Goal: Task Accomplishment & Management: Use online tool/utility

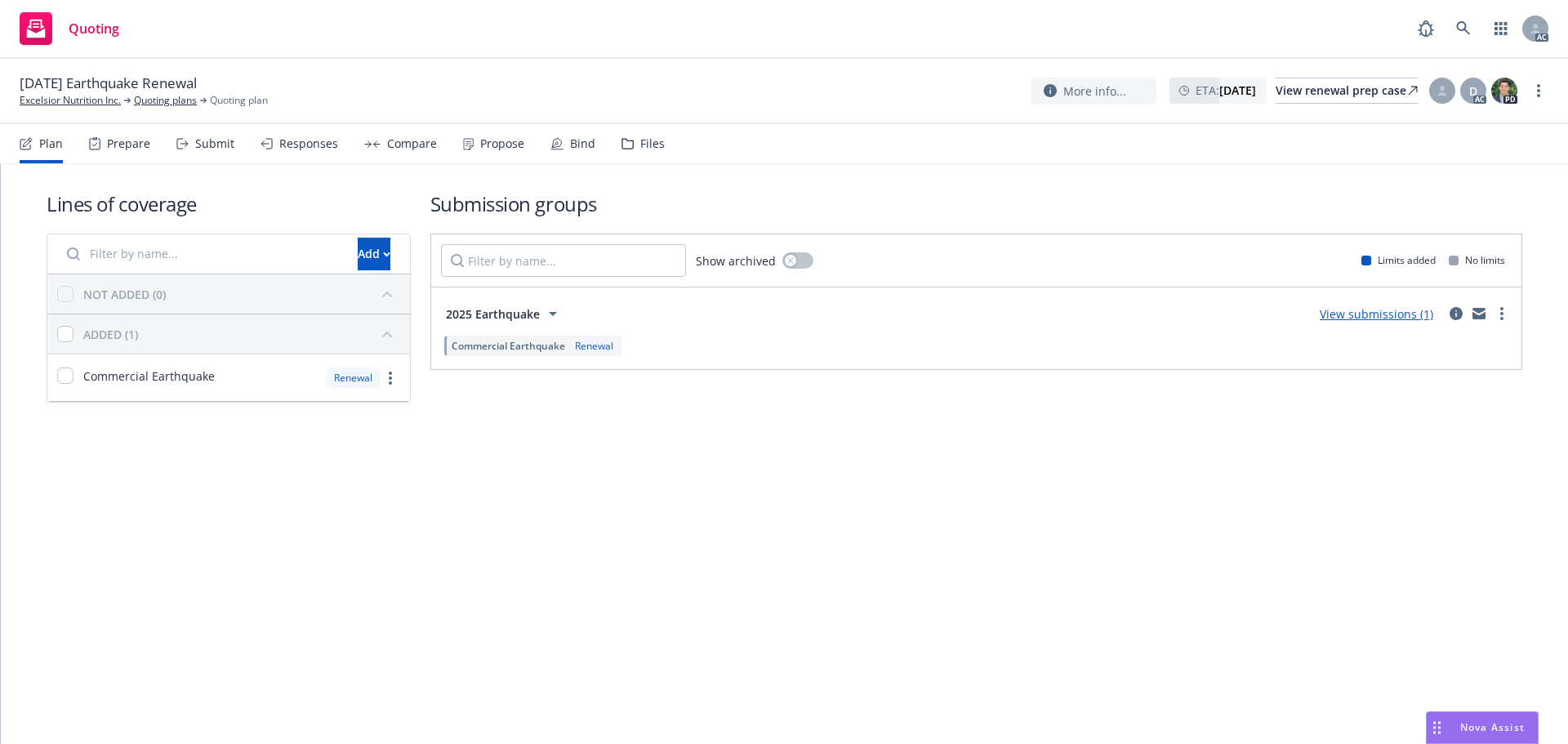
click at [221, 142] on div "Submit" at bounding box center [214, 143] width 39 height 13
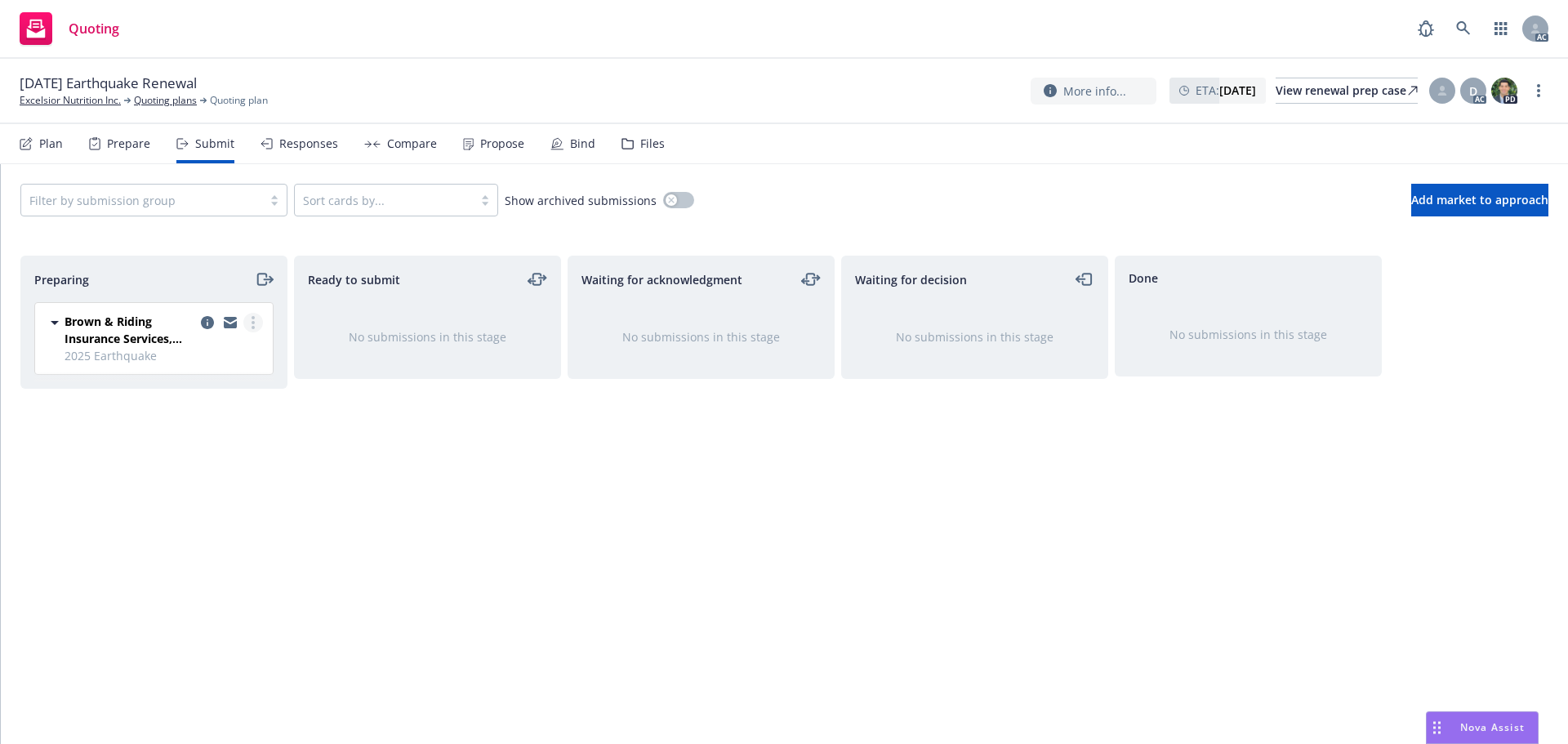
click at [253, 331] on link "more" at bounding box center [254, 323] width 20 height 20
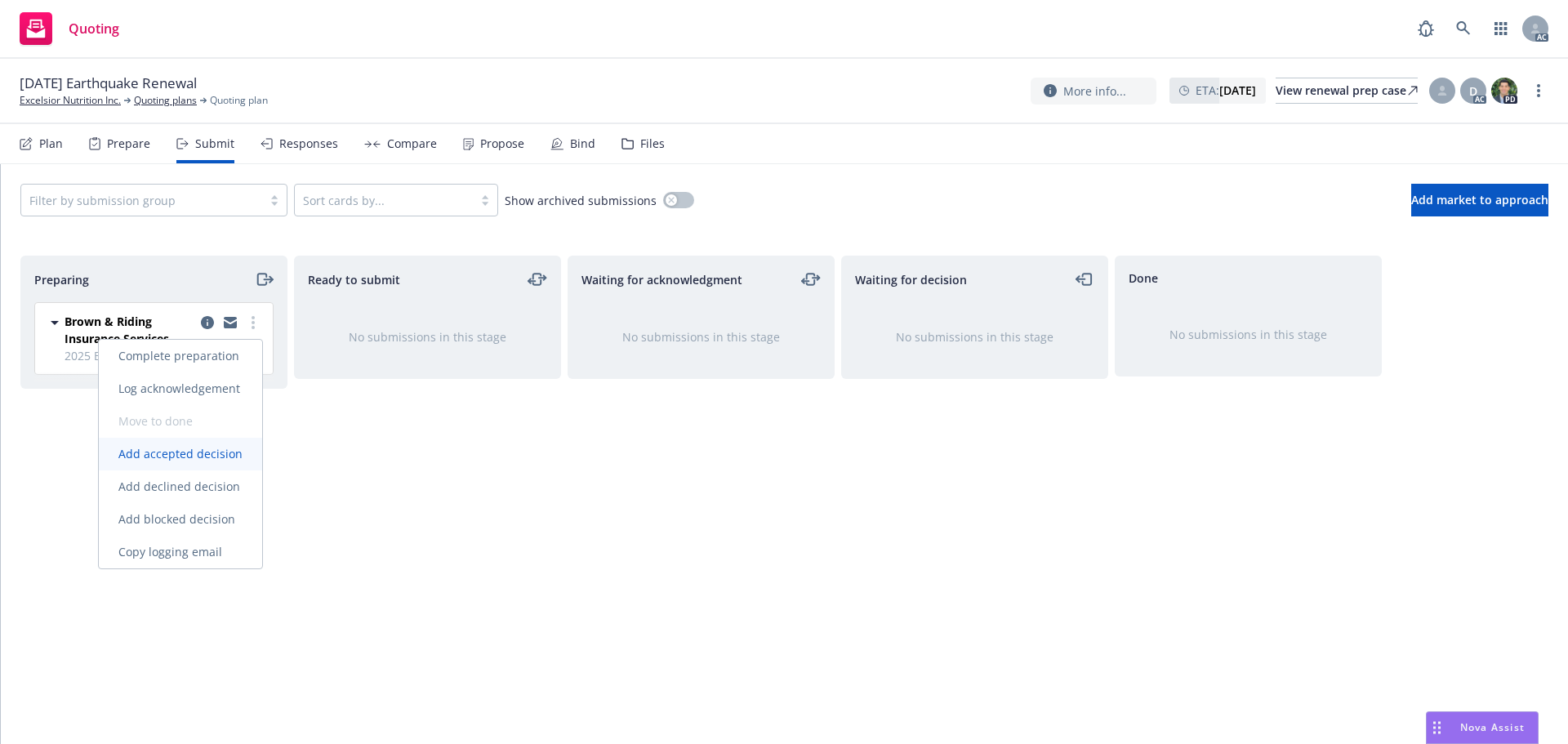
click at [195, 451] on span "Add accepted decision" at bounding box center [181, 454] width 164 height 16
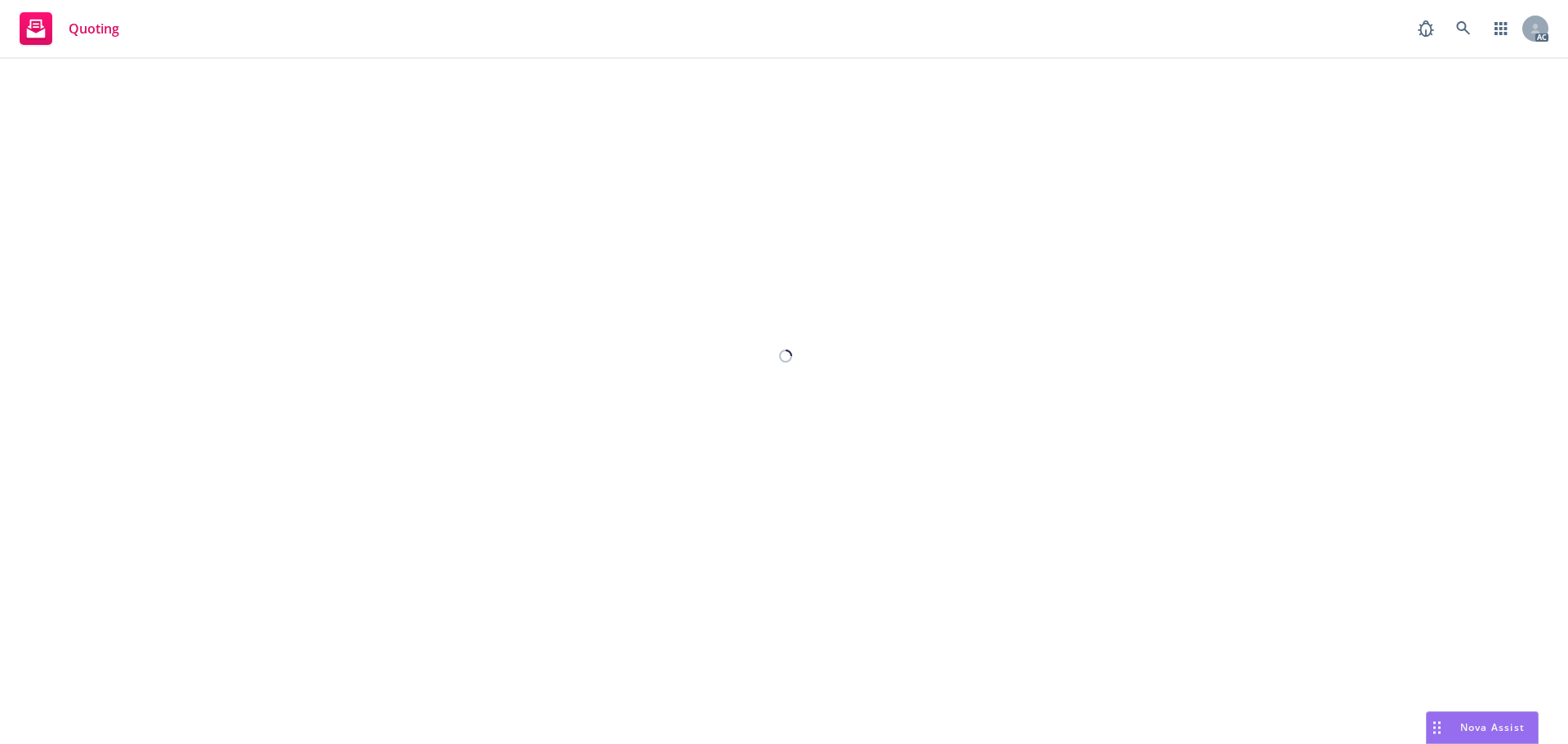
select select "12"
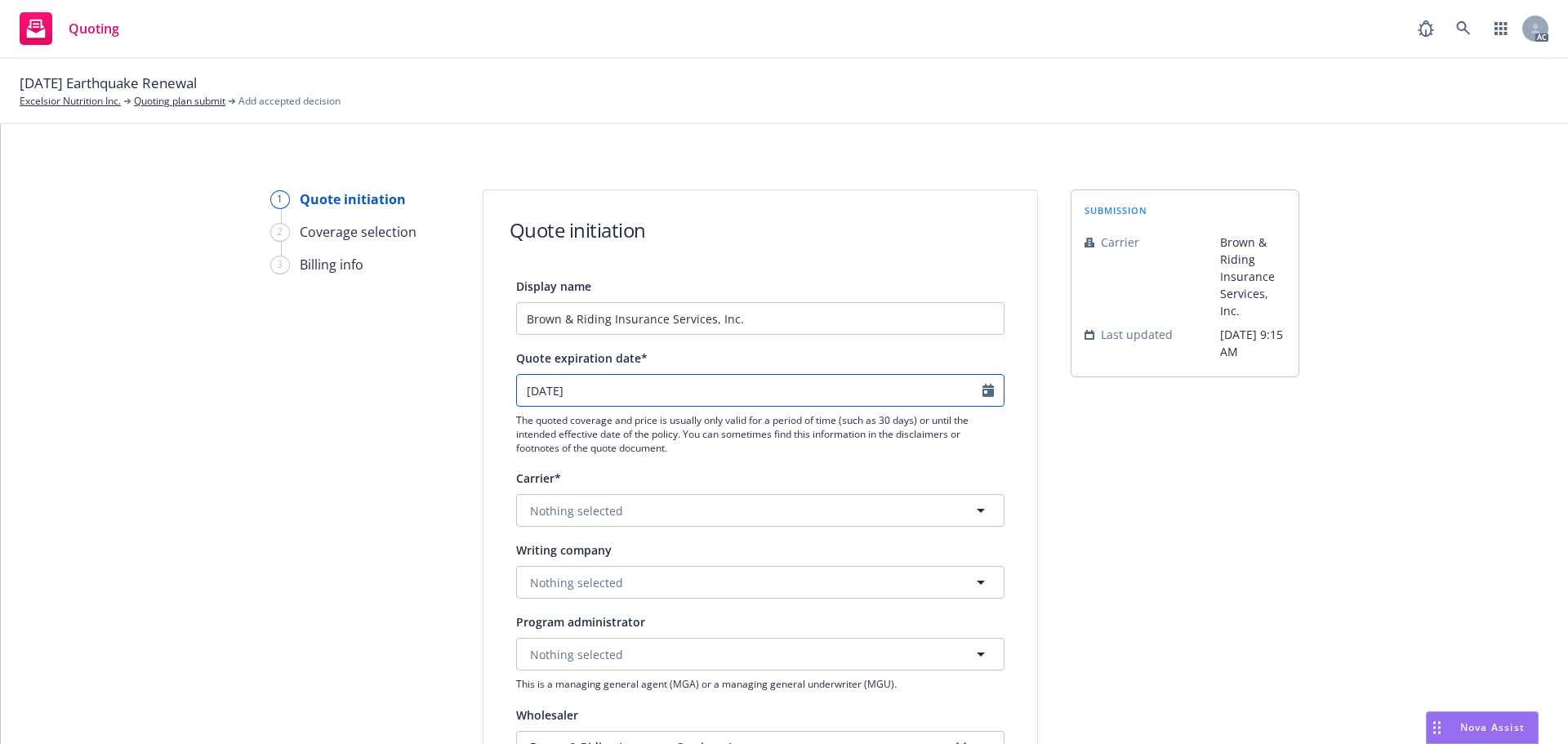
click at [983, 393] on icon "Calendar" at bounding box center [988, 389] width 11 height 13
select select "9"
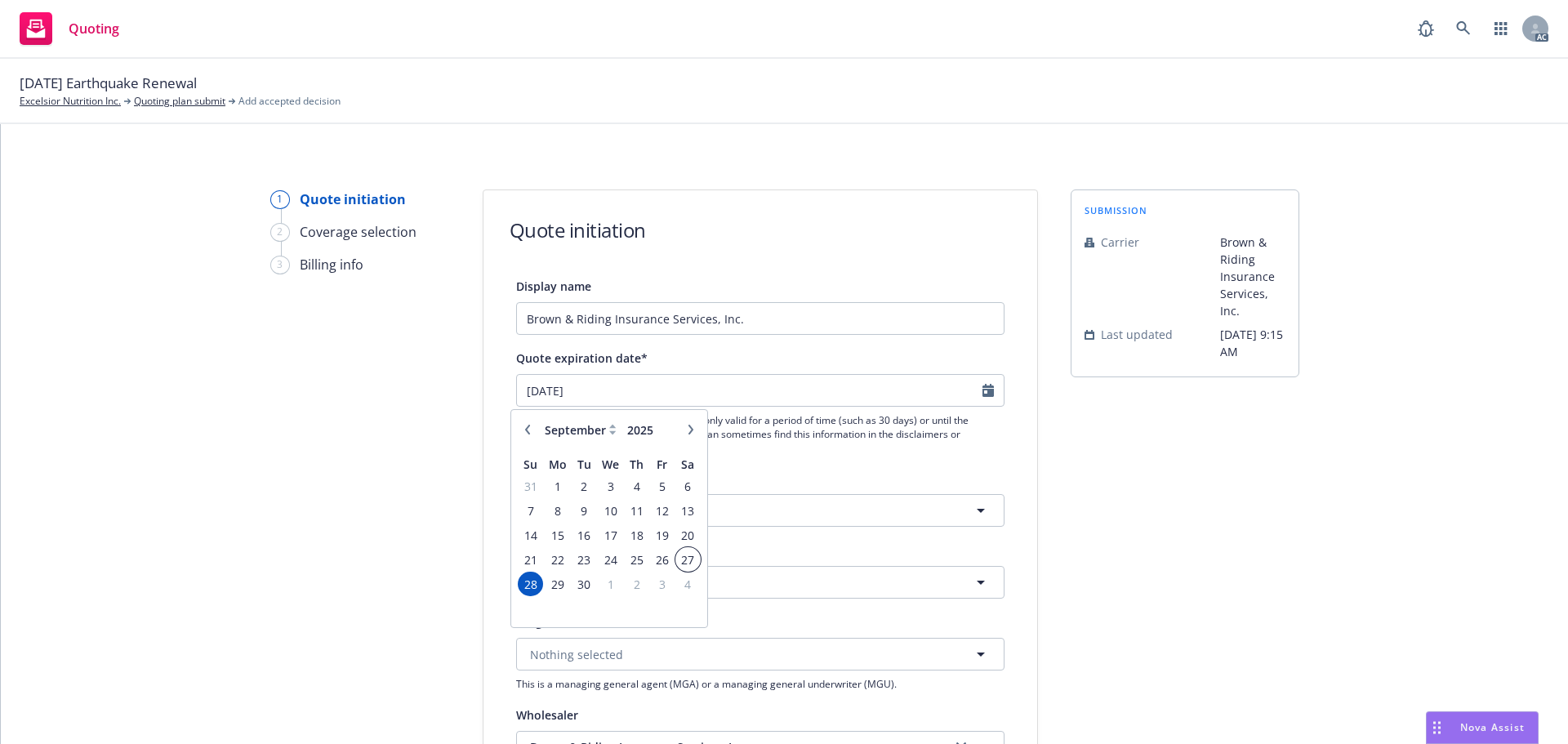
click at [688, 554] on span "27" at bounding box center [688, 559] width 22 height 20
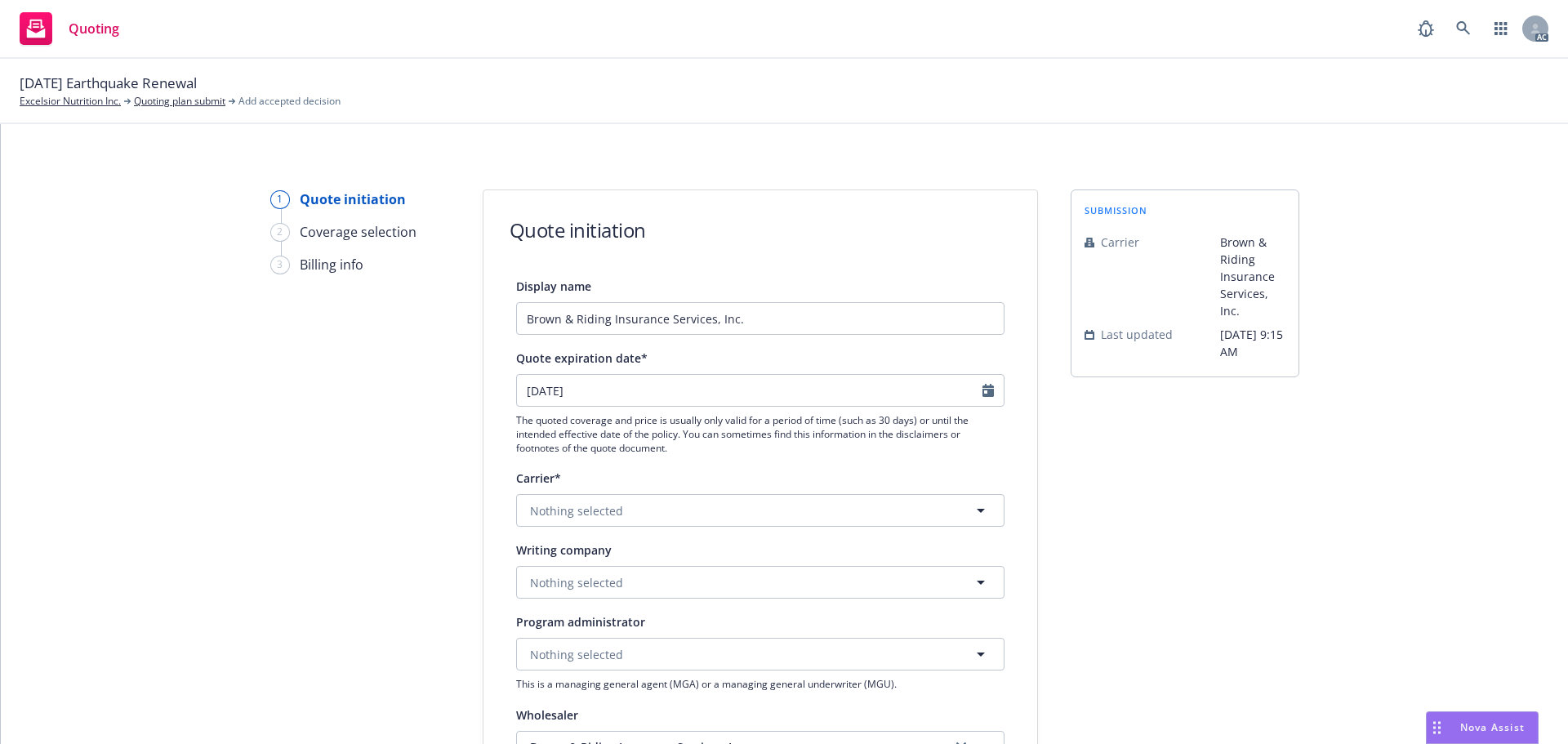
type input "27/9/2025"
click at [640, 583] on button "Nothing selected" at bounding box center [760, 582] width 488 height 33
paste input "Underwriters at Lloyd's of London"
type input "Underwriters at Lloyd's of London"
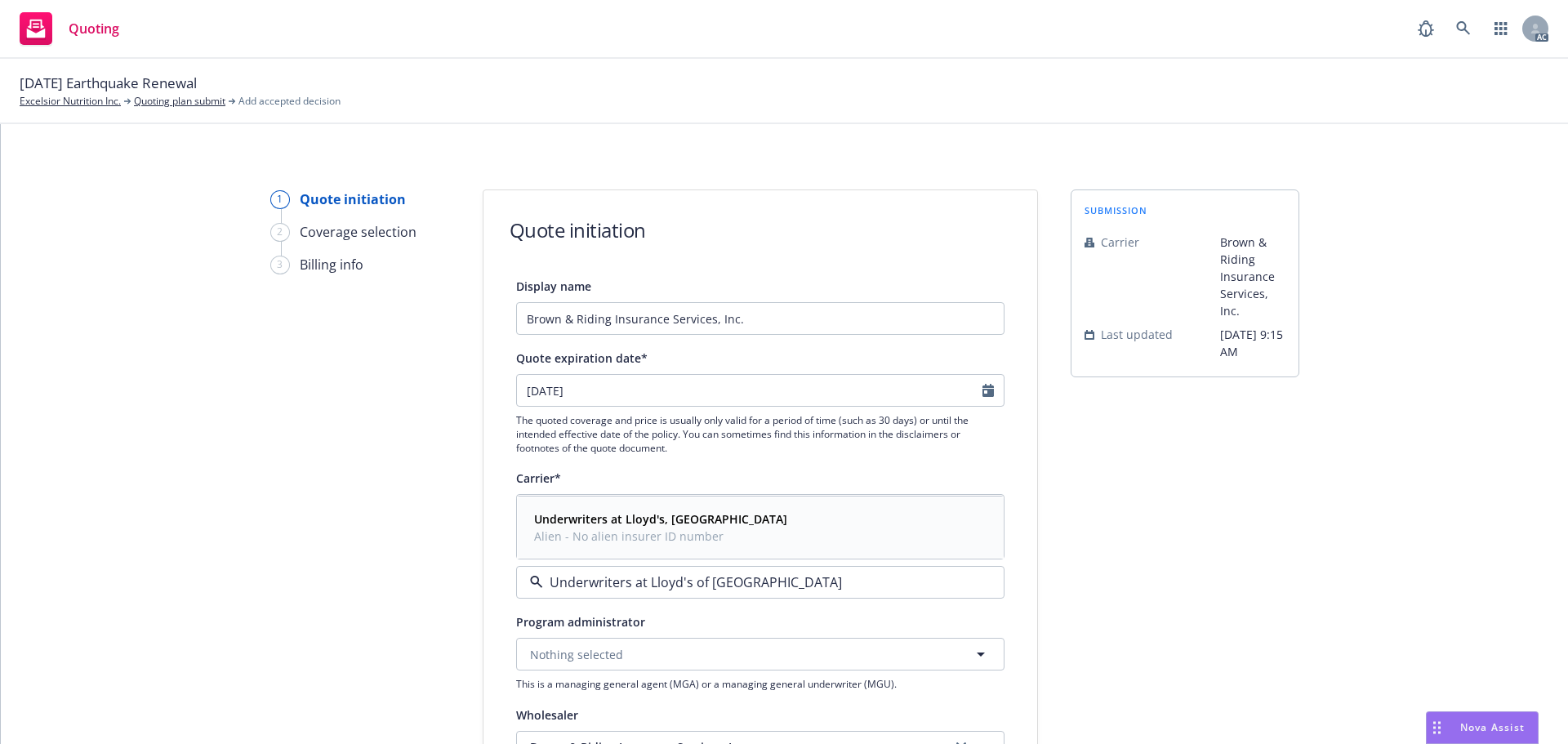
click at [599, 513] on strong "Underwriters at Lloyd's, London" at bounding box center [661, 519] width 254 height 16
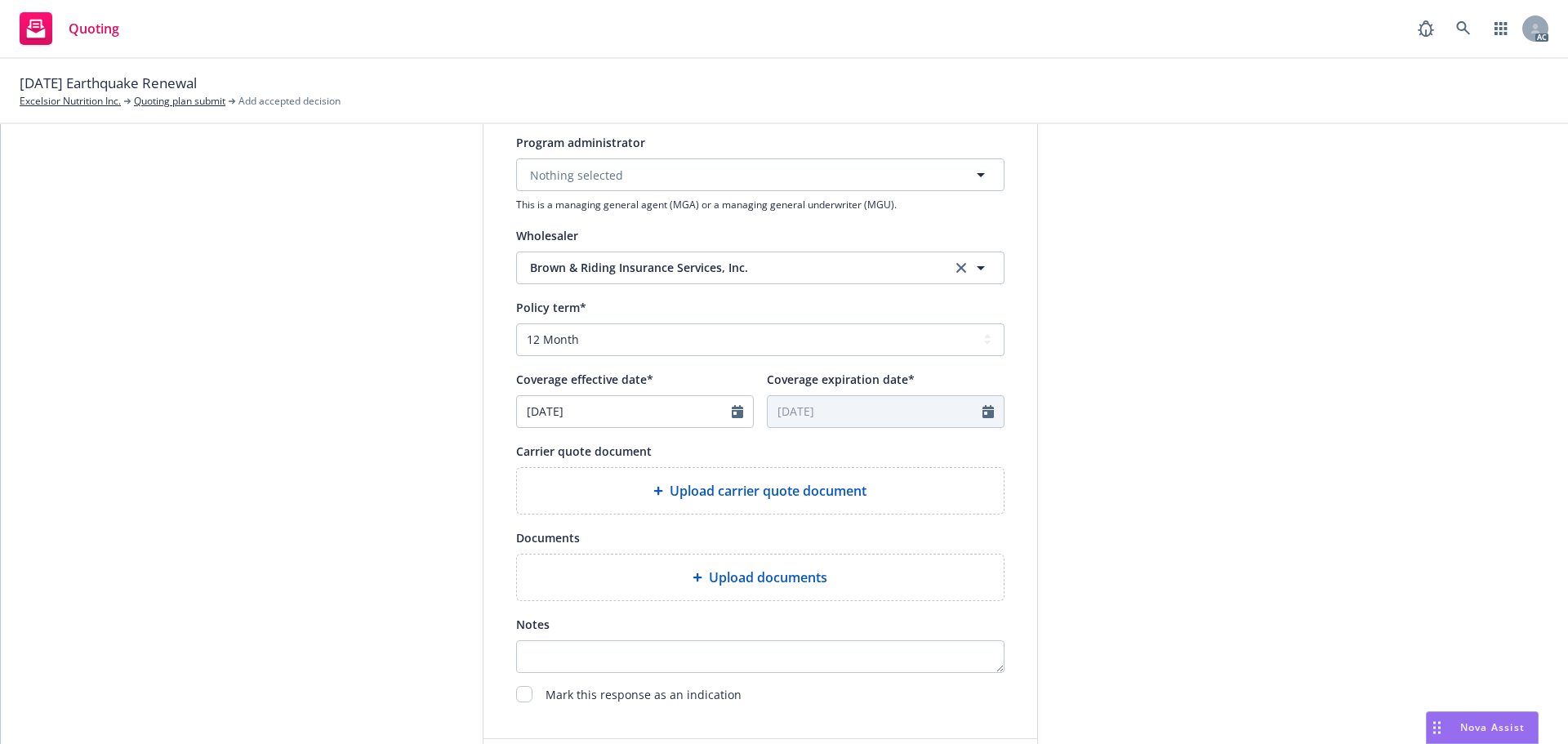
scroll to position [572, 0]
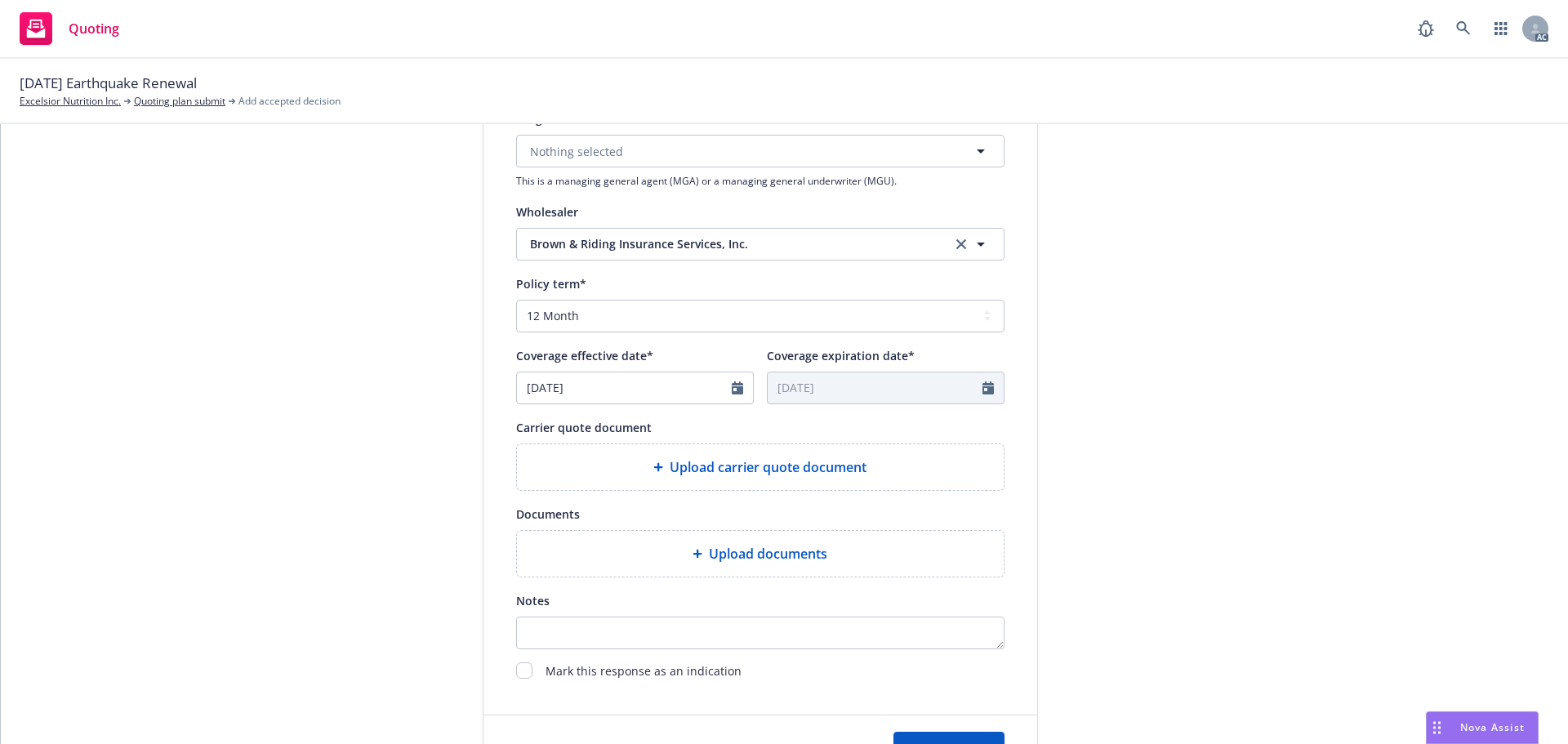
click at [806, 460] on span "Upload carrier quote document" at bounding box center [768, 467] width 197 height 20
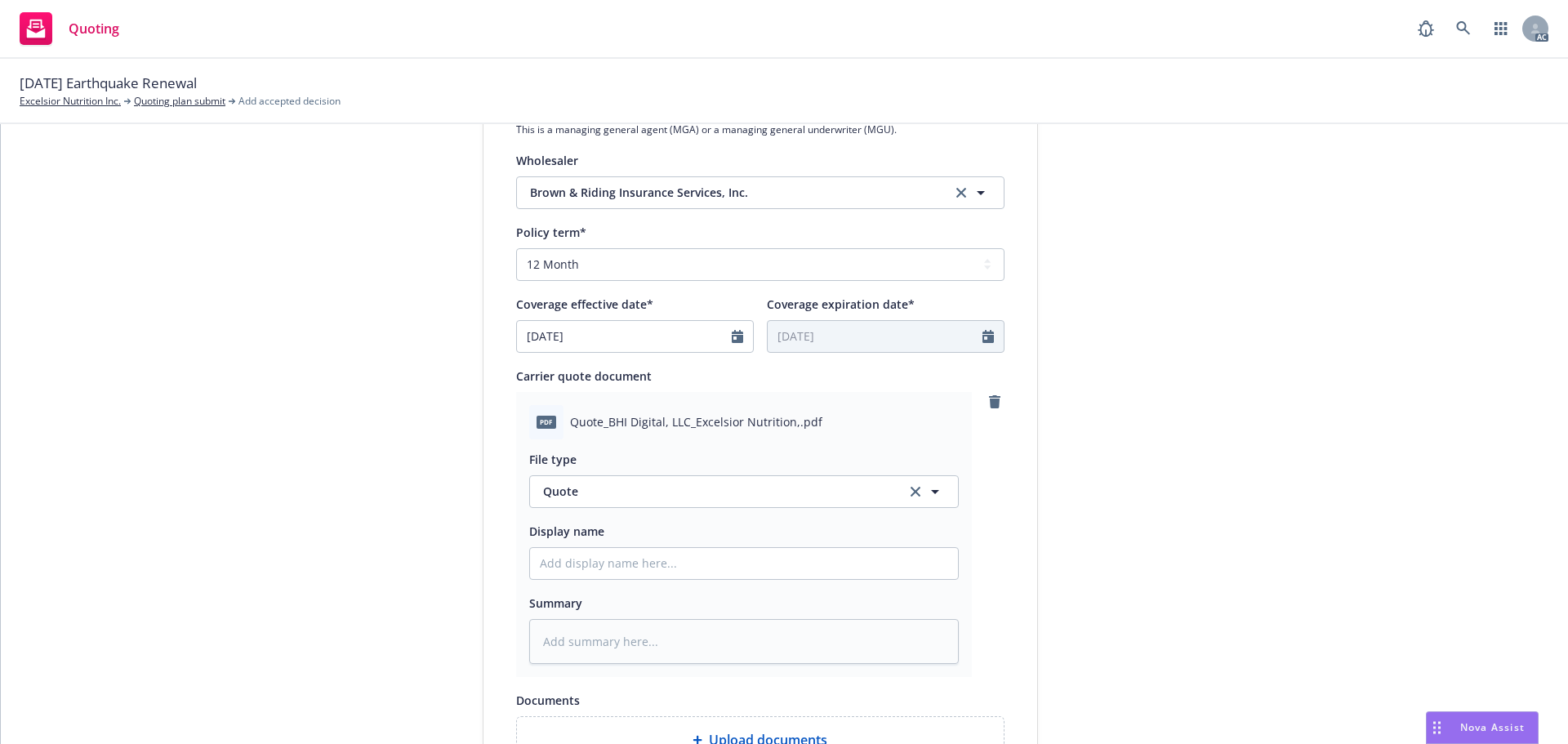
scroll to position [735, 0]
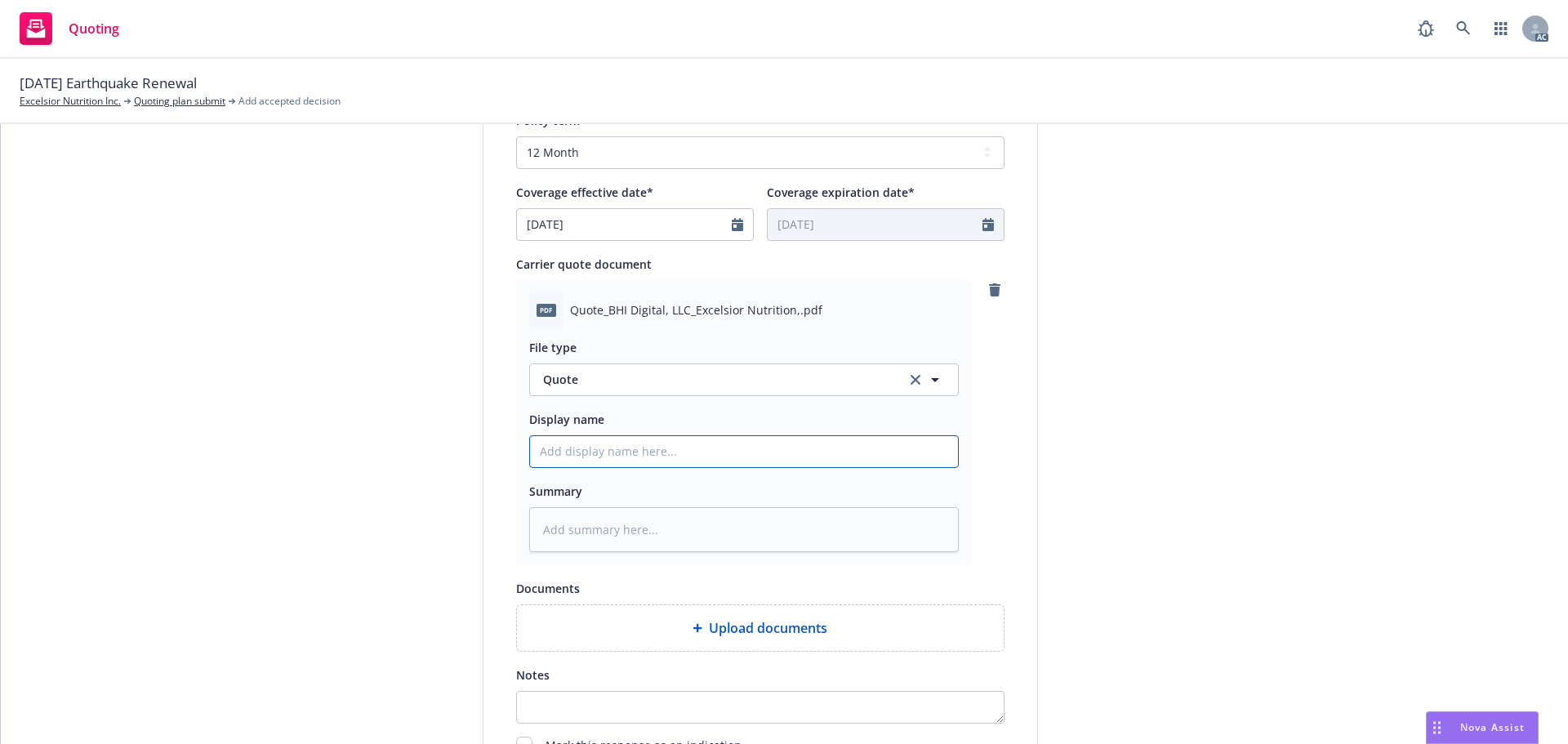
click at [573, 462] on input "Display name" at bounding box center [744, 451] width 428 height 31
type textarea "x"
type input "2"
type textarea "x"
type input "25"
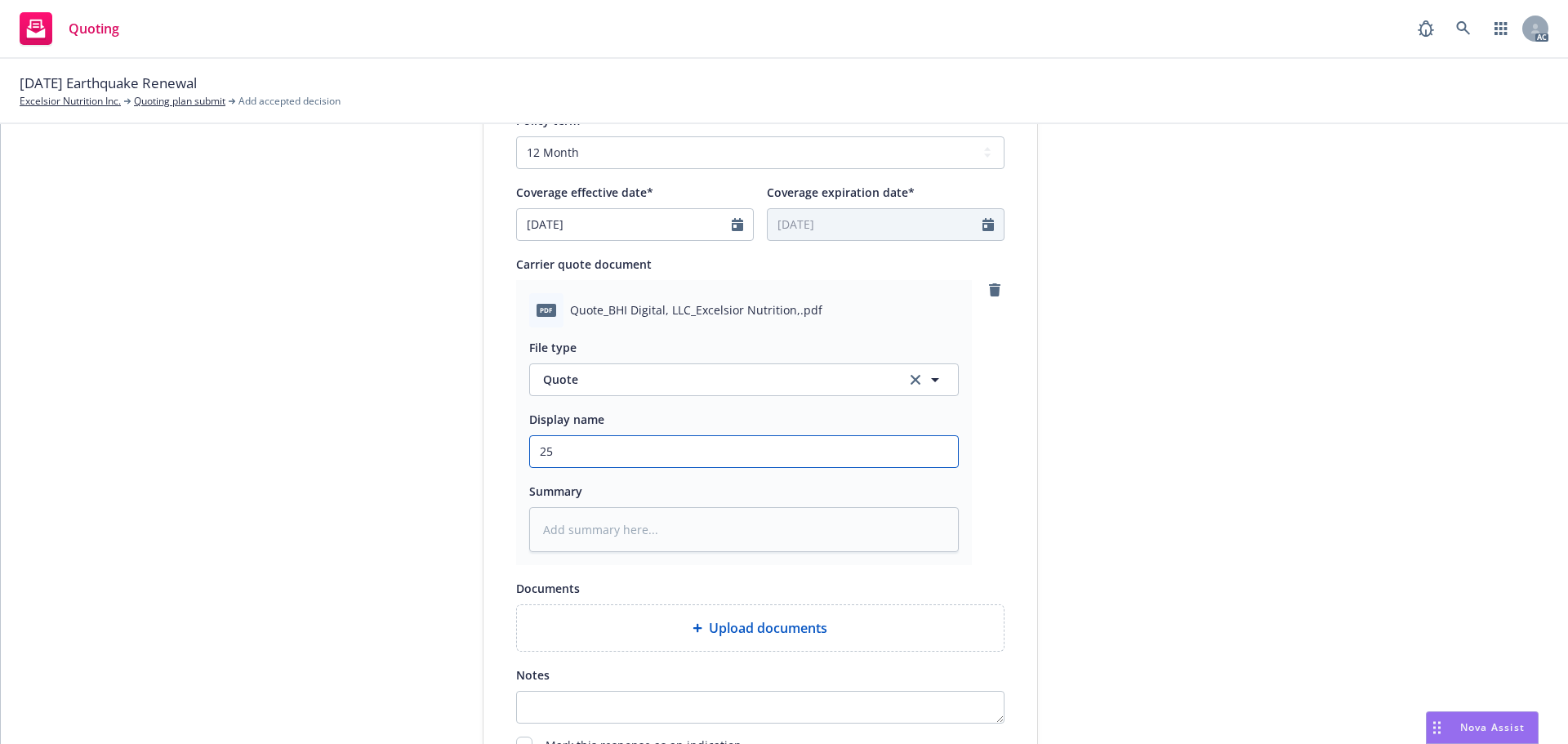
type textarea "x"
type input "25-"
type textarea "x"
type input "25-2"
type textarea "x"
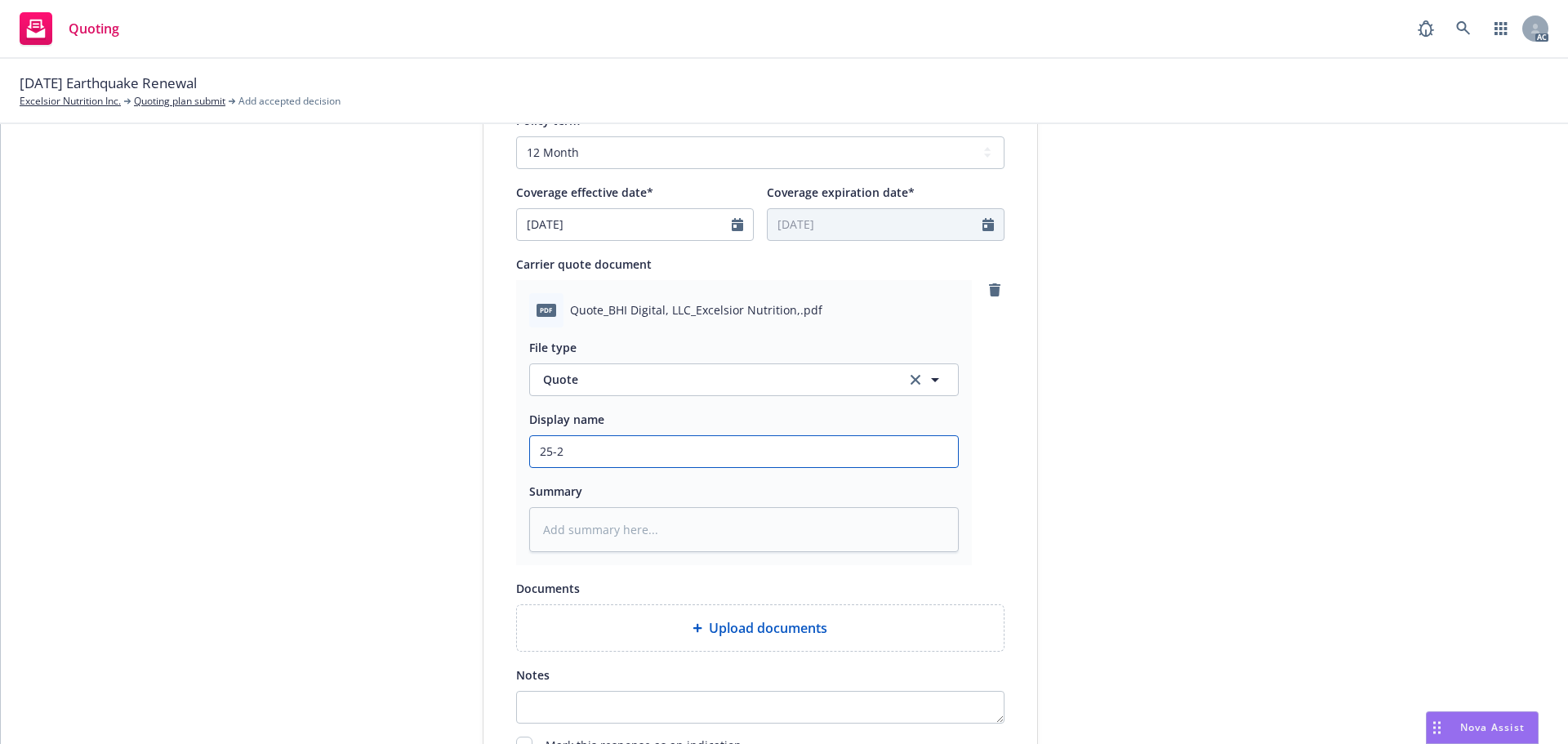
type input "25-26"
type textarea "x"
type input "25-26"
type textarea "x"
type input "25-26 C"
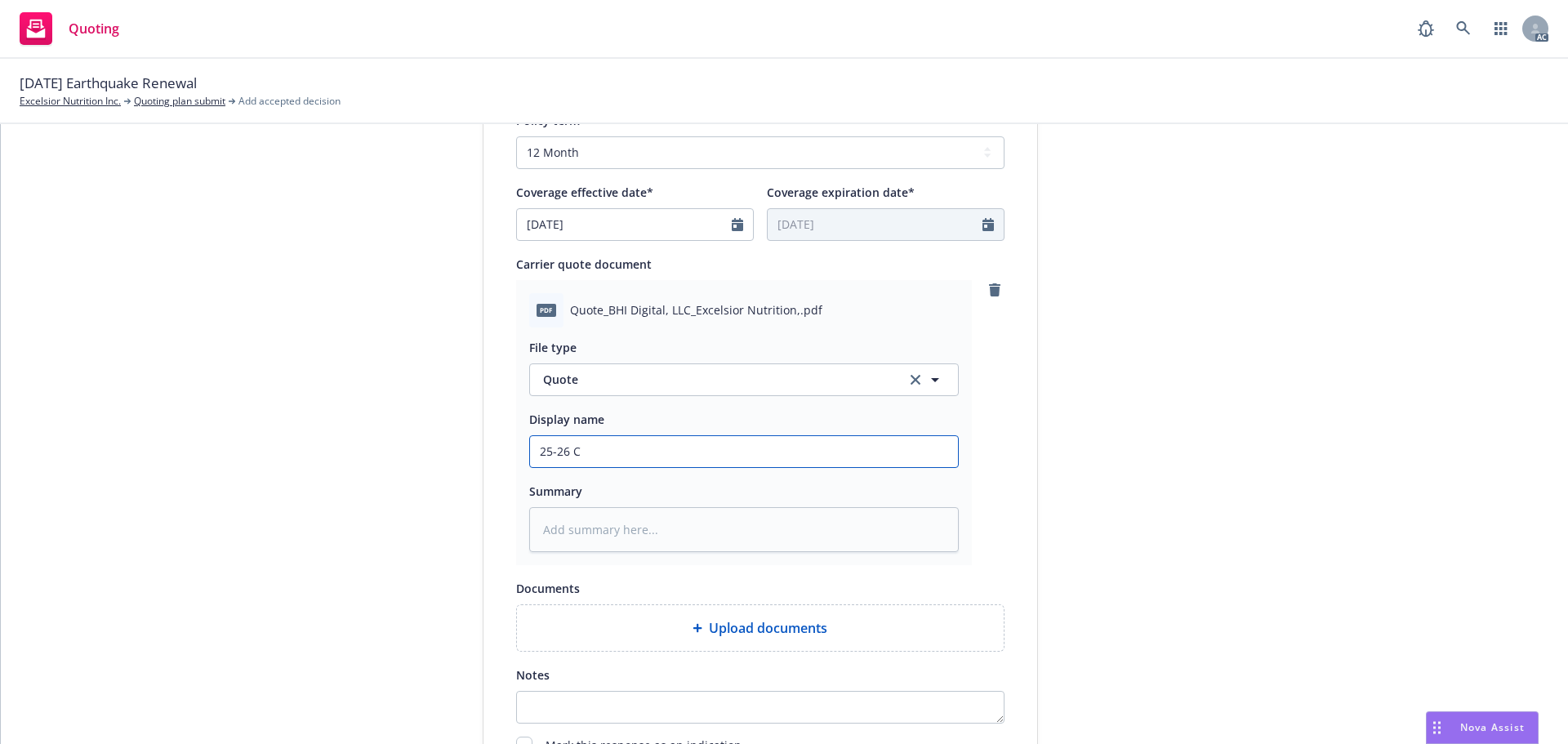
type textarea "x"
type input "25-26 Co"
type textarea "x"
type input "25-26 Com"
type textarea "x"
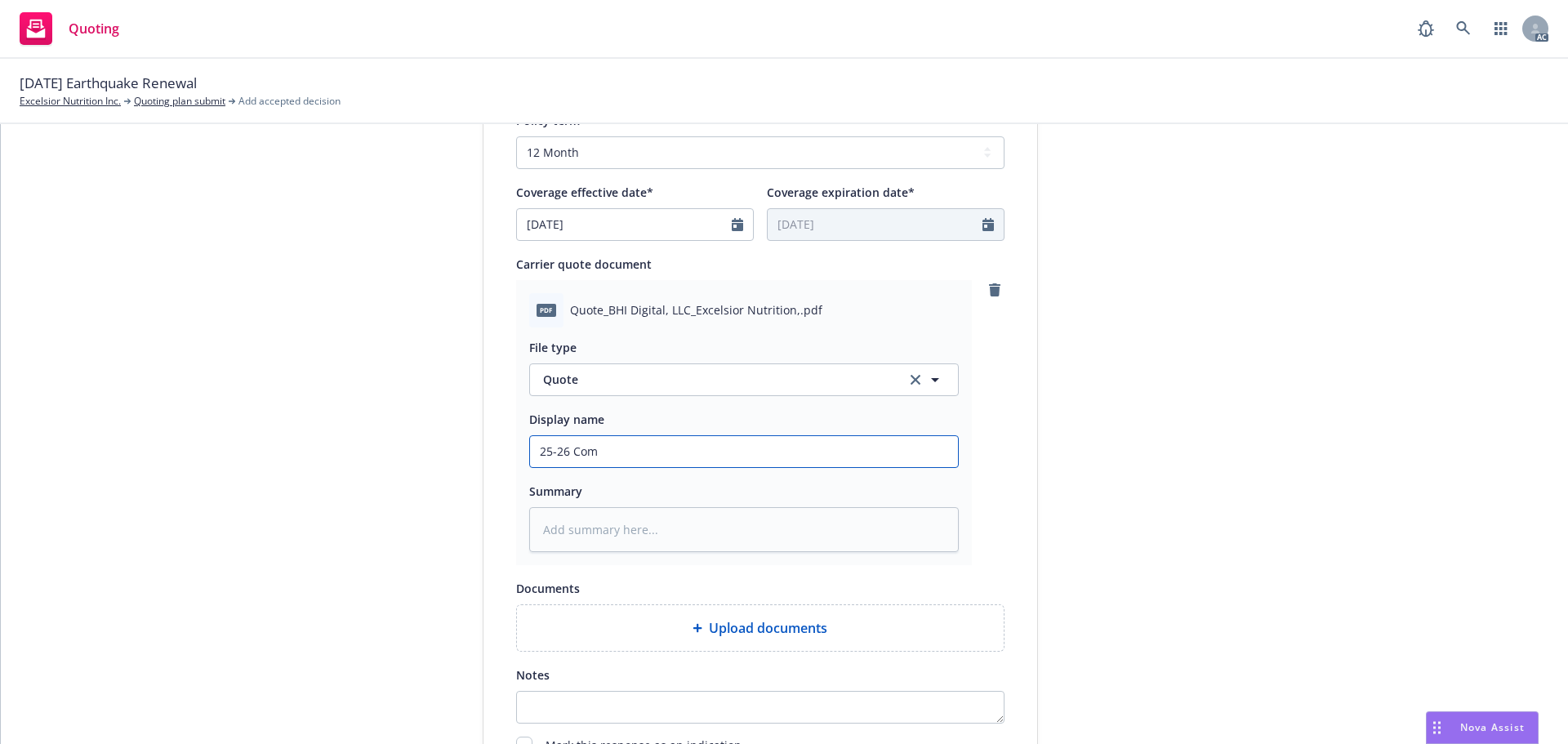
type input "25-26 Comm"
type textarea "x"
type input "25-26 Comme"
type textarea "x"
type input "25-26 Commer"
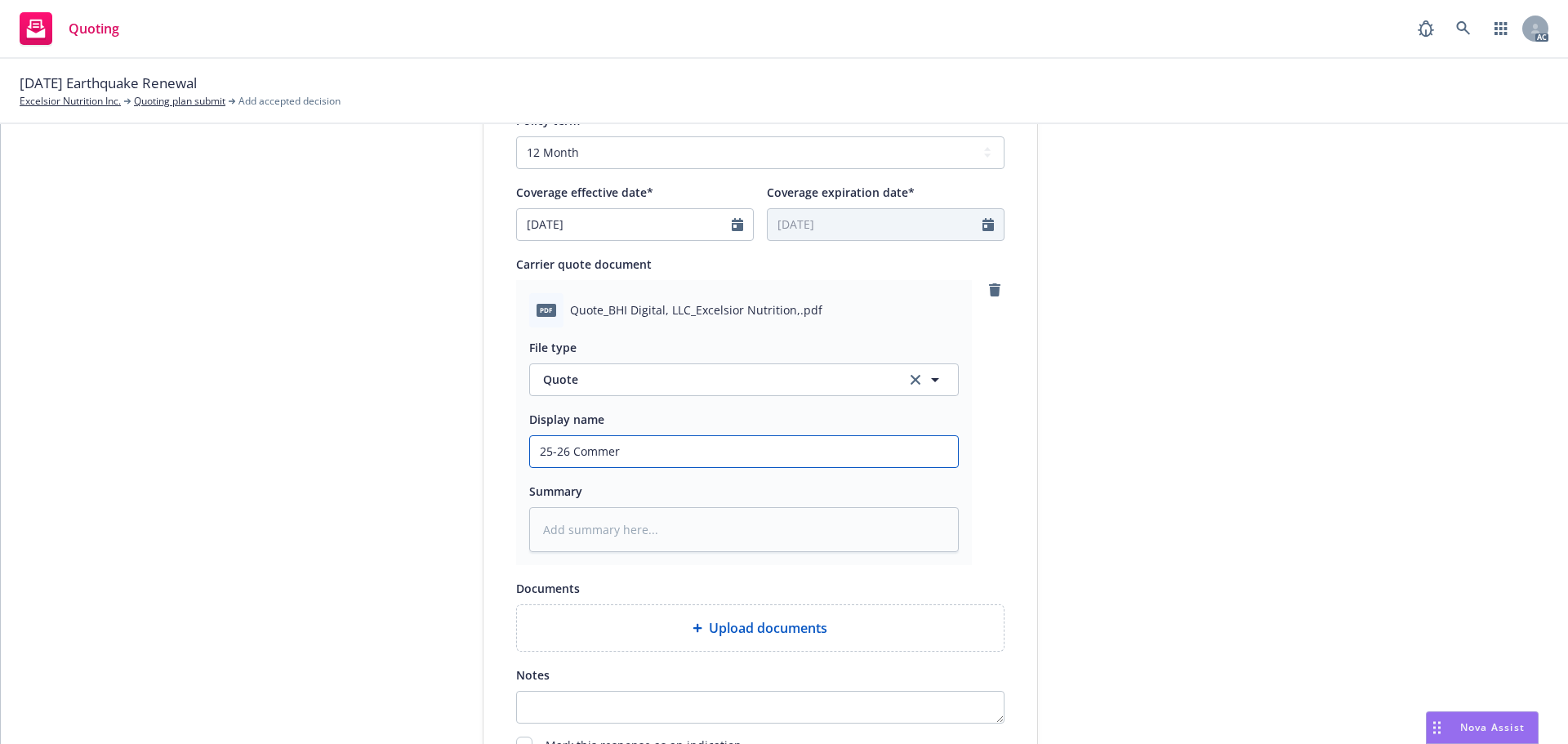
type textarea "x"
type input "25-26 Commerc"
type textarea "x"
type input "25-26 Commerci"
type textarea "x"
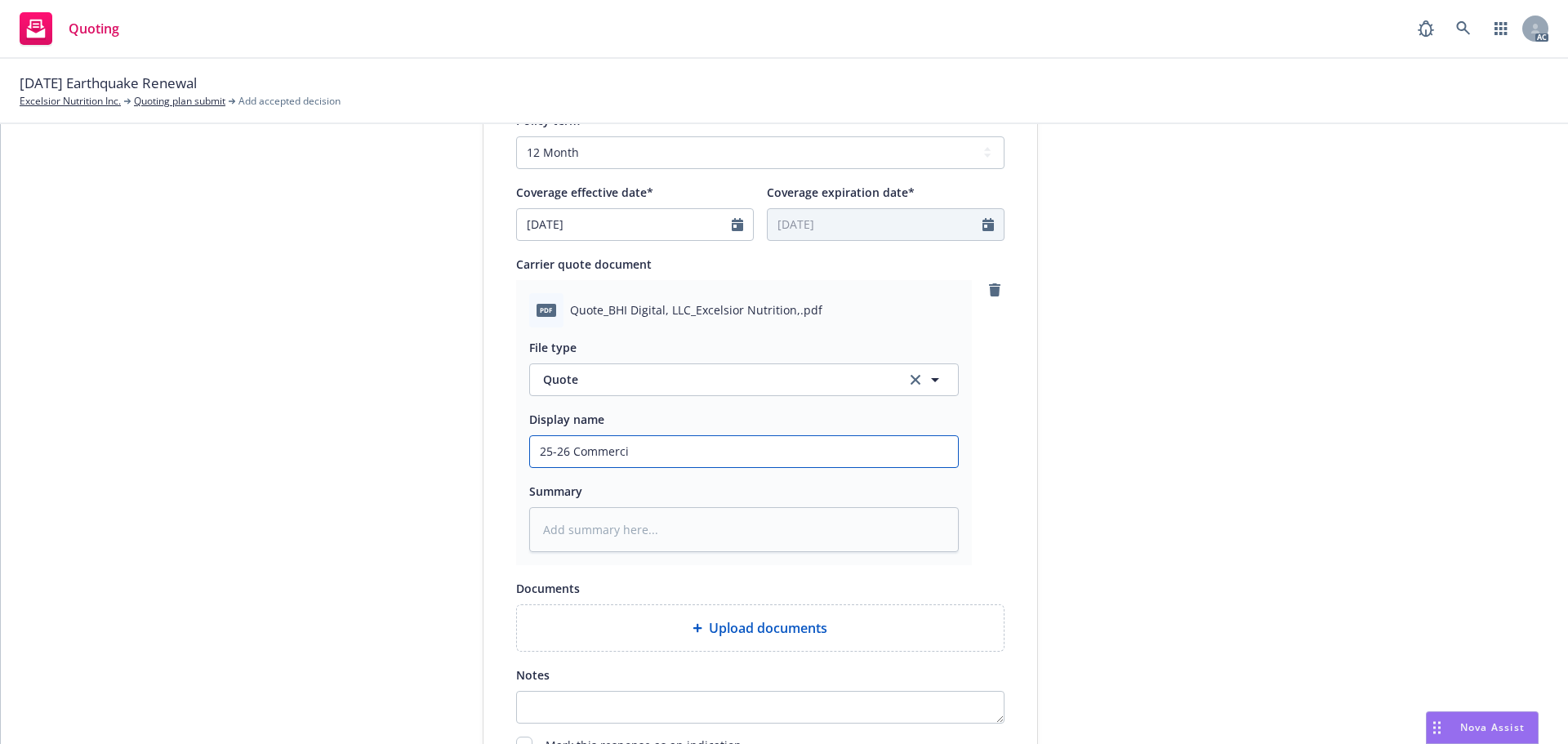
type input "25-26 Commercia"
type textarea "x"
type input "25-26 Commercial"
type textarea "x"
type input "25-26 Commercial"
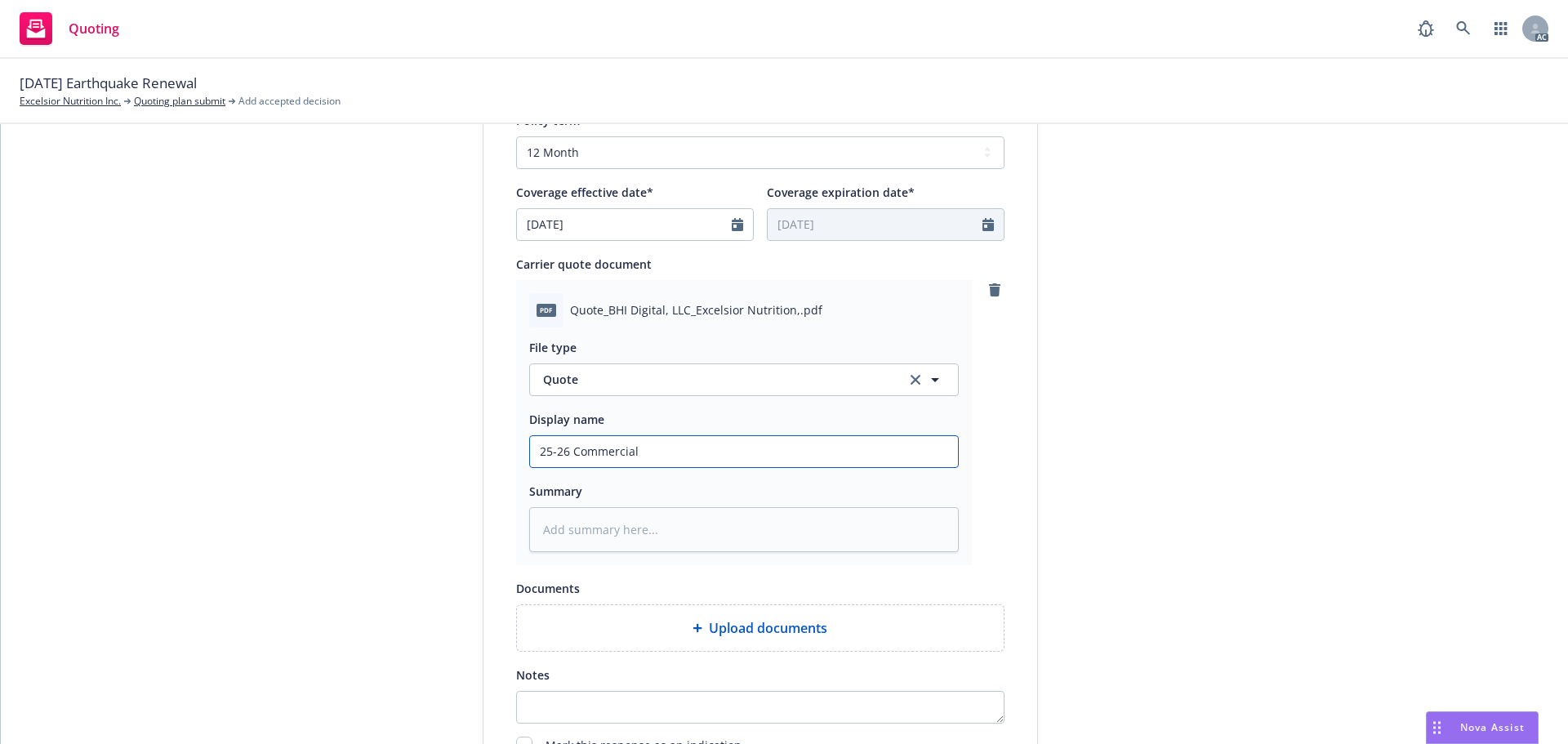
type textarea "x"
type input "25-26 Commercial E"
type textarea "x"
type input "25-26 Commercial Ea"
type textarea "x"
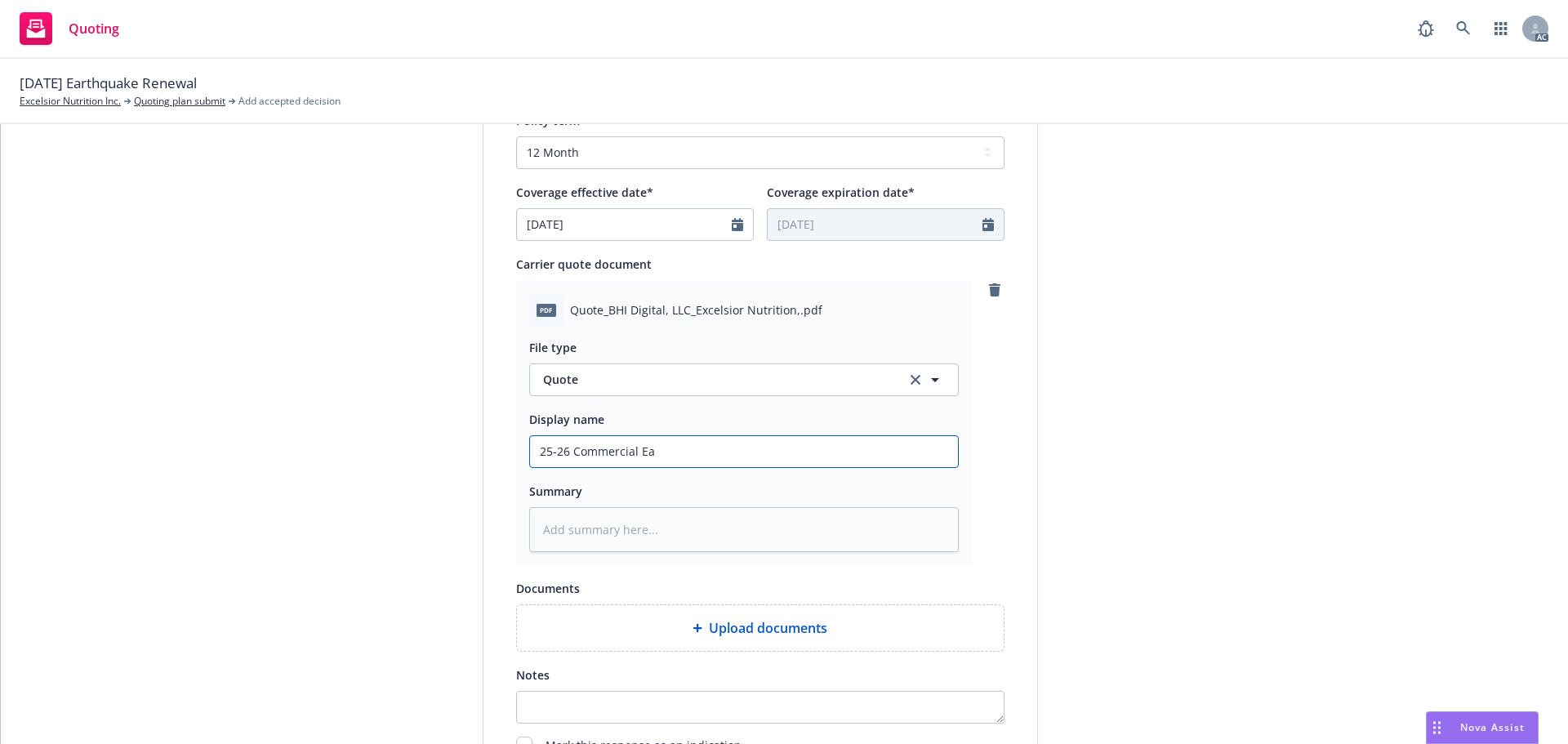
type input "25-26 Commercial Eat"
type textarea "x"
type input "25-26 Commercial Eath"
type textarea "x"
type input "25-26 Commercial Eat"
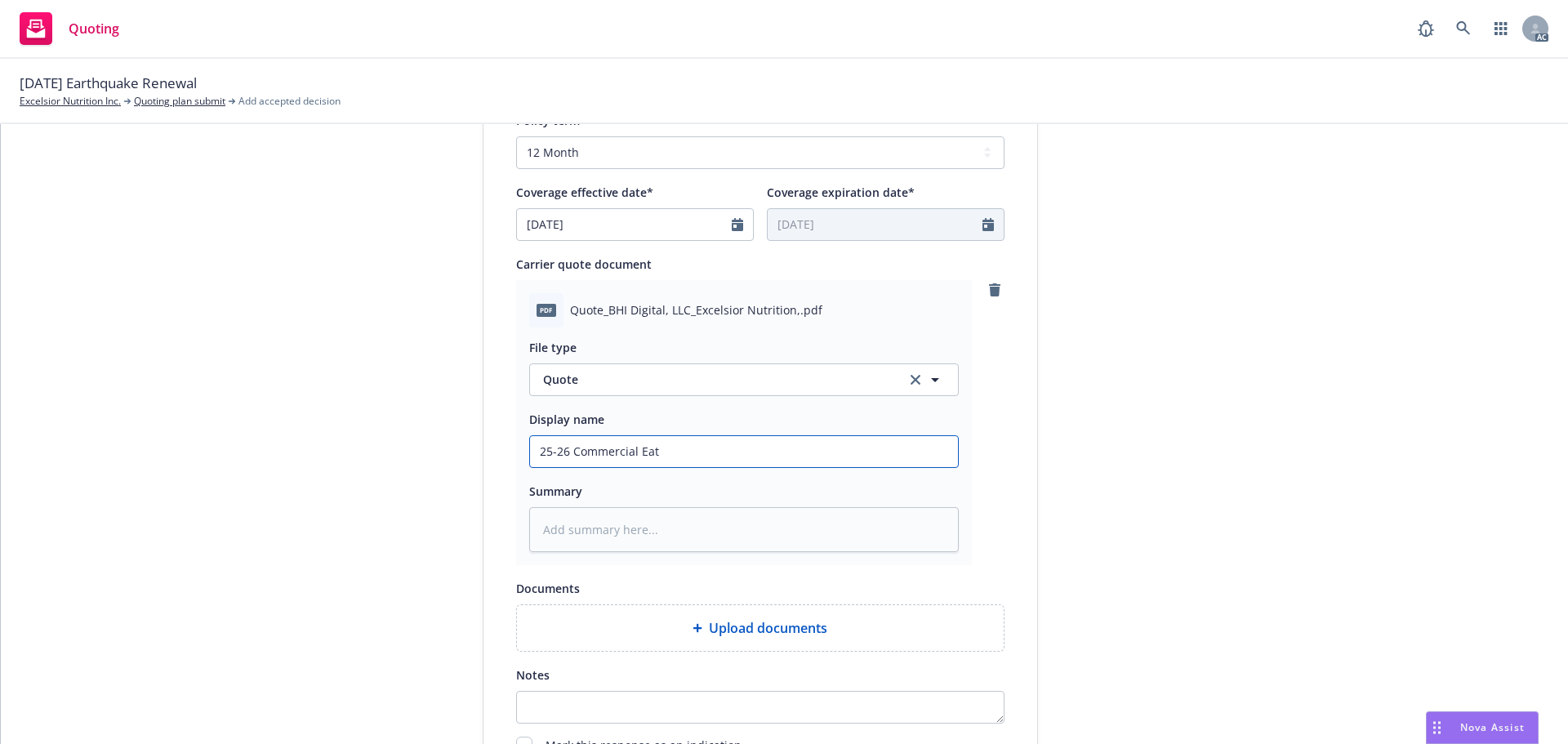
type textarea "x"
type input "25-26 Commercial Ea"
type textarea "x"
type input "25-26 Commercial Earthquake Quote"
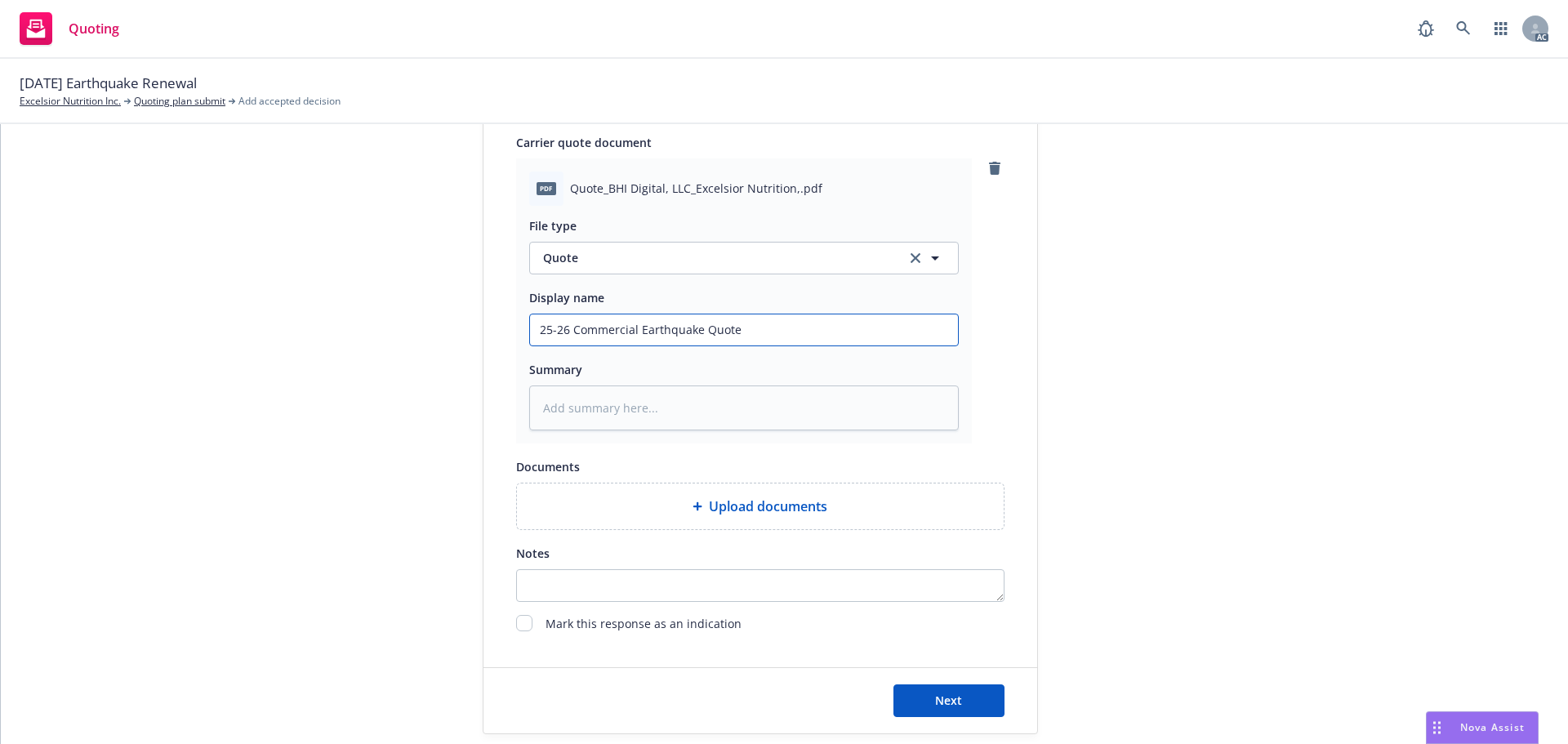
scroll to position [913, 0]
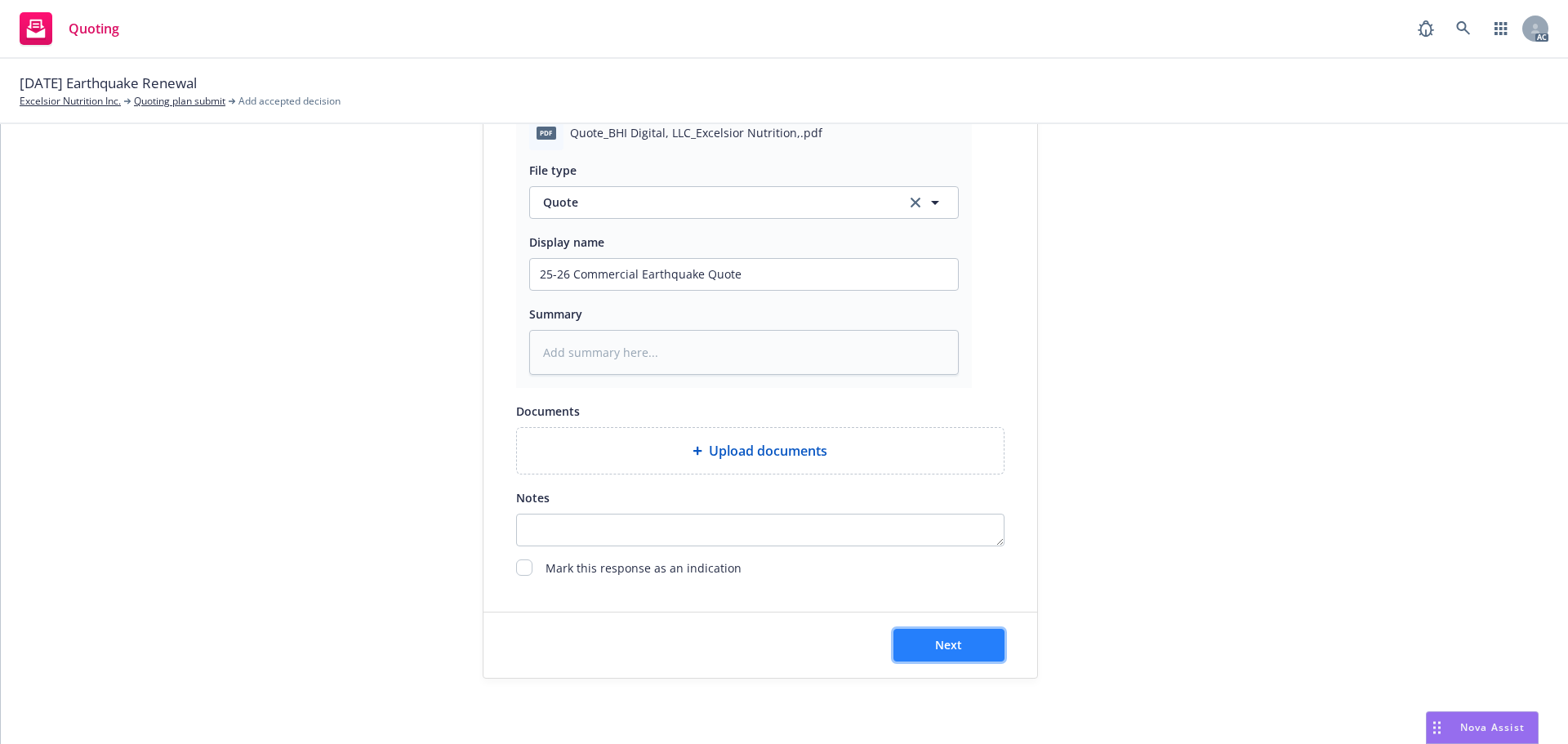
click at [960, 643] on button "Next" at bounding box center [949, 645] width 111 height 33
type textarea "x"
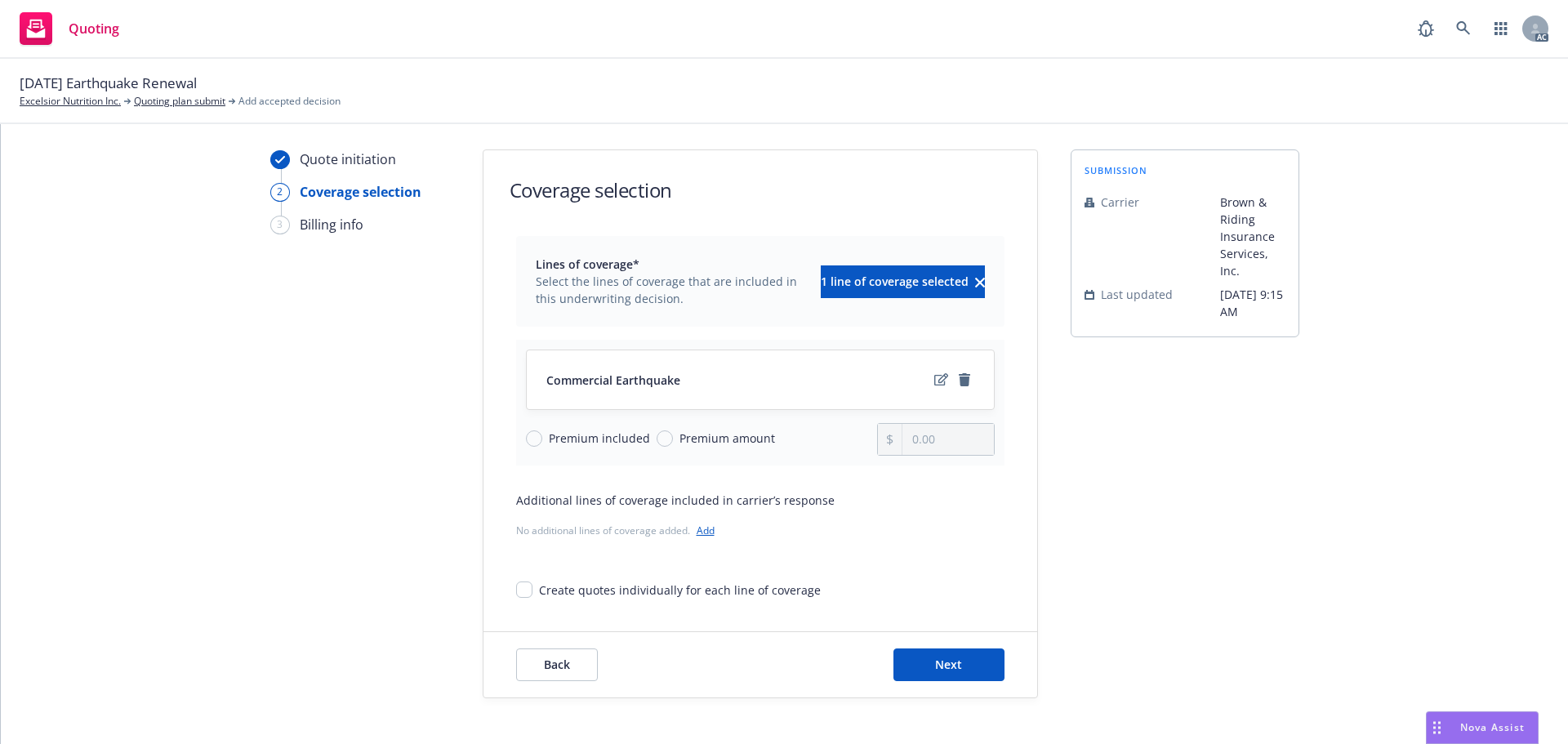
scroll to position [60, 0]
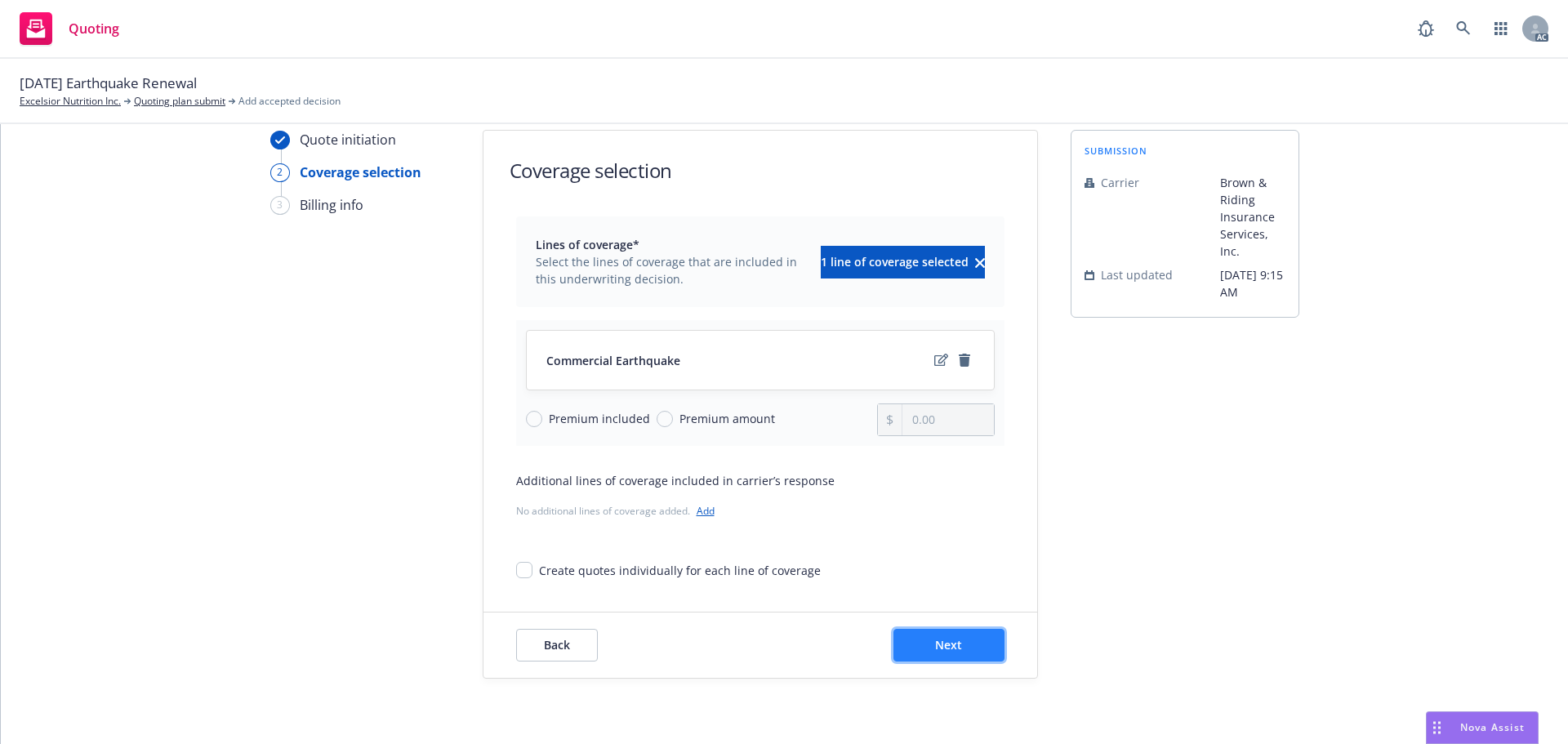
click at [935, 644] on span "Next" at bounding box center [948, 645] width 27 height 16
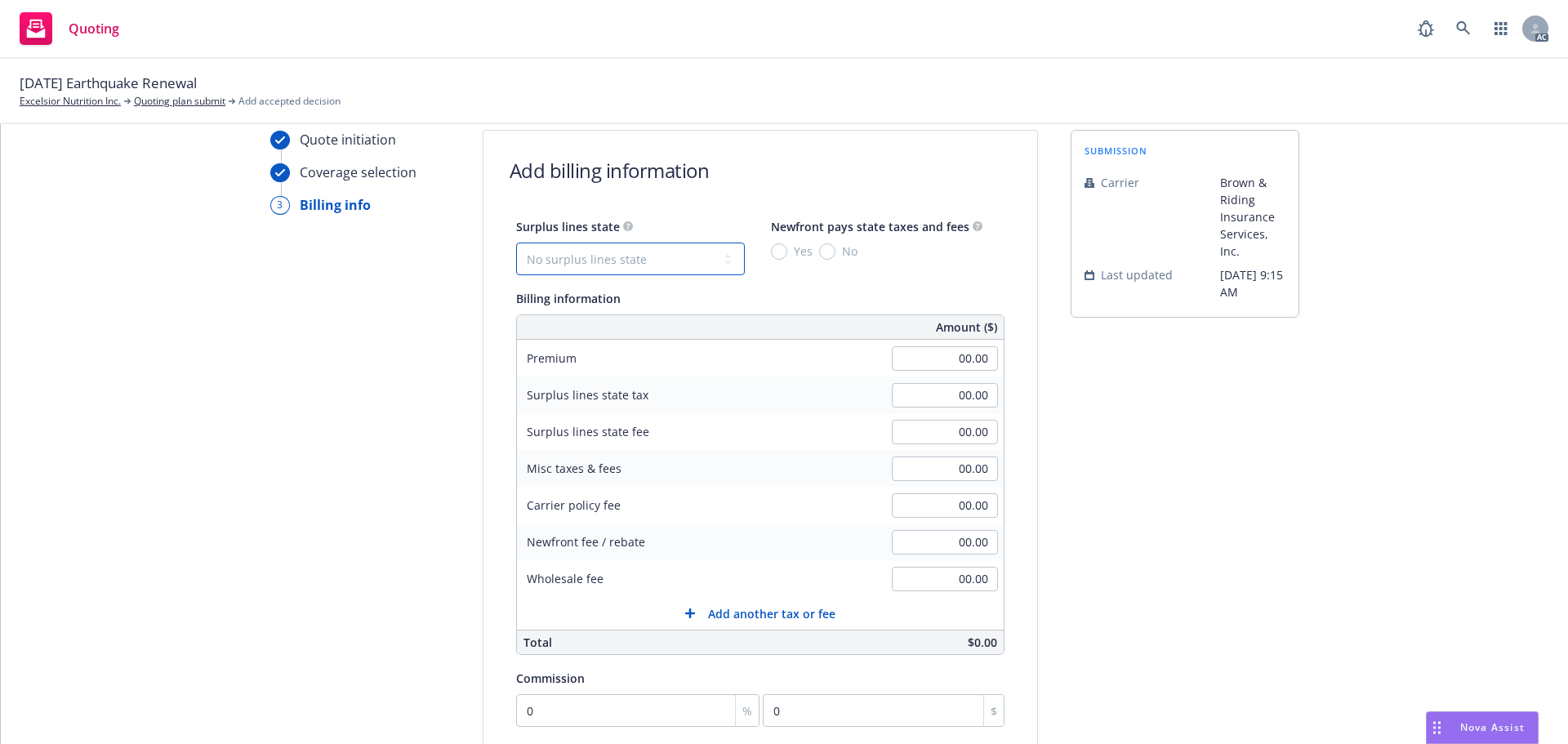
click at [583, 248] on select "No surplus lines state Alaska Alabama Arkansas Arizona California Colorado Conn…" at bounding box center [630, 259] width 229 height 33
select select "CA"
click at [913, 353] on input "00.00" at bounding box center [945, 359] width 106 height 25
type input "9,823.00"
type input "294.69"
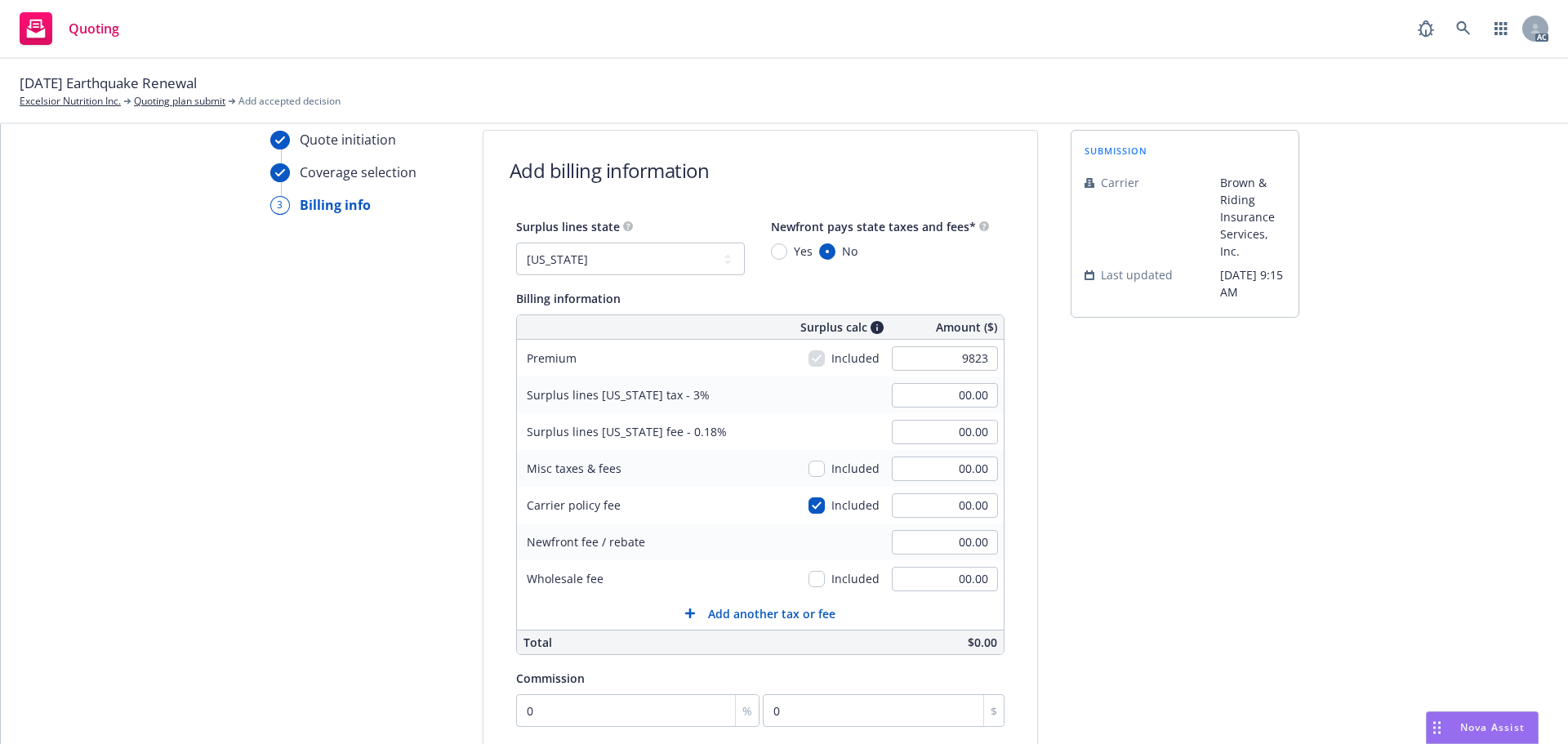
type input "17.68"
click at [1258, 427] on div "submission Carrier Brown & Riding Insurance Services, Inc. Last updated 4/30, 9…" at bounding box center [1184, 547] width 229 height 836
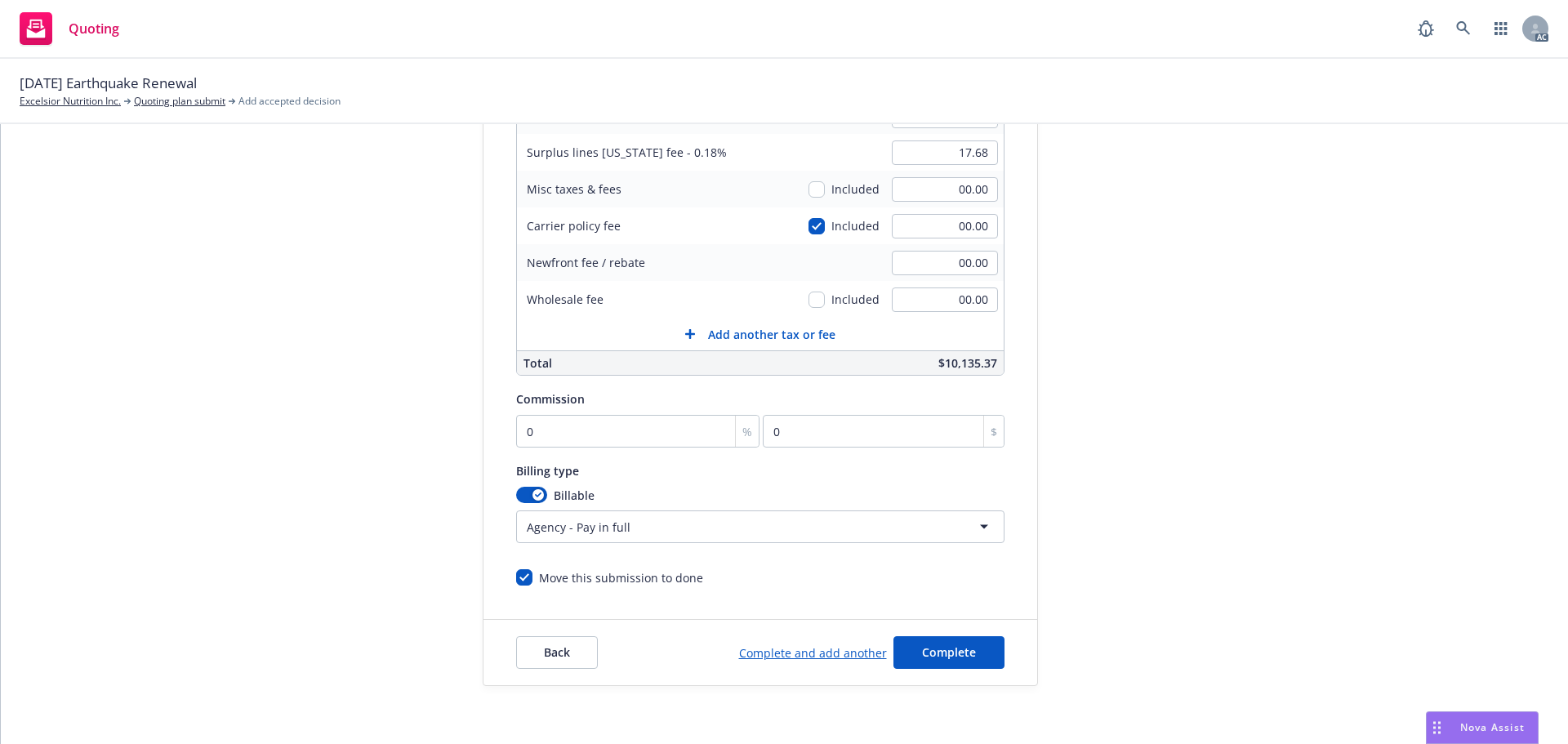
scroll to position [347, 0]
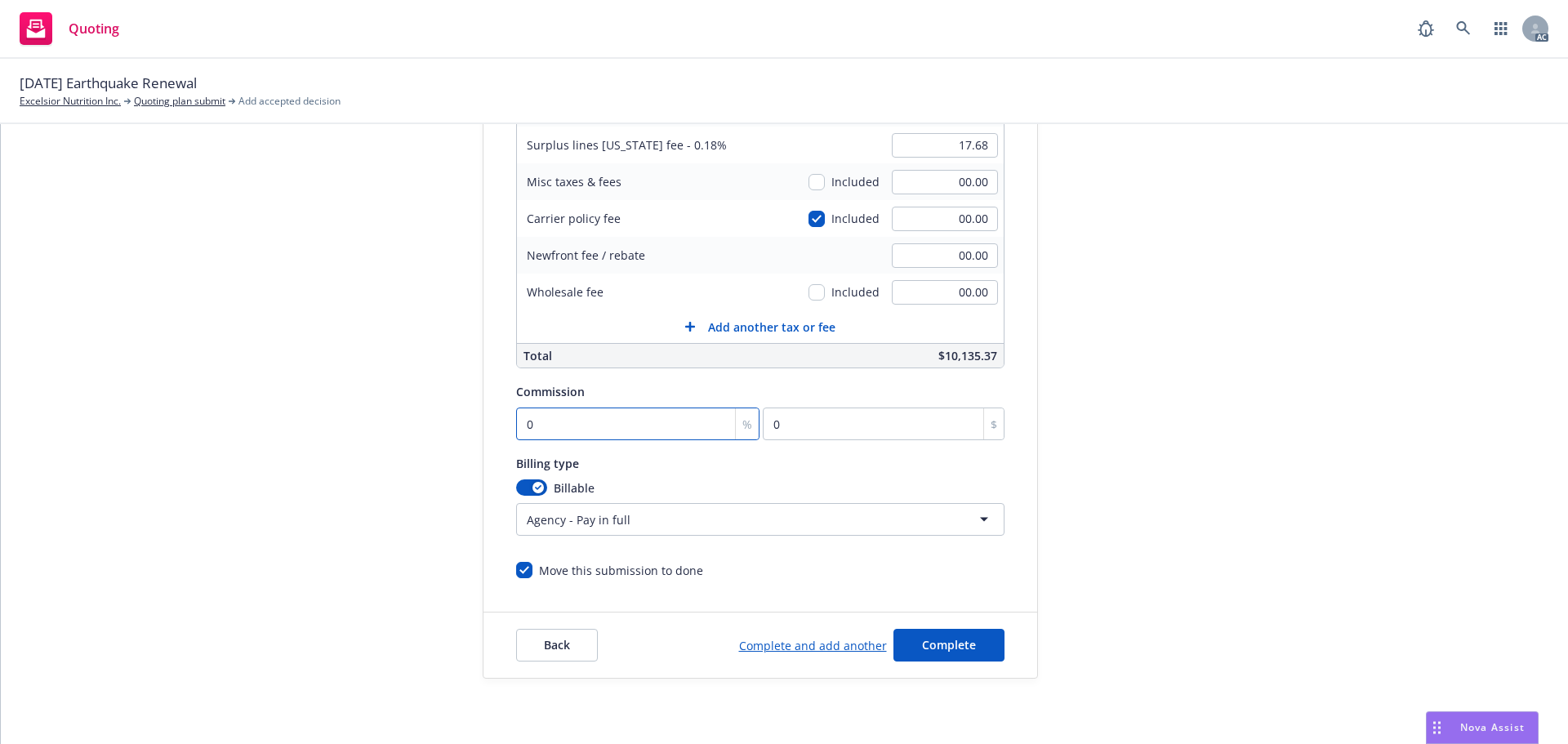
click at [642, 436] on input "0" at bounding box center [638, 423] width 245 height 33
type input "1"
type input "98.23"
type input "12"
type input "1178.76"
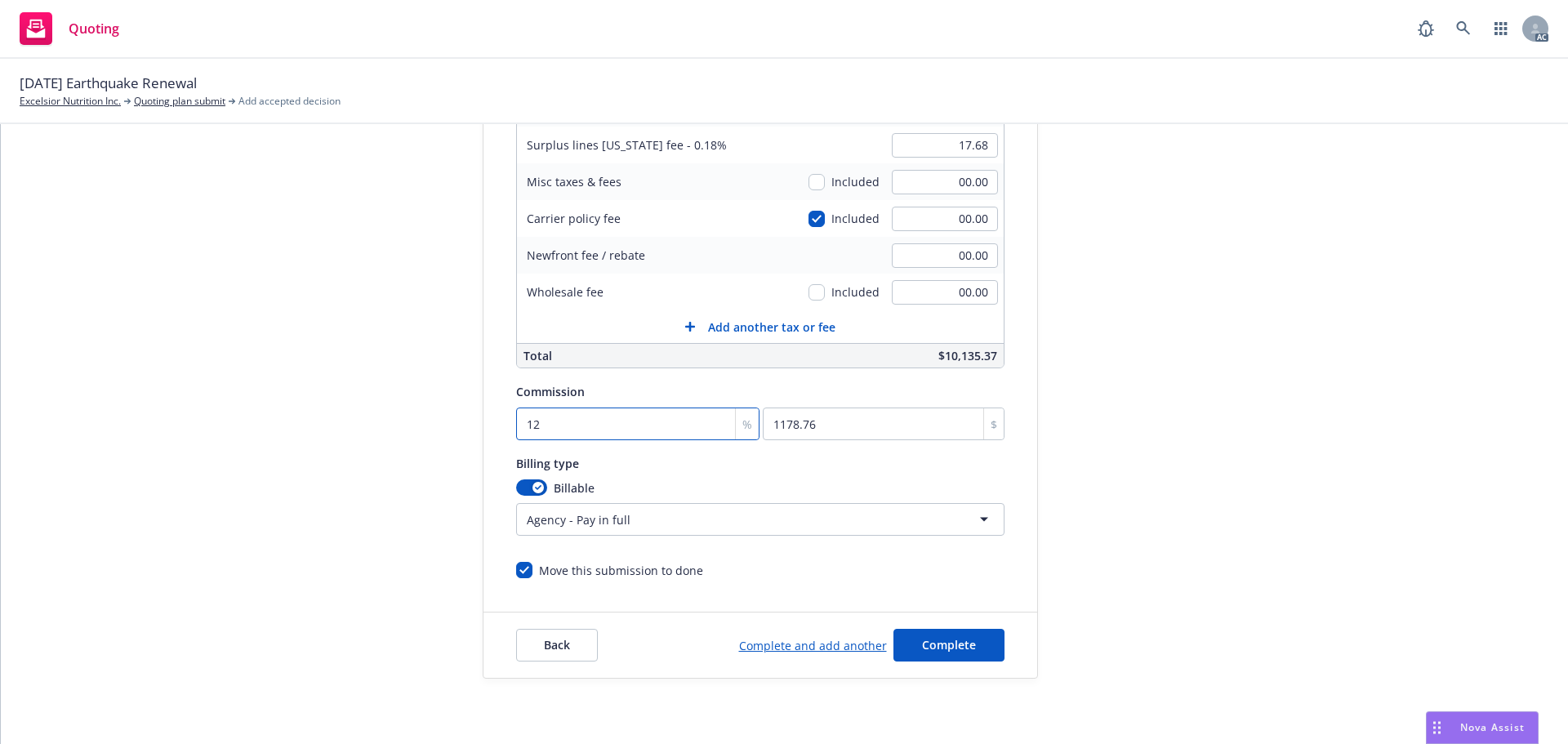
type input "12.5"
type input "1227.88"
type input "12.5"
click at [1215, 390] on div "submission Carrier Brown & Riding Insurance Services, Inc. Last updated 4/30, 9…" at bounding box center [1184, 261] width 229 height 836
click at [929, 646] on span "Complete" at bounding box center [949, 645] width 54 height 16
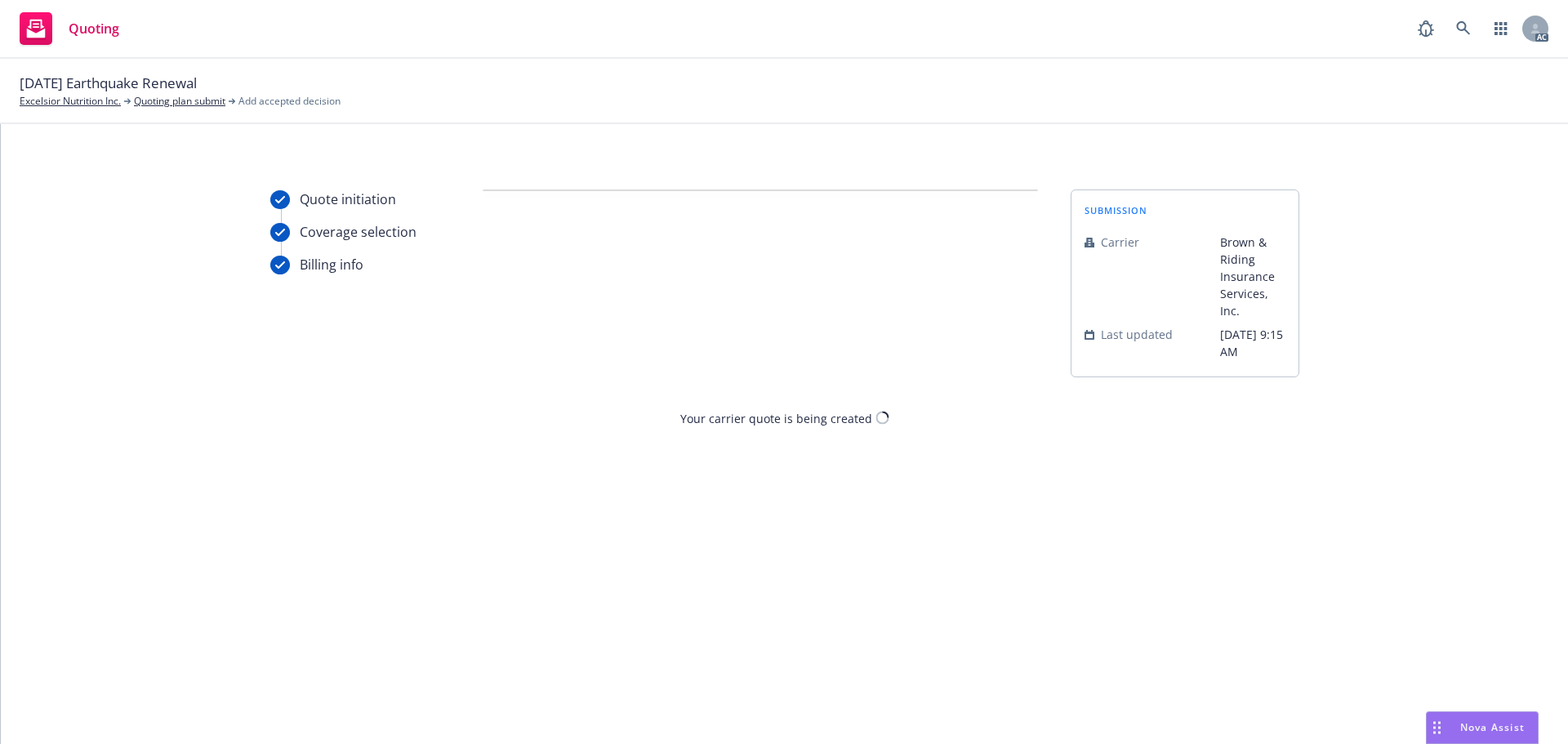
scroll to position [0, 0]
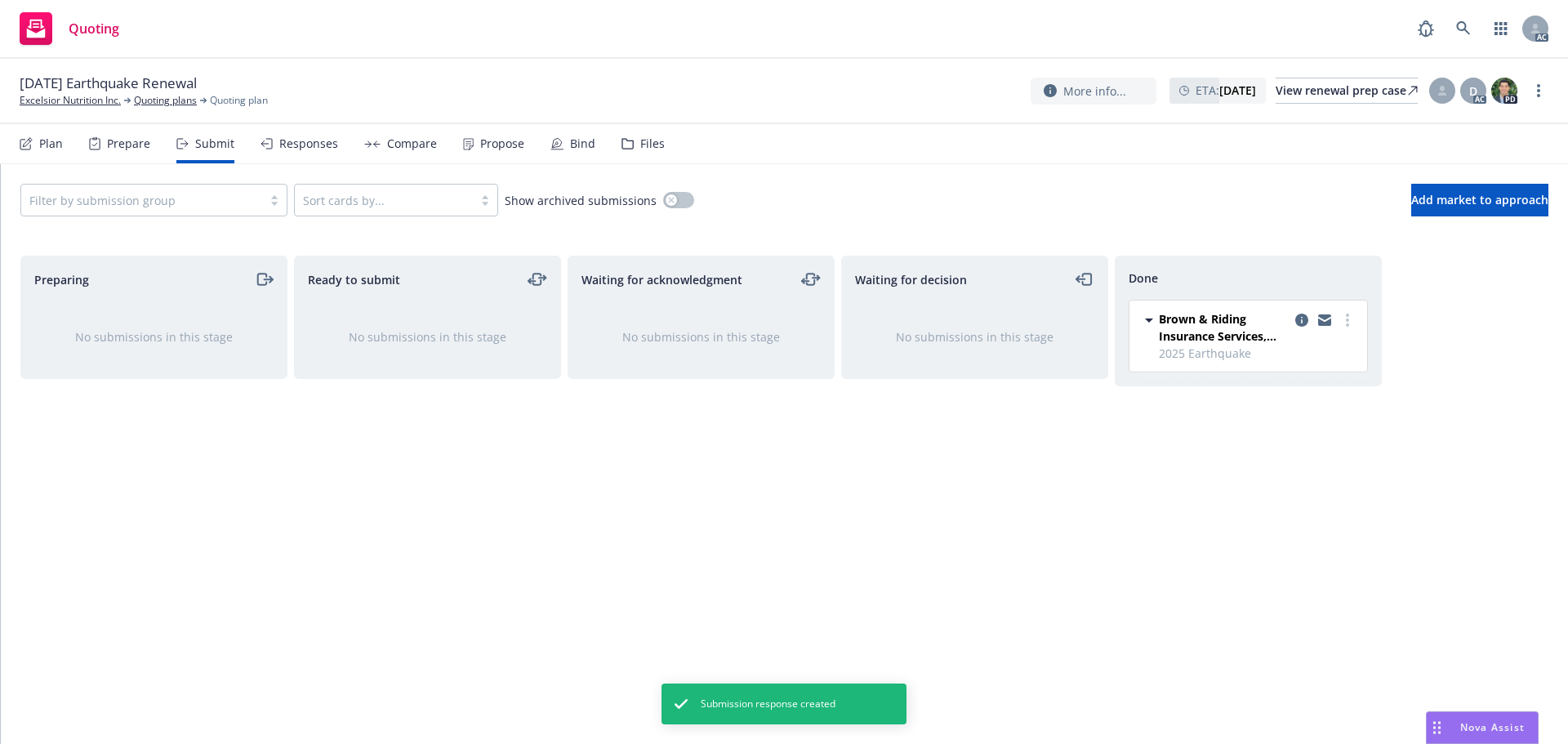
click at [480, 137] on div "Propose" at bounding box center [502, 143] width 44 height 13
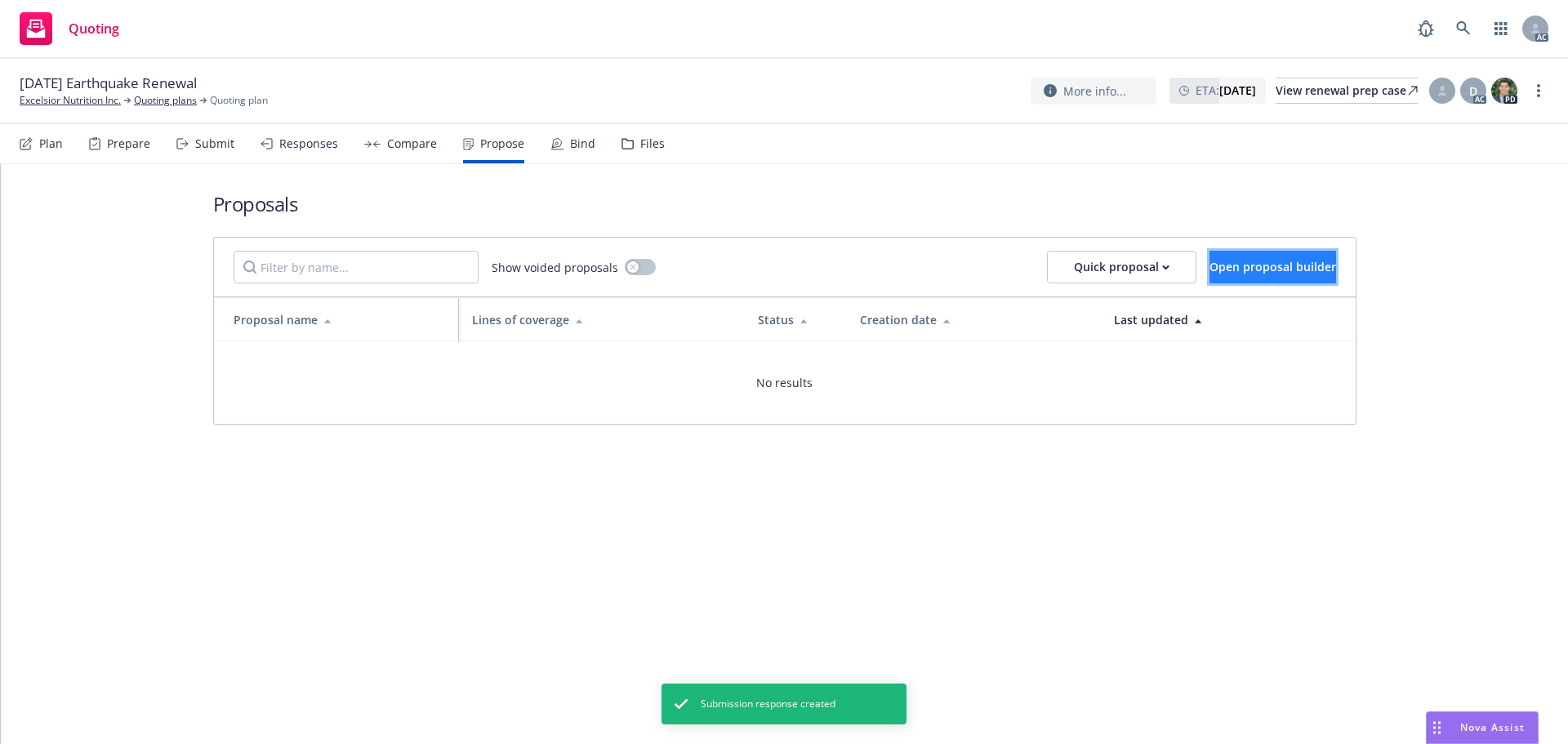
click at [1230, 268] on span "Open proposal builder" at bounding box center [1272, 267] width 127 height 16
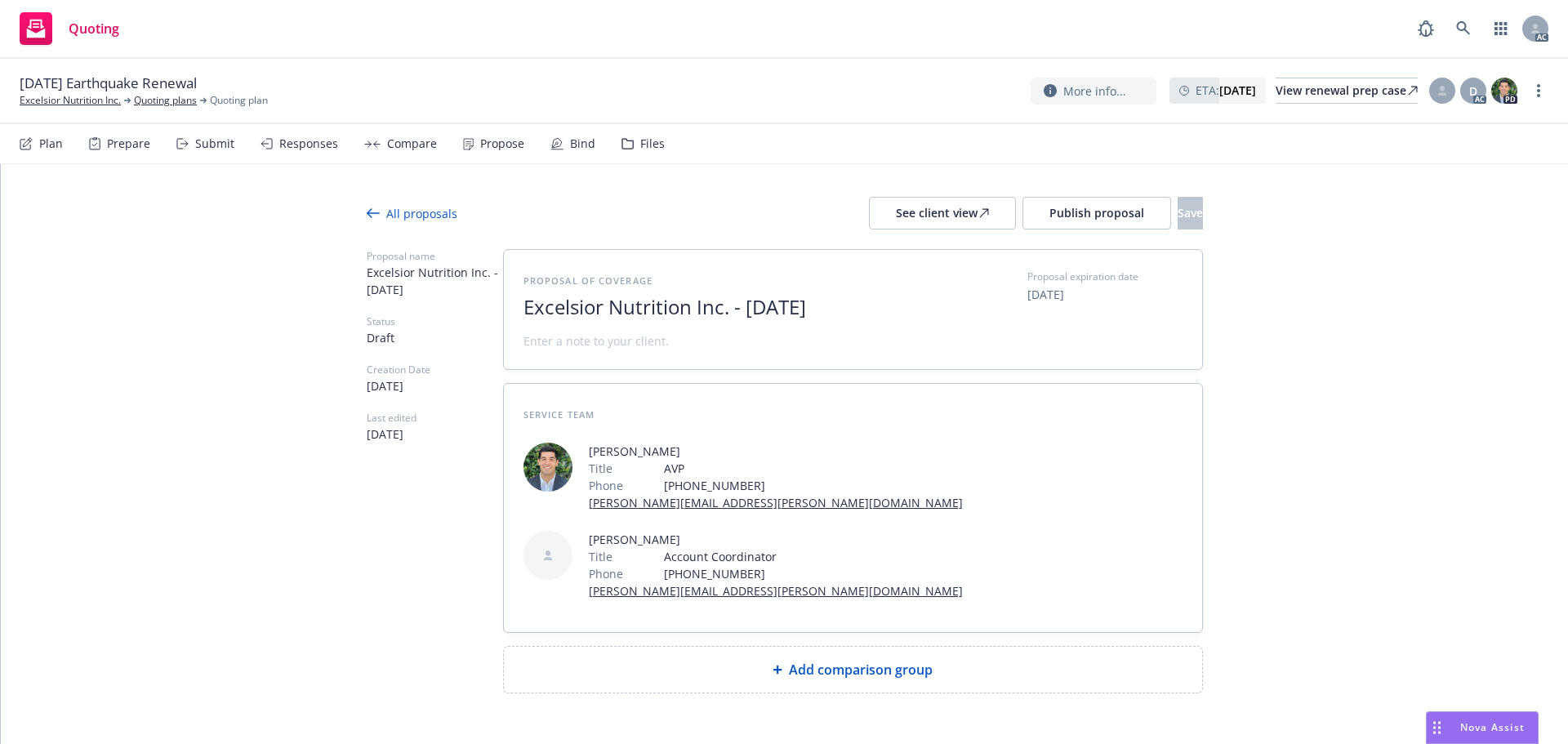
drag, startPoint x: 858, startPoint y: 314, endPoint x: 523, endPoint y: 303, distance: 335.2
click at [519, 306] on div "Proposal of coverage Excelsior Nutrition Inc. - August 2025 Proposal expiration…" at bounding box center [853, 309] width 698 height 119
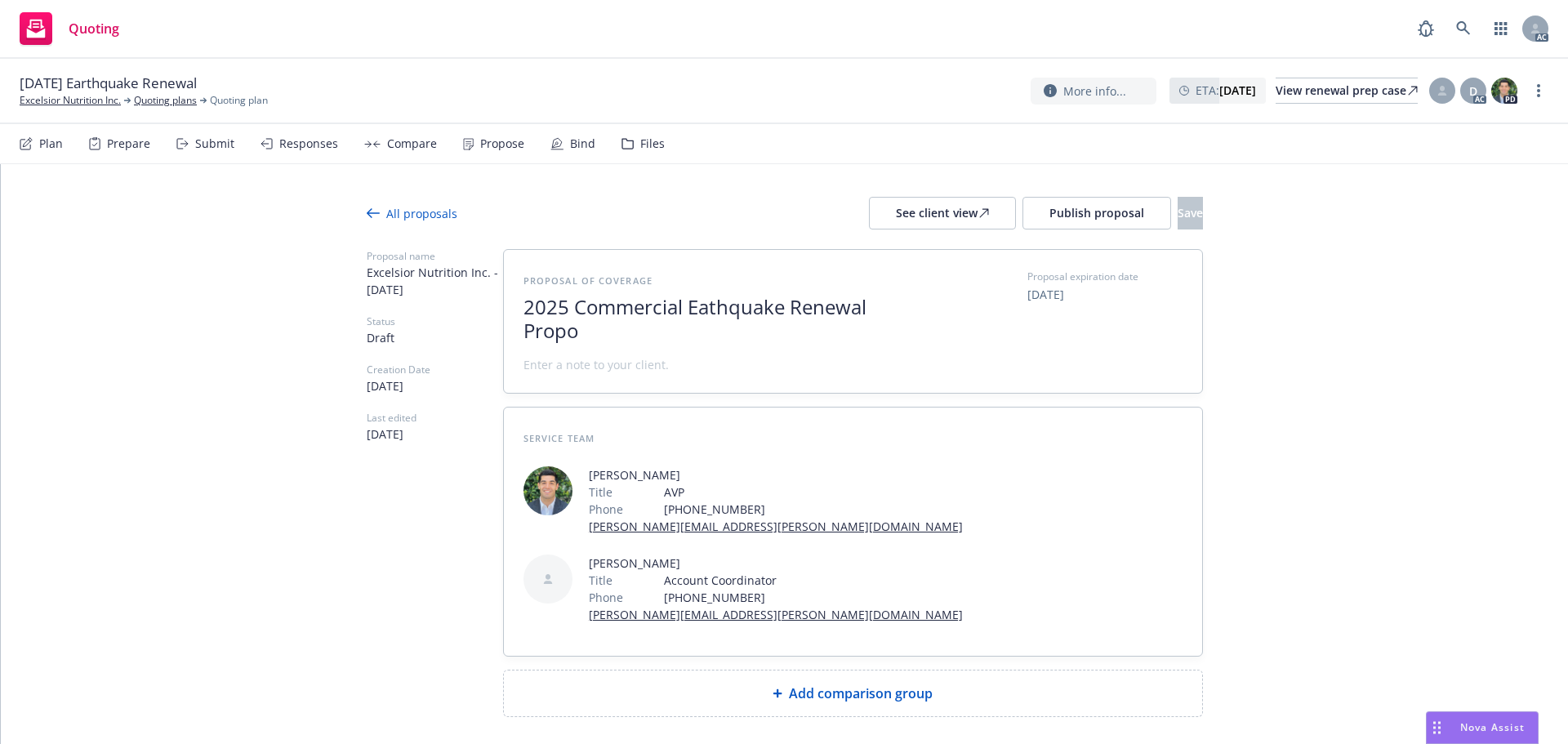
scroll to position [1, 0]
click at [710, 312] on span "2025 Commercial Eathquake Renewal Proposal" at bounding box center [723, 318] width 400 height 47
click at [683, 355] on div at bounding box center [723, 350] width 400 height 13
click at [670, 365] on span at bounding box center [723, 365] width 400 height 17
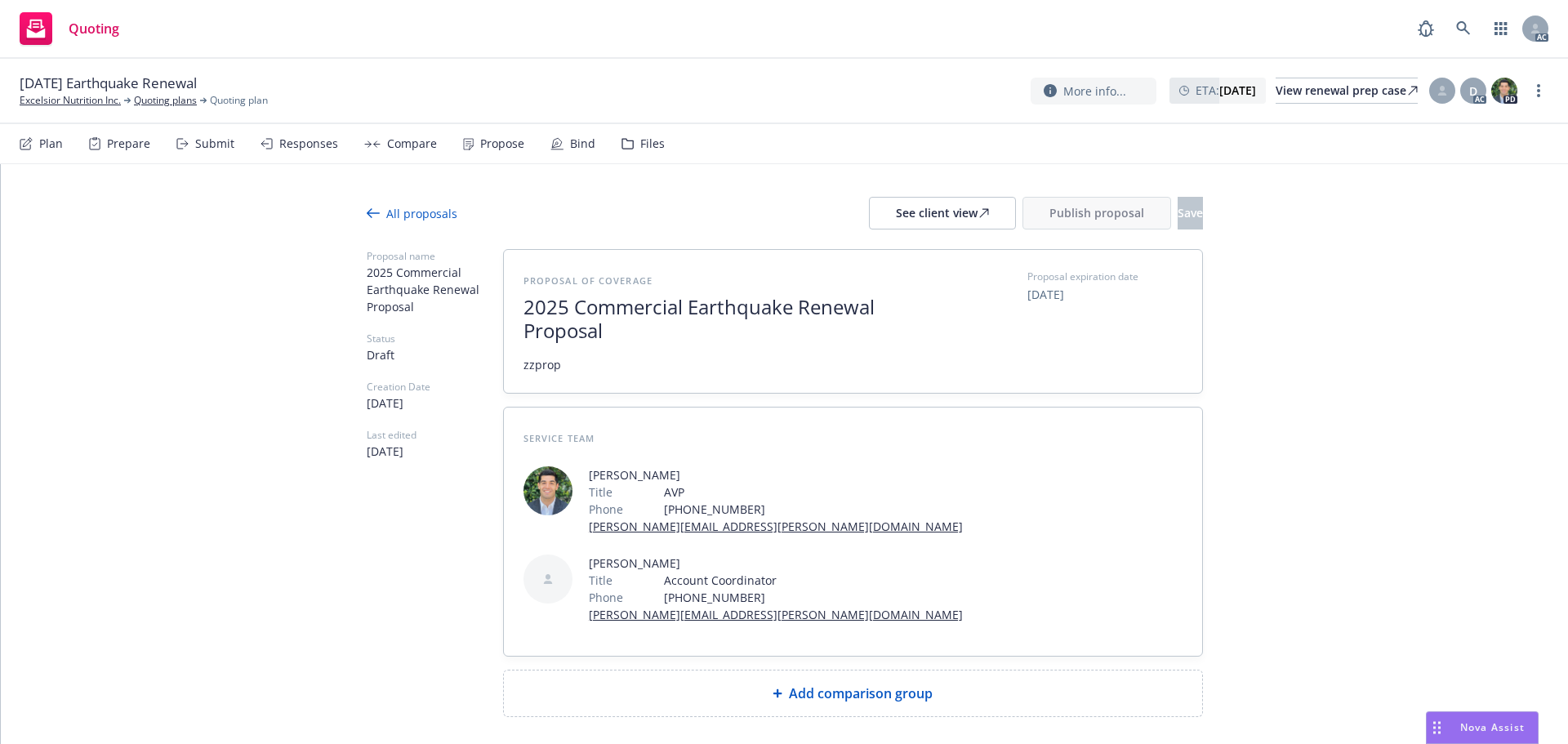
click at [658, 362] on span "zzprop" at bounding box center [723, 365] width 400 height 17
click at [566, 373] on div "Proposal of coverage 2025 Commercial Earthquake Renewal Proposal zzprop Proposa…" at bounding box center [853, 321] width 698 height 143
click at [556, 364] on span "zzprop" at bounding box center [542, 365] width 38 height 17
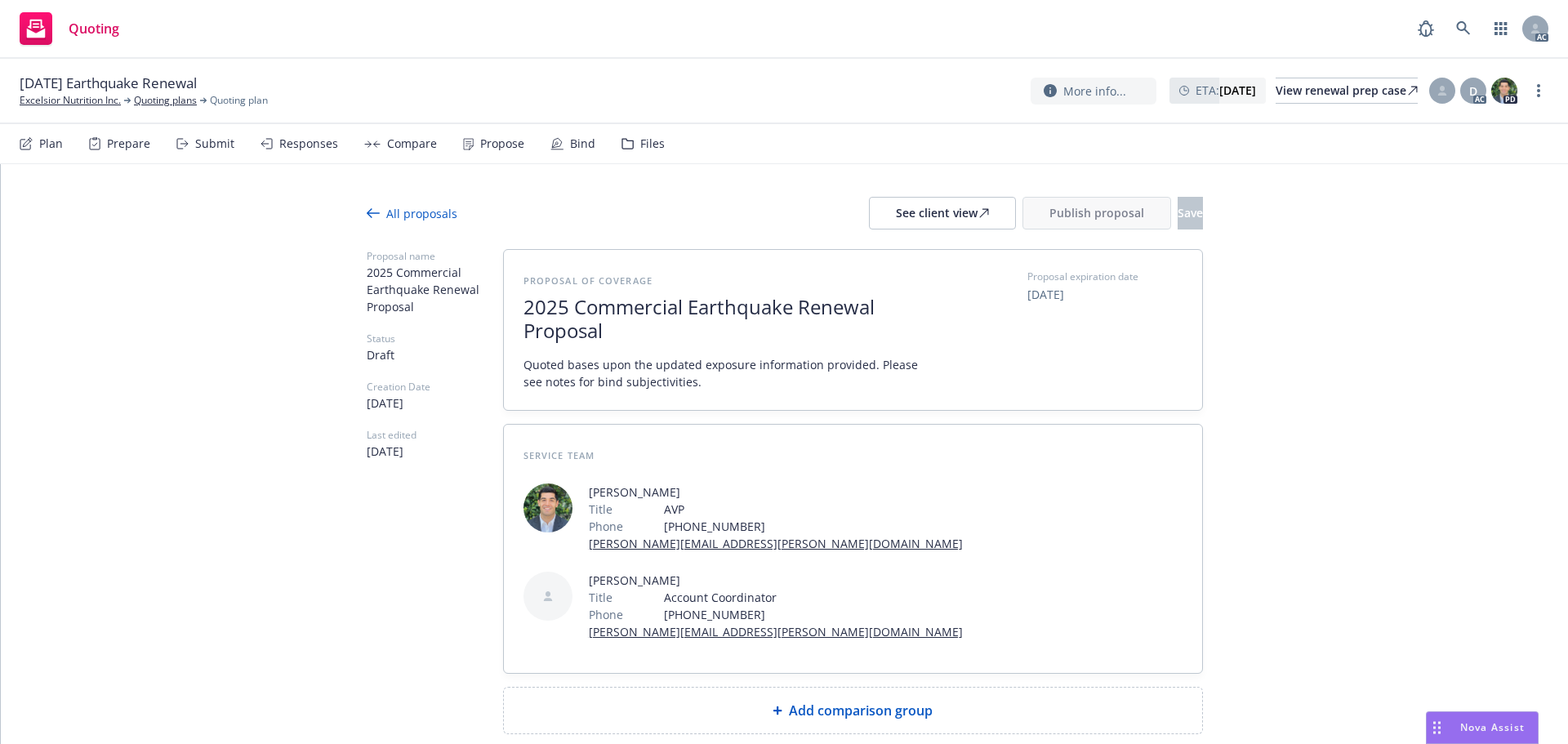
click at [805, 688] on div "Add comparison group" at bounding box center [853, 711] width 698 height 46
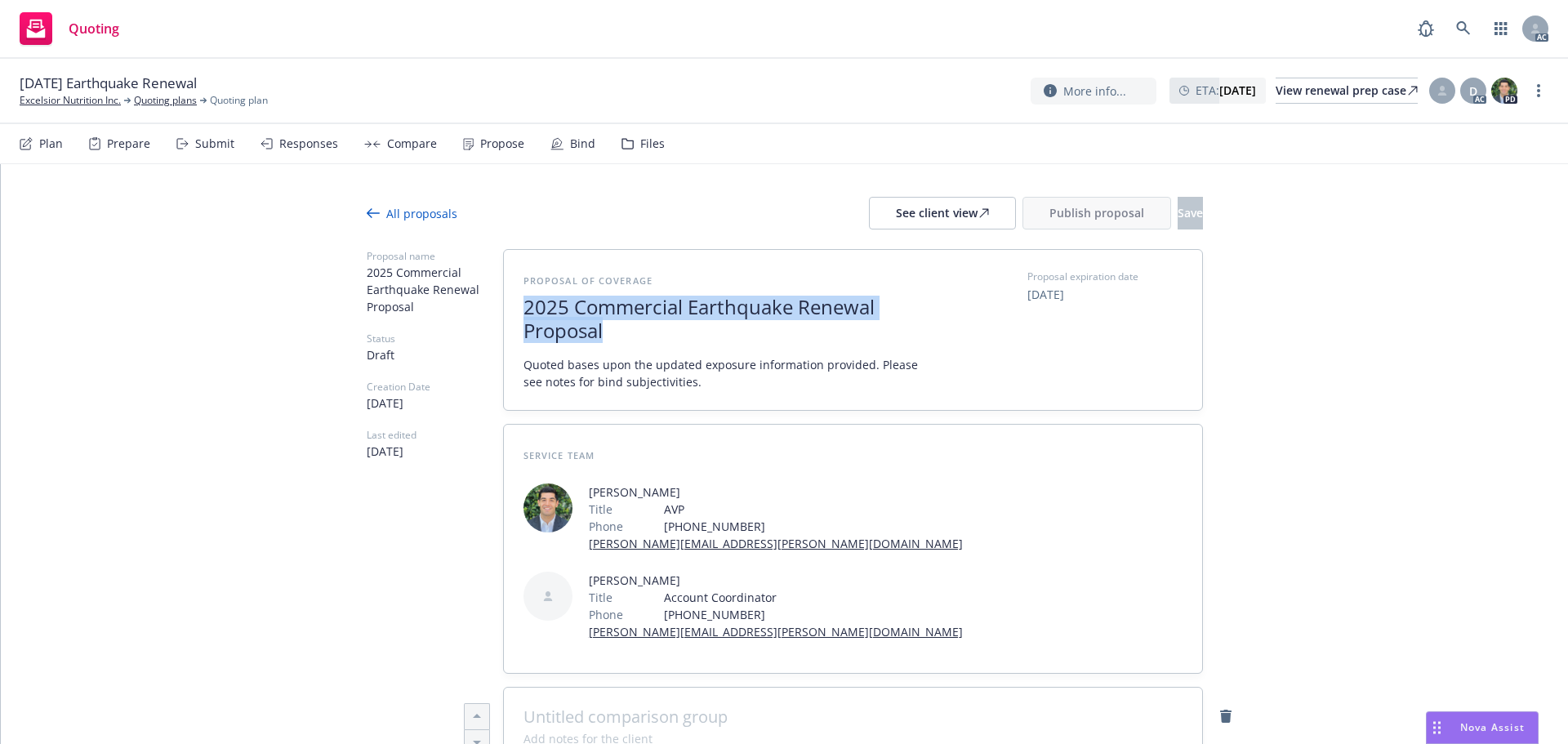
drag, startPoint x: 559, startPoint y: 326, endPoint x: 313, endPoint y: 283, distance: 249.7
copy span "2025 Commercial Earthquake Renewal Proposal"
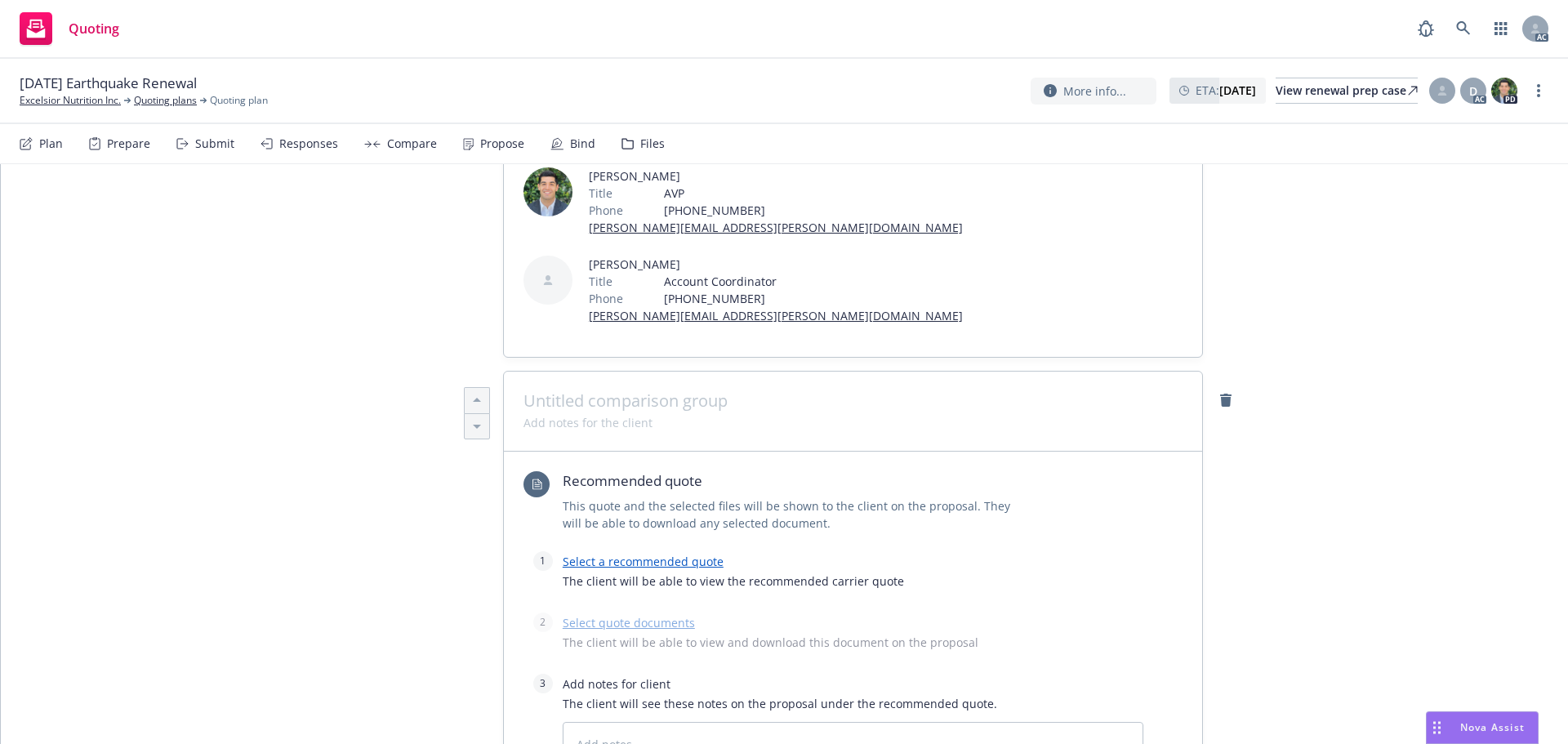
scroll to position [327, 0]
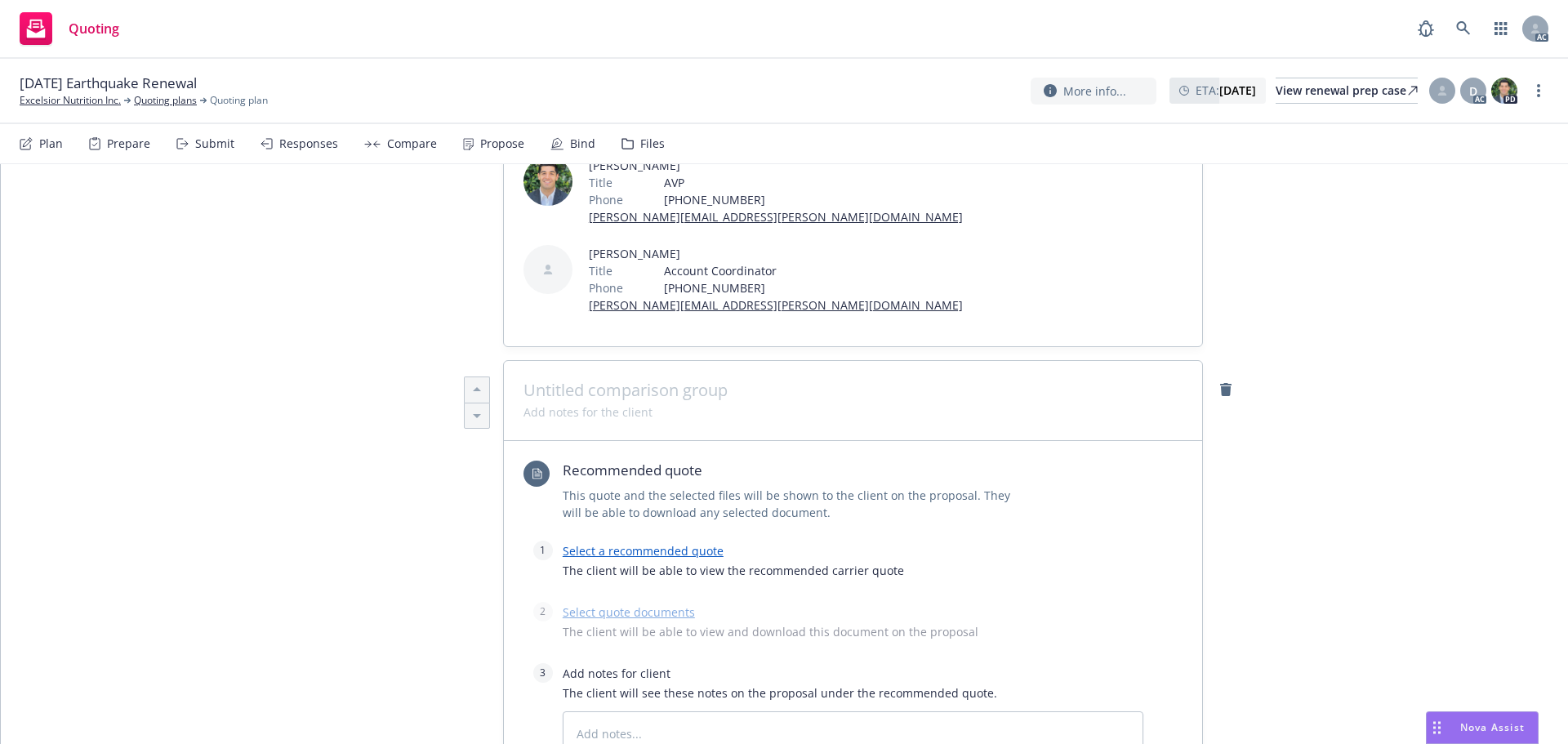
type textarea "x"
click at [712, 400] on div at bounding box center [853, 401] width 659 height 3
click at [704, 380] on span at bounding box center [853, 390] width 659 height 20
paste span
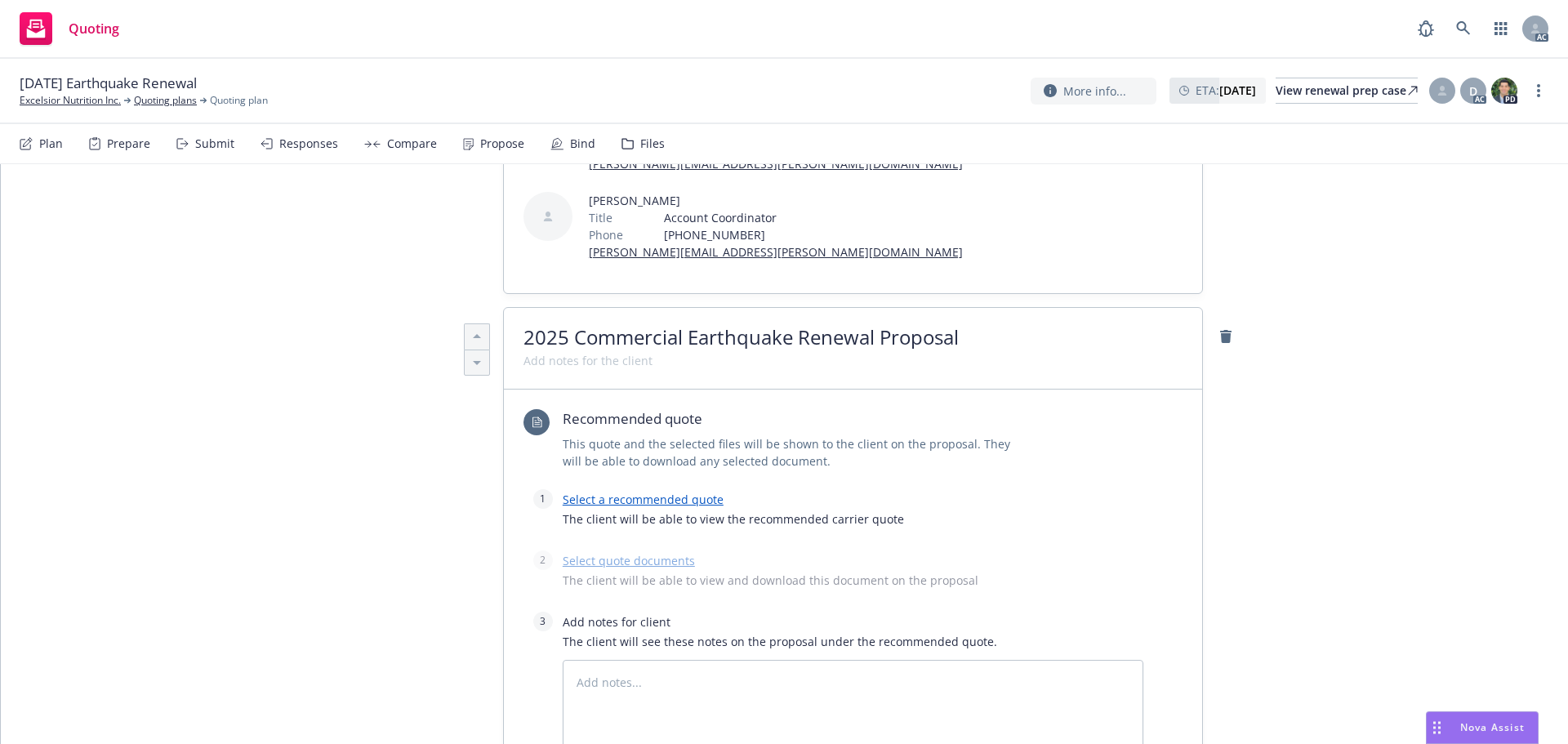
scroll to position [408, 0]
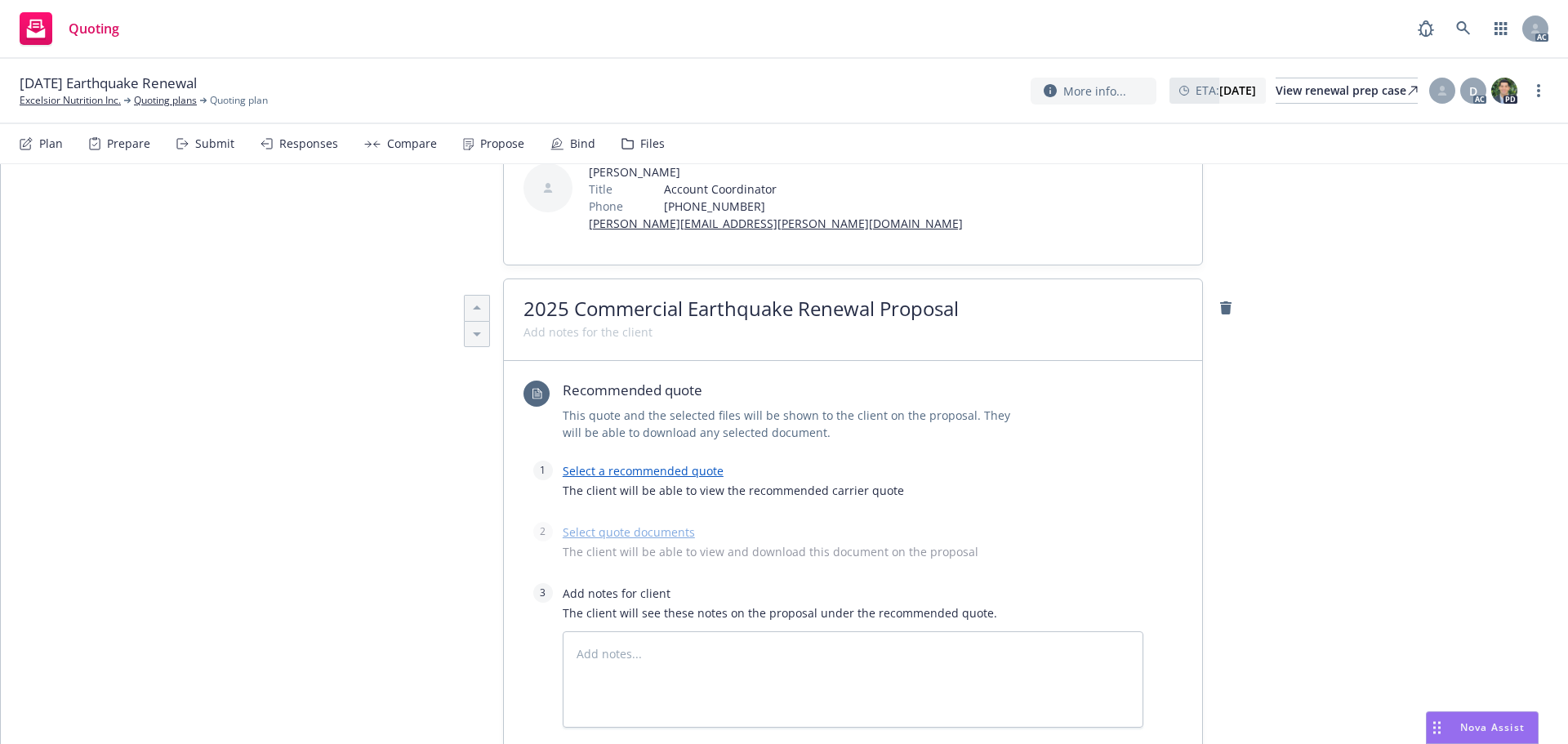
click at [603, 460] on div "Select a recommended quote The client will be able to view the recommended carr…" at bounding box center [854, 484] width 581 height 48
click at [603, 463] on link "Select a recommended quote" at bounding box center [643, 471] width 161 height 16
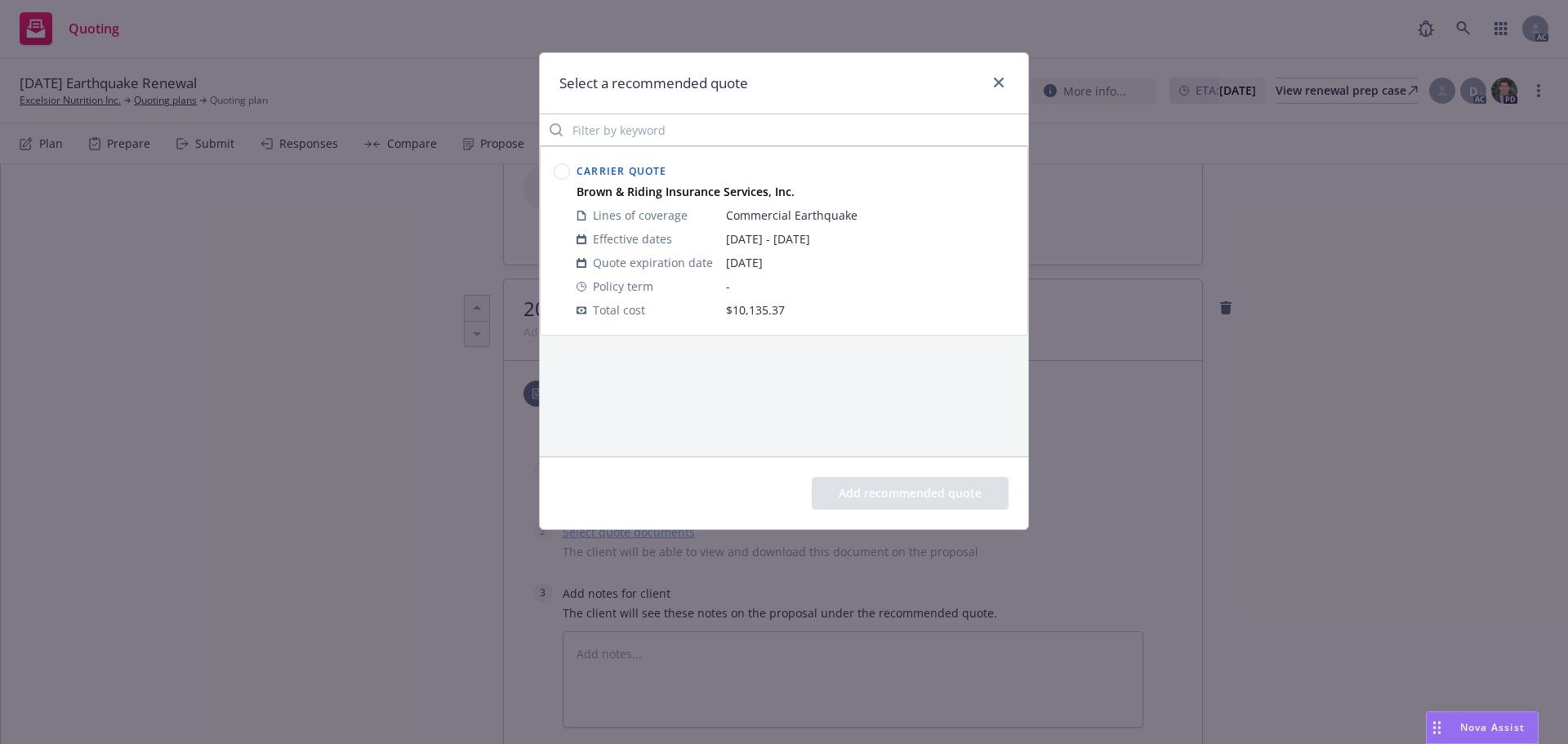
click at [569, 173] on circle at bounding box center [562, 172] width 16 height 16
click at [895, 484] on button "Add recommended quote" at bounding box center [910, 493] width 197 height 33
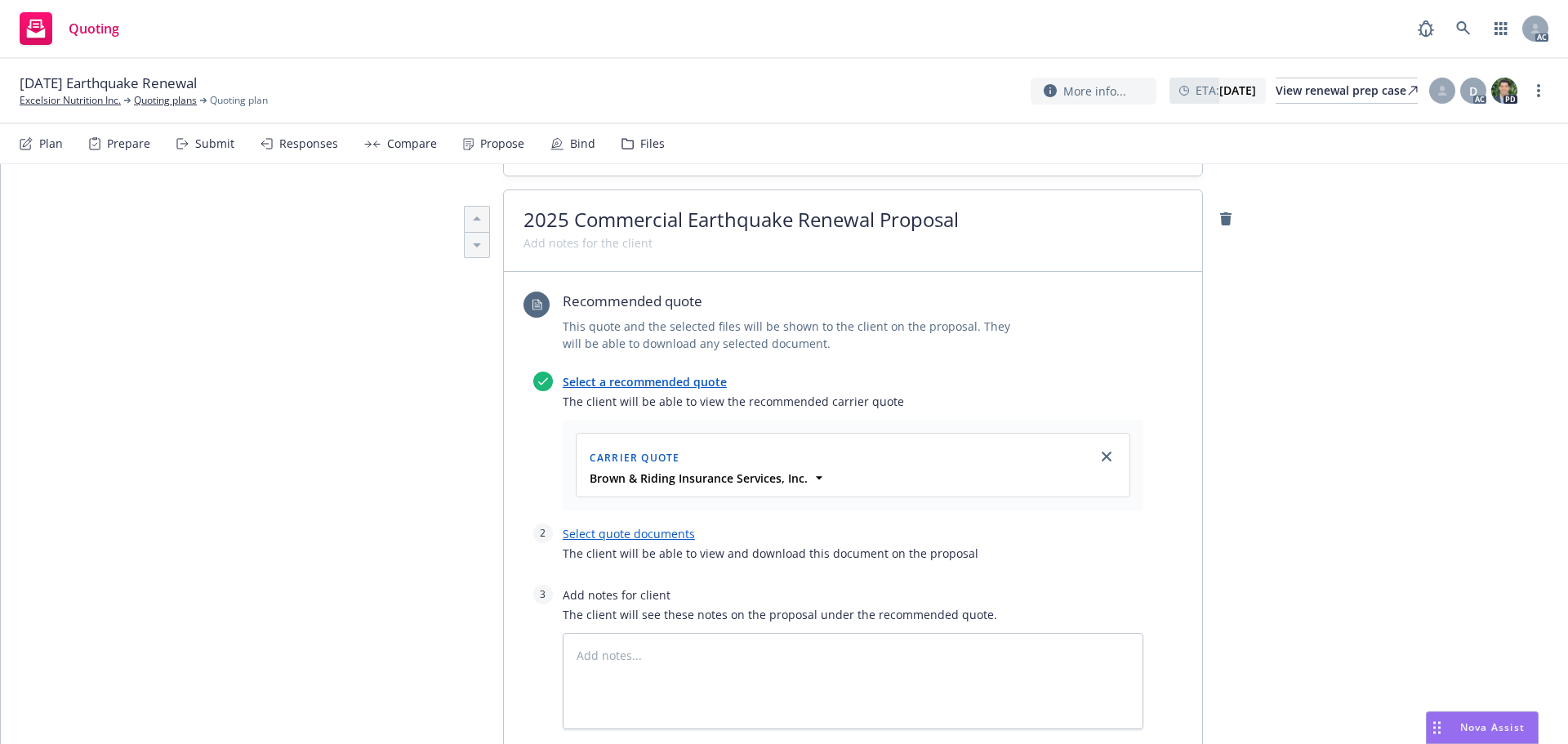
scroll to position [572, 0]
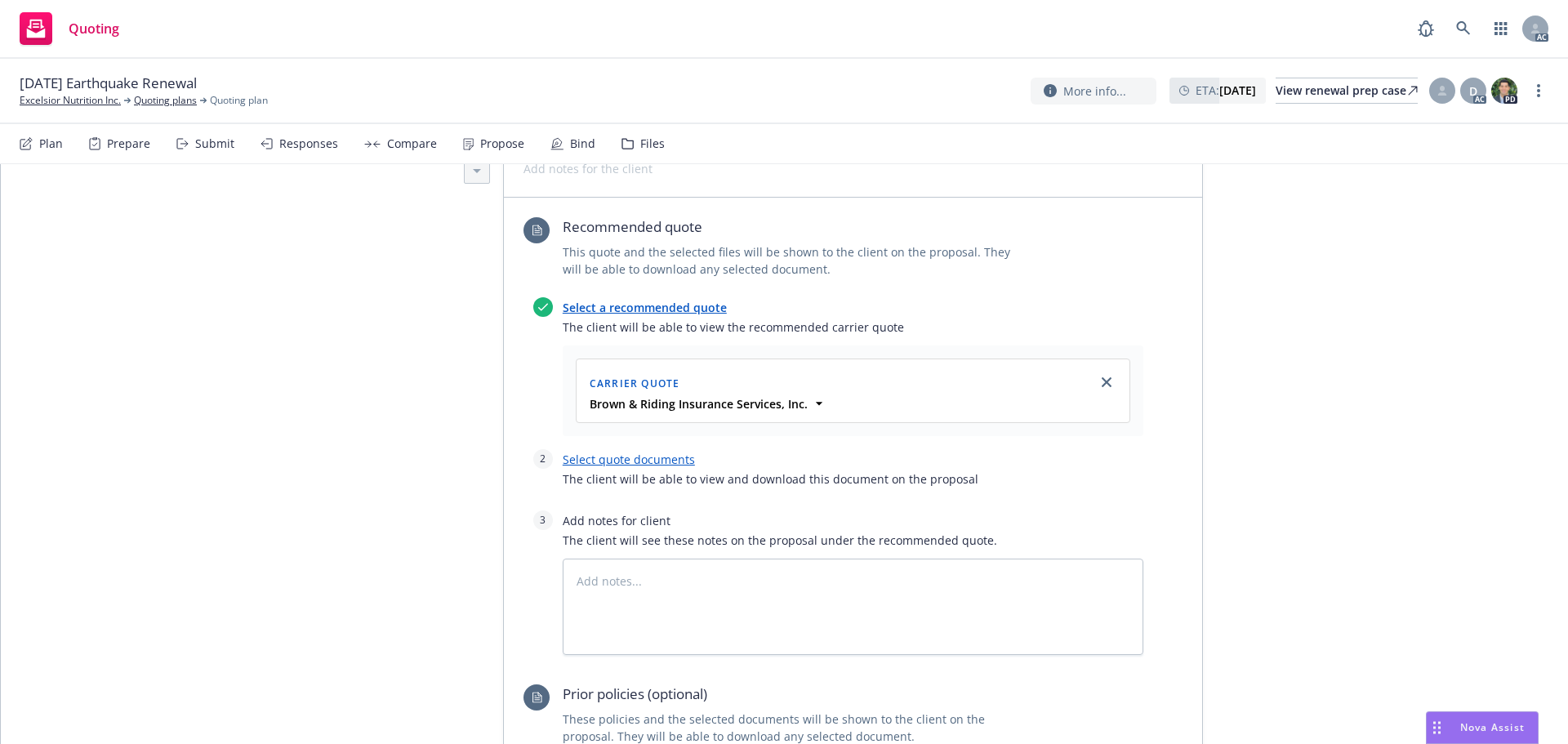
click at [634, 451] on link "Select quote documents" at bounding box center [629, 459] width 132 height 16
type textarea "x"
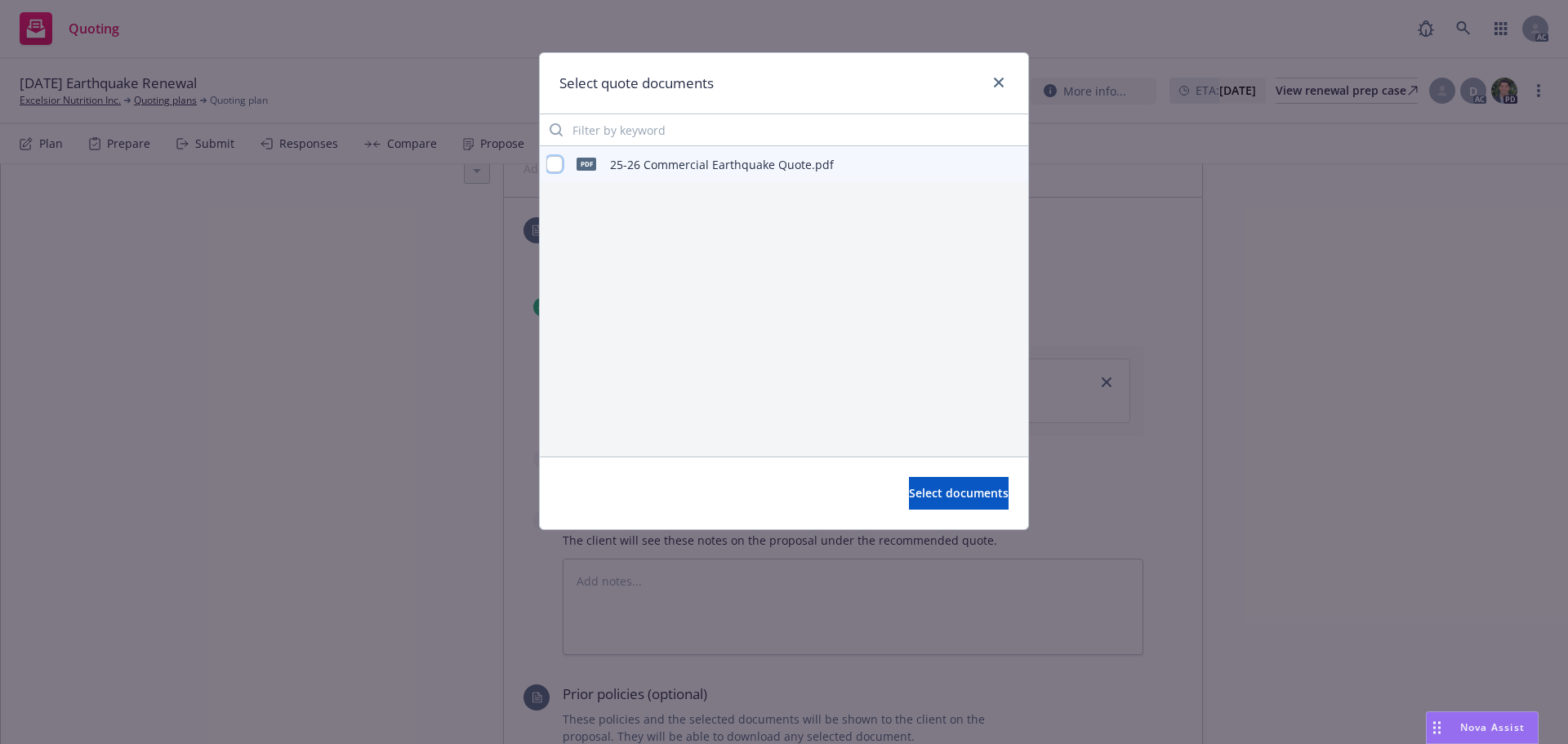
click at [549, 158] on input "checkbox" at bounding box center [554, 164] width 16 height 16
checkbox input "true"
click at [914, 493] on span "Select documents" at bounding box center [959, 493] width 100 height 16
type textarea "x"
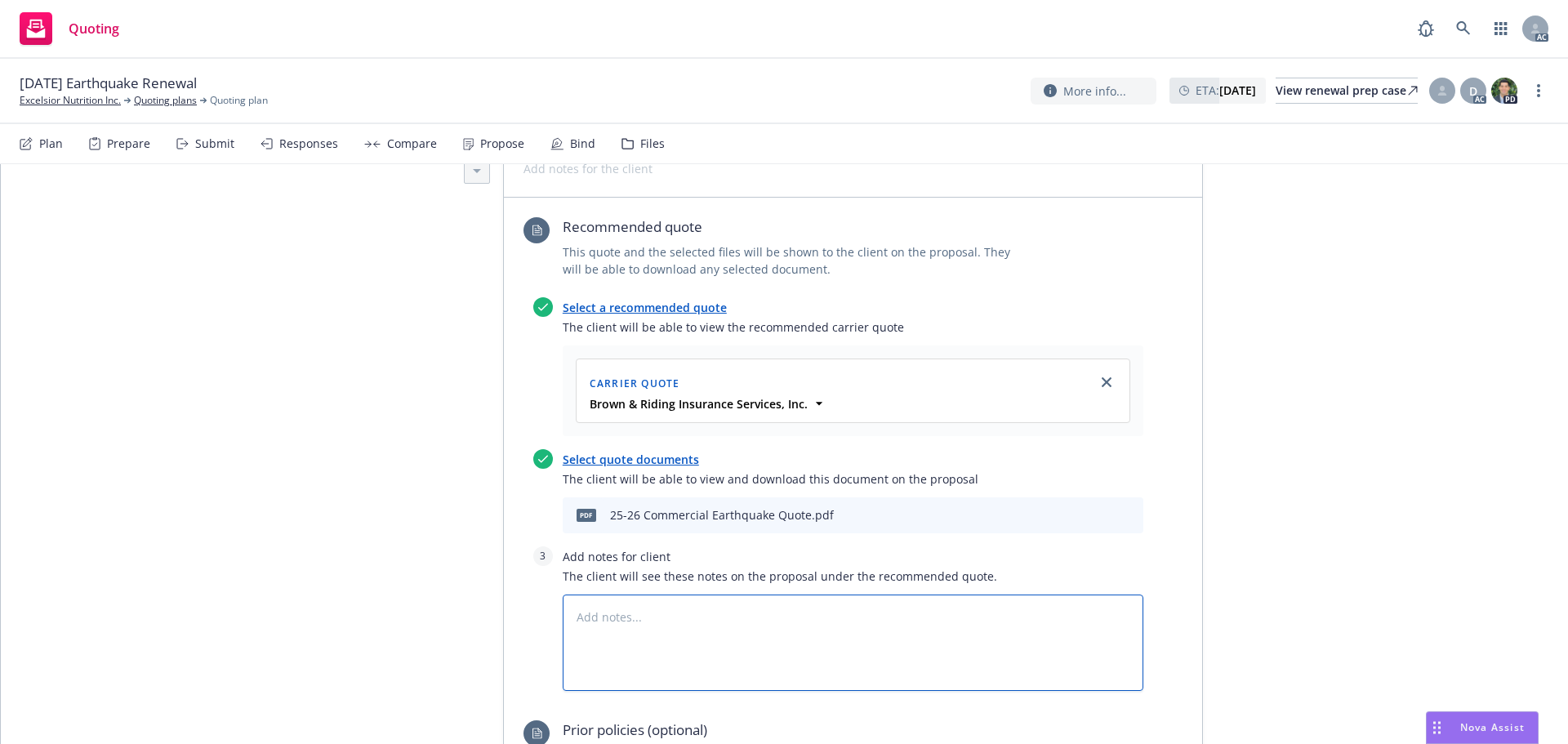
click at [719, 594] on textarea at bounding box center [854, 642] width 581 height 97
type textarea "B"
type textarea "x"
type textarea "Bi"
type textarea "x"
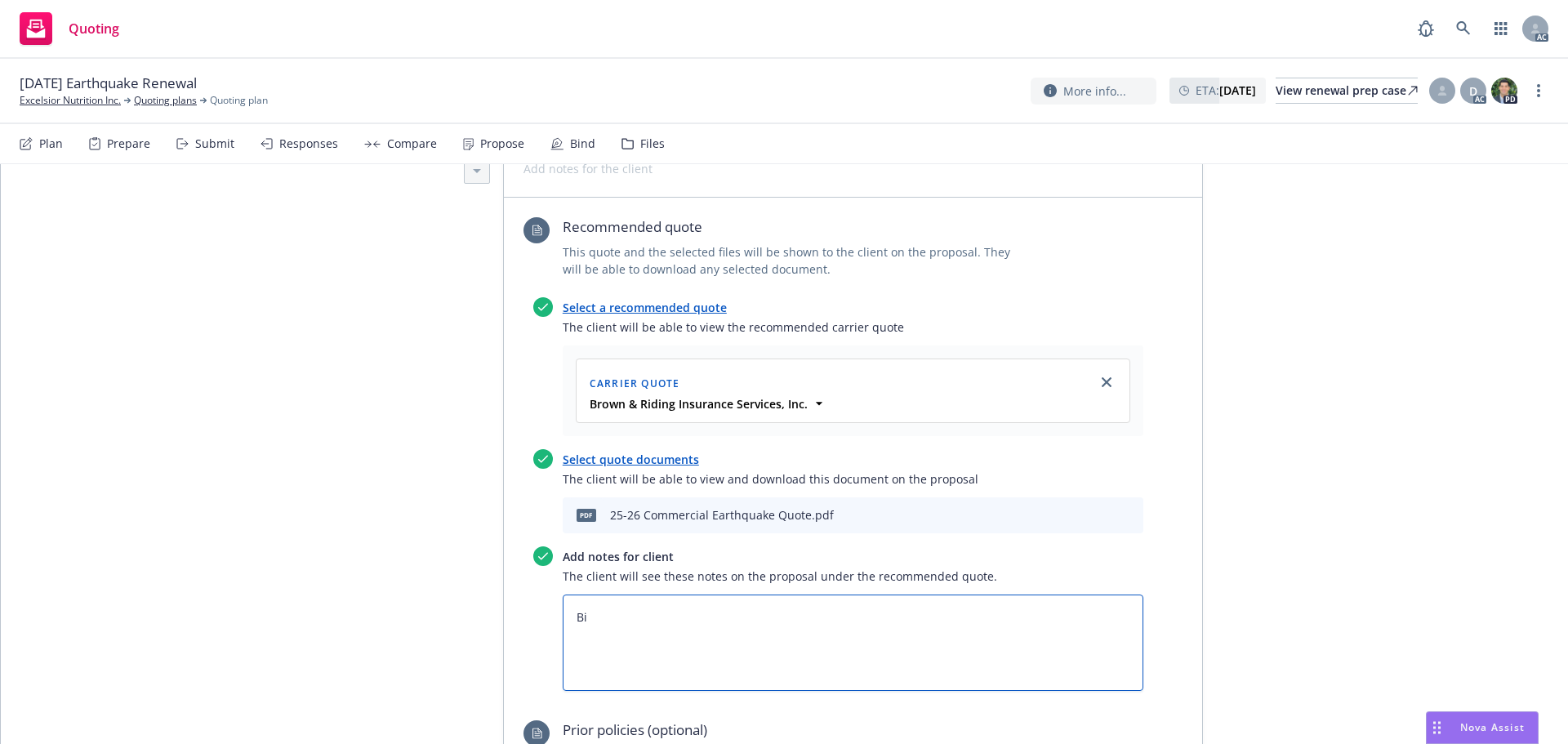
type textarea "Bin"
type textarea "x"
type textarea "Bind"
type textarea "x"
type textarea "Bind"
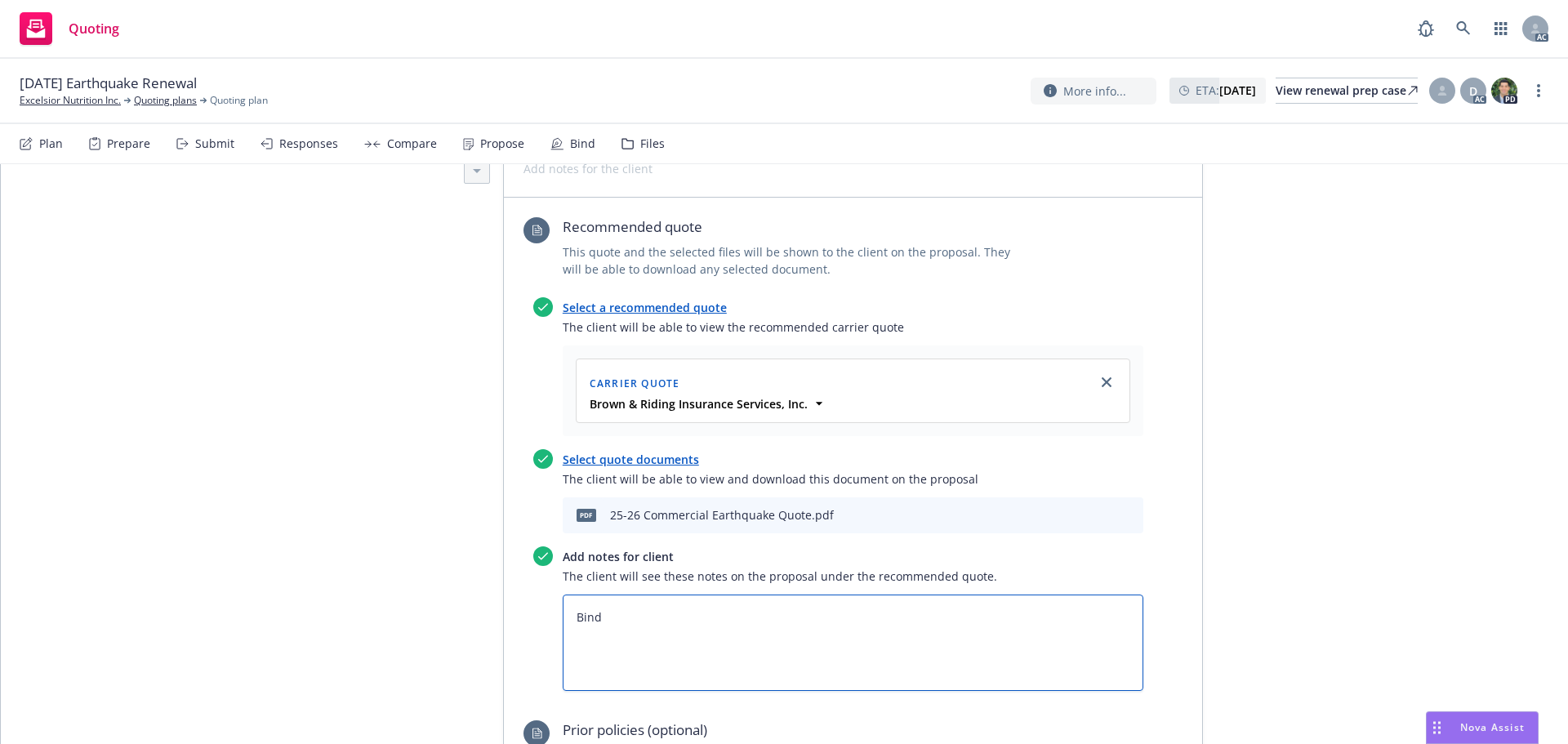
type textarea "x"
type textarea "Bind Su"
type textarea "x"
type textarea "Bind Sub"
type textarea "x"
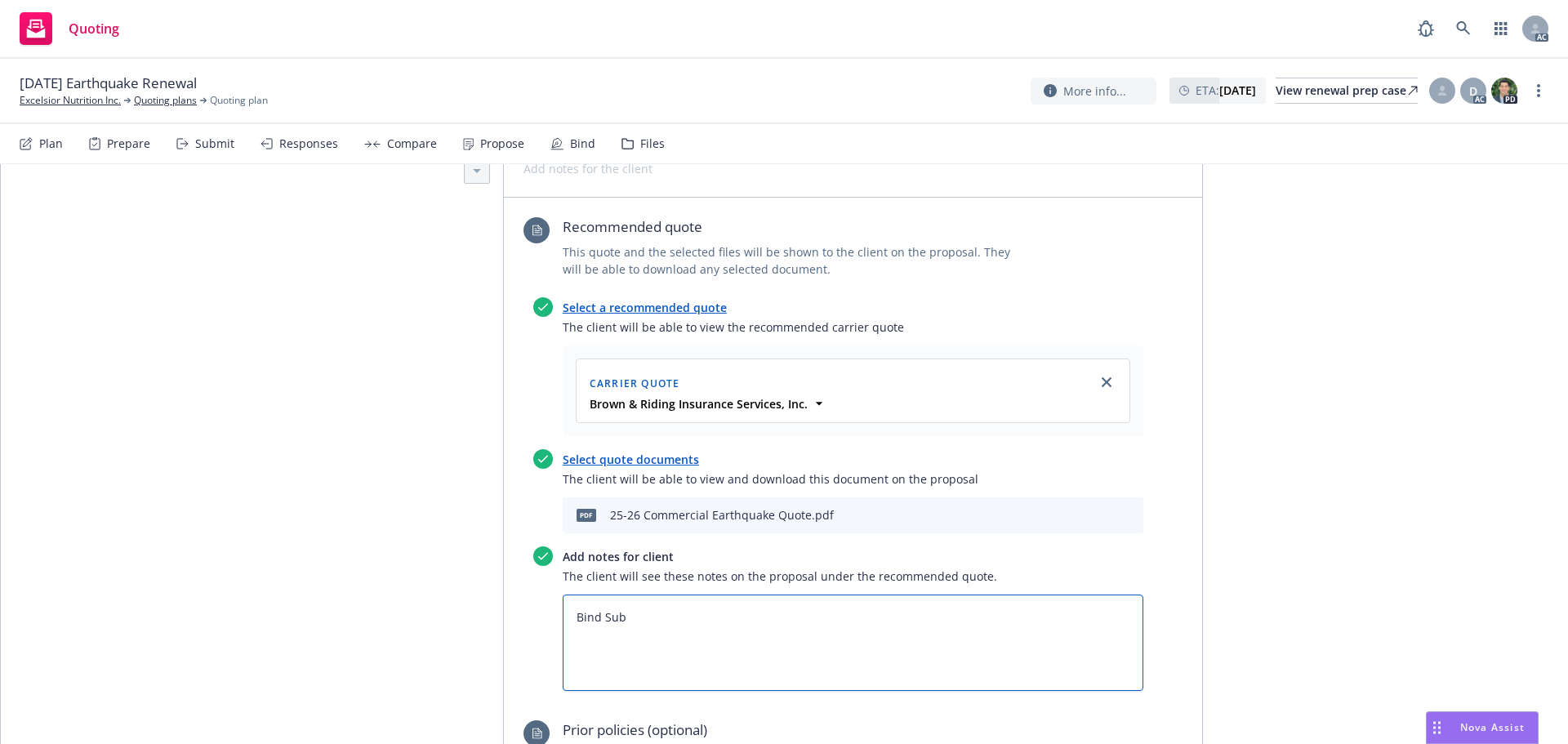
type textarea "Bind Subj"
type textarea "x"
type textarea "Bind Subje"
type textarea "x"
type textarea "Bind Subjec"
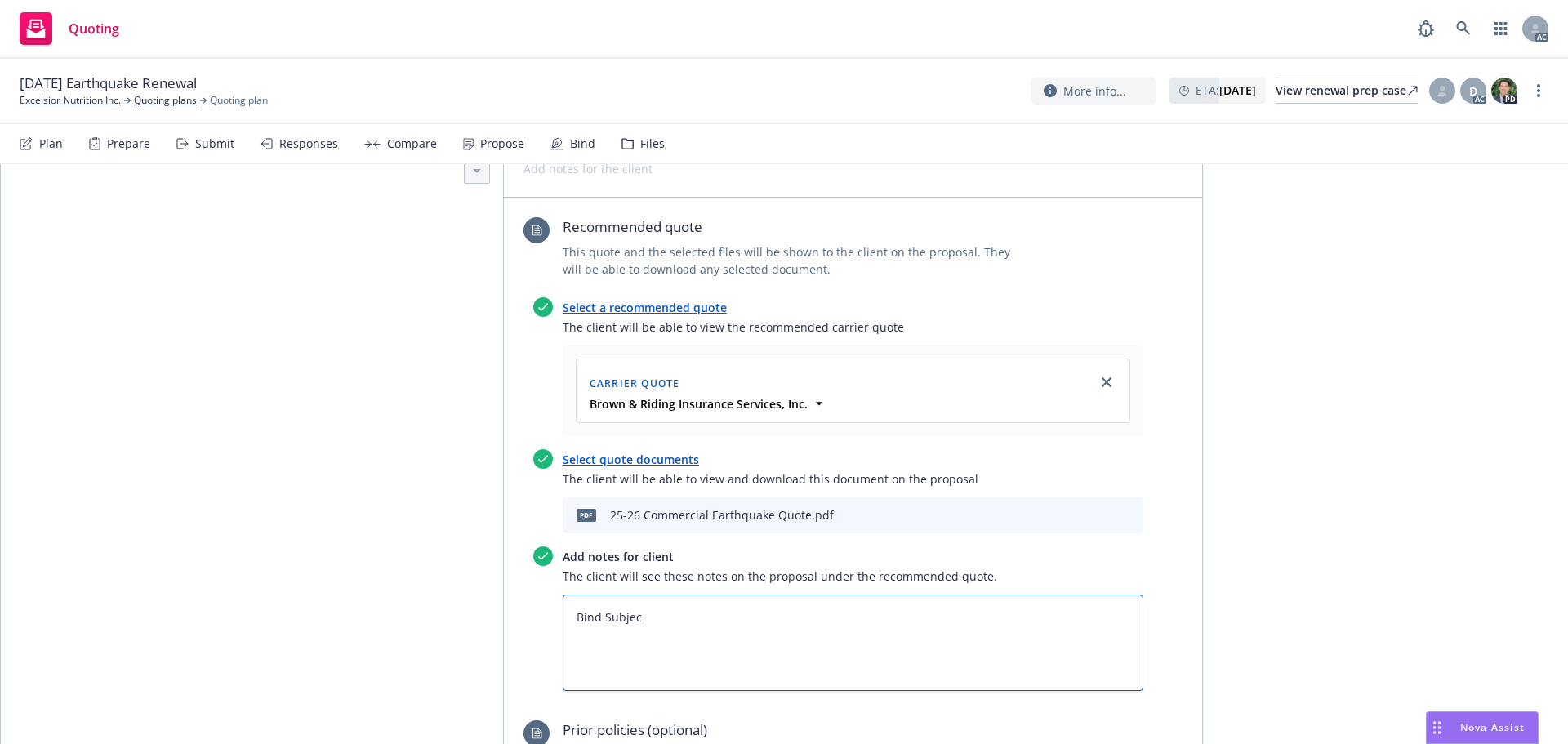
type textarea "x"
type textarea "Bind Subject"
type textarea "x"
type textarea "Bind Subjecti"
type textarea "x"
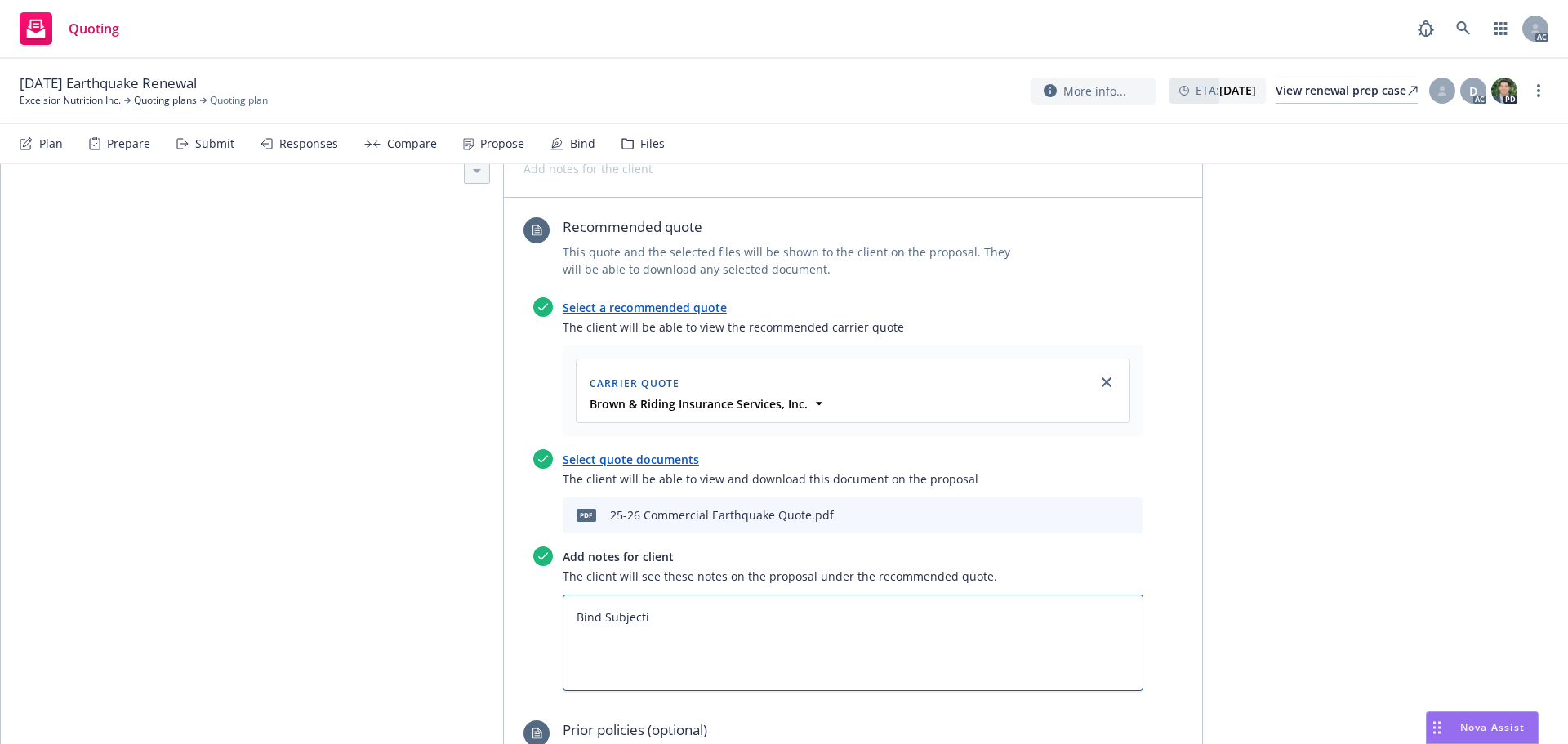
type textarea "Bind Subjectiv"
type textarea "x"
type textarea "Bind Subjectivi"
type textarea "x"
type textarea "Bind Subjectivit"
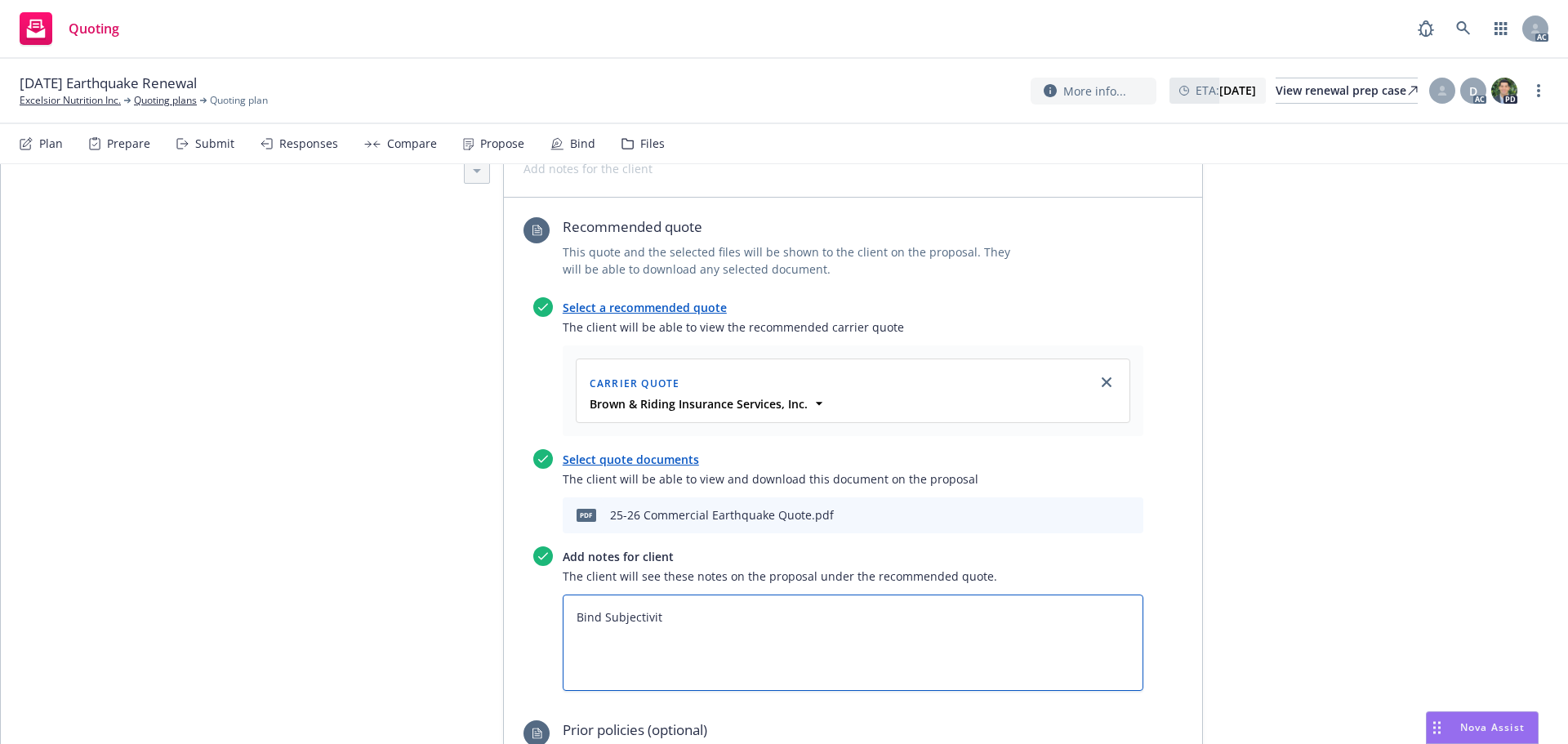
type textarea "x"
type textarea "Bind Subjectiviti"
type textarea "x"
type textarea "Bind Subjectivitie"
type textarea "x"
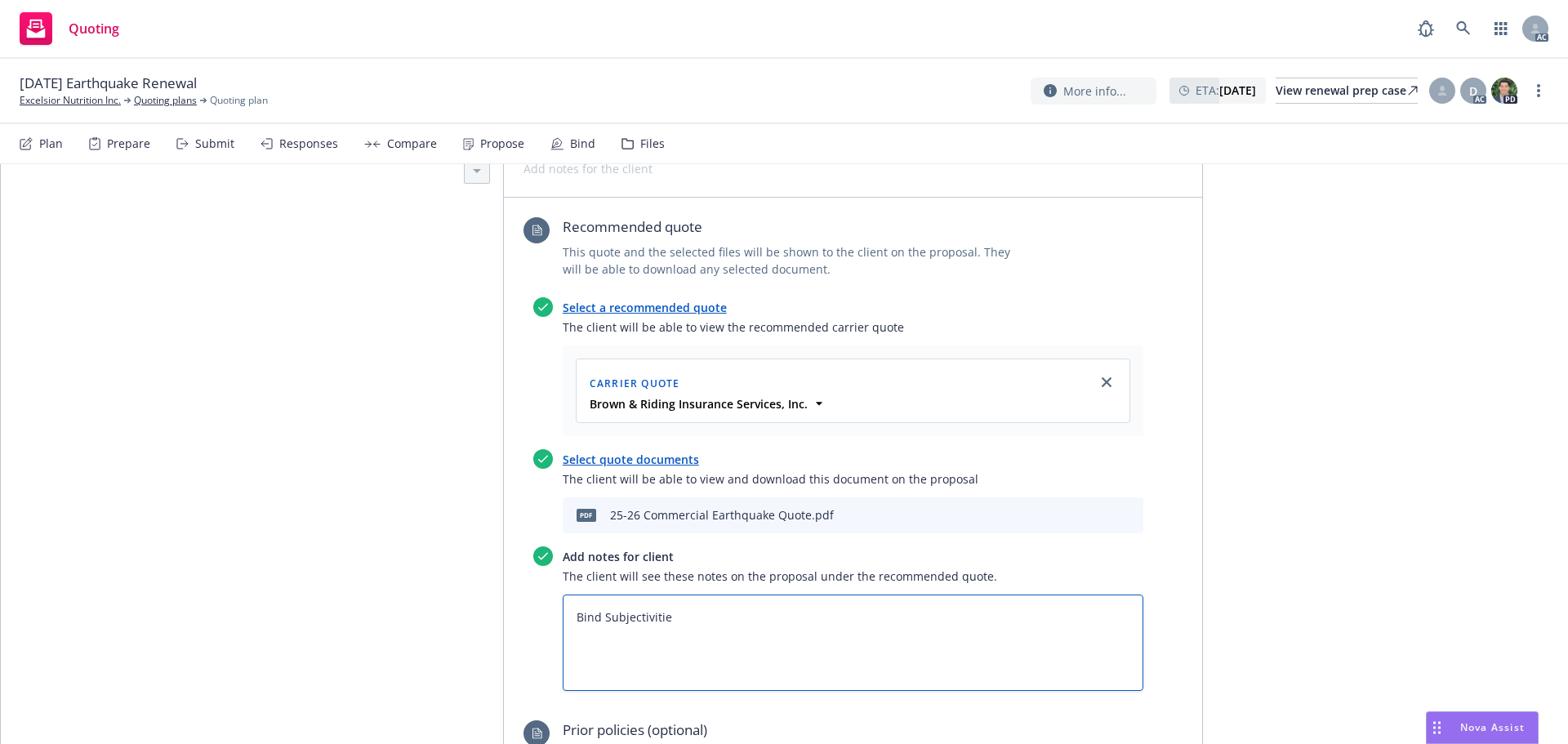
type textarea "Bind Subjectivities"
type textarea "x"
type textarea "Bind Subjectivities:"
type textarea "x"
type textarea "Bind Subjectivities:"
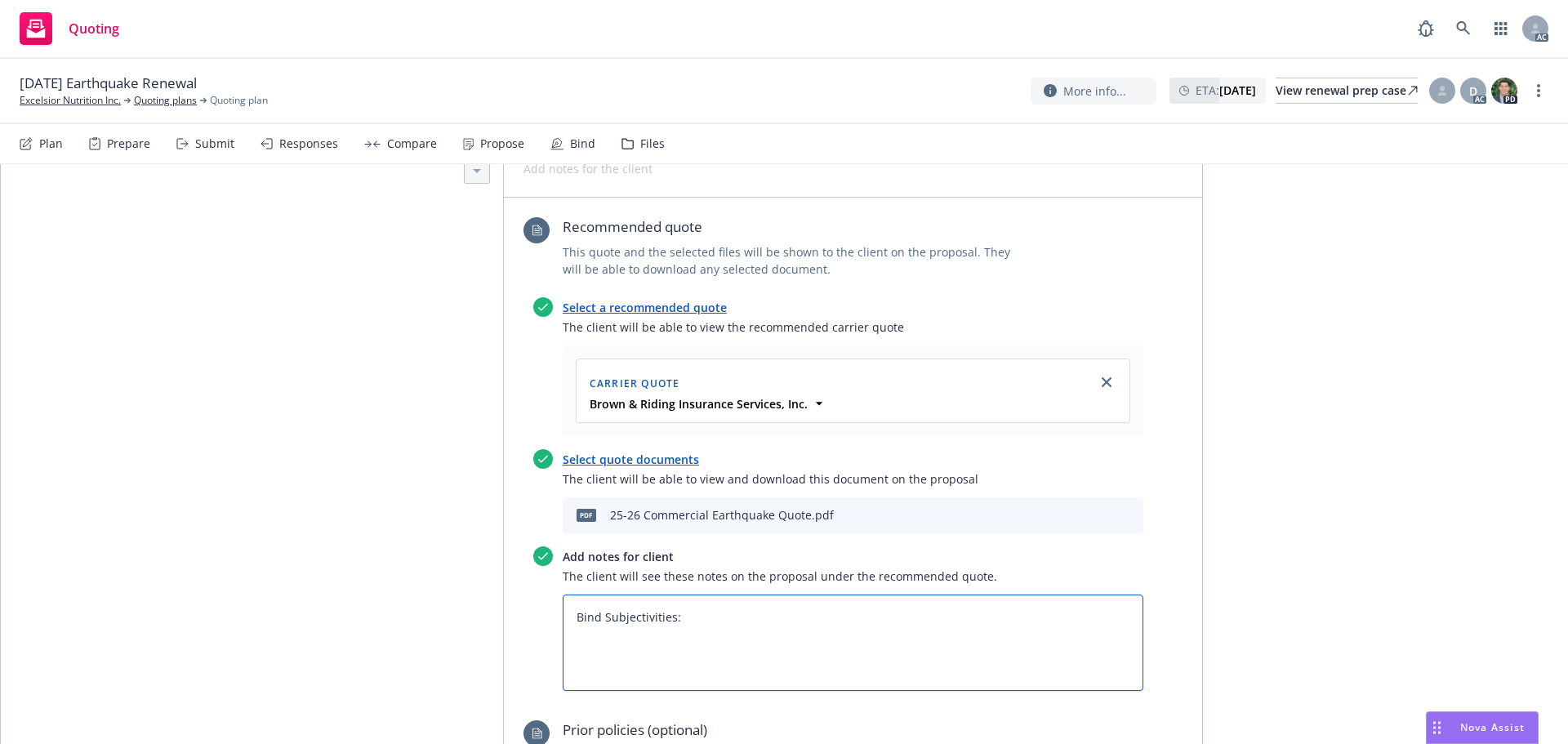
click at [616, 594] on textarea "Bind Subjectivities:" at bounding box center [854, 642] width 581 height 97
paste textarea "Signed D1 upon binding Signed SOV upon binding"
type textarea "x"
type textarea "Bind Subjectivities: Signed D1 upon binding Signed SOV upon binding"
click at [569, 594] on textarea "Bind Subjectivities: Signed D1 upon binding Signed SOV upon binding" at bounding box center [854, 642] width 581 height 97
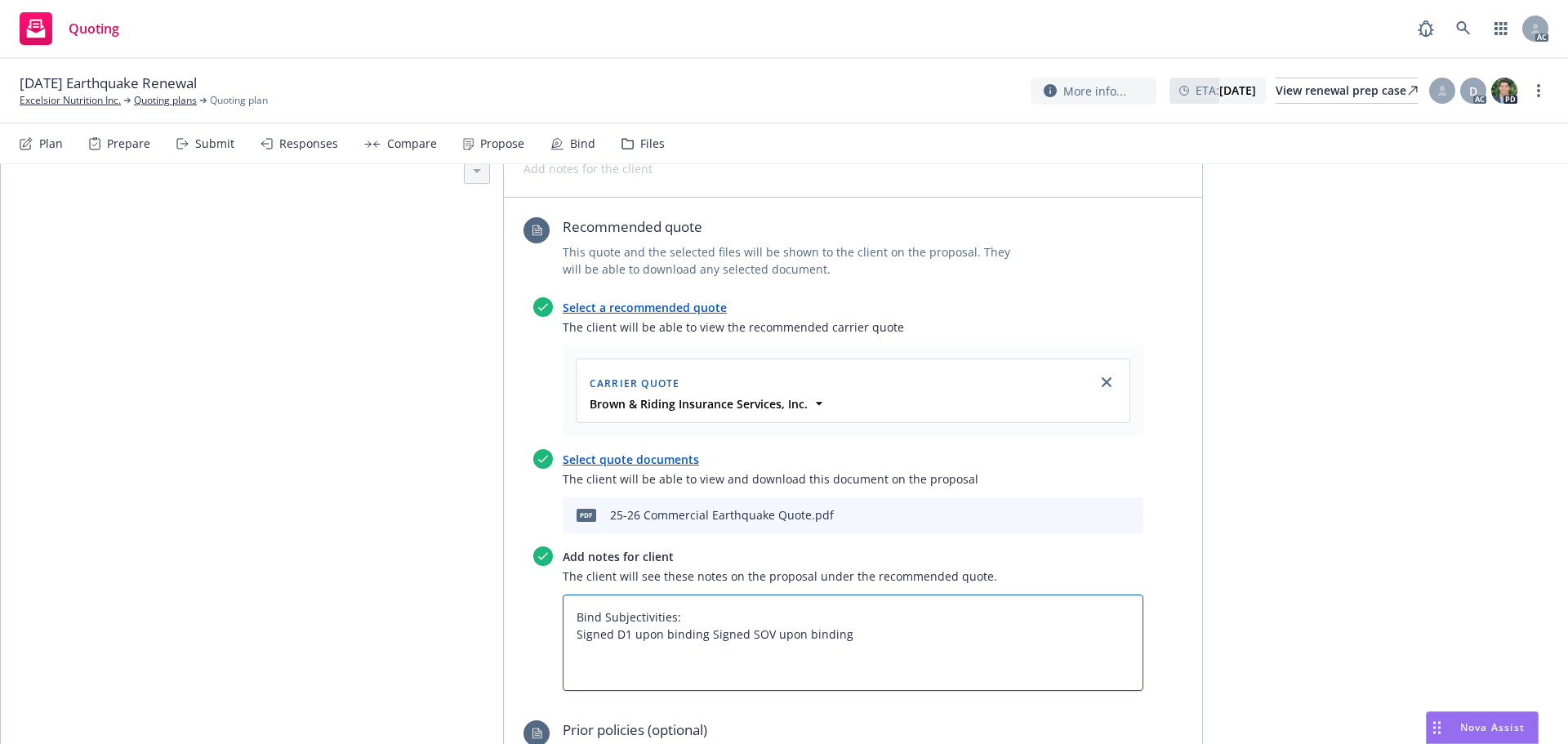
type textarea "x"
type textarea "Bind Subjectivities: 1Signed D1 upon binding Signed SOV upon binding"
type textarea "x"
type textarea "Bind Subjectivities: 1.Signed D1 upon binding Signed SOV upon binding"
type textarea "x"
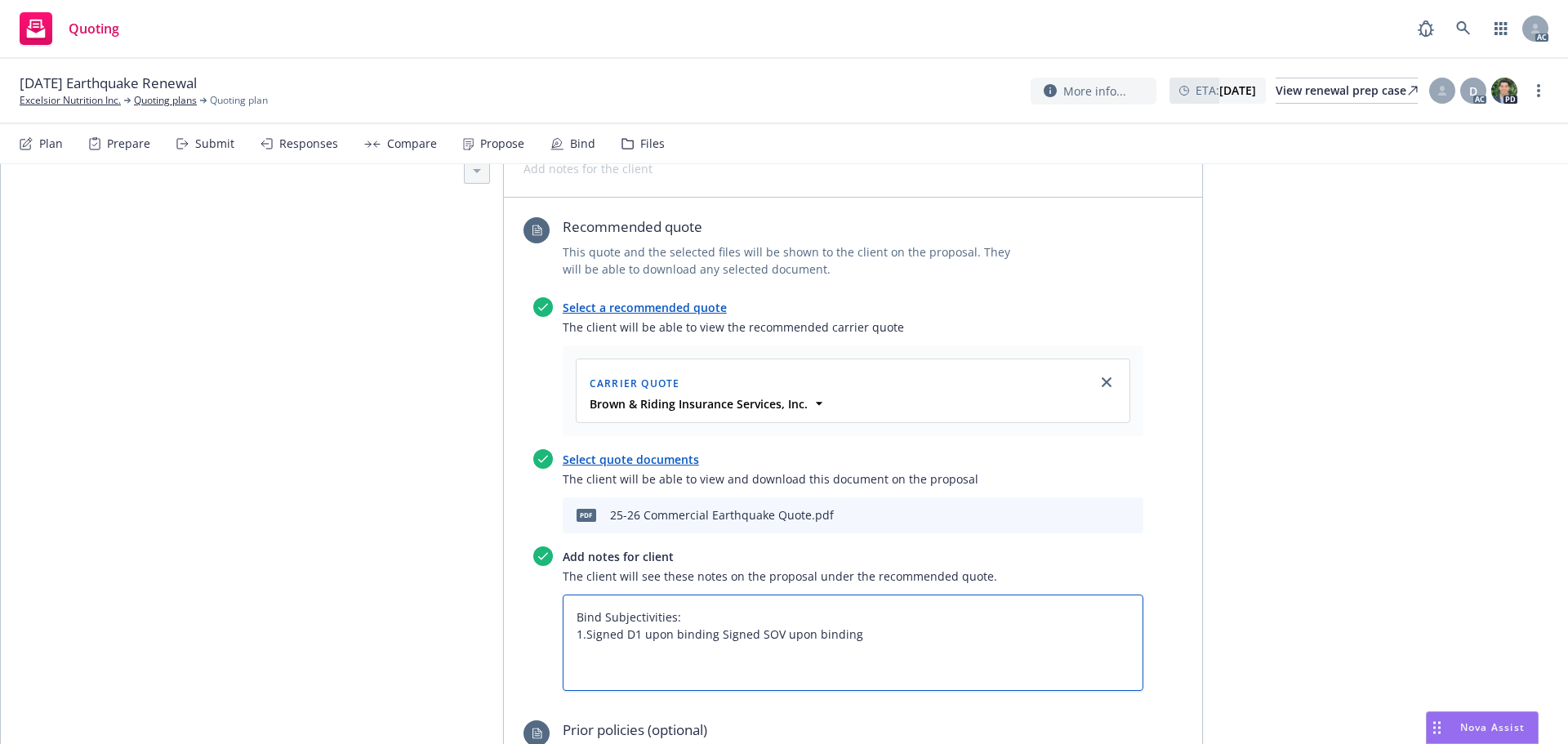
type textarea "Bind Subjectivities: 1. Signed D1 upon binding Signed SOV upon binding"
click at [715, 594] on textarea "Bind Subjectivities: 1. Signed D1 upon binding Signed SOV upon binding" at bounding box center [854, 642] width 581 height 97
type textarea "x"
type textarea "Bind Subjectivities: 1. Signed D1 upon binding Signed SOV upon binding"
type textarea "x"
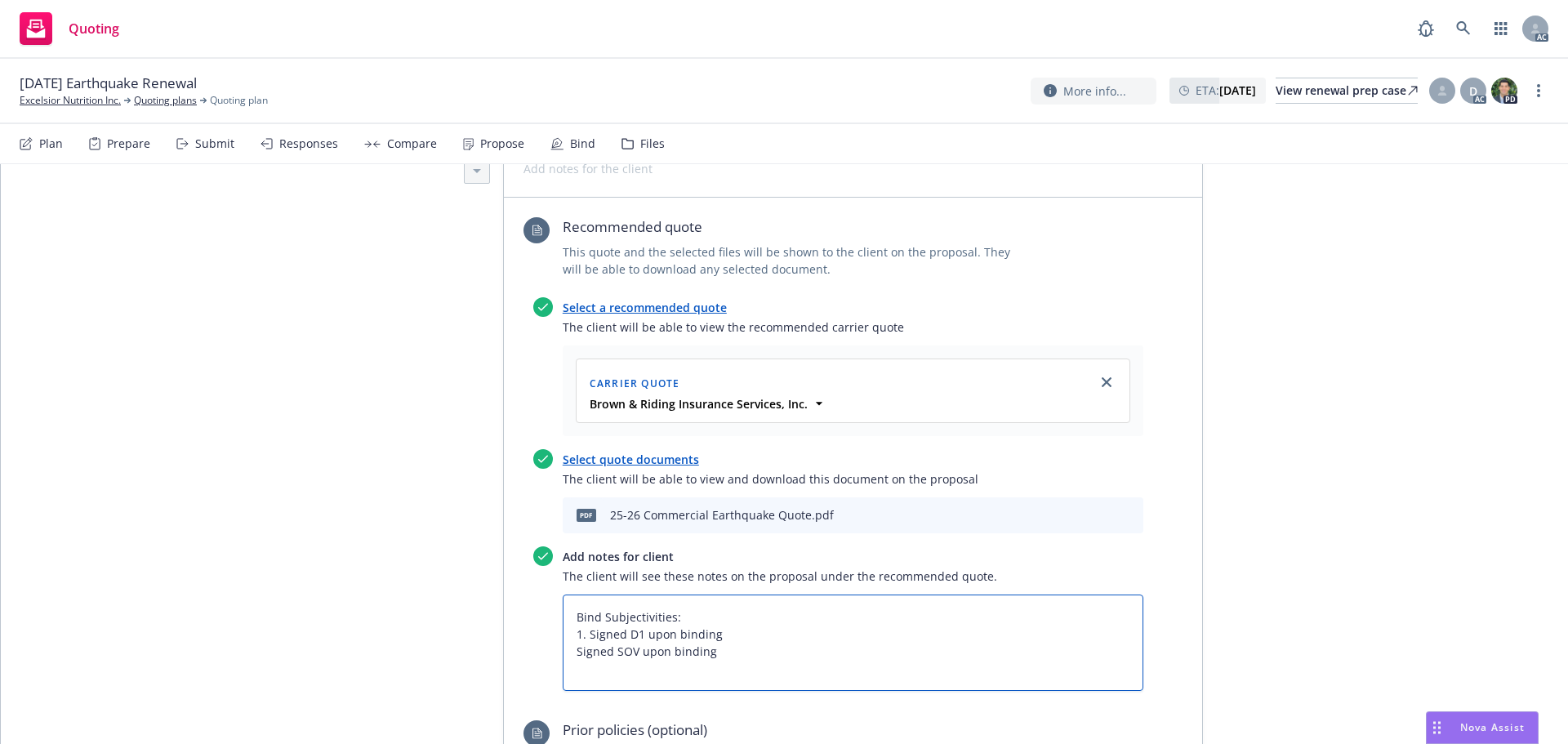
type textarea "Bind Subjectivities: 1. Signed D1 upon binding 2Signed SOV upon binding"
type textarea "x"
type textarea "Bind Subjectivities: 1. Signed D1 upon binding 2.Signed SOV upon binding"
type textarea "x"
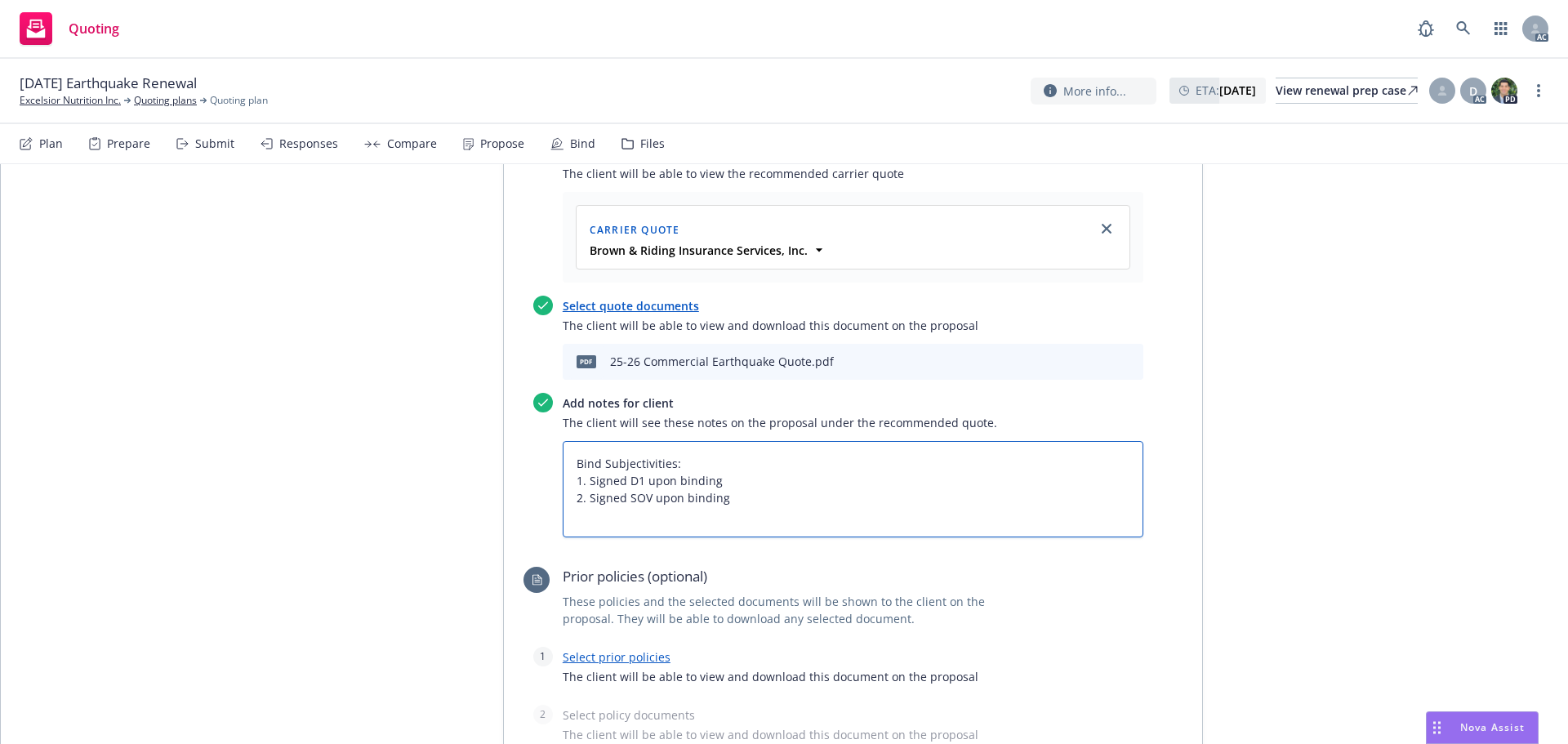
scroll to position [980, 0]
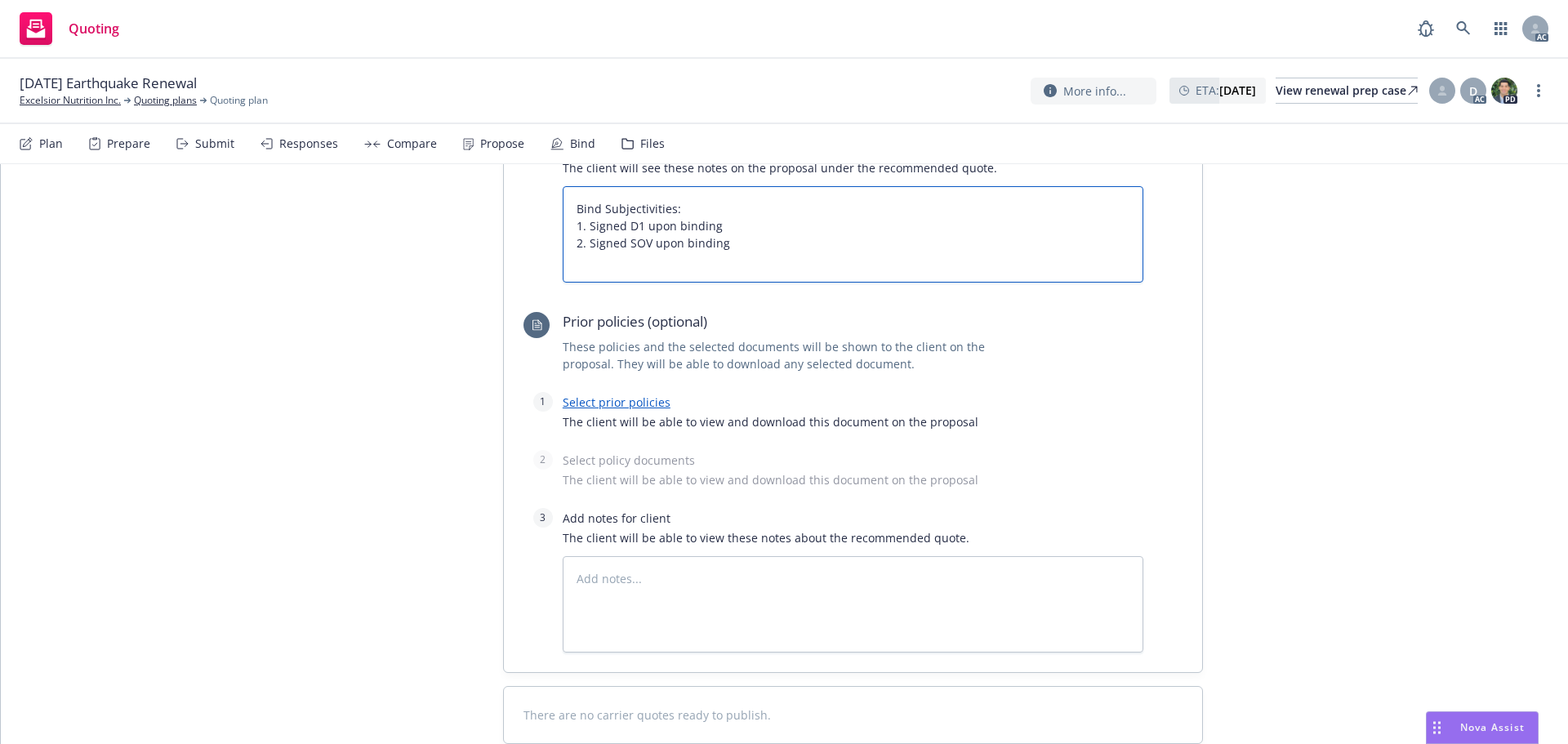
type textarea "Bind Subjectivities: 1. Signed D1 upon binding 2. Signed SOV upon binding"
click at [599, 394] on link "Select prior policies" at bounding box center [617, 402] width 108 height 16
type textarea "x"
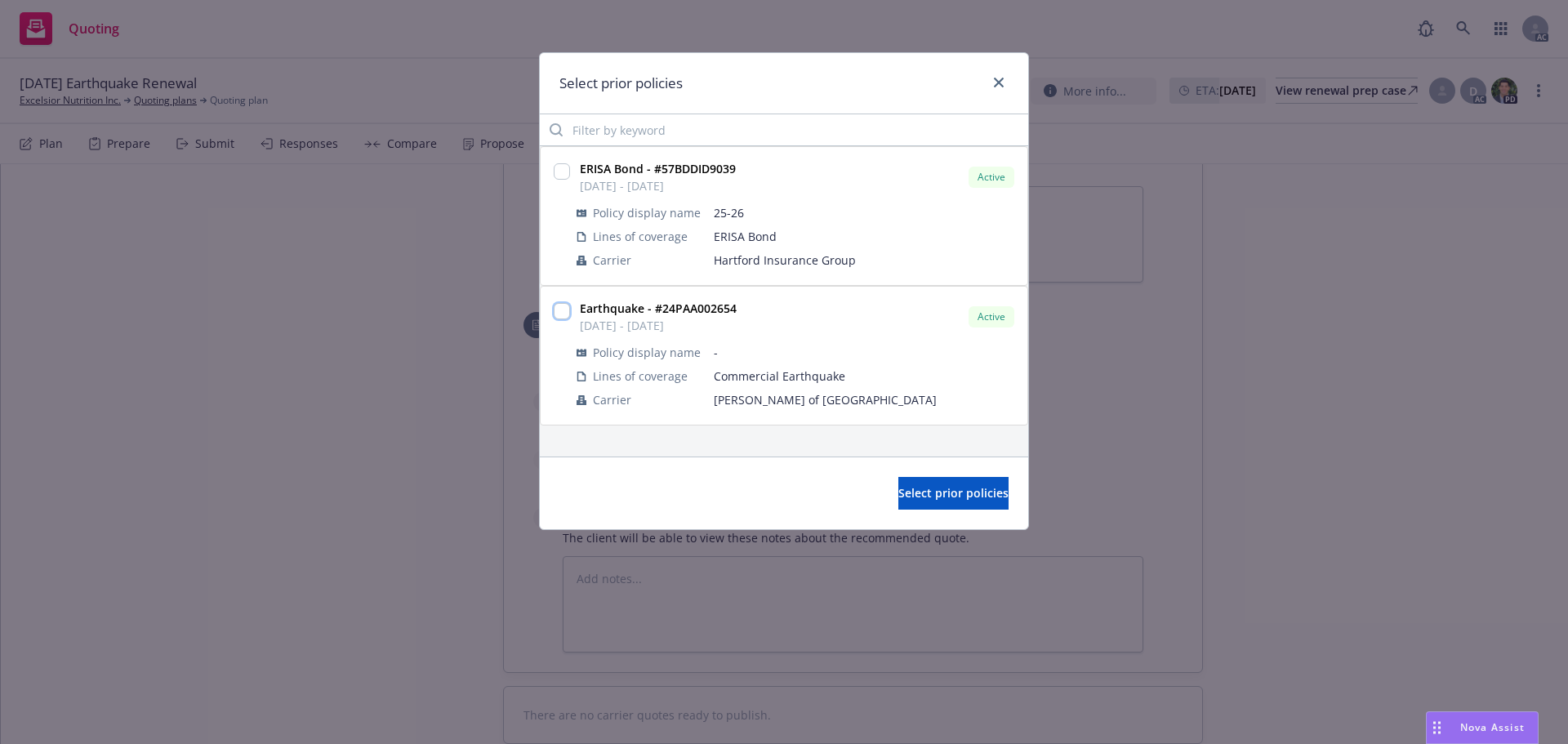
click at [561, 317] on input "checkbox" at bounding box center [562, 311] width 16 height 16
checkbox input "true"
click at [944, 488] on span "Select prior policies" at bounding box center [954, 493] width 110 height 16
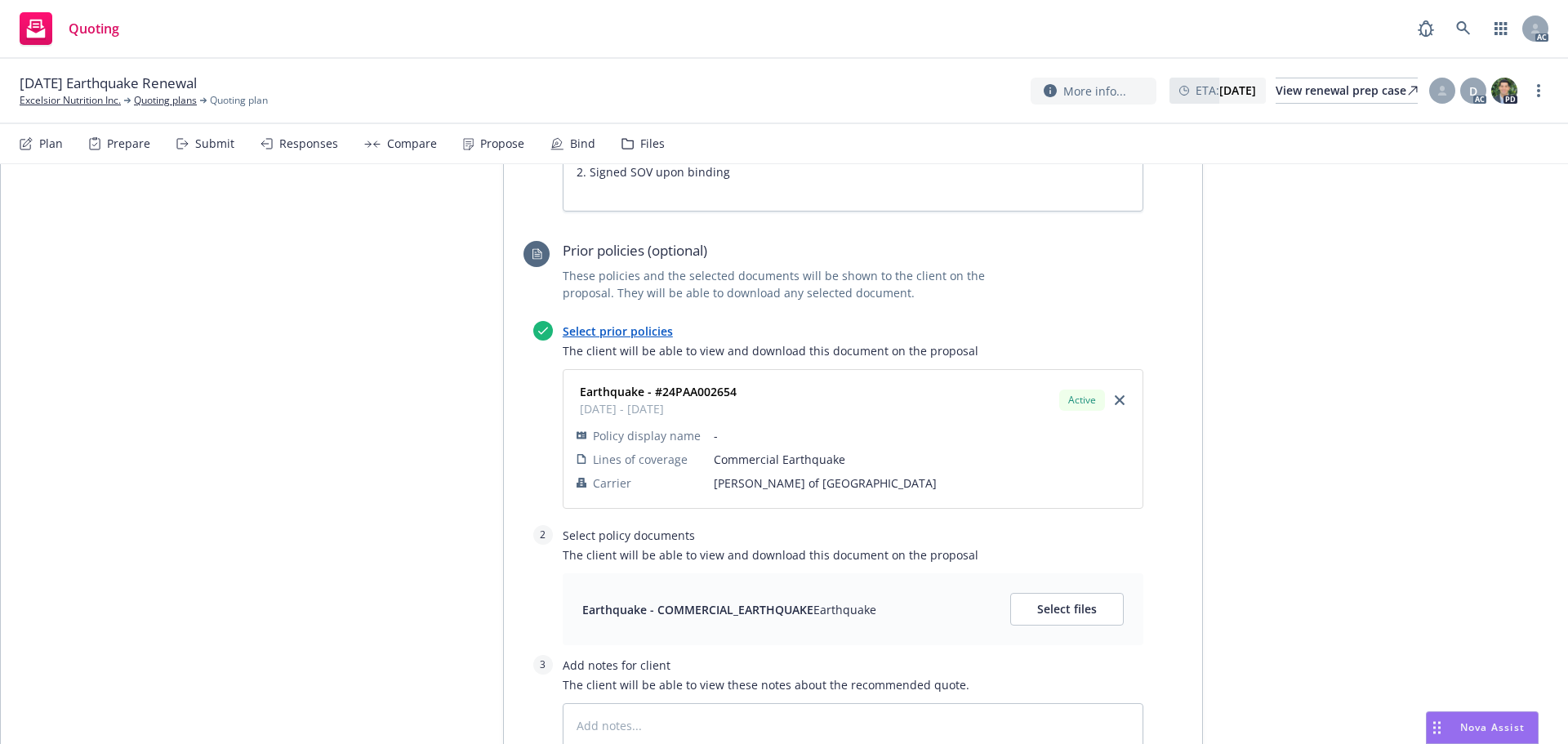
scroll to position [1143, 0]
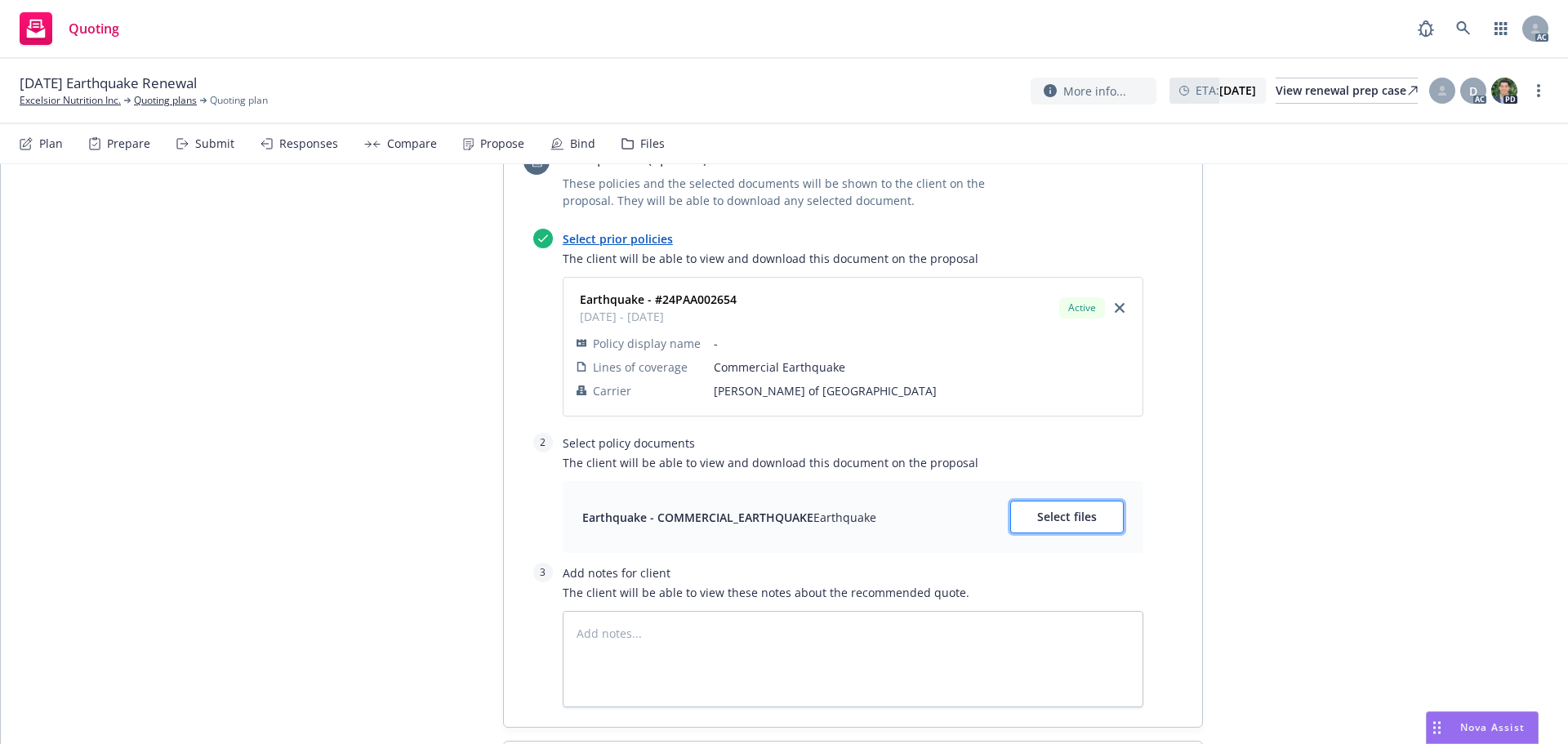
click at [1059, 509] on span "Select files" at bounding box center [1068, 517] width 60 height 16
type textarea "x"
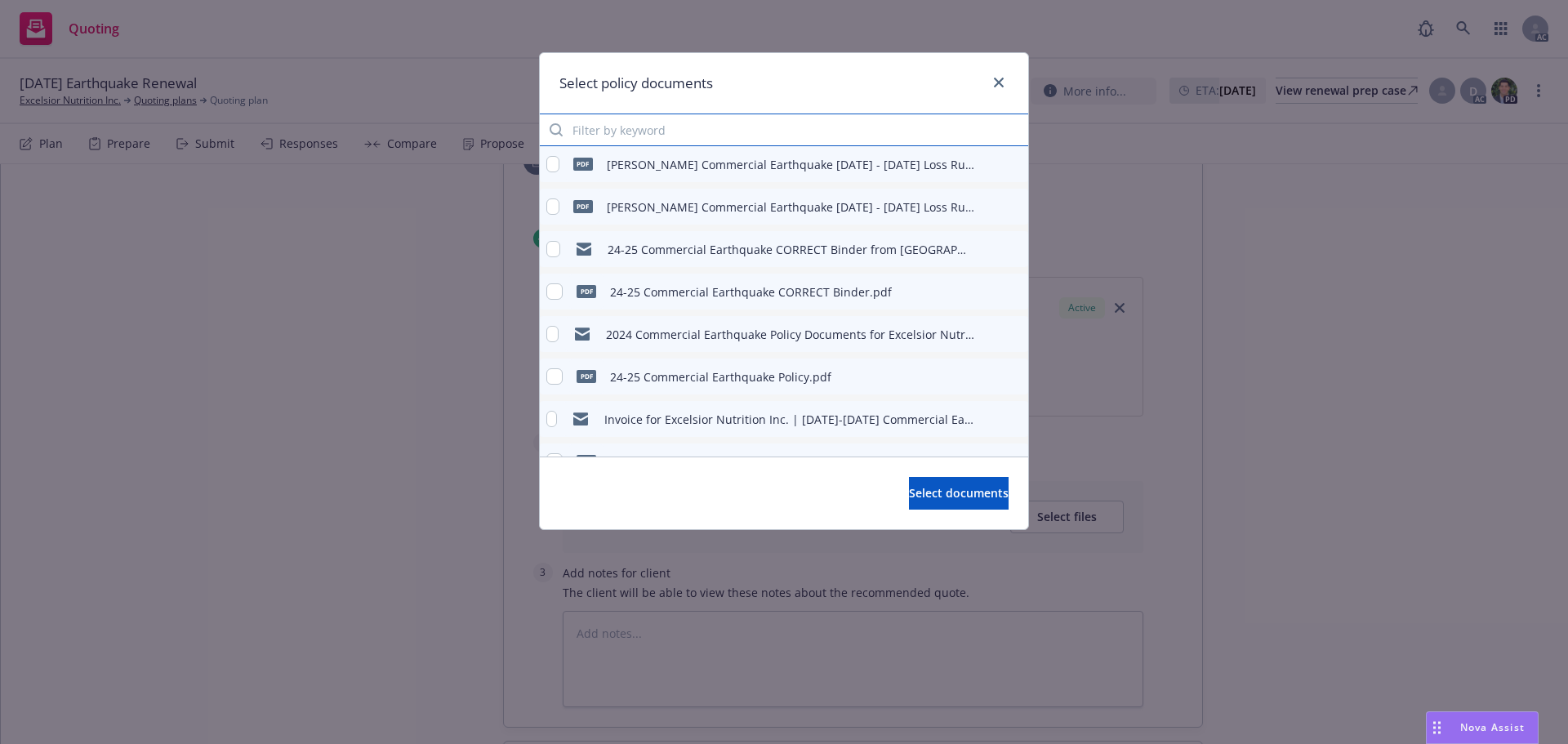
click at [626, 128] on input "Filter by keyword" at bounding box center [784, 130] width 488 height 33
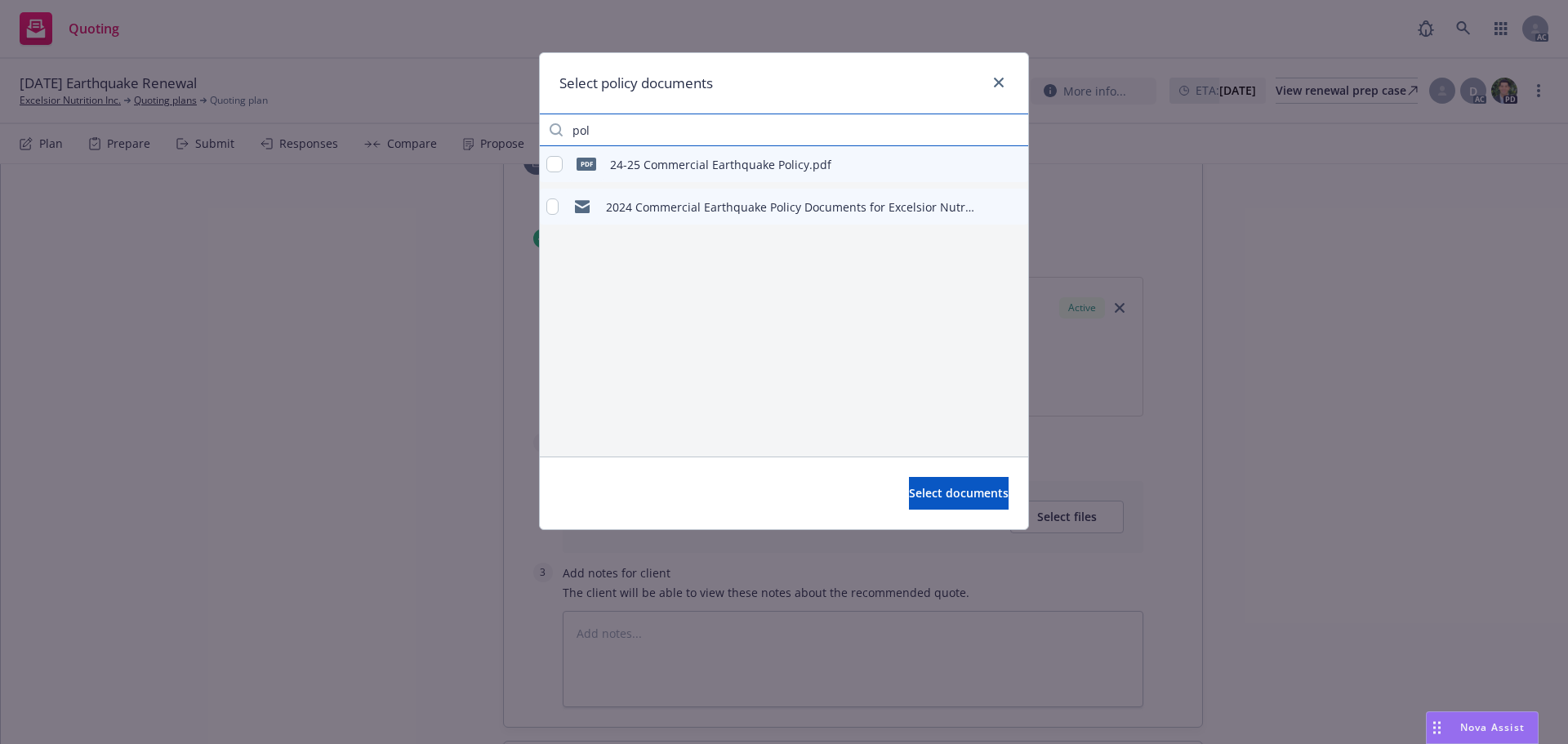
type input "pol"
click at [557, 166] on input "checkbox" at bounding box center [554, 164] width 16 height 16
checkbox input "true"
click at [918, 486] on span "Select documents" at bounding box center [959, 493] width 100 height 16
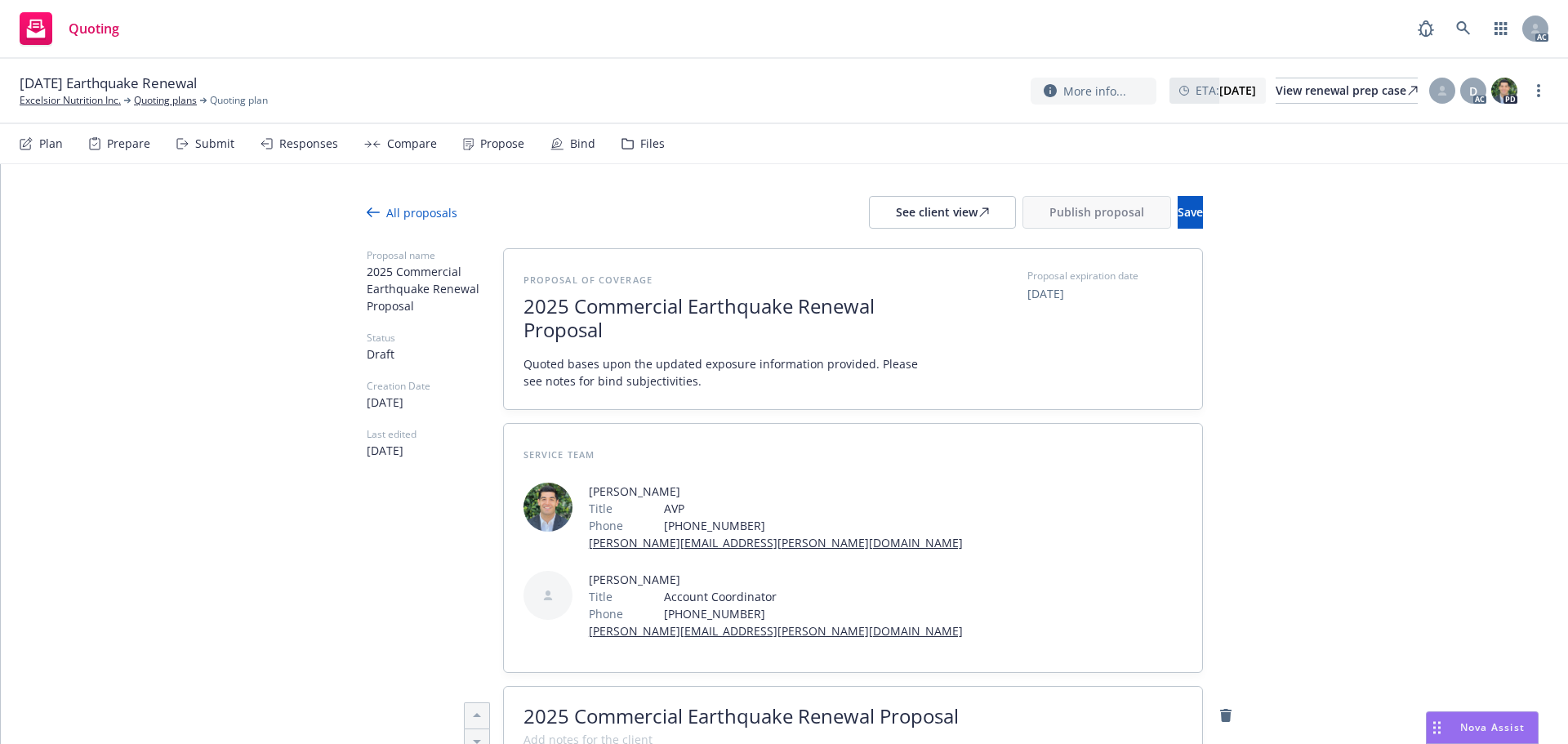
scroll to position [0, 0]
click at [904, 220] on div "See client view" at bounding box center [942, 213] width 93 height 31
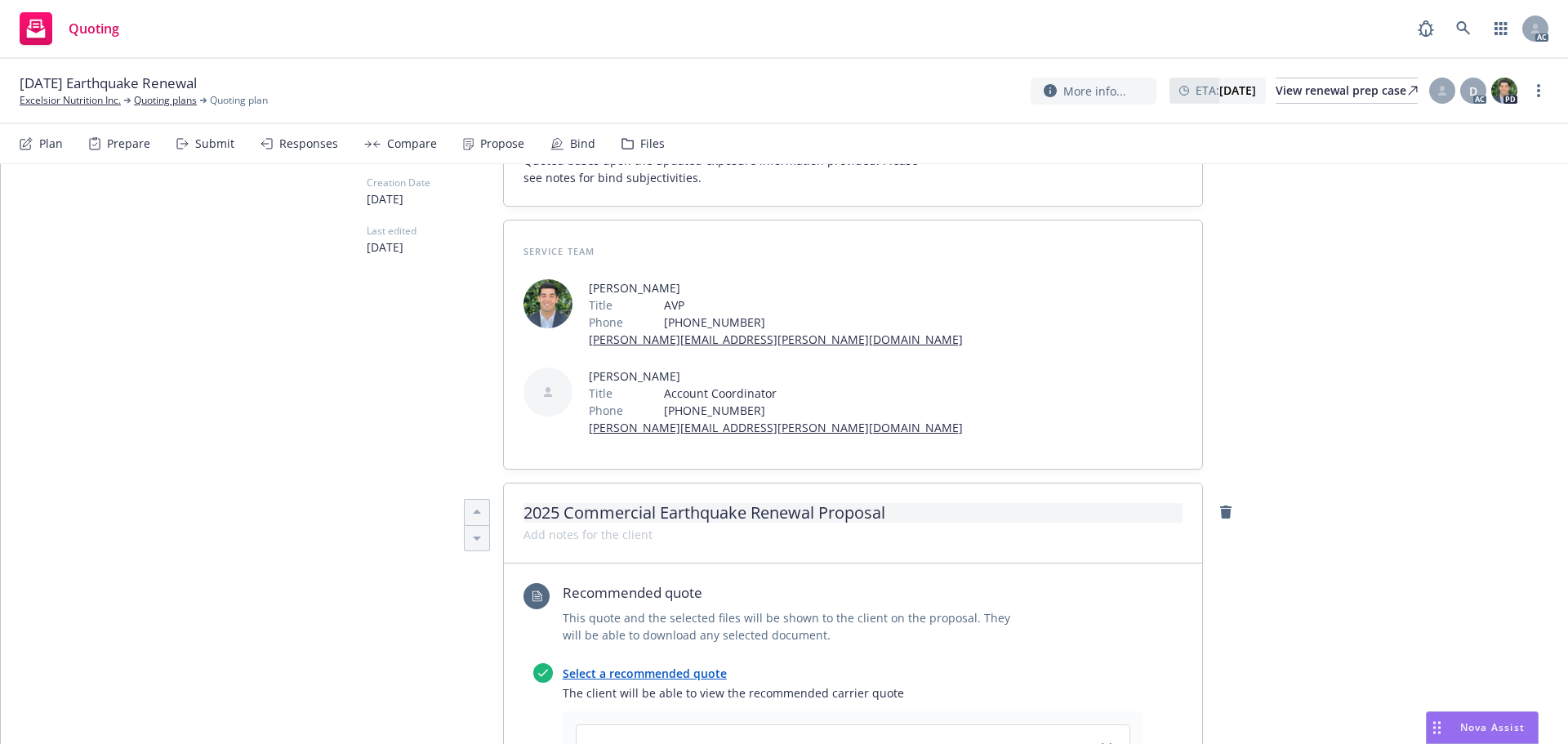
type textarea "x"
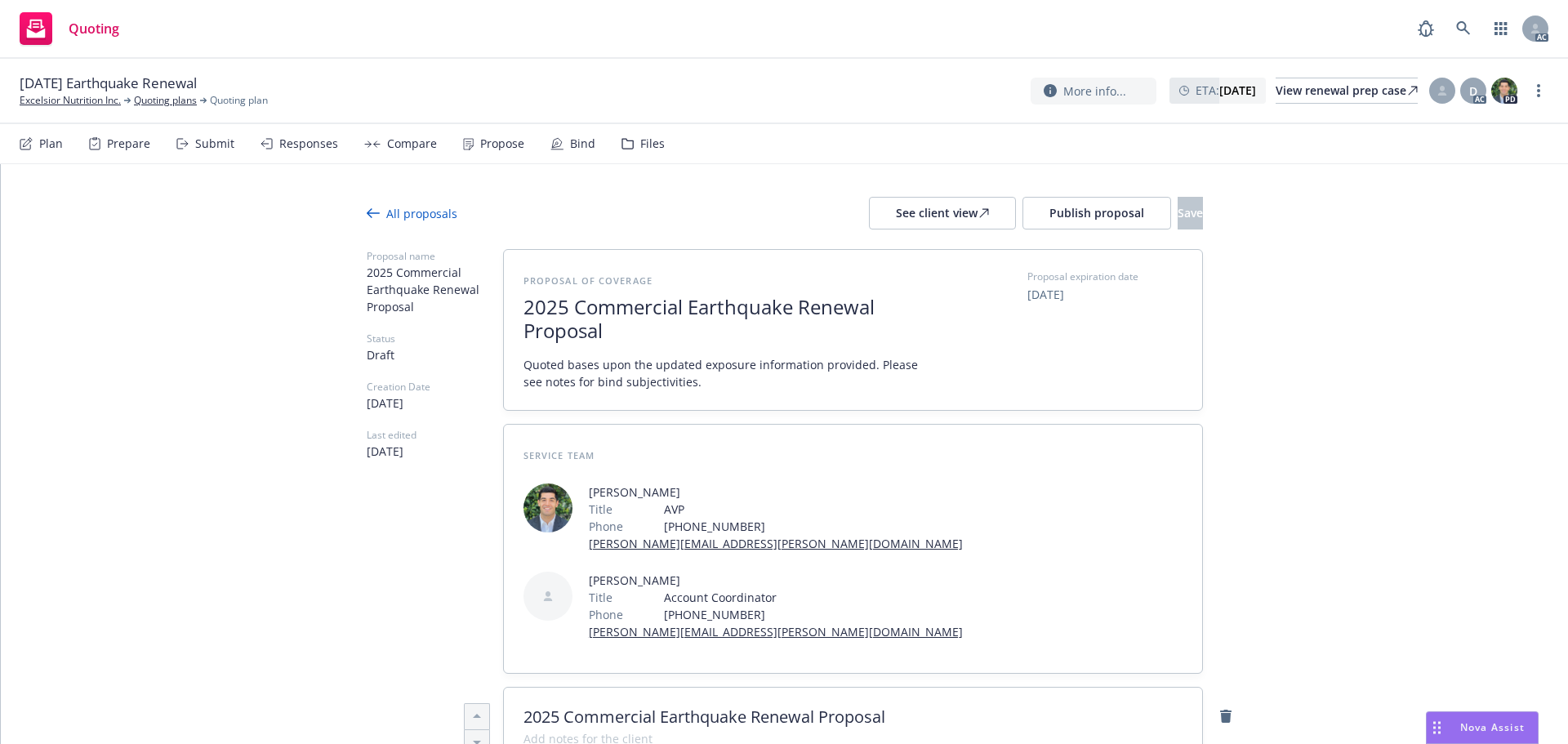
click at [318, 144] on div "Responses" at bounding box center [309, 143] width 59 height 13
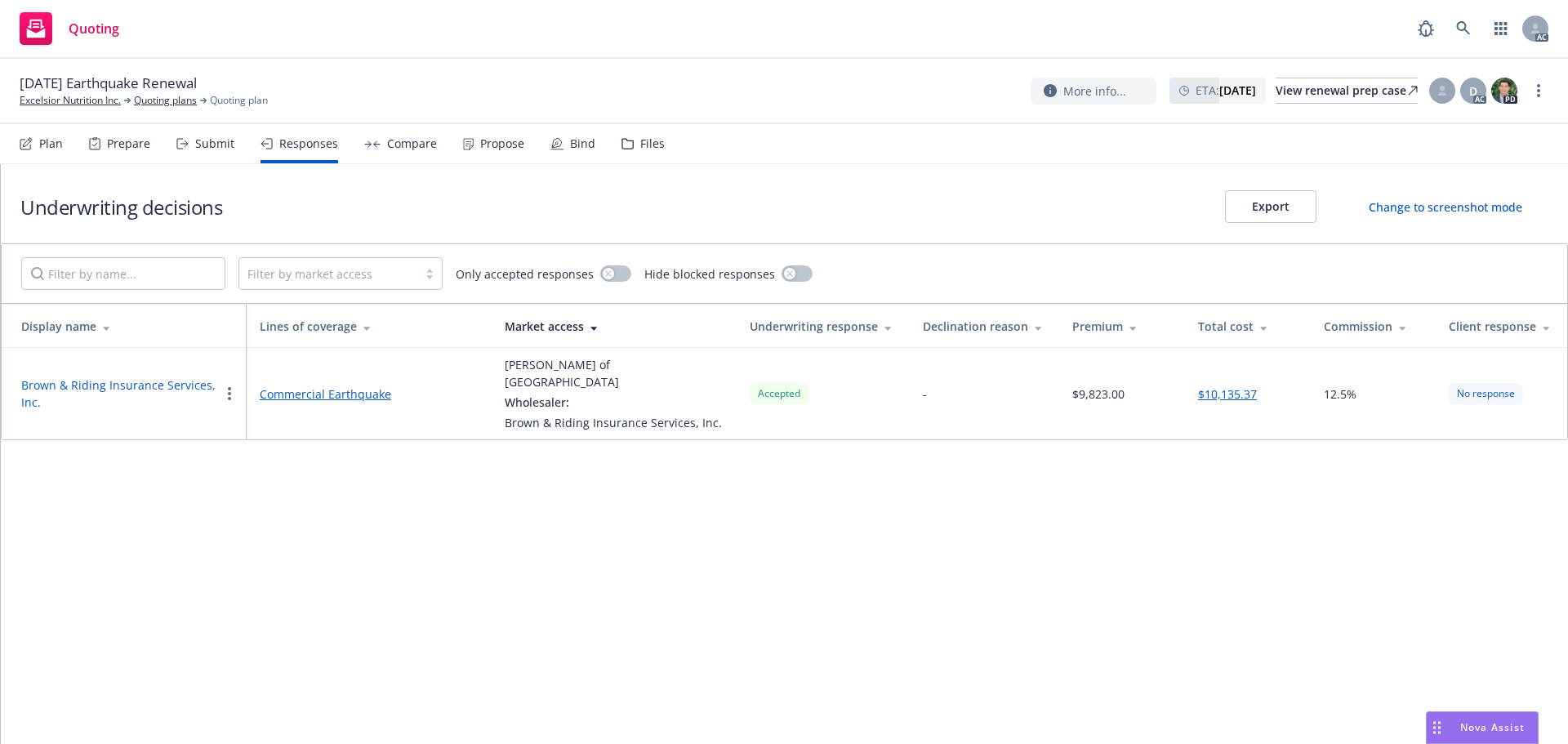
click at [136, 376] on button "Brown & Riding Insurance Services, Inc." at bounding box center [120, 393] width 199 height 34
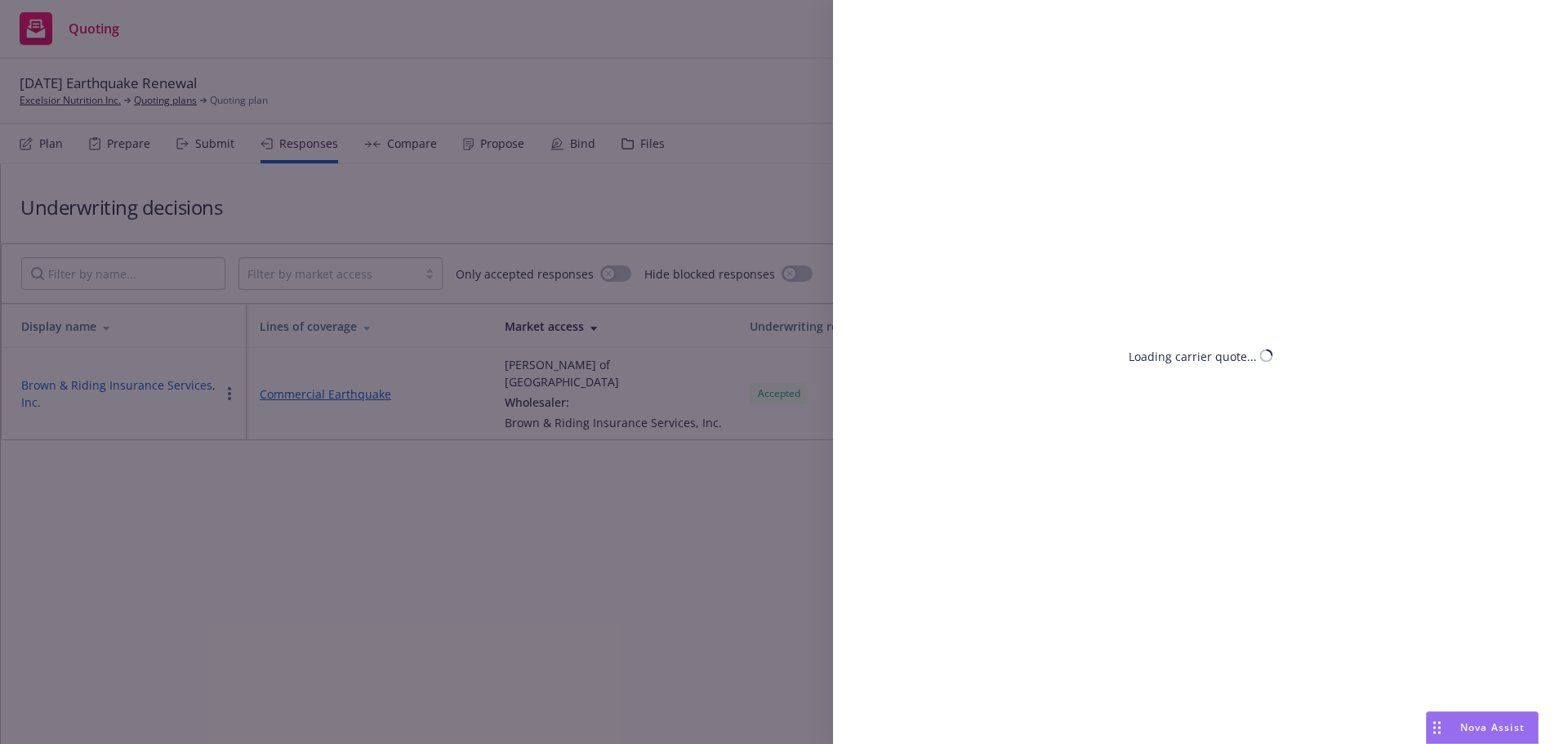
click at [125, 377] on div "Loading carrier quote..." at bounding box center [784, 372] width 1568 height 744
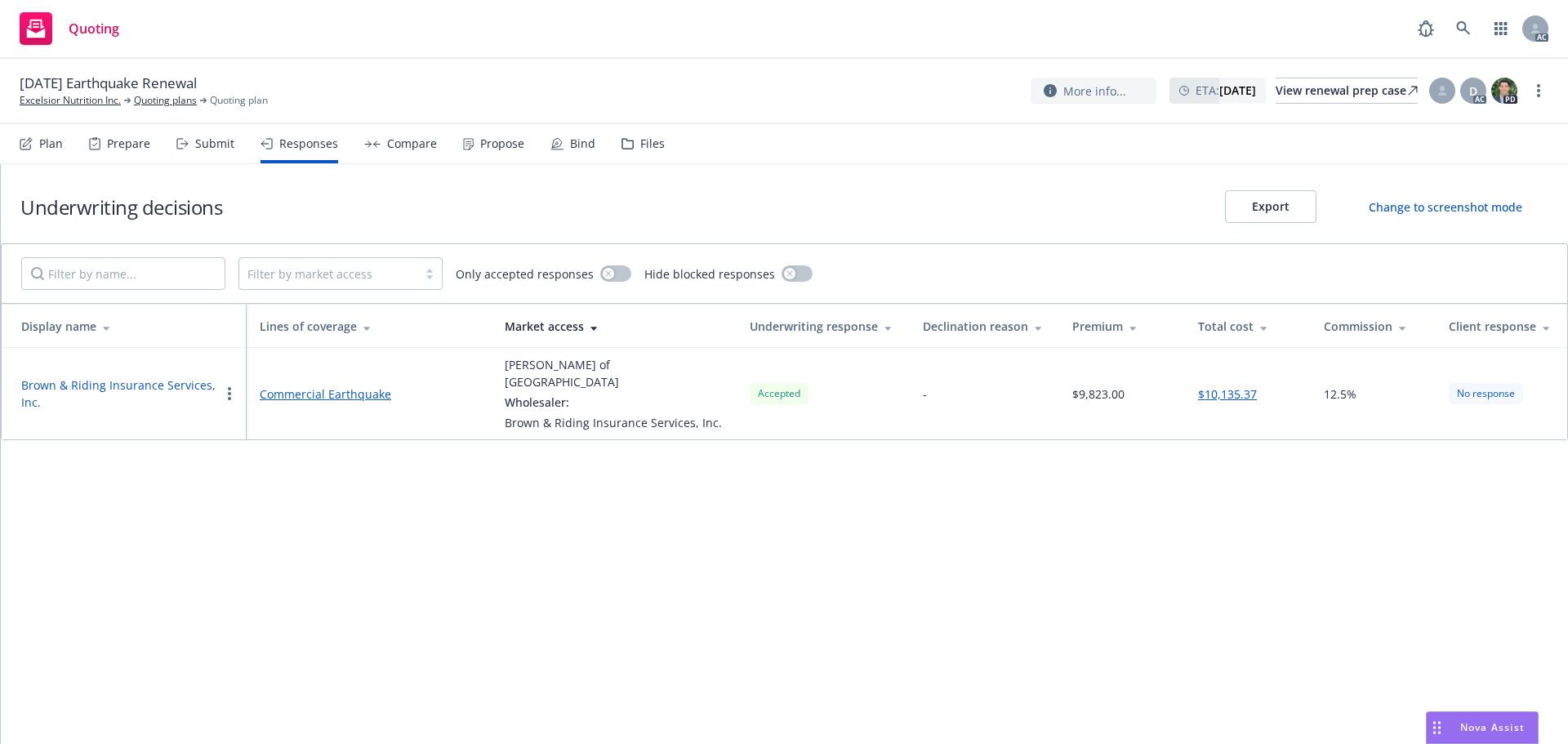
click at [153, 376] on button "Brown & Riding Insurance Services, Inc." at bounding box center [120, 393] width 199 height 34
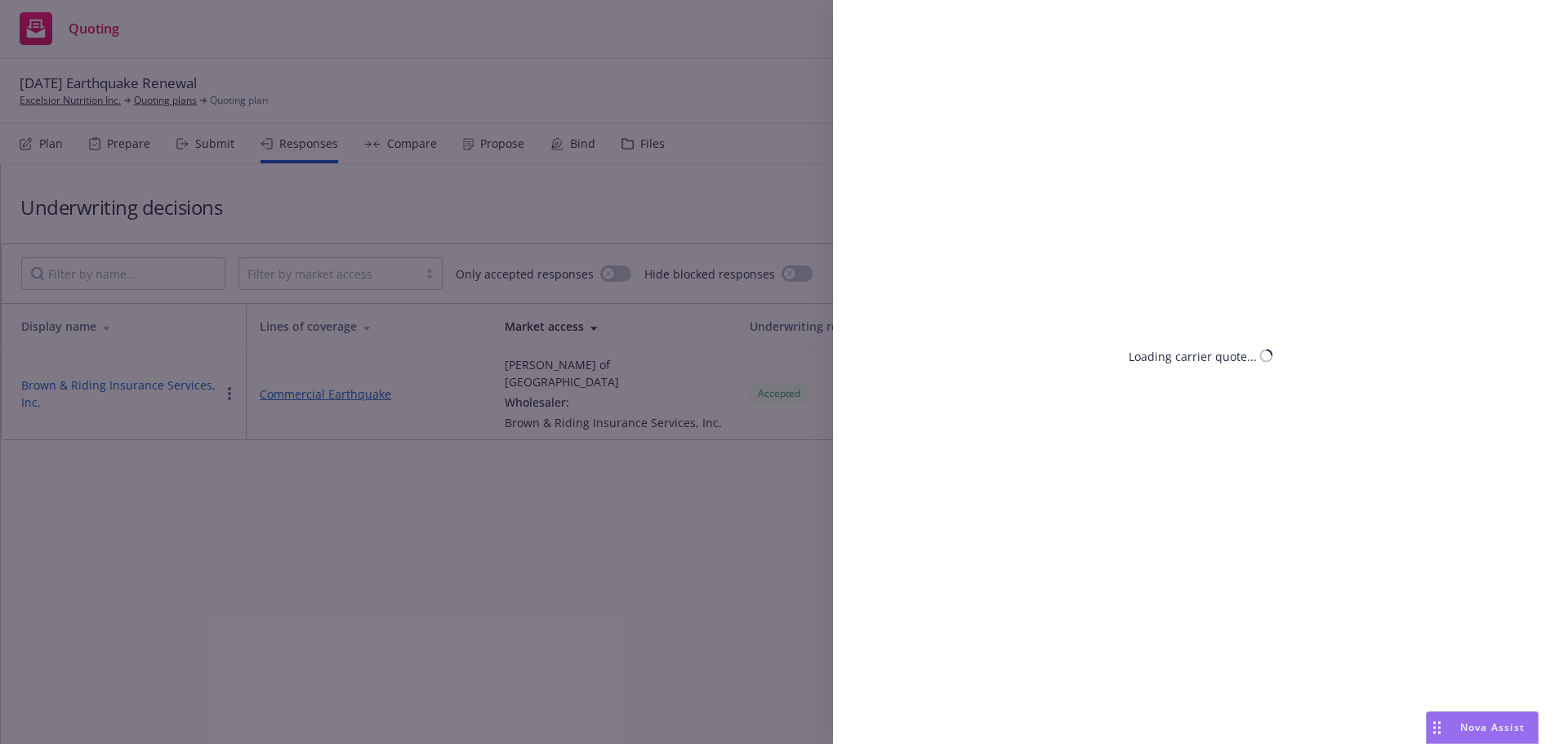
select select "CA"
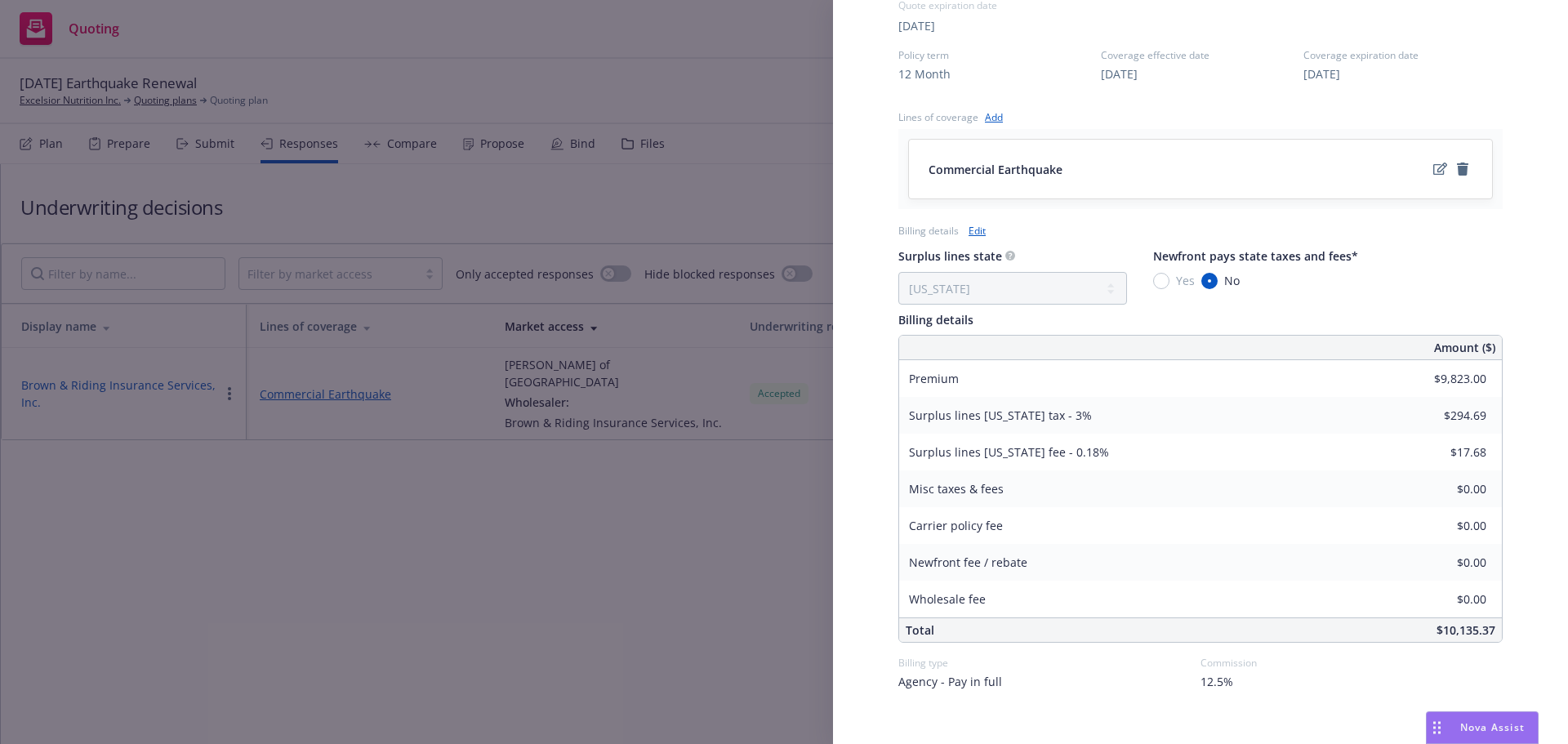
scroll to position [572, 0]
click at [972, 227] on link "Edit" at bounding box center [977, 230] width 17 height 17
select select "CA"
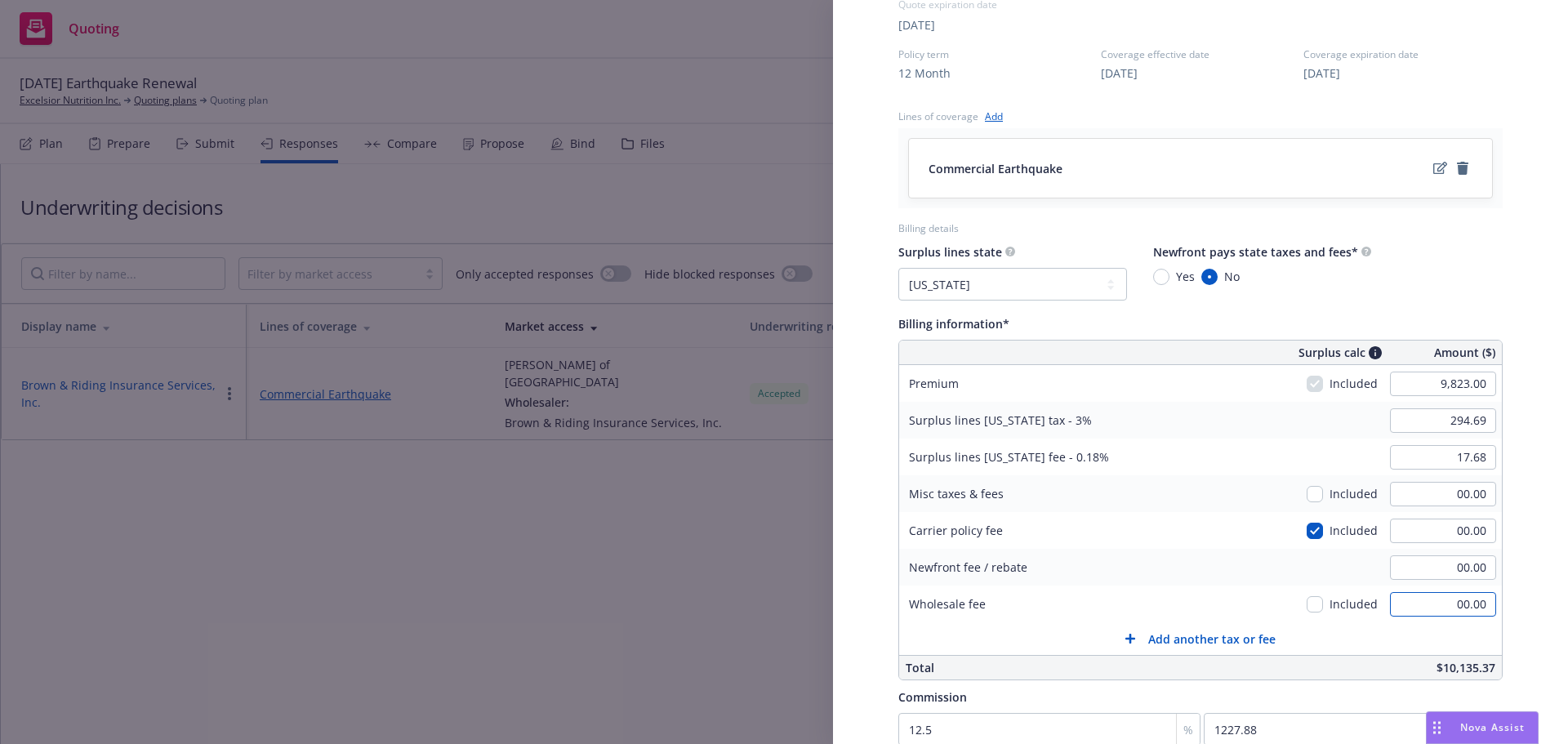
click at [1446, 601] on input "00.00" at bounding box center [1443, 604] width 106 height 25
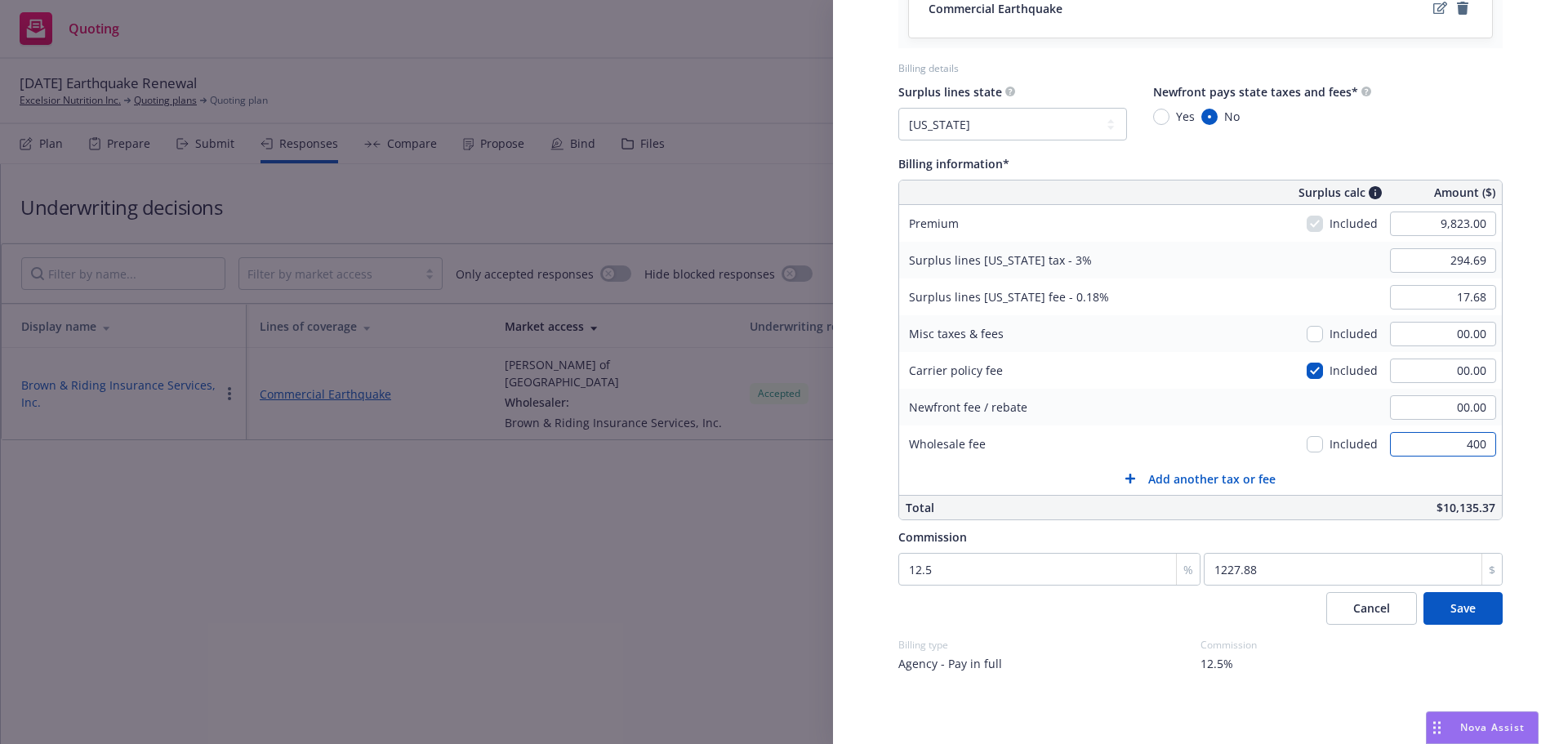
scroll to position [735, 0]
type input "400.00"
click at [1449, 613] on button "Save" at bounding box center [1463, 605] width 79 height 33
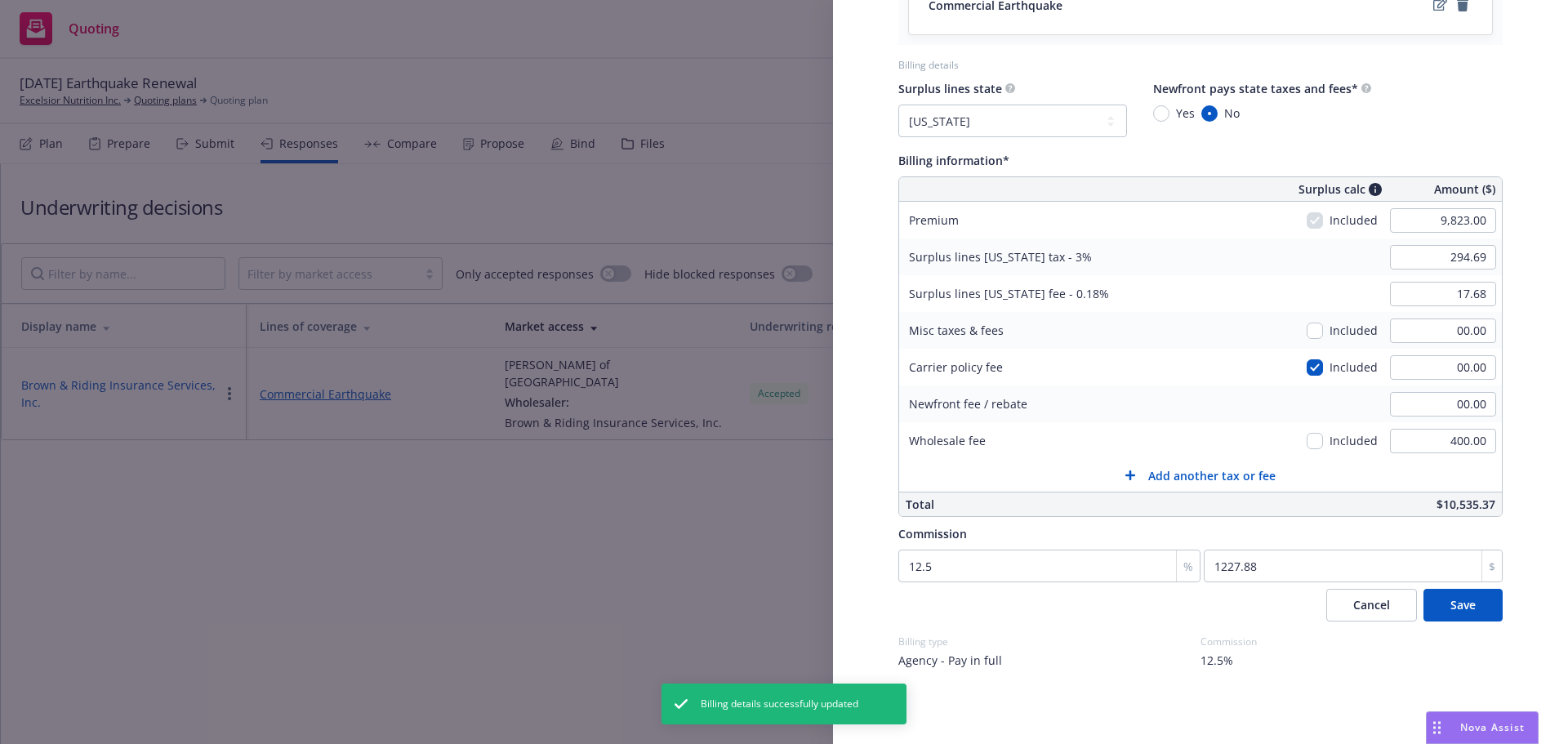
select select "CA"
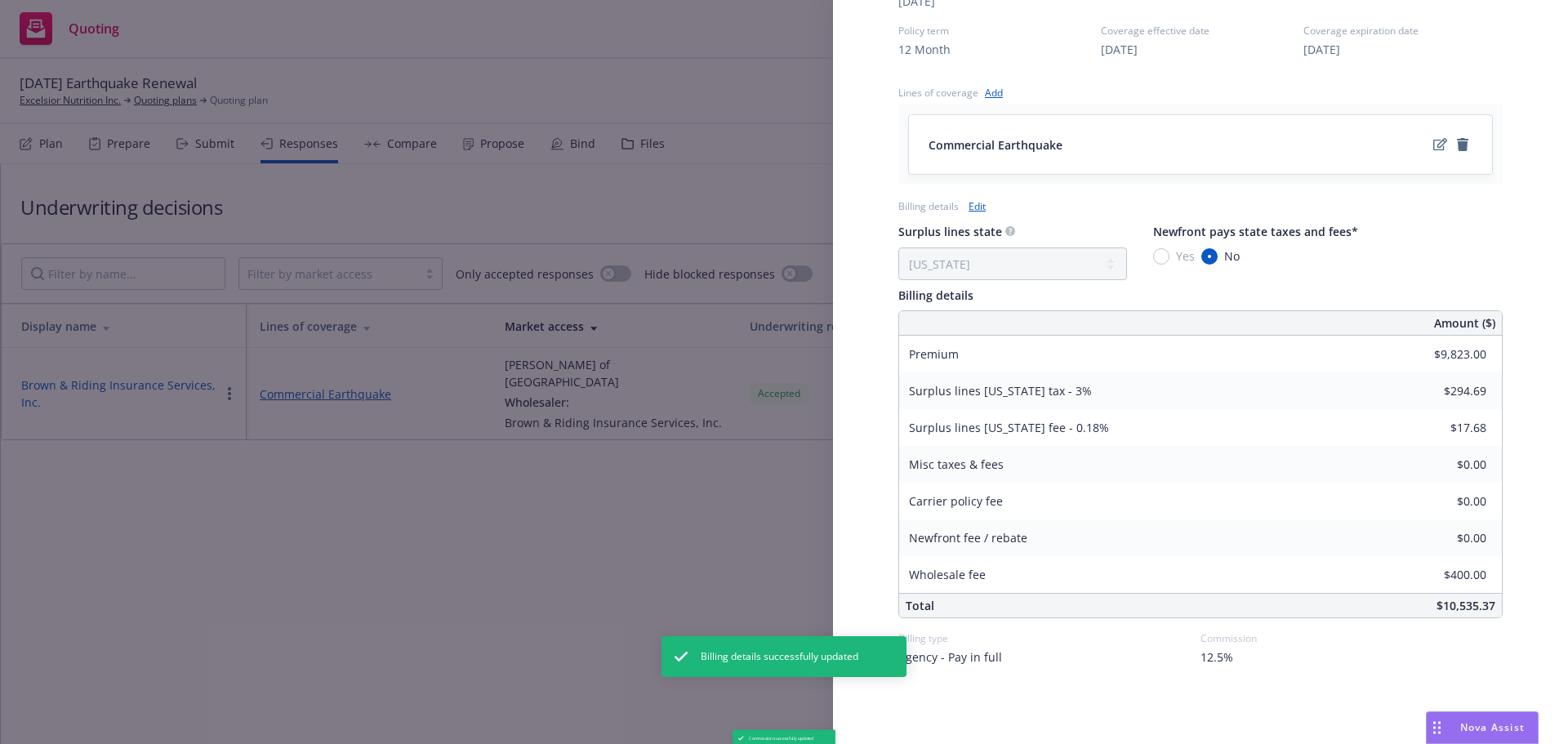
scroll to position [595, 0]
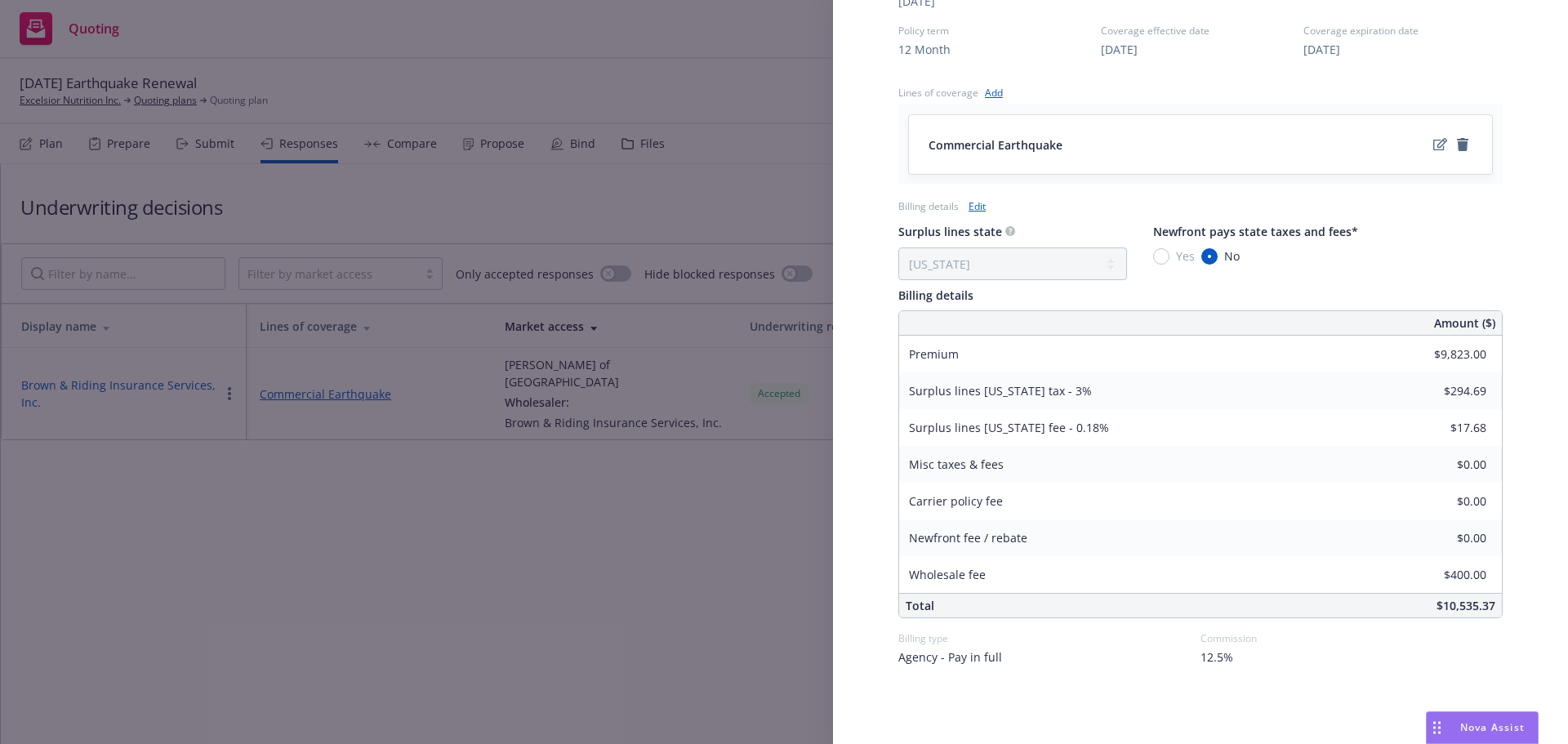
click at [452, 596] on div "Display Name Brown & Riding Insurance Services, Inc. Carrier Lloyd's of London …" at bounding box center [784, 372] width 1568 height 744
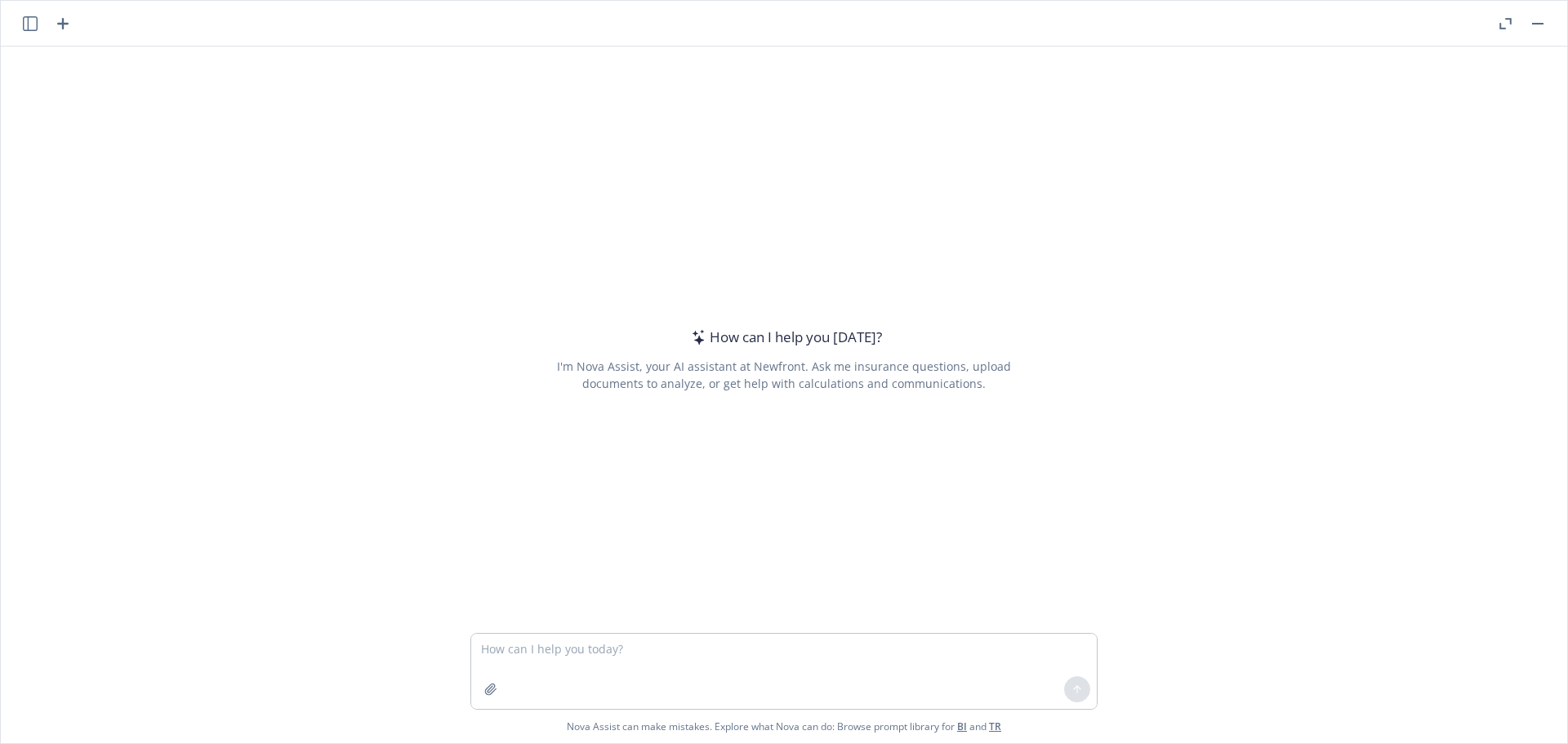
click at [485, 701] on div at bounding box center [490, 689] width 39 height 39
click at [477, 688] on button "button" at bounding box center [490, 689] width 26 height 26
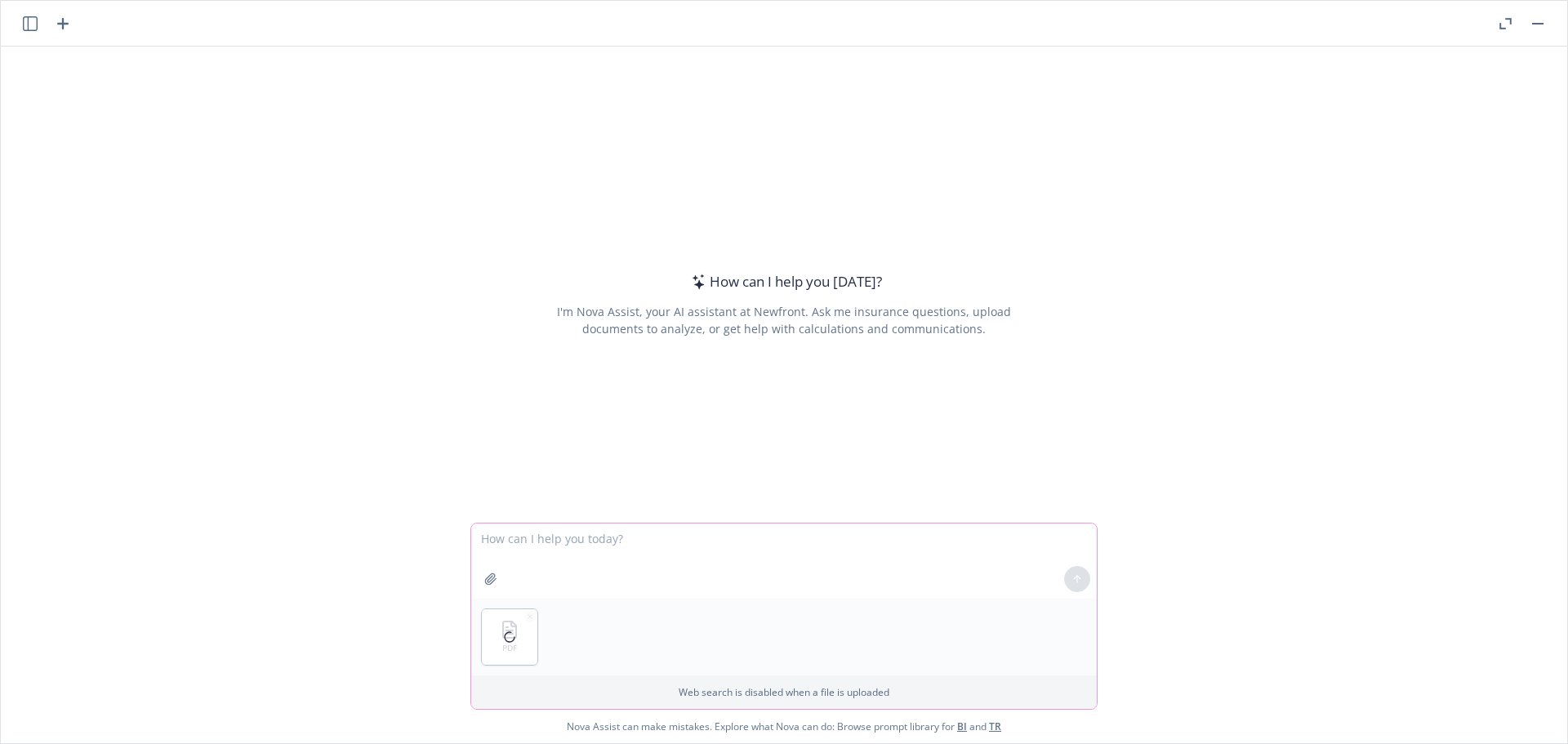
click at [530, 546] on textarea at bounding box center [784, 560] width 625 height 75
type textarea "please help summary quote expiration date, writing company, wholesaler, premium…"
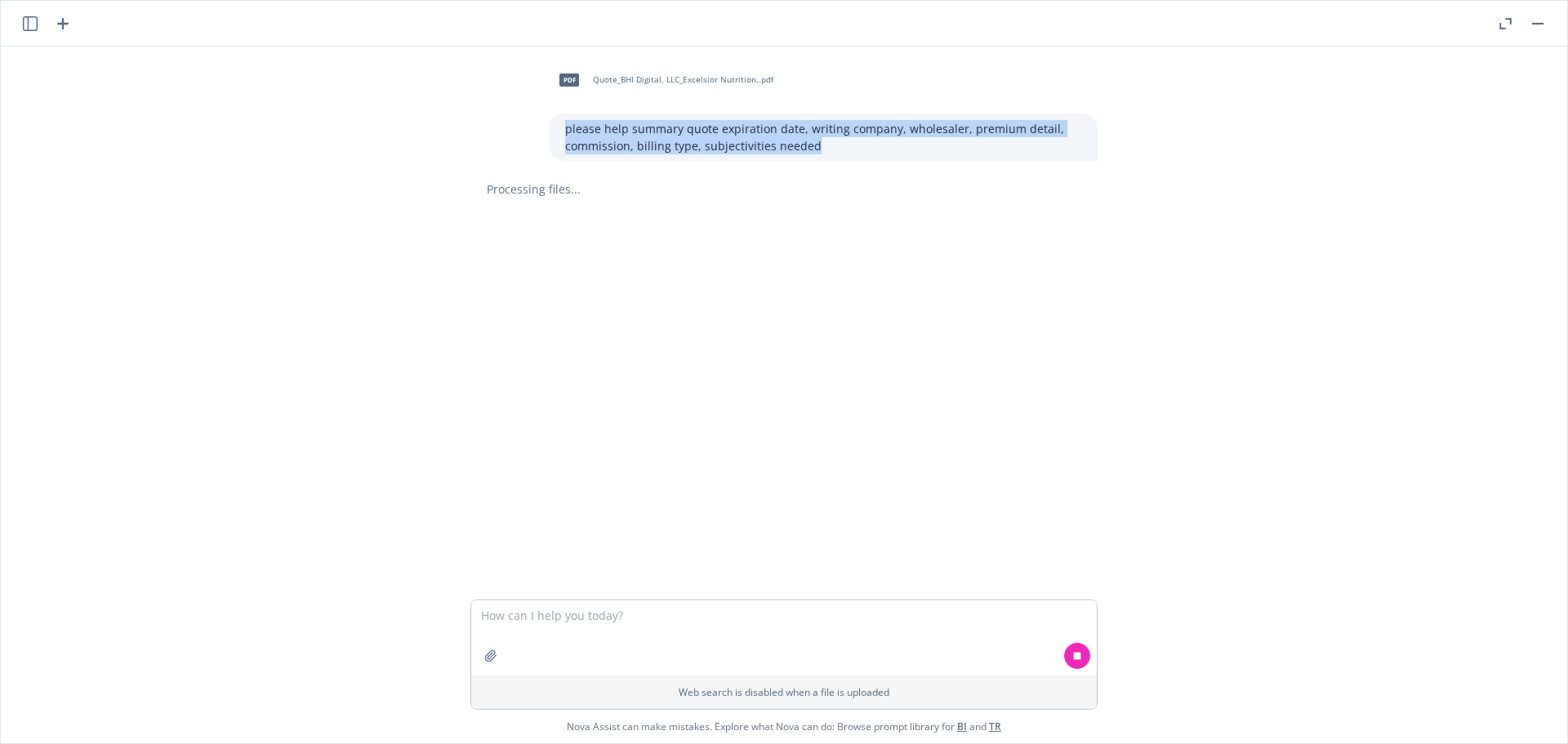
drag, startPoint x: 823, startPoint y: 148, endPoint x: 491, endPoint y: 115, distance: 333.6
click at [491, 115] on div "pdf Quote_BHI Digital, LLC_Excelsior Nutrition,.pdf please help summary quote e…" at bounding box center [784, 110] width 653 height 101
copy p "please help summary quote expiration date, writing company, wholesaler, premium…"
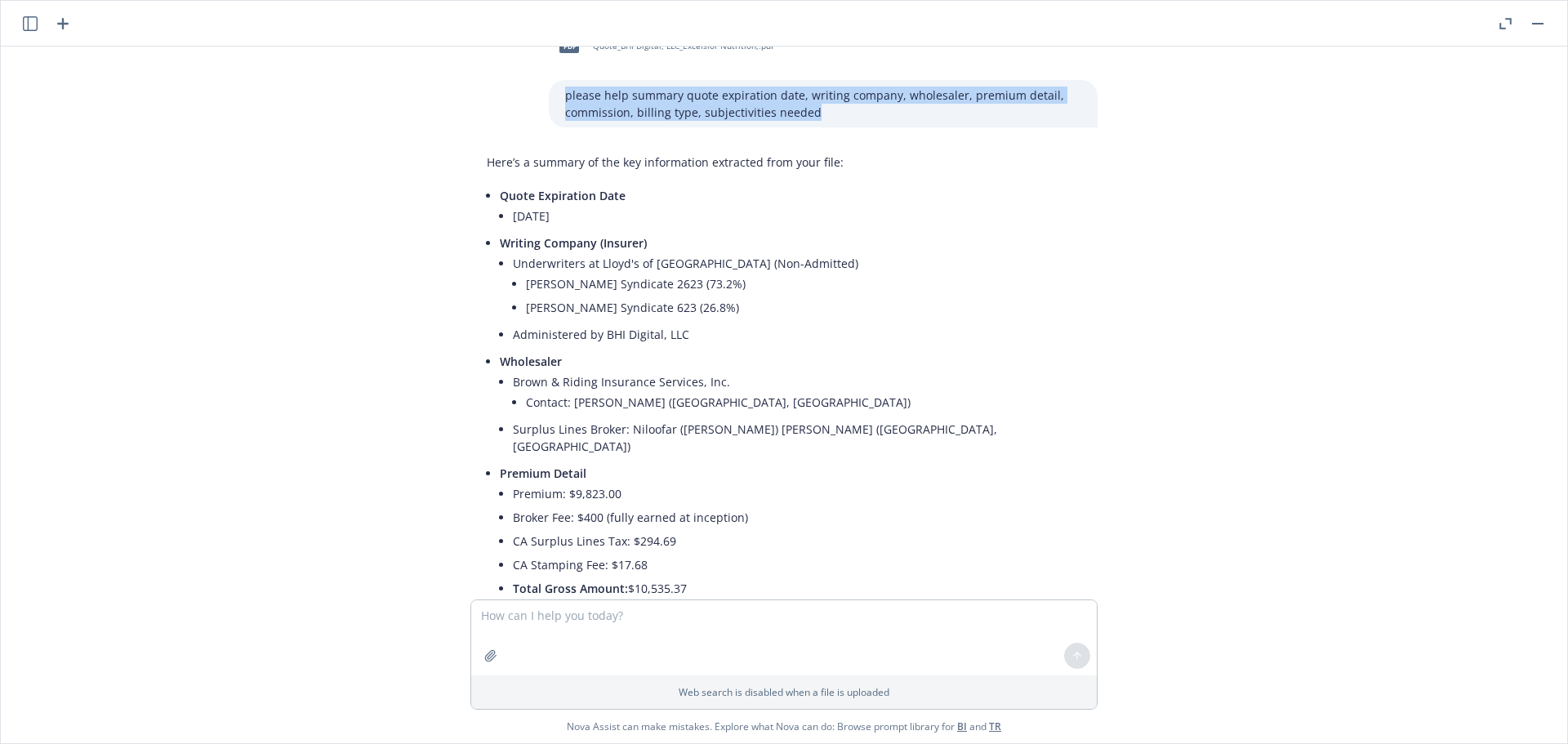
scroll to position [30, 0]
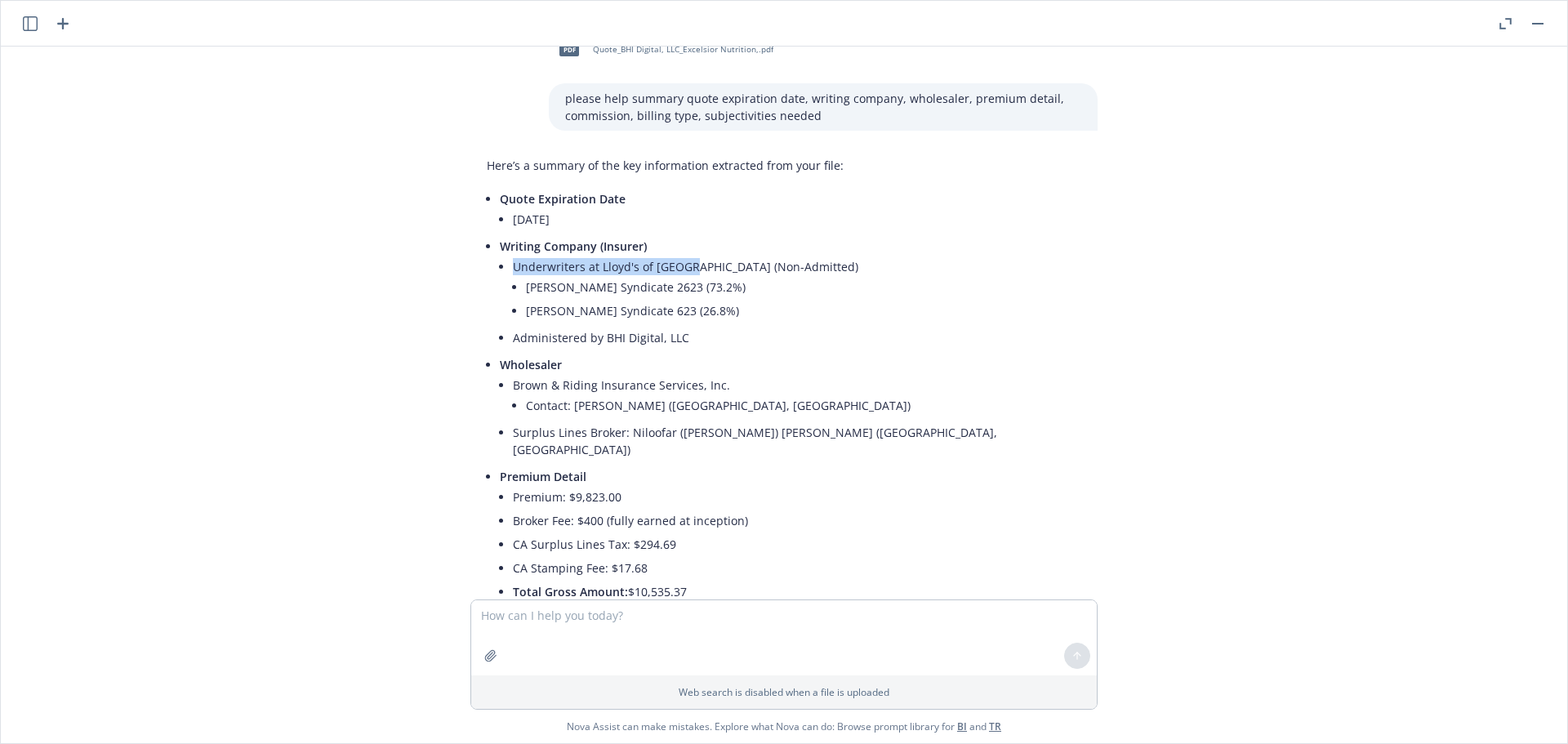
drag, startPoint x: 679, startPoint y: 266, endPoint x: 504, endPoint y: 265, distance: 175.0
click at [513, 265] on li "Underwriters at Lloyd's of London (Non-Admitted) A.F. Beazley Syndicate 2623 (7…" at bounding box center [797, 290] width 568 height 71
copy li "Underwriters at Lloyd's of London"
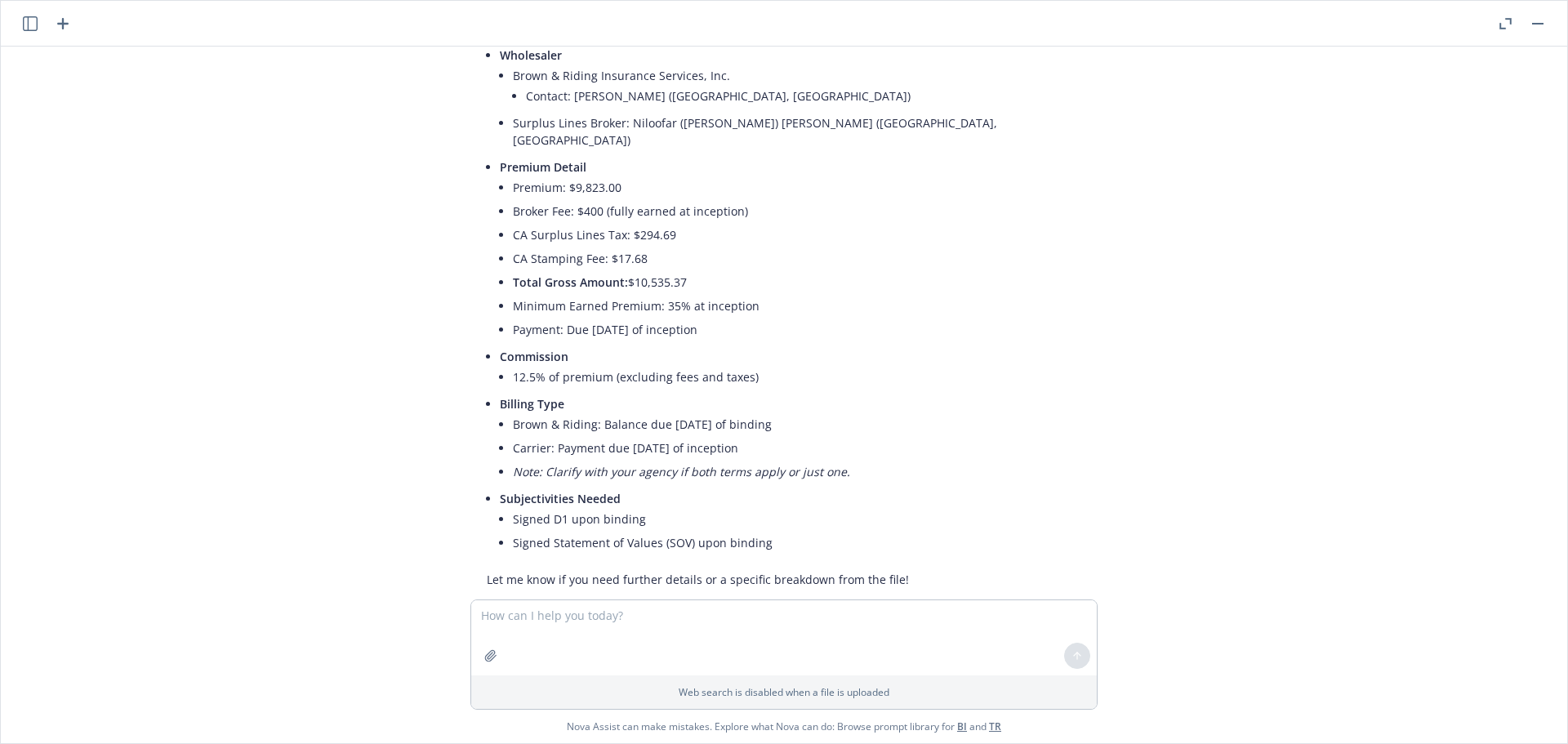
scroll to position [357, 0]
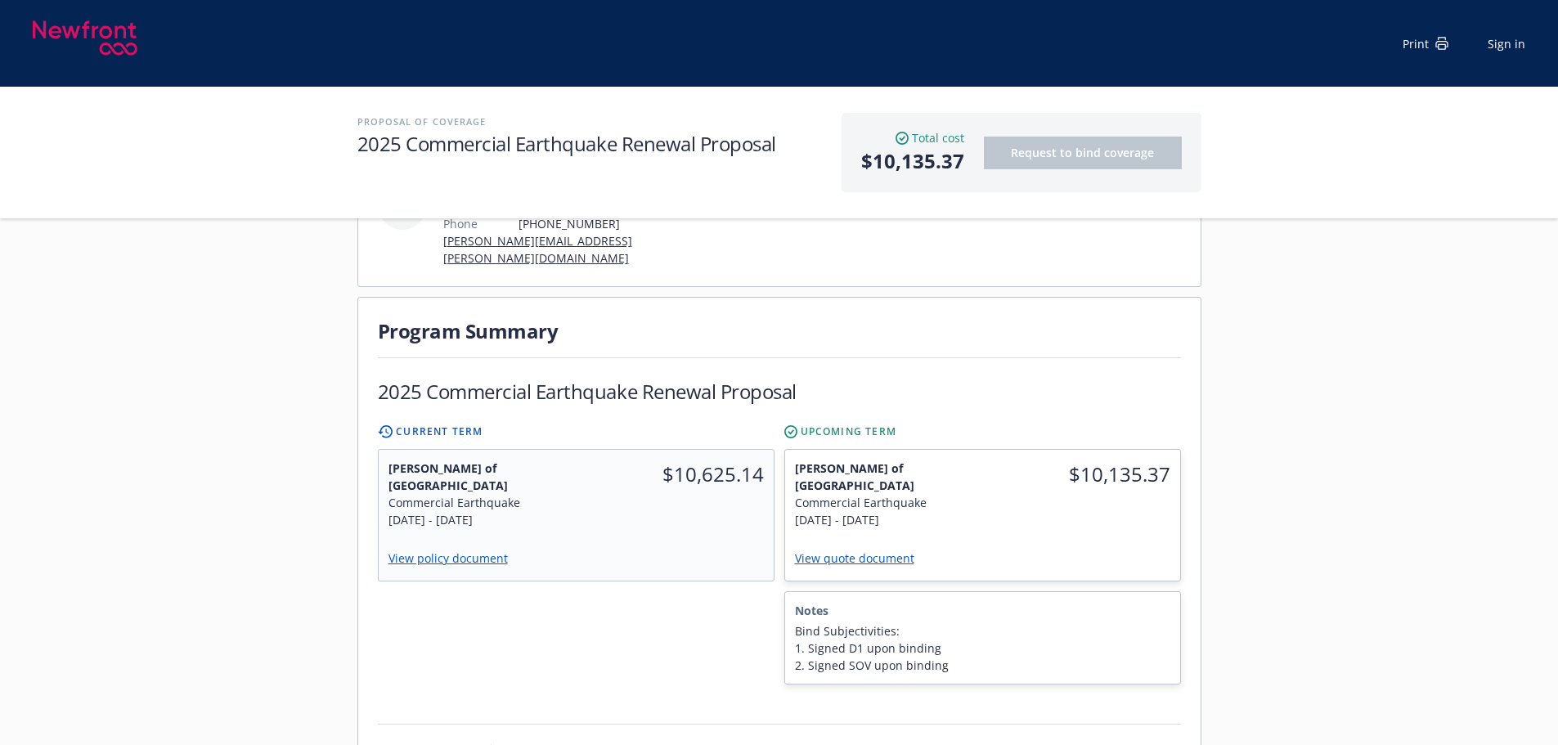
scroll to position [409, 0]
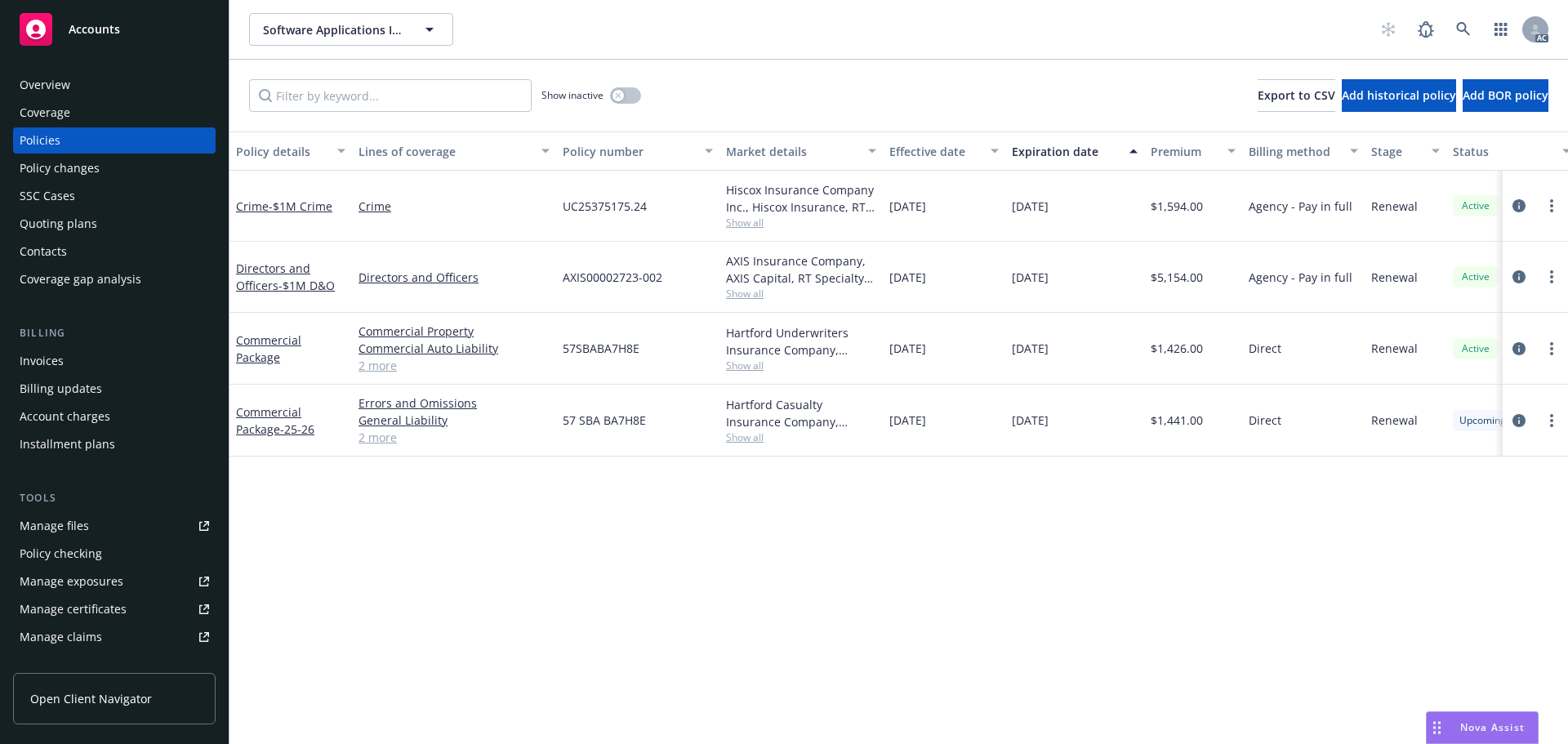
click at [1465, 724] on span "Nova Assist" at bounding box center [1492, 727] width 65 height 14
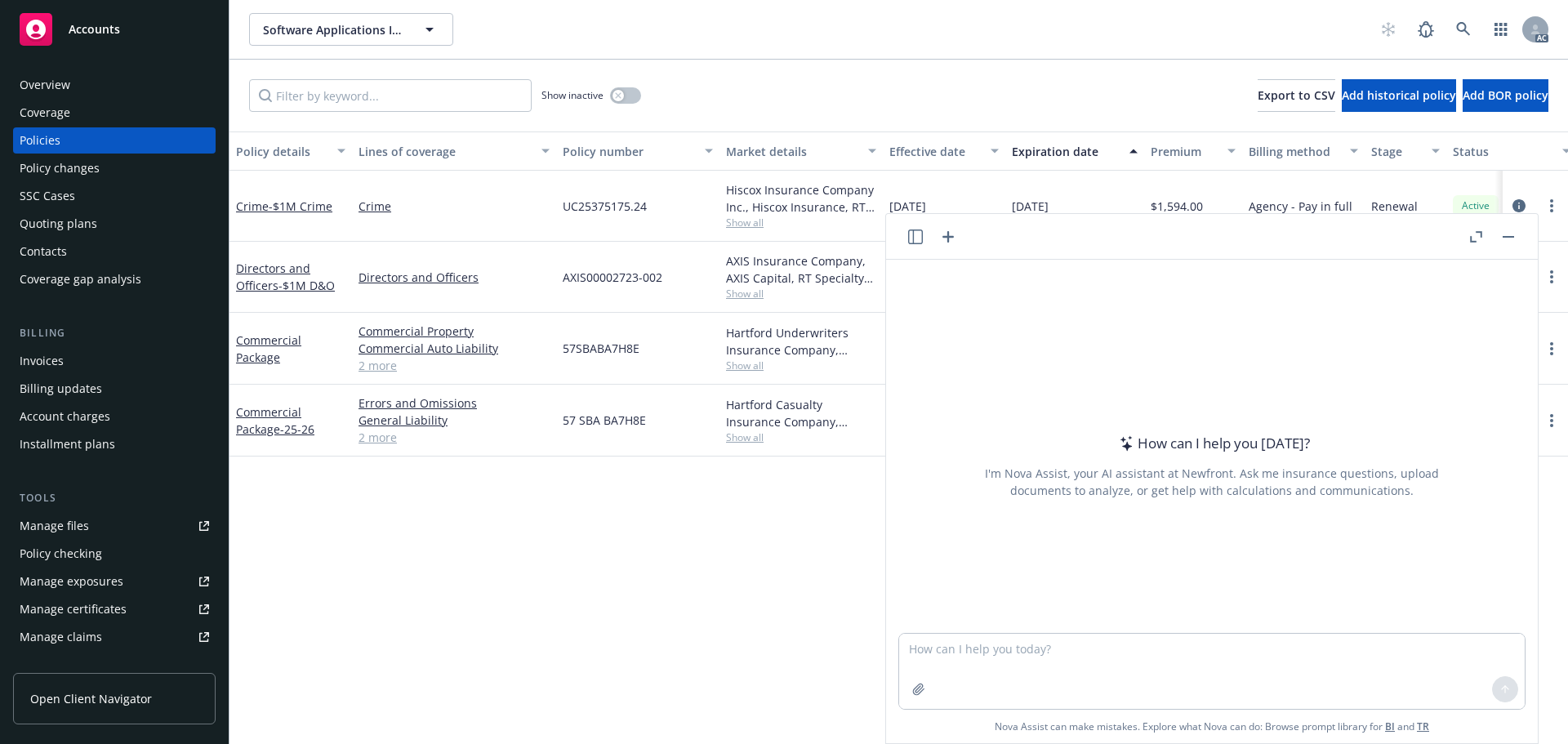
click at [1469, 240] on button "button" at bounding box center [1476, 237] width 20 height 20
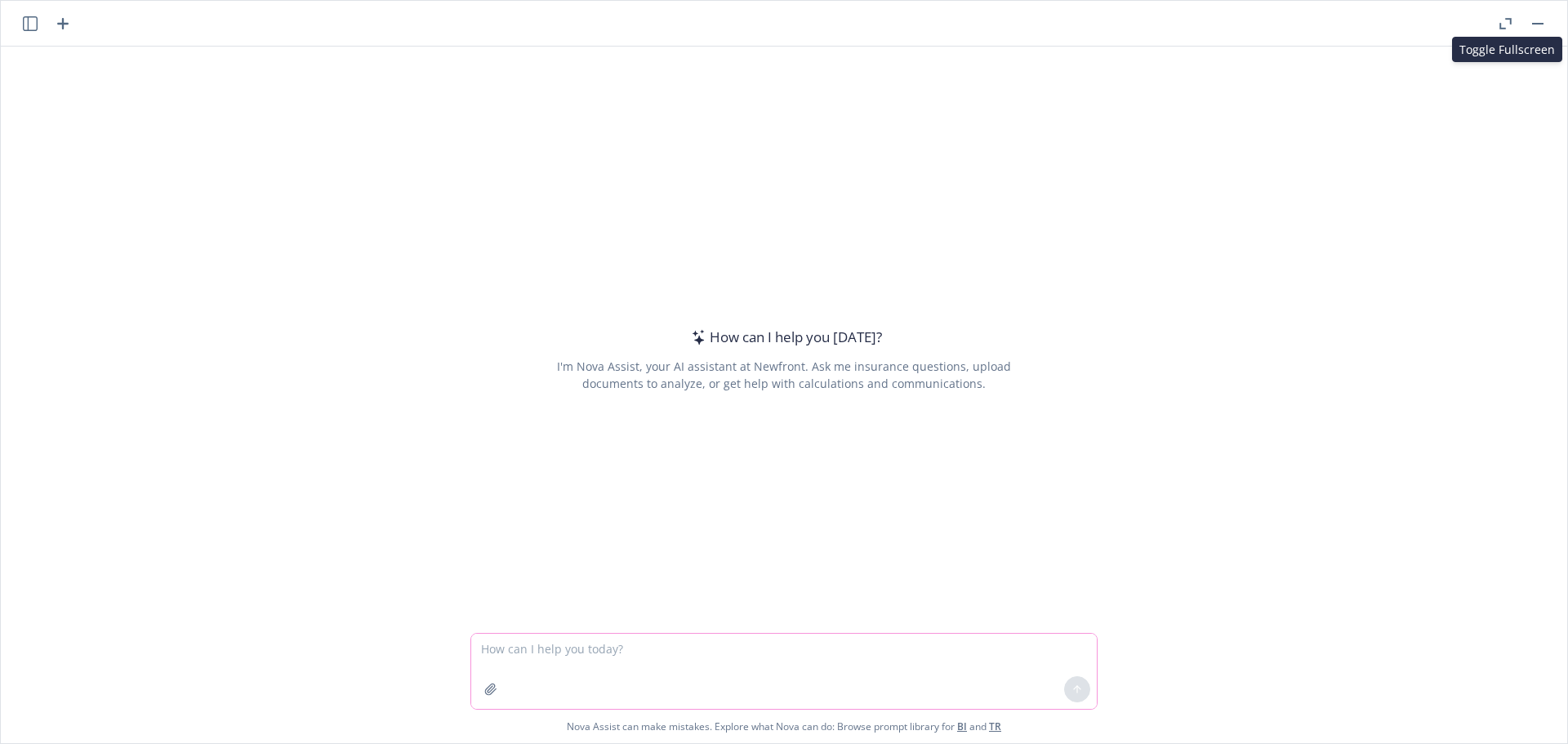
click at [594, 658] on textarea at bounding box center [784, 671] width 625 height 75
paste textarea "Please fill the information i give to you into the template i give to you. Temp…"
type textarea "Please fill the information i give to you into the template i give to you. Temp…"
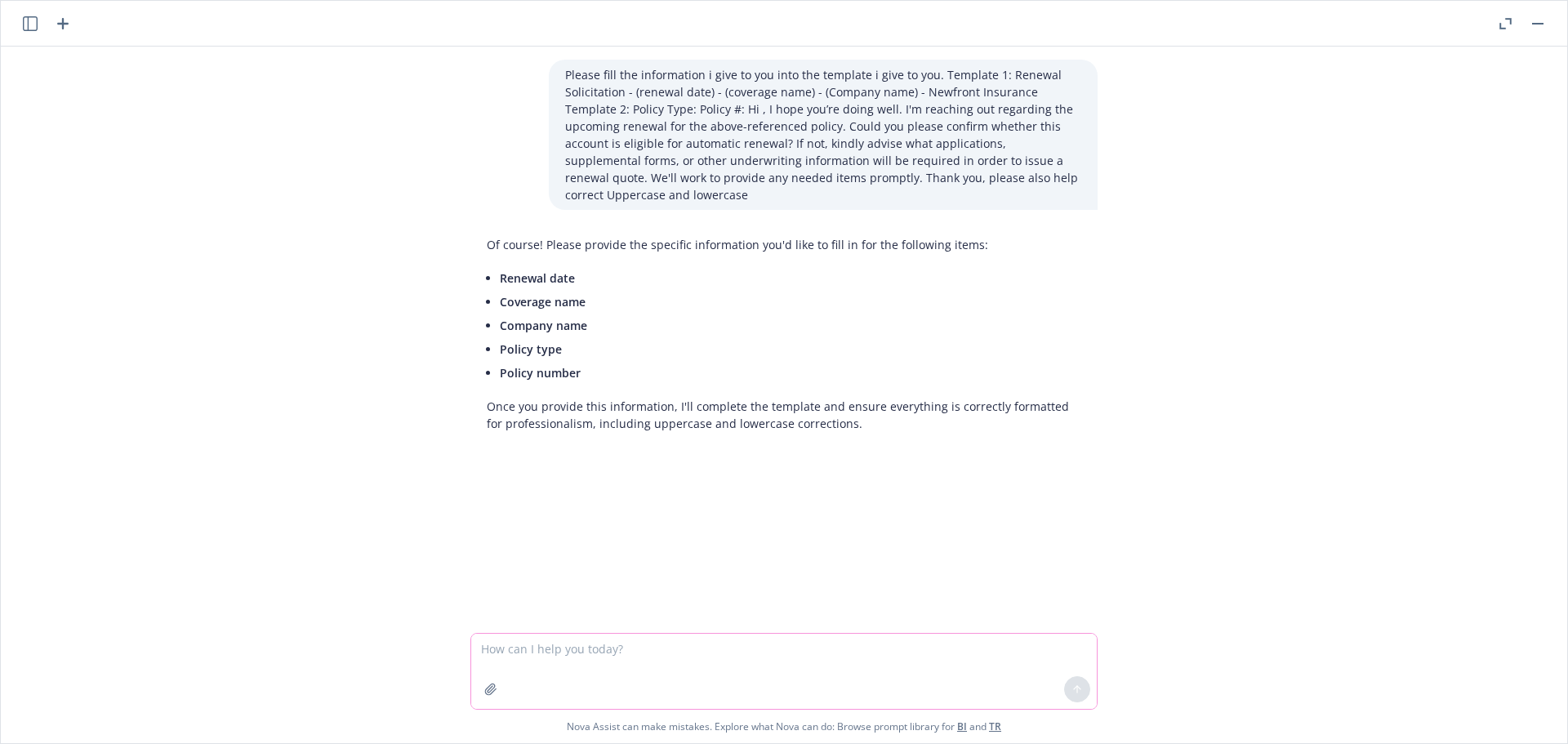
click at [481, 645] on textarea at bounding box center [784, 671] width 625 height 75
paste textarea "10/10/25 - Software Applications Incorporated - DIRECTORS_AND_OFFICERS, CRIME D…"
type textarea "10/10/25 - Software Applications Incorporated - DIRECTORS_AND_OFFICERS, CRIME D…"
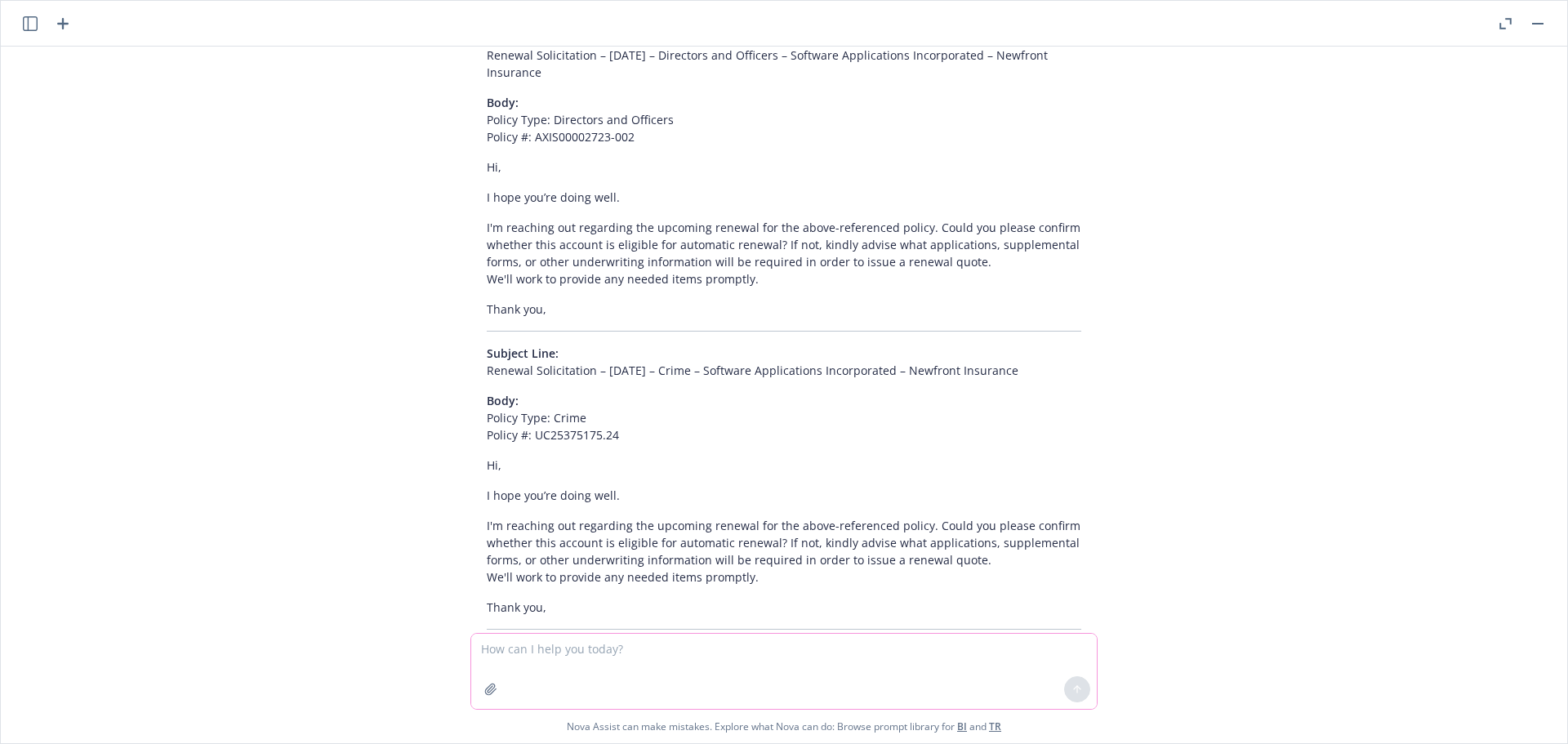
scroll to position [882, 0]
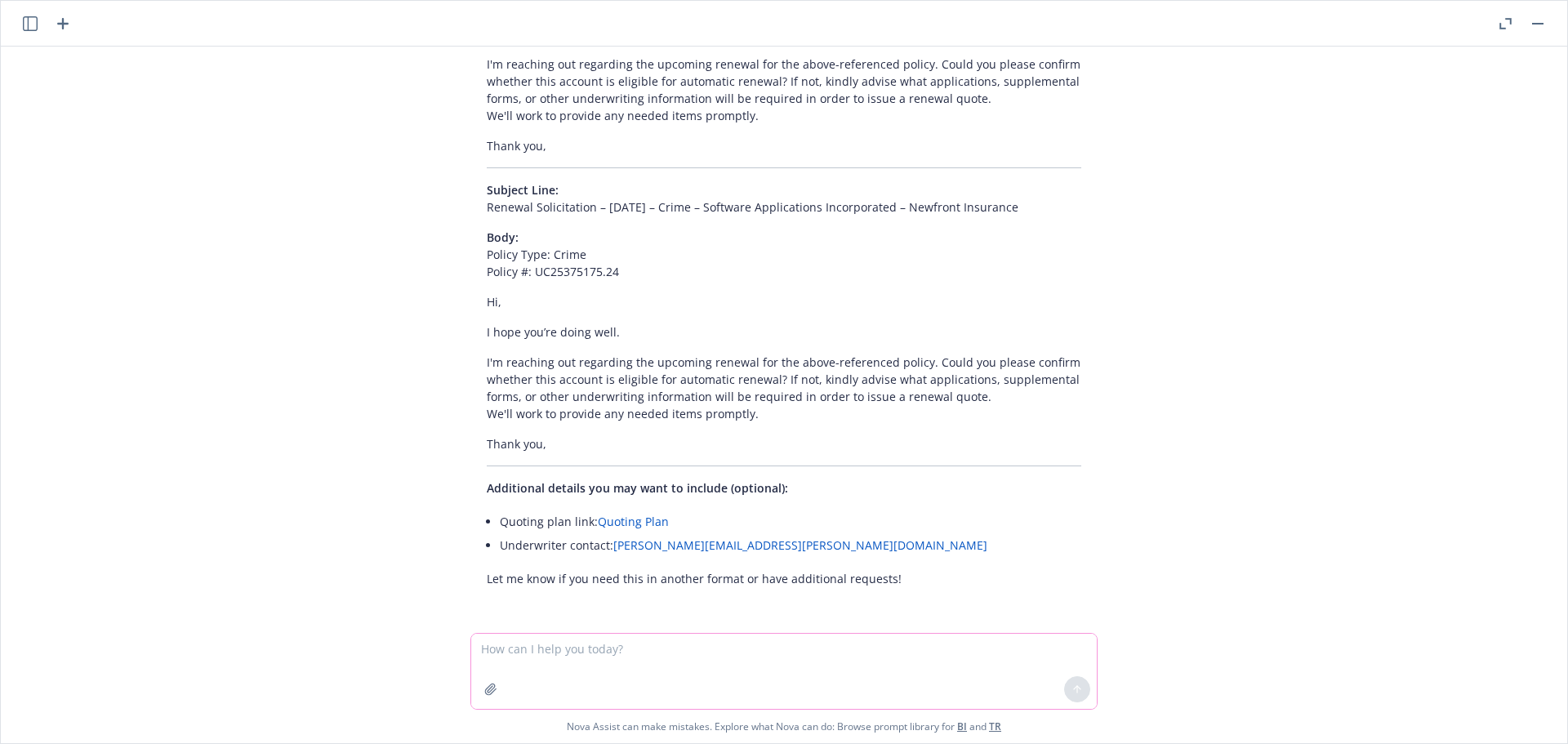
click at [562, 648] on textarea at bounding box center [784, 671] width 625 height 75
type textarea "please just use one email if the UW is same"
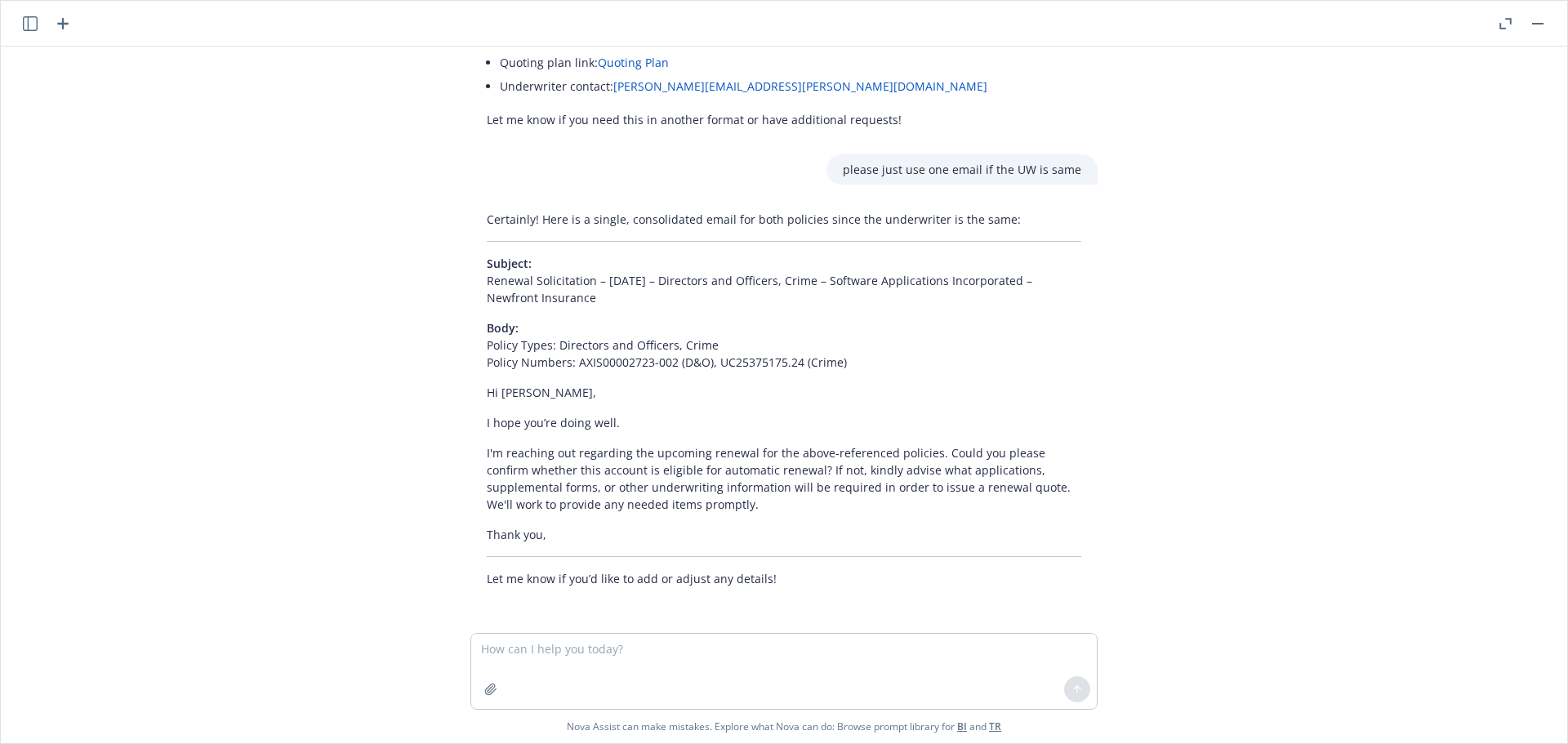
scroll to position [1341, 0]
drag, startPoint x: 661, startPoint y: 299, endPoint x: 468, endPoint y: 282, distance: 193.7
click at [470, 282] on div "Certainly! Here is a single, consolidated email for both policies since the und…" at bounding box center [784, 398] width 627 height 389
copy p "Renewal Solicitation – 10/10/2025 – Directors and Officers, Crime – Software Ap…"
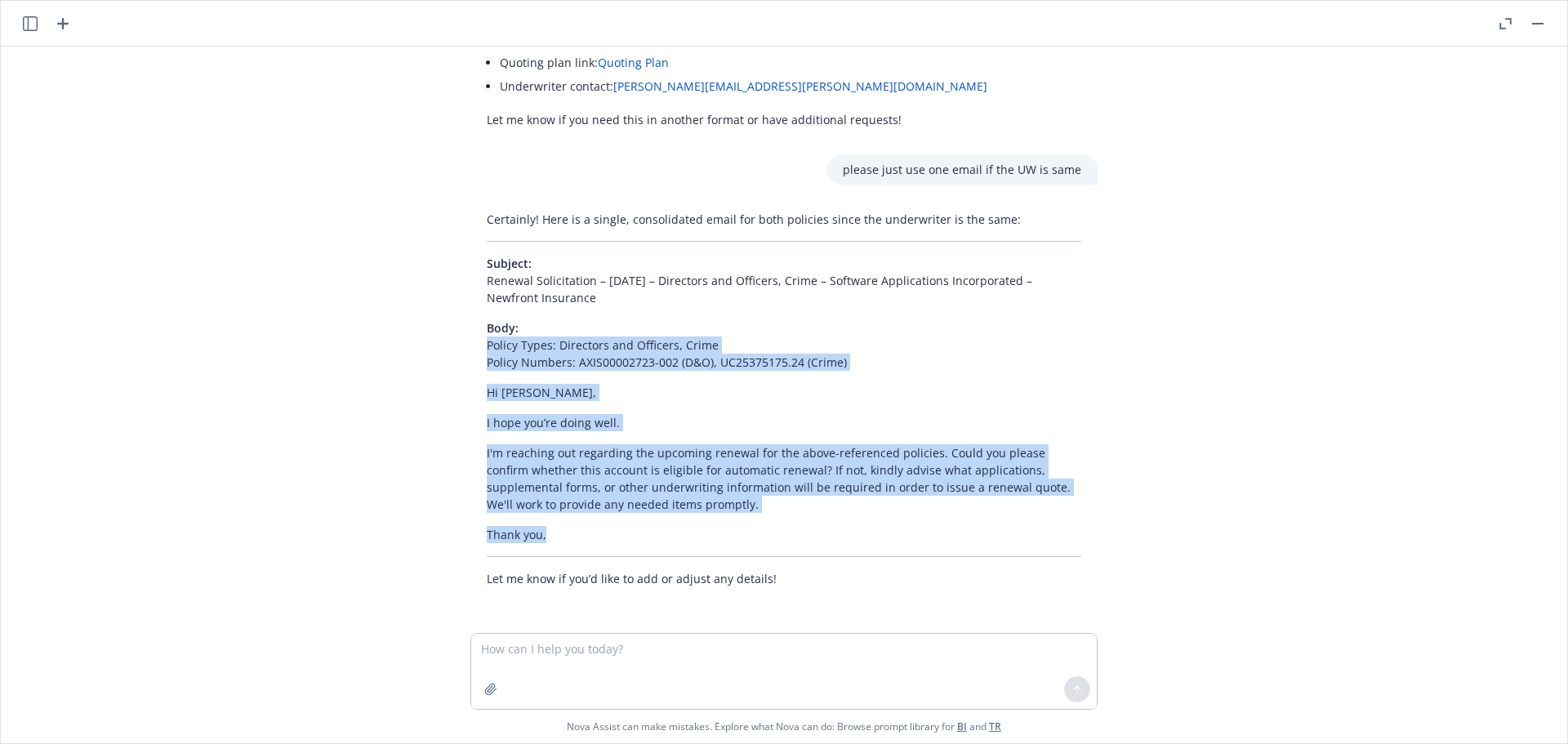
drag, startPoint x: 558, startPoint y: 534, endPoint x: 475, endPoint y: 350, distance: 201.9
click at [475, 350] on div "Certainly! Here is a single, consolidated email for both policies since the und…" at bounding box center [784, 398] width 627 height 389
copy div "Policy Types: Directors and Officers, Crime Policy Numbers: AXIS00002723-002 (D…"
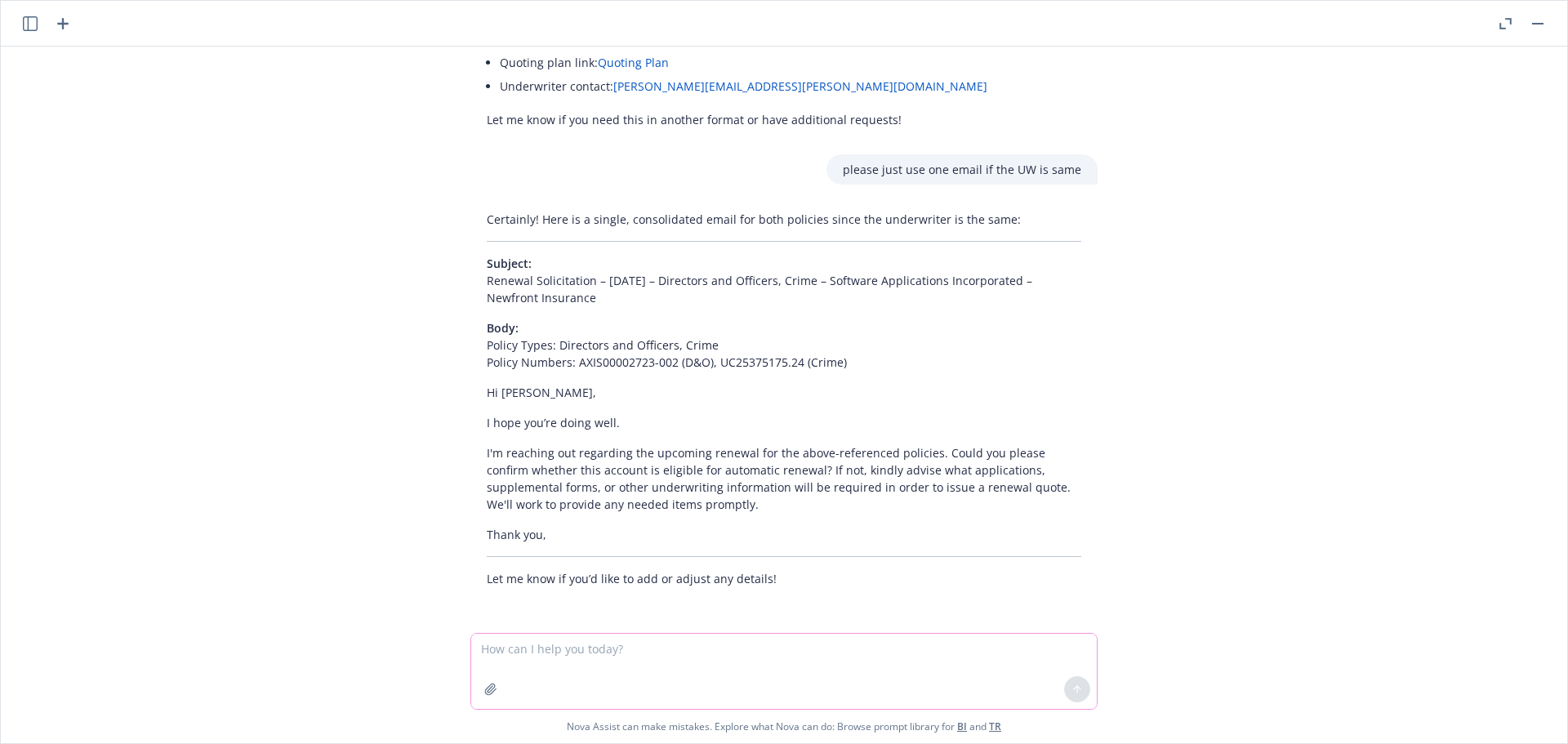
click at [583, 652] on textarea at bounding box center [784, 671] width 625 height 75
type textarea "n"
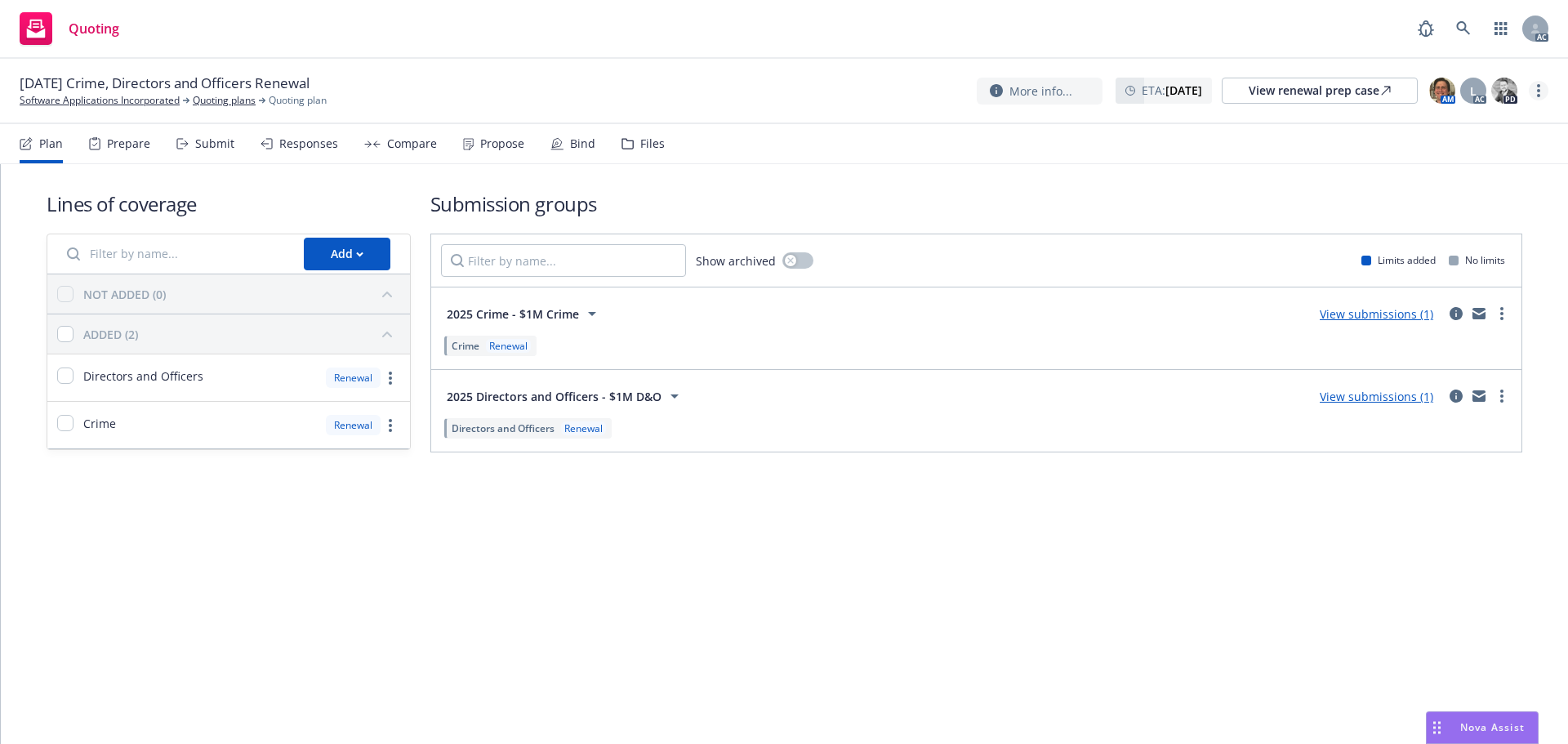
click at [1536, 92] on link "more" at bounding box center [1539, 91] width 20 height 20
drag, startPoint x: 1458, startPoint y: 126, endPoint x: 1002, endPoint y: 101, distance: 456.7
click at [1457, 126] on link "Copy logging email" at bounding box center [1457, 124] width 182 height 33
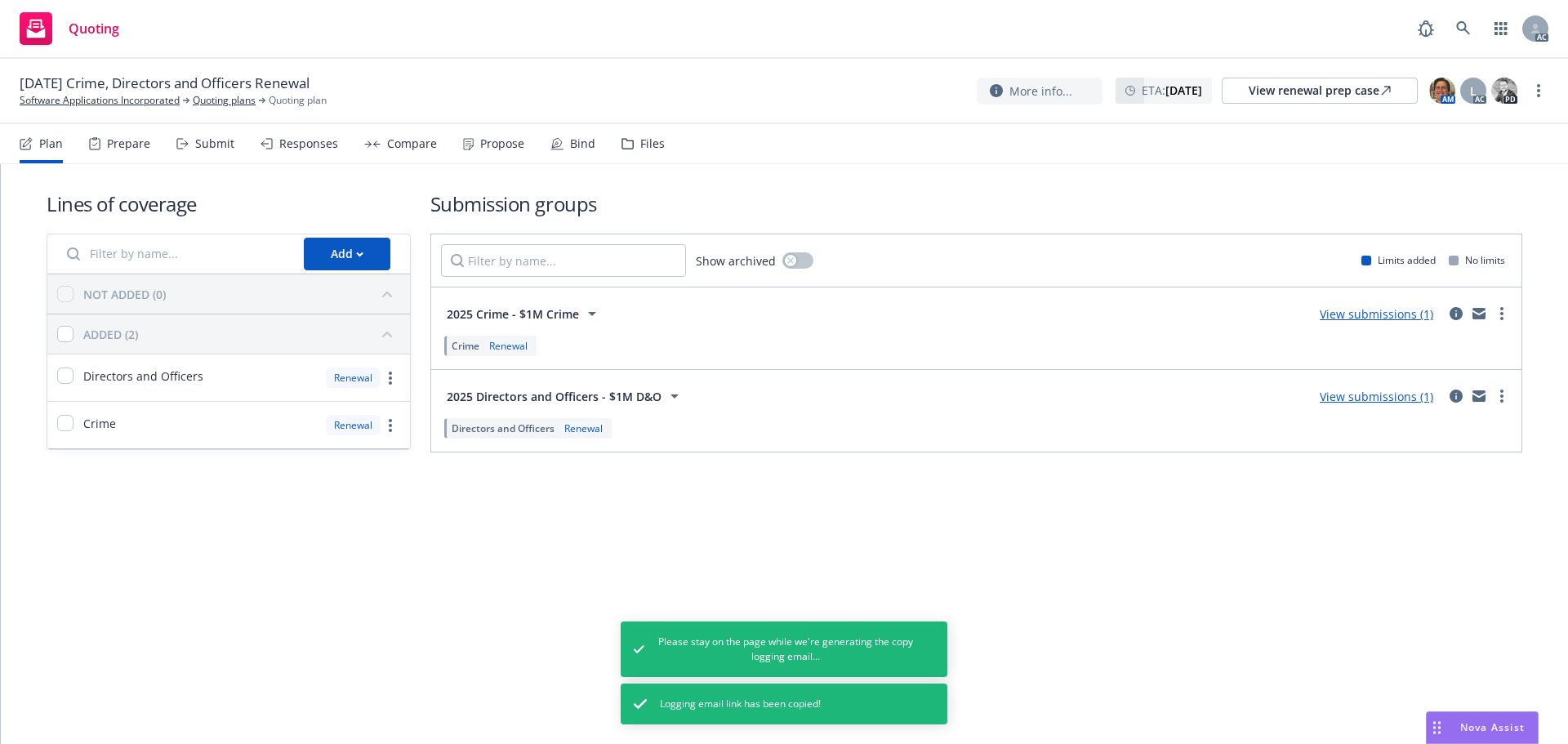
click at [191, 140] on div "Submit" at bounding box center [206, 143] width 58 height 39
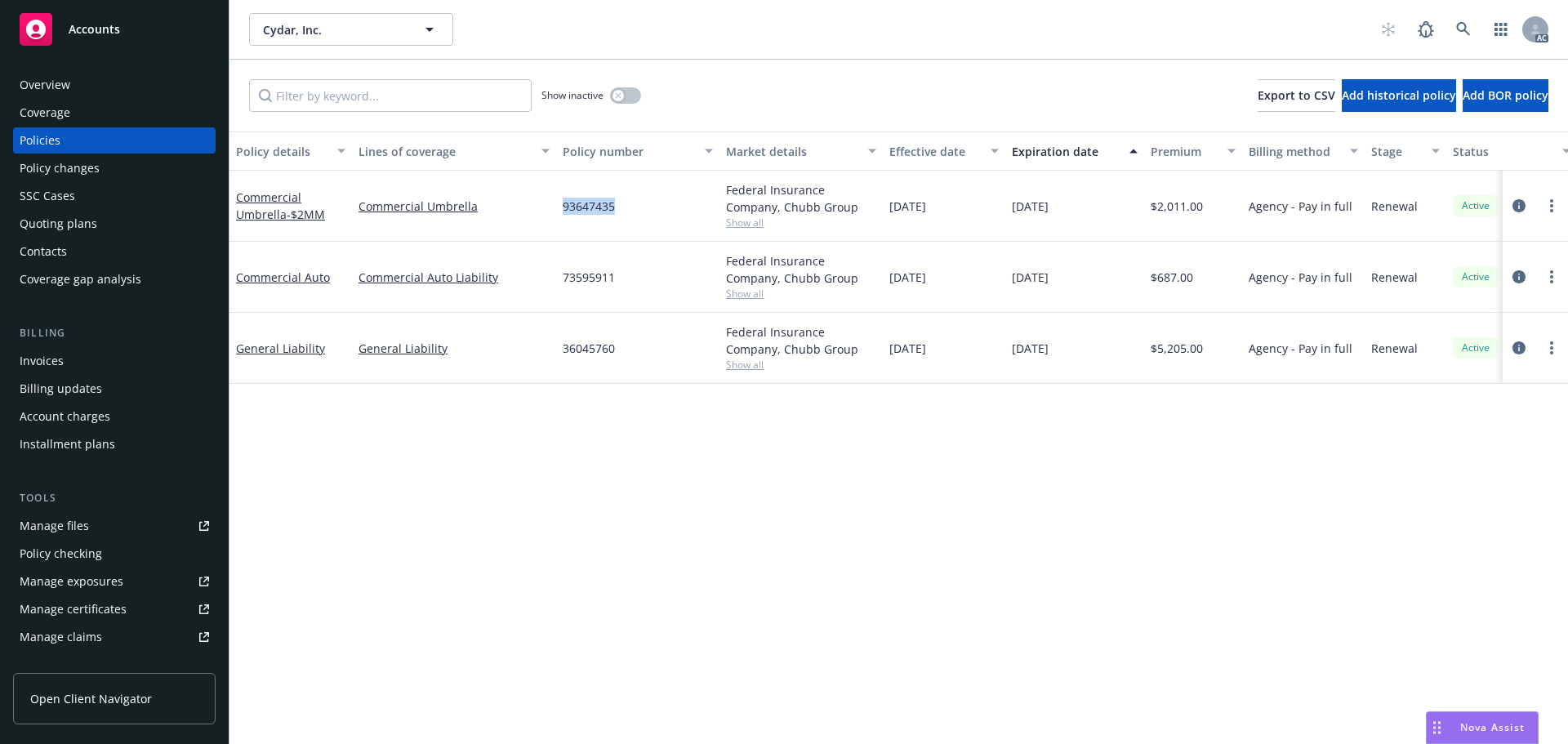
drag, startPoint x: 651, startPoint y: 191, endPoint x: 524, endPoint y: 180, distance: 127.5
click at [524, 180] on div "Commercial Umbrella - $2MM Commercial Umbrella 93647435 Federal Insurance Compa…" at bounding box center [1018, 206] width 1577 height 71
click at [524, 404] on div "Policy details Lines of coverage Policy number Market details Effective date Ex…" at bounding box center [899, 437] width 1339 height 612
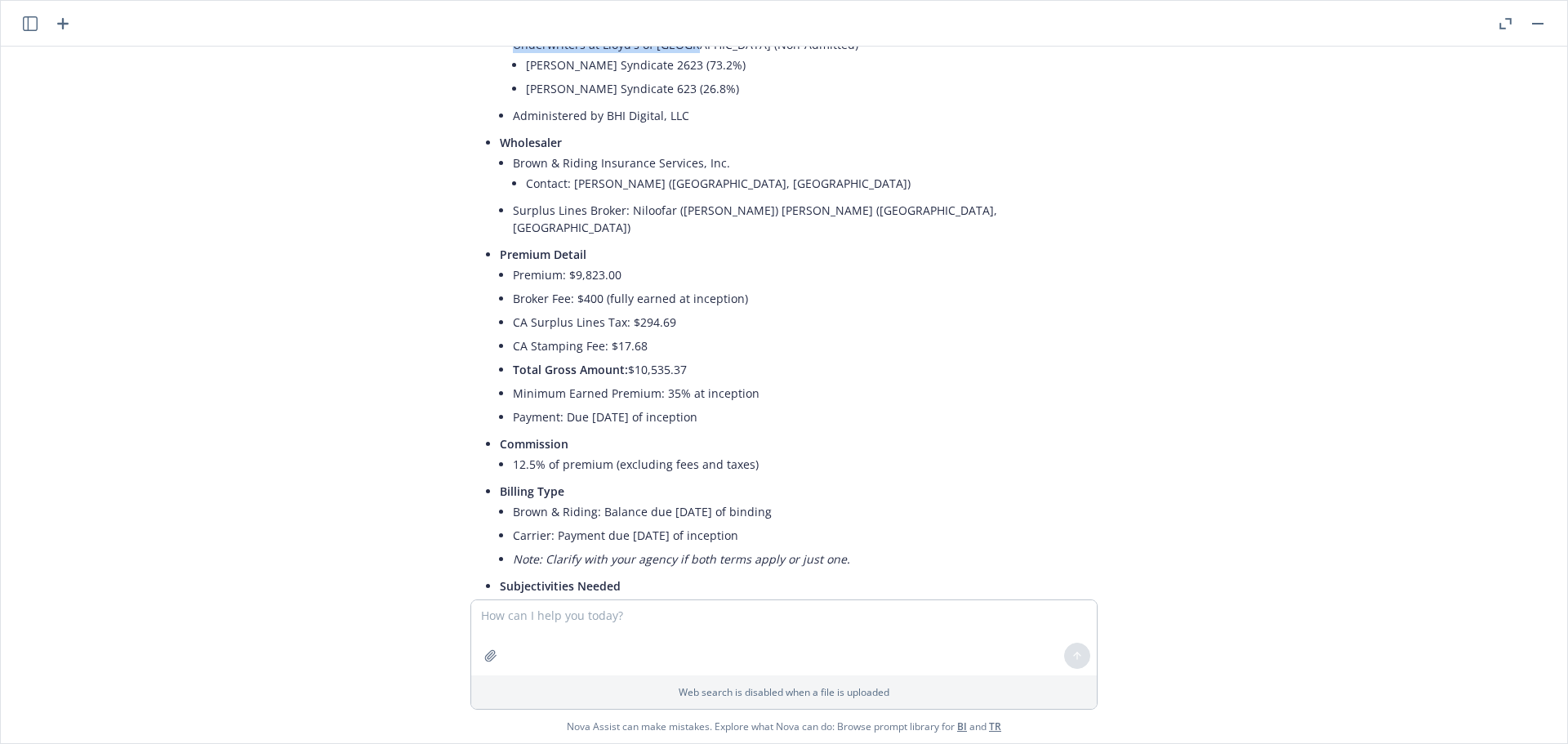
scroll to position [357, 0]
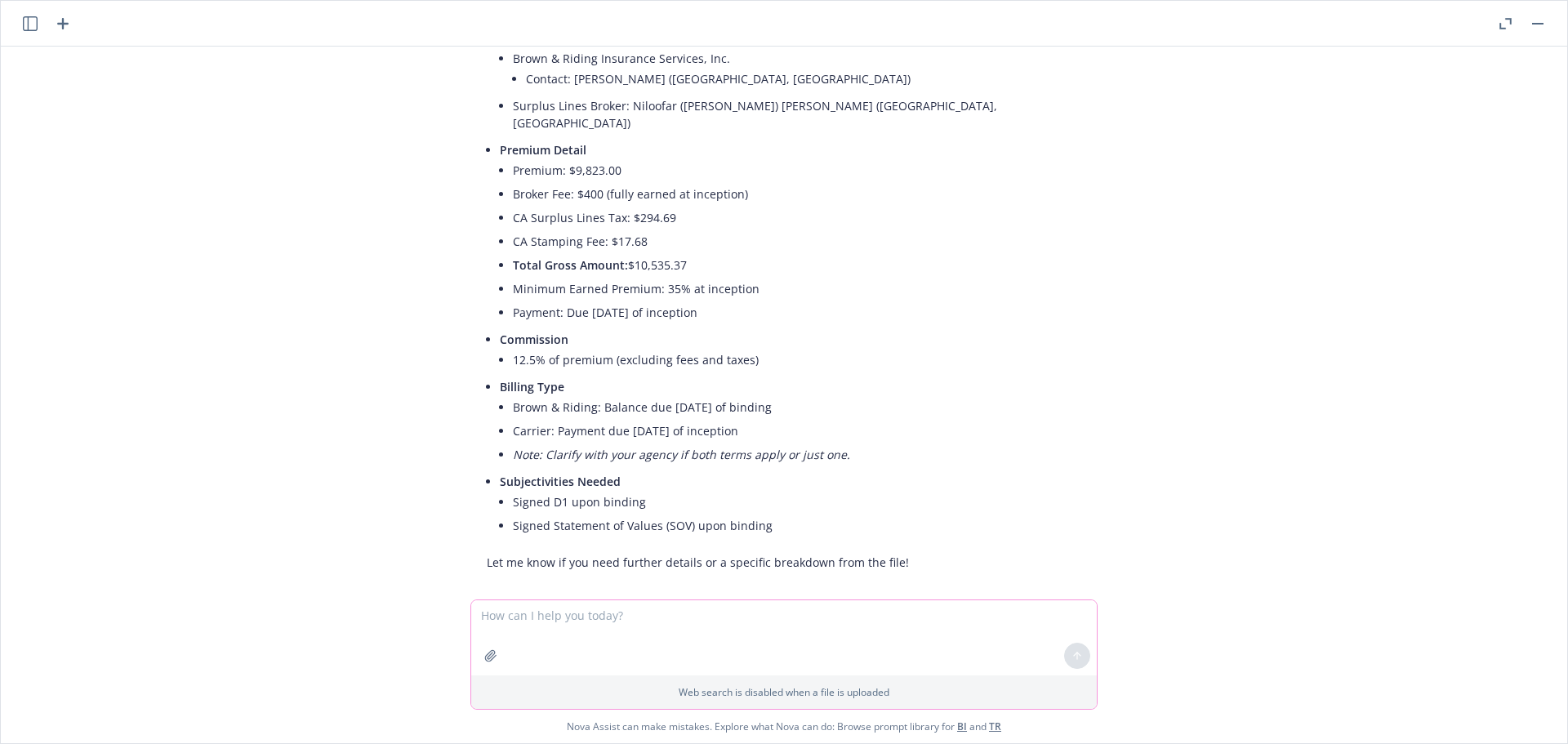
click at [549, 617] on textarea at bounding box center [784, 637] width 625 height 75
type textarea "help perfect sentence and make it offical"
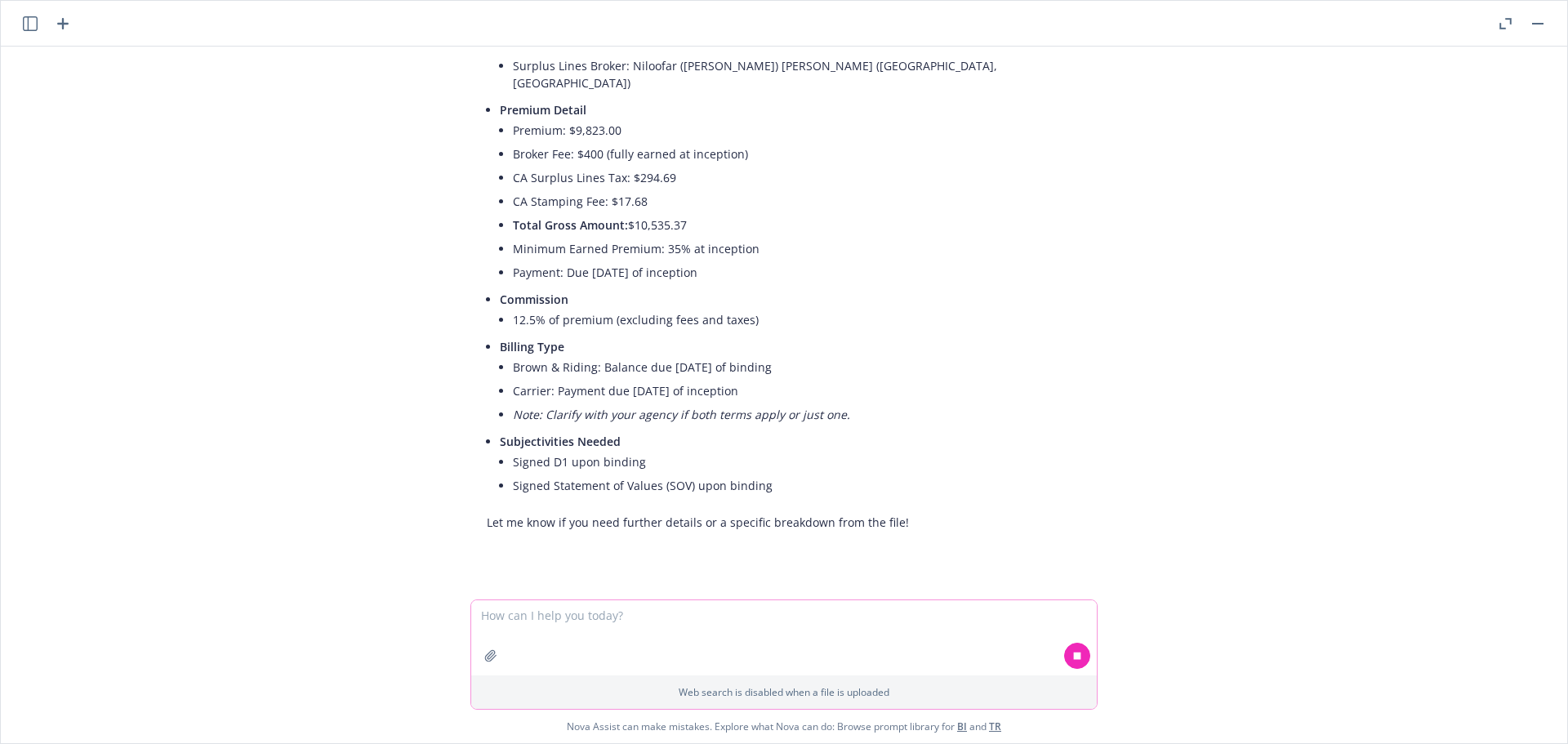
scroll to position [432, 0]
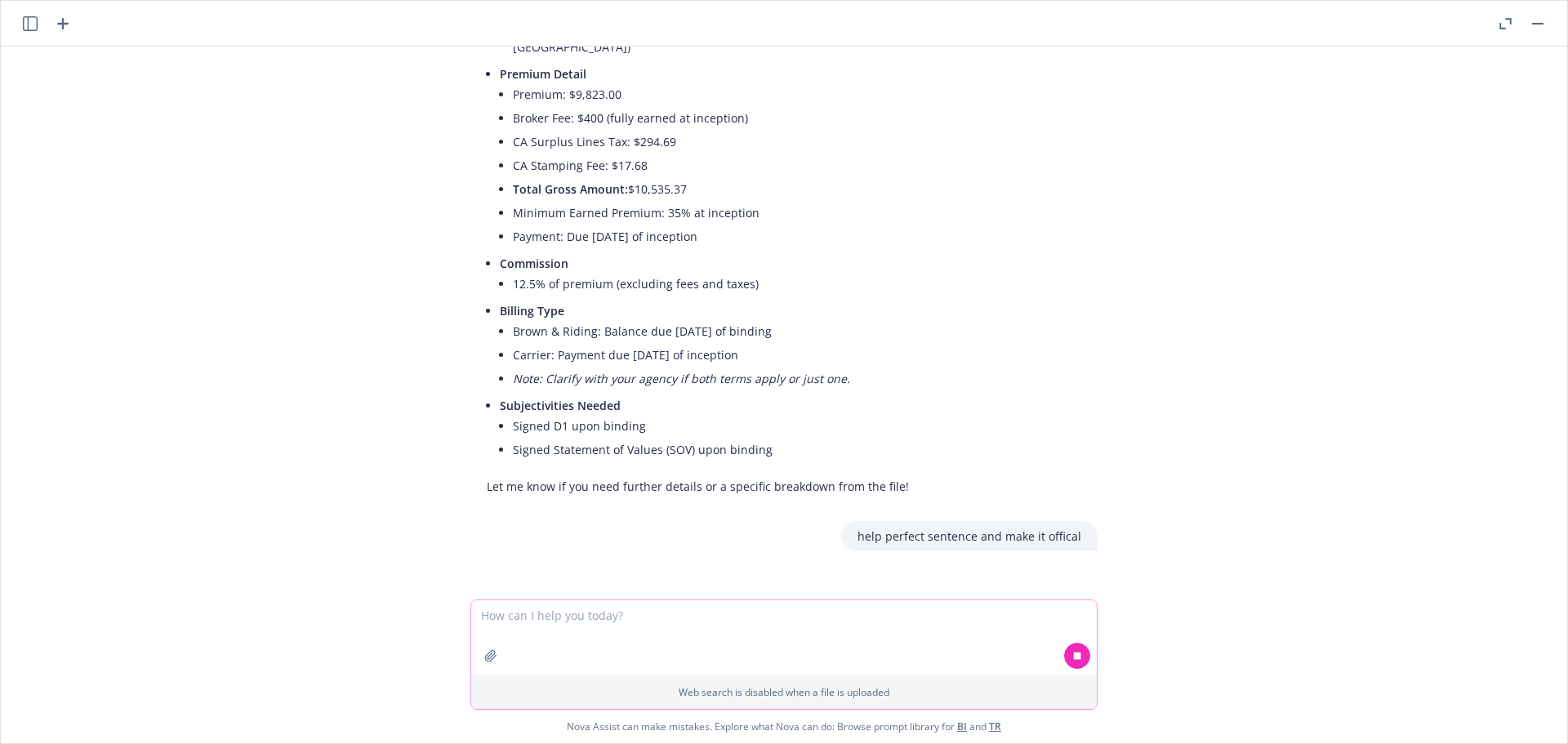
click at [521, 625] on textarea at bounding box center [784, 637] width 625 height 75
paste textarea "Hi Lacy, we found that there are two fax from Chubb which listed premium info, …"
type textarea "Hi Lacy, we found that there are two fax from Chubb which listed premium info, …"
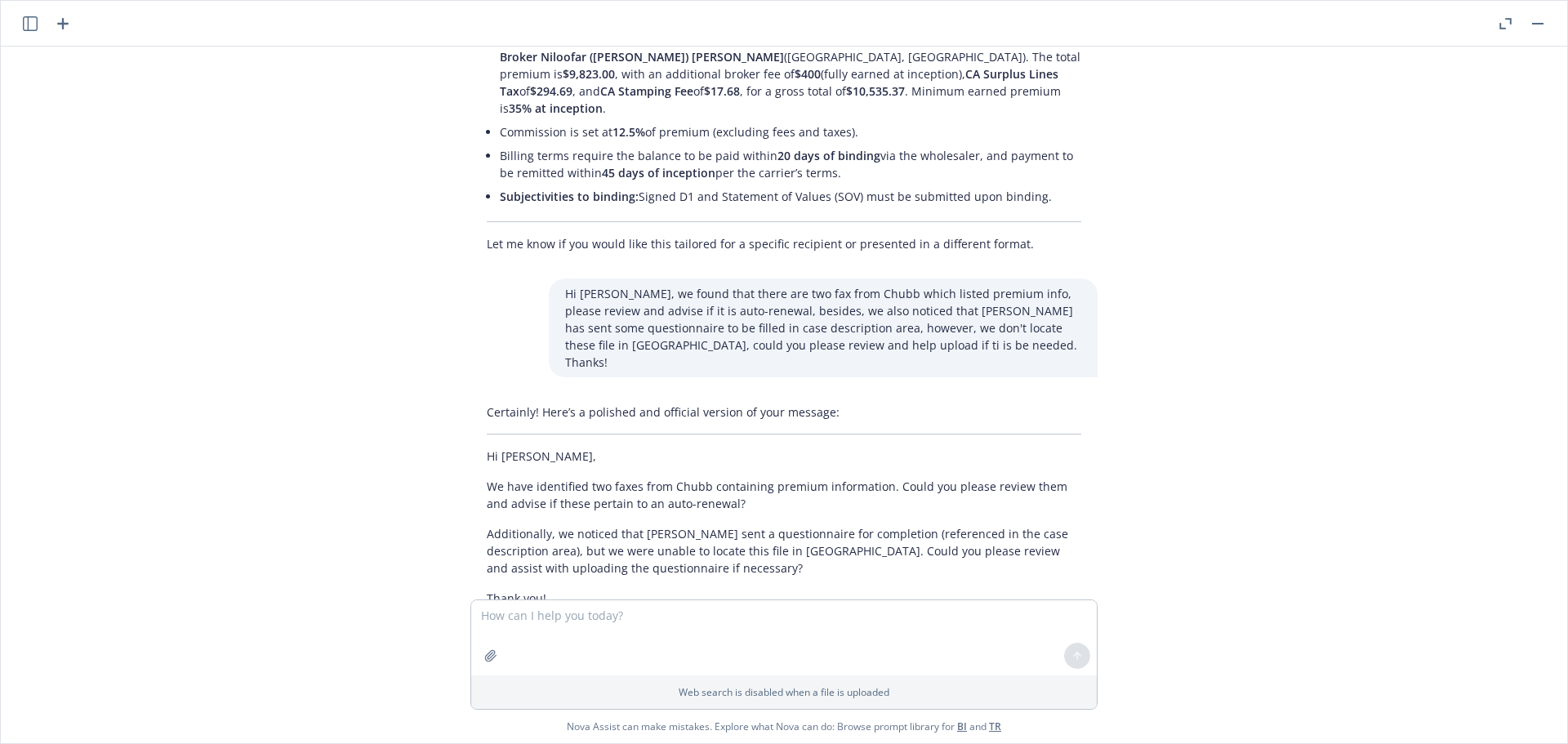
scroll to position [1127, 0]
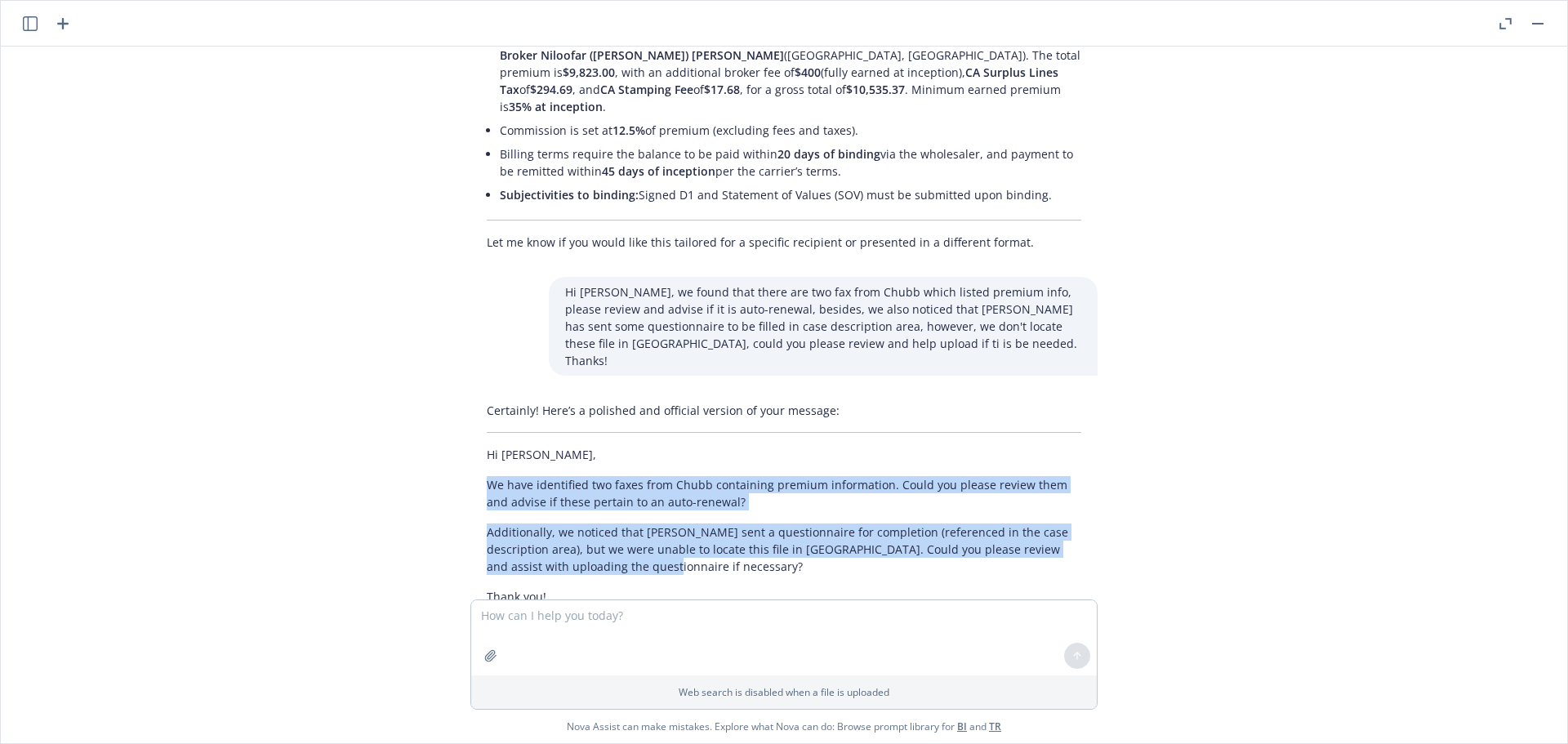
drag, startPoint x: 639, startPoint y: 511, endPoint x: 477, endPoint y: 438, distance: 177.7
click at [477, 438] on div "Certainly! Here’s a polished and official version of your message: Hi Lacy, We …" at bounding box center [784, 503] width 627 height 217
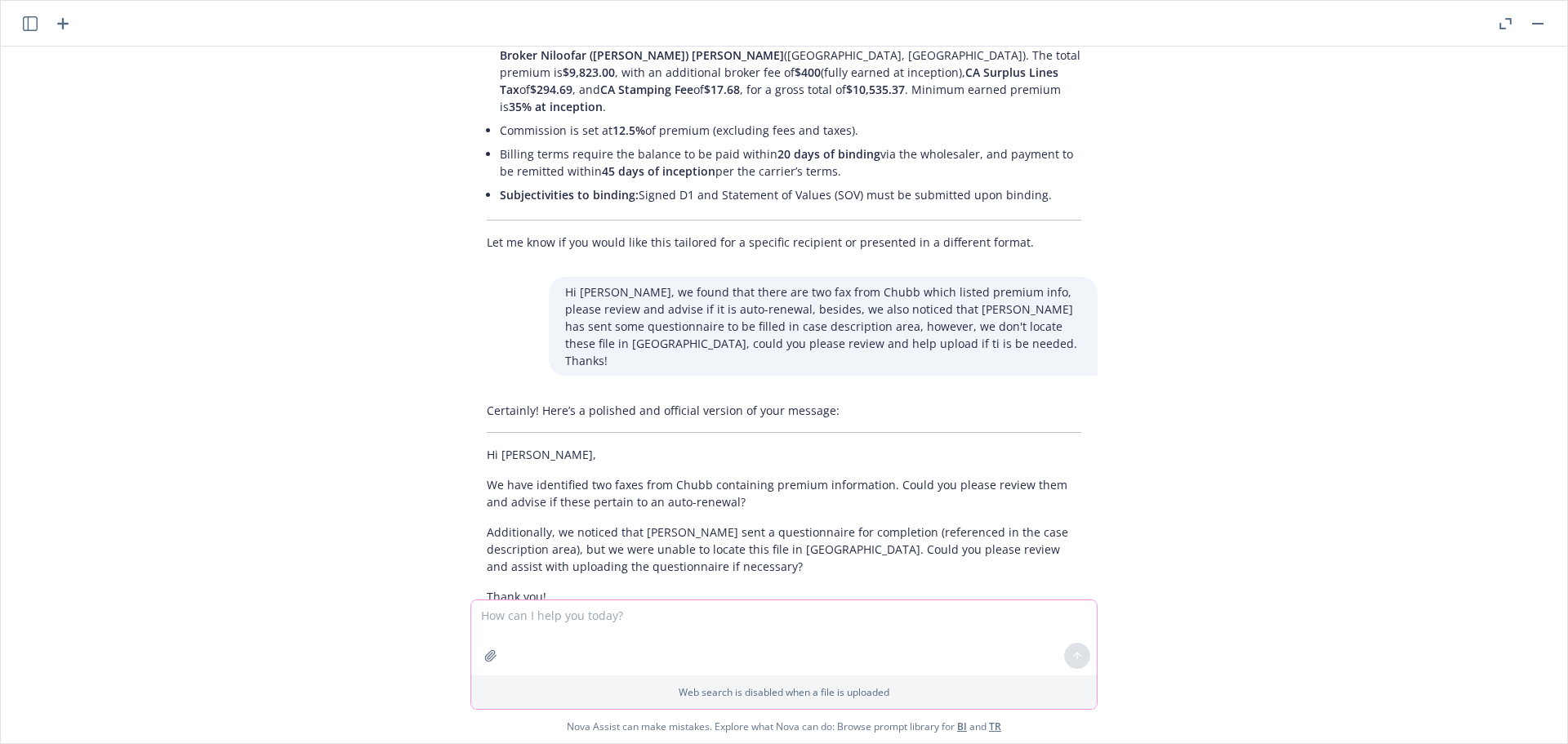
click at [569, 624] on textarea at bounding box center [784, 637] width 625 height 75
type textarea "give another version"
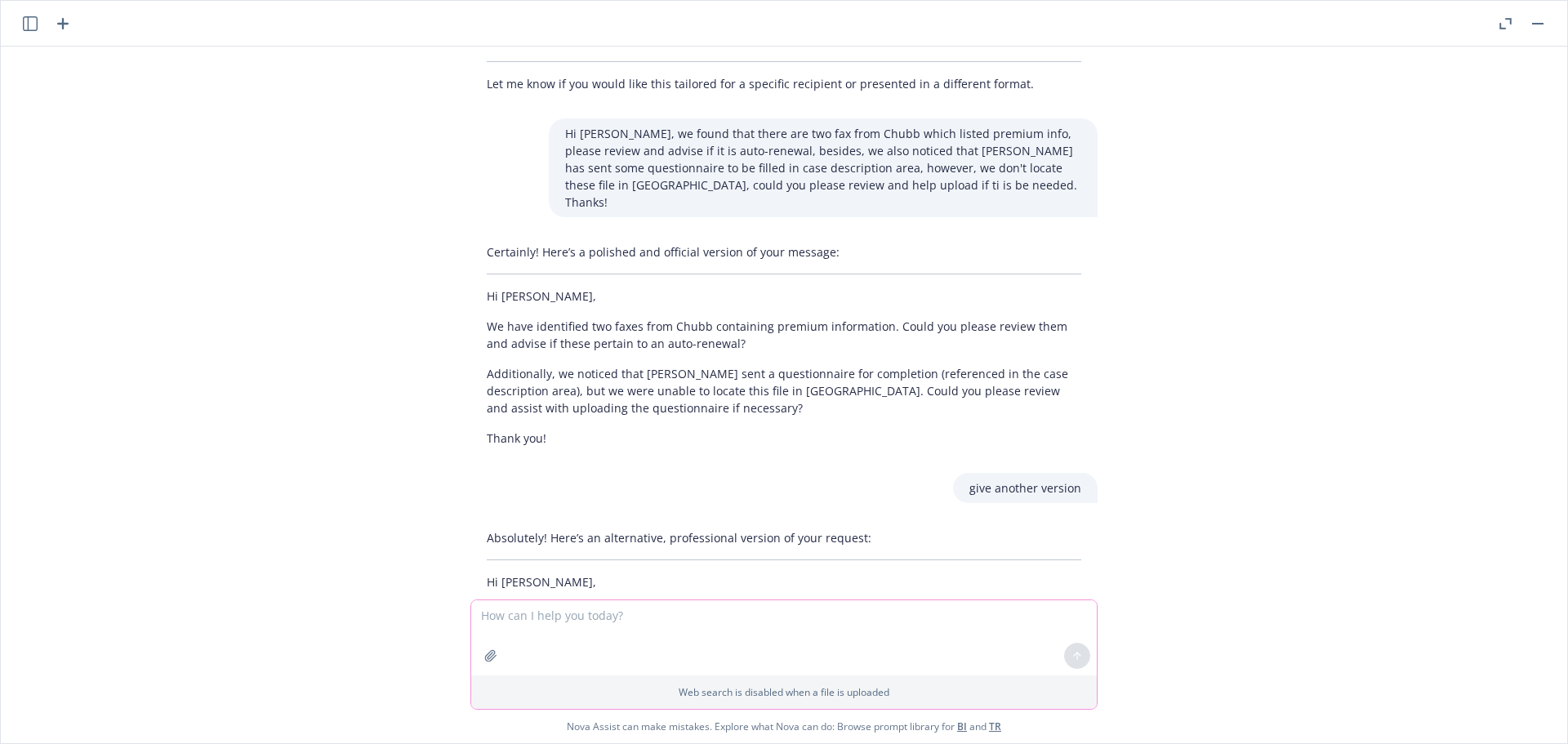
scroll to position [1413, 0]
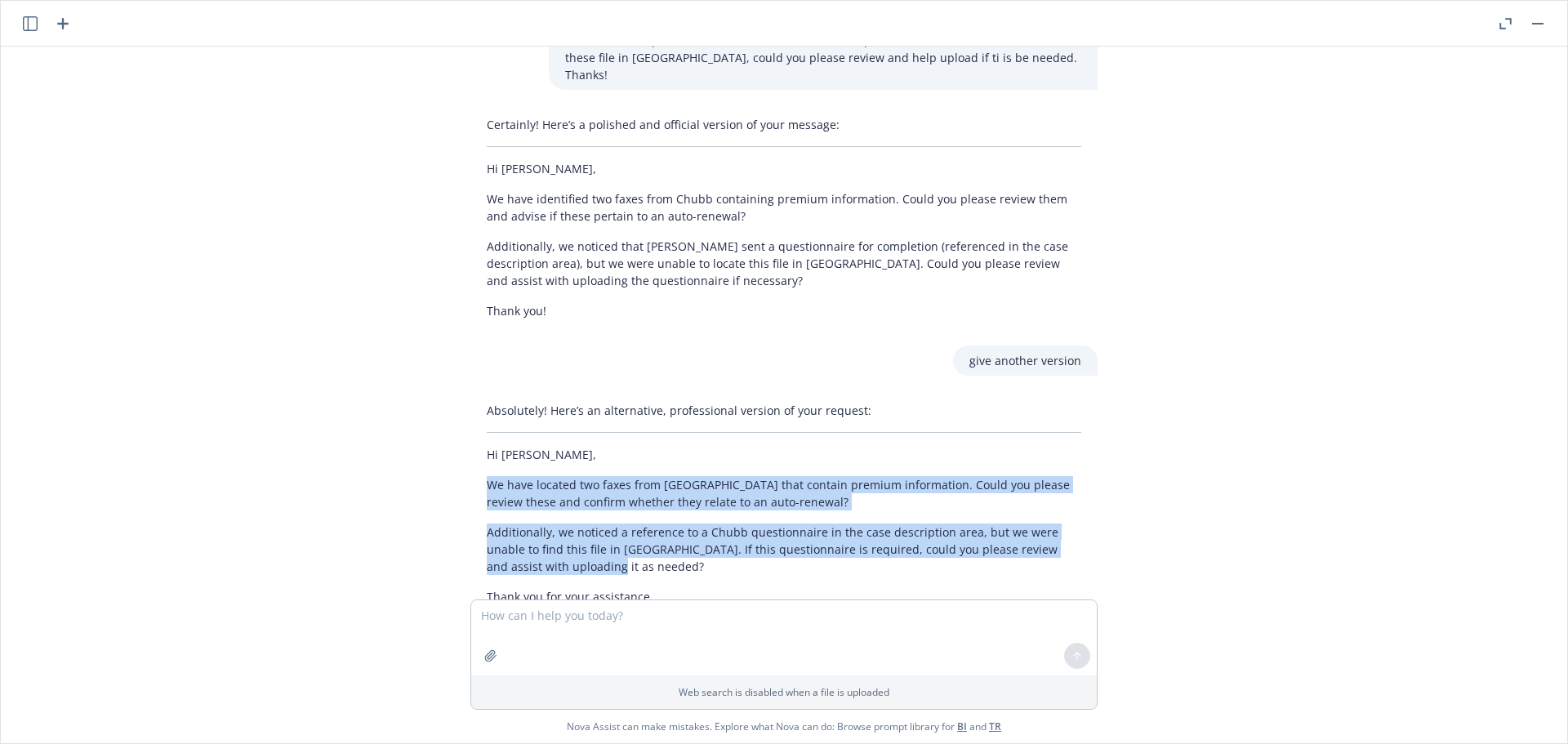
drag, startPoint x: 566, startPoint y: 519, endPoint x: 462, endPoint y: 431, distance: 136.2
click at [470, 431] on div "Absolutely! Here’s an alternative, professional version of your request: Hi Lac…" at bounding box center [784, 503] width 627 height 217
copy div "We have located two faxes from Chubb that contain premium information. Could yo…"
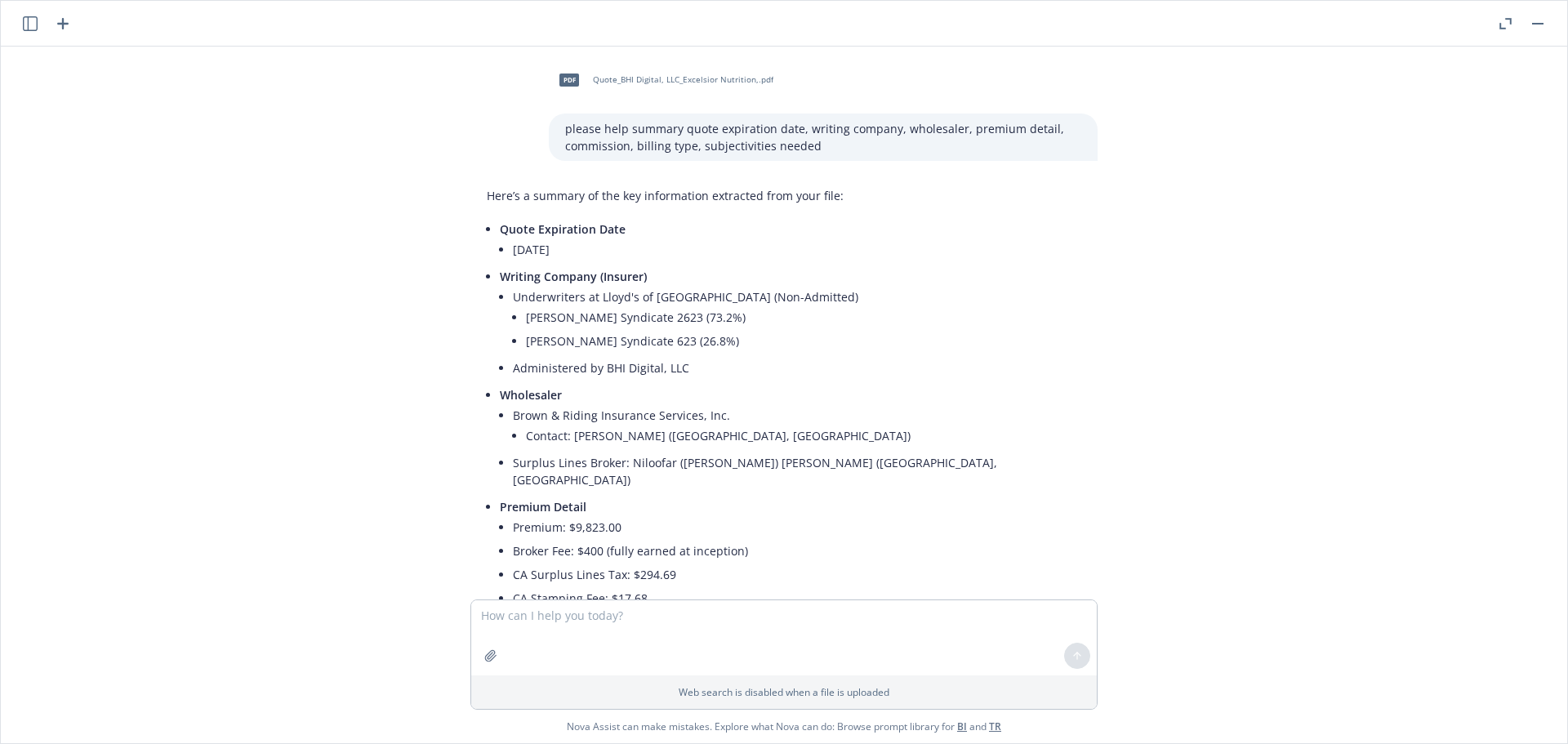
scroll to position [1413, 0]
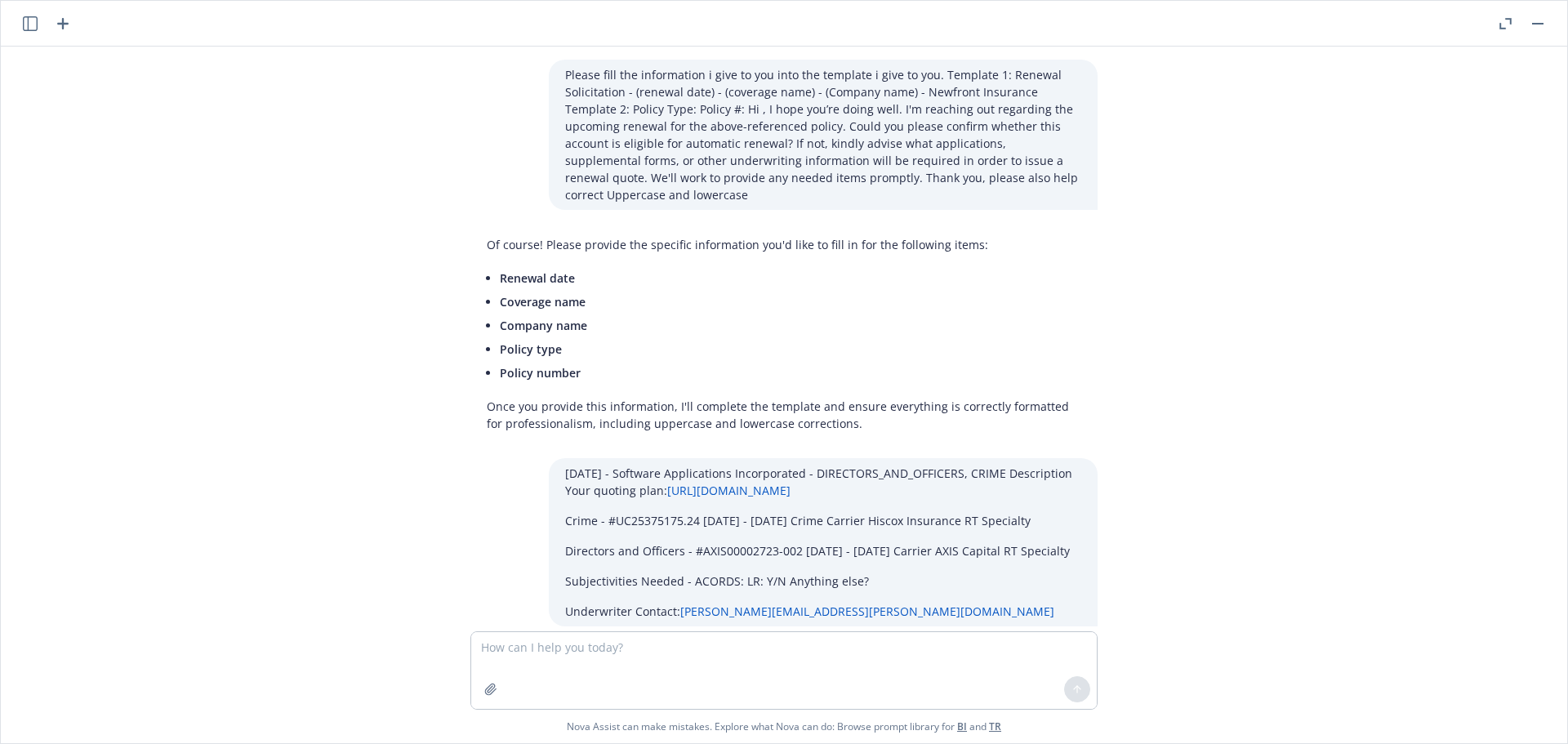
scroll to position [1341, 0]
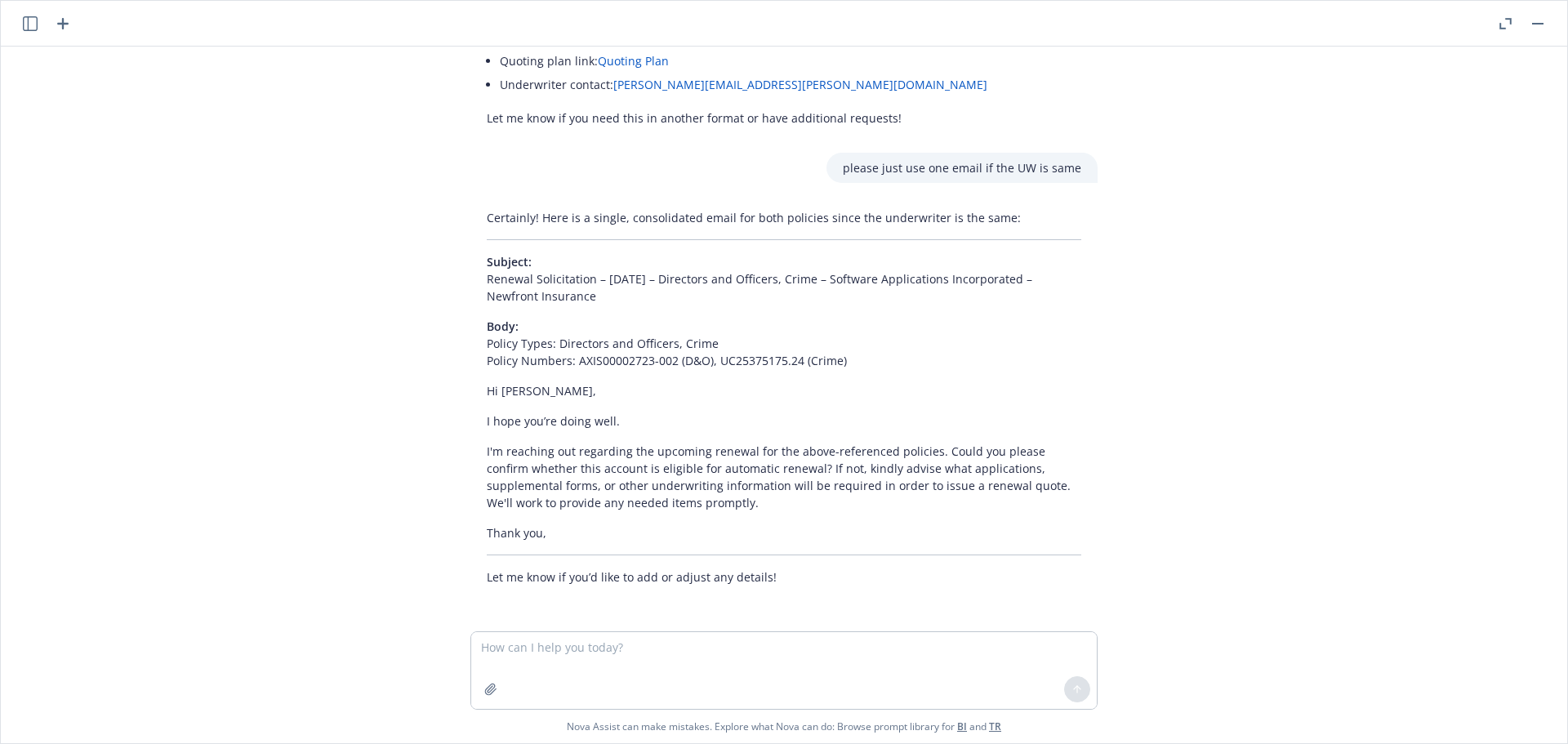
click at [535, 652] on textarea at bounding box center [784, 670] width 625 height 77
type textarea "12/14/25 - Komater Electric Inc. - GENERAL_LIABILITY, EXCESS_LIABILITY, COMMERC…"
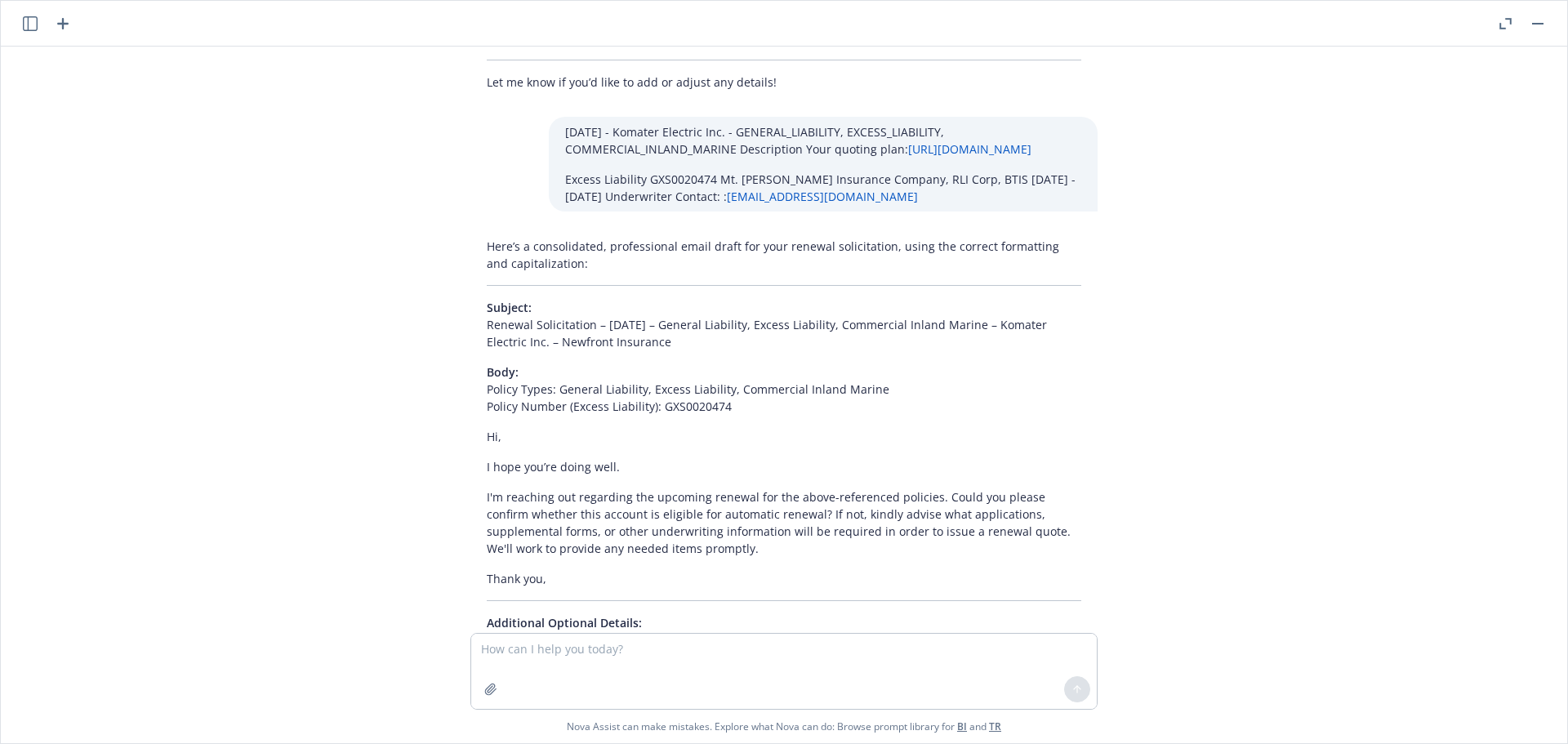
scroll to position [1989, 0]
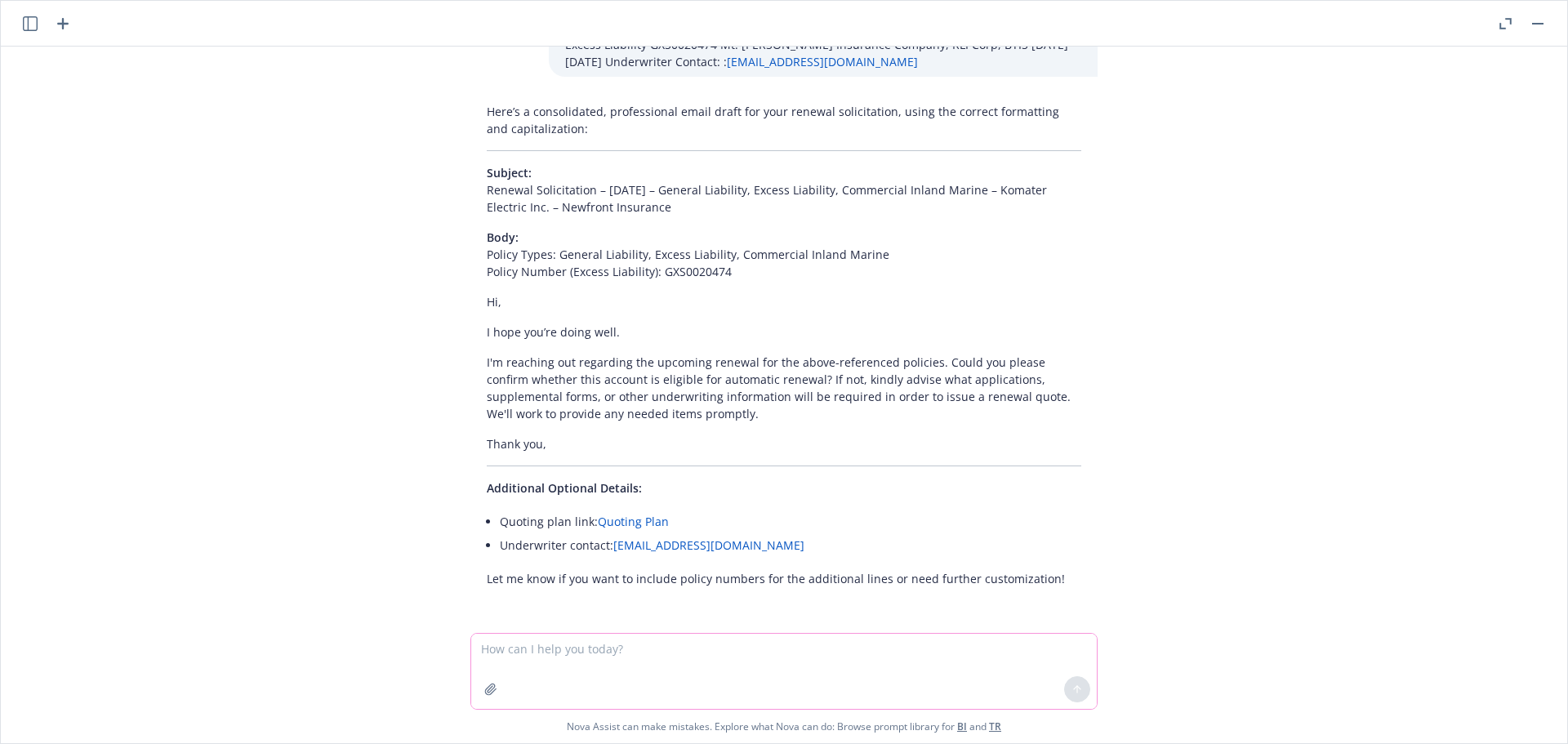
click at [575, 649] on textarea at bounding box center [784, 671] width 625 height 75
click at [498, 647] on textarea "just list policy type" at bounding box center [784, 670] width 625 height 77
click at [682, 645] on textarea "just only need to list policy type" at bounding box center [784, 670] width 625 height 77
type textarea "just only need to list policy type which has policy #"
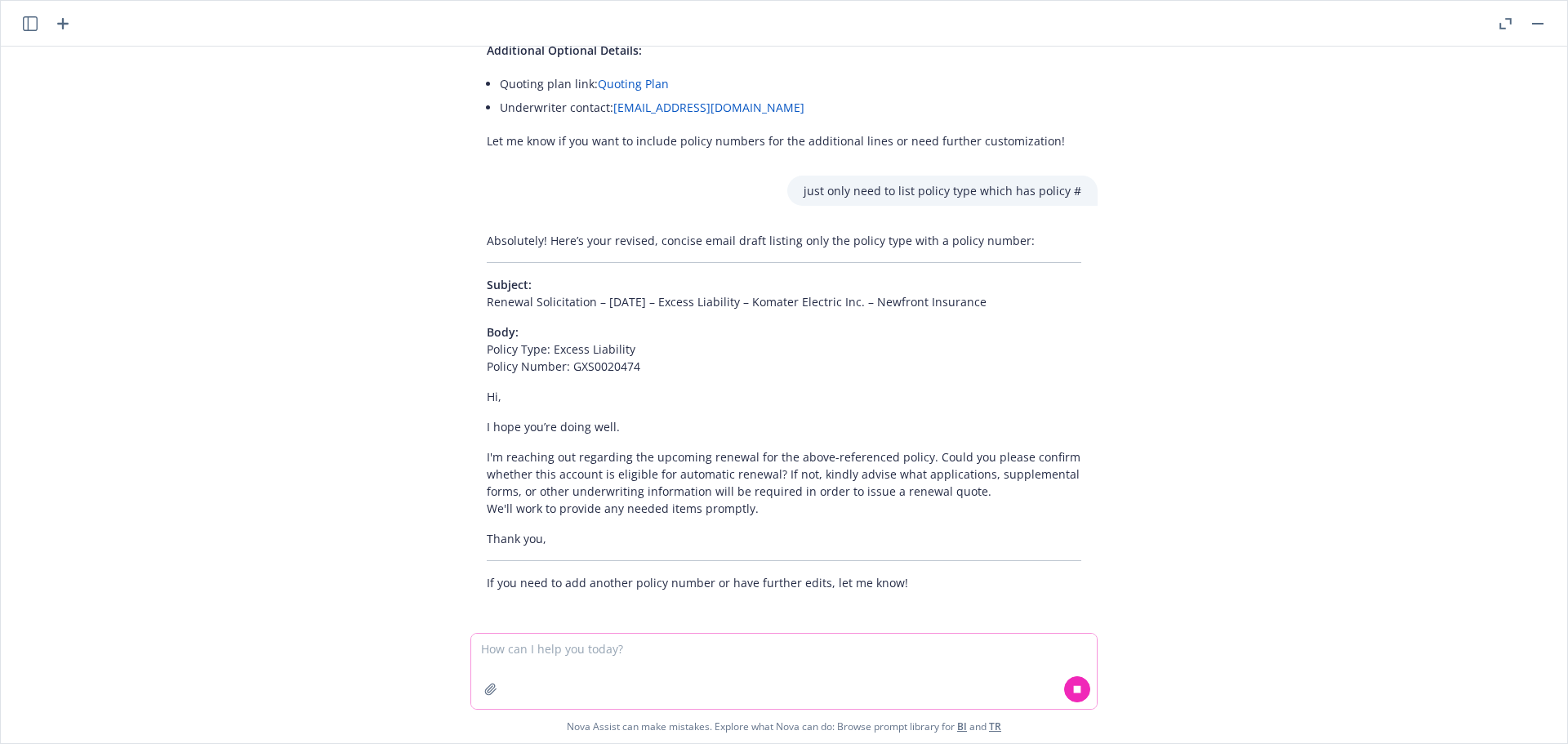
scroll to position [2432, 0]
drag, startPoint x: 1004, startPoint y: 303, endPoint x: 466, endPoint y: 292, distance: 538.1
click at [470, 292] on div "Absolutely! Here’s your revised, concise email draft listing only the policy ty…" at bounding box center [784, 407] width 627 height 372
copy p "Renewal Solicitation – 12/14/2025 – Excess Liability – Komater Electric Inc. – …"
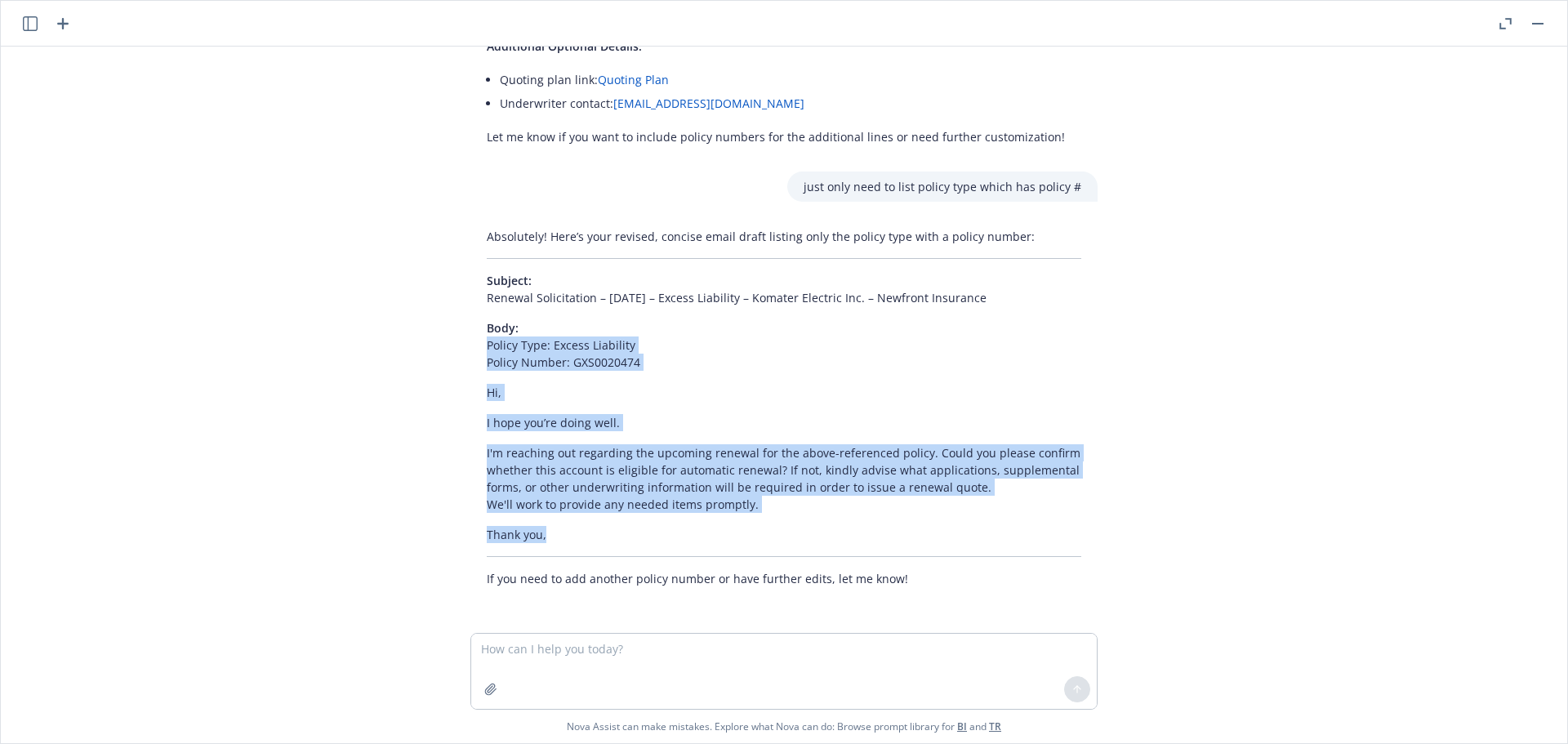
drag, startPoint x: 466, startPoint y: 346, endPoint x: 622, endPoint y: 530, distance: 241.2
click at [622, 530] on div "Absolutely! Here’s your revised, concise email draft listing only the policy ty…" at bounding box center [784, 407] width 627 height 372
copy div "Policy Type: Excess Liability Policy Number: GXS0020474 Hi, I hope you’re doing…"
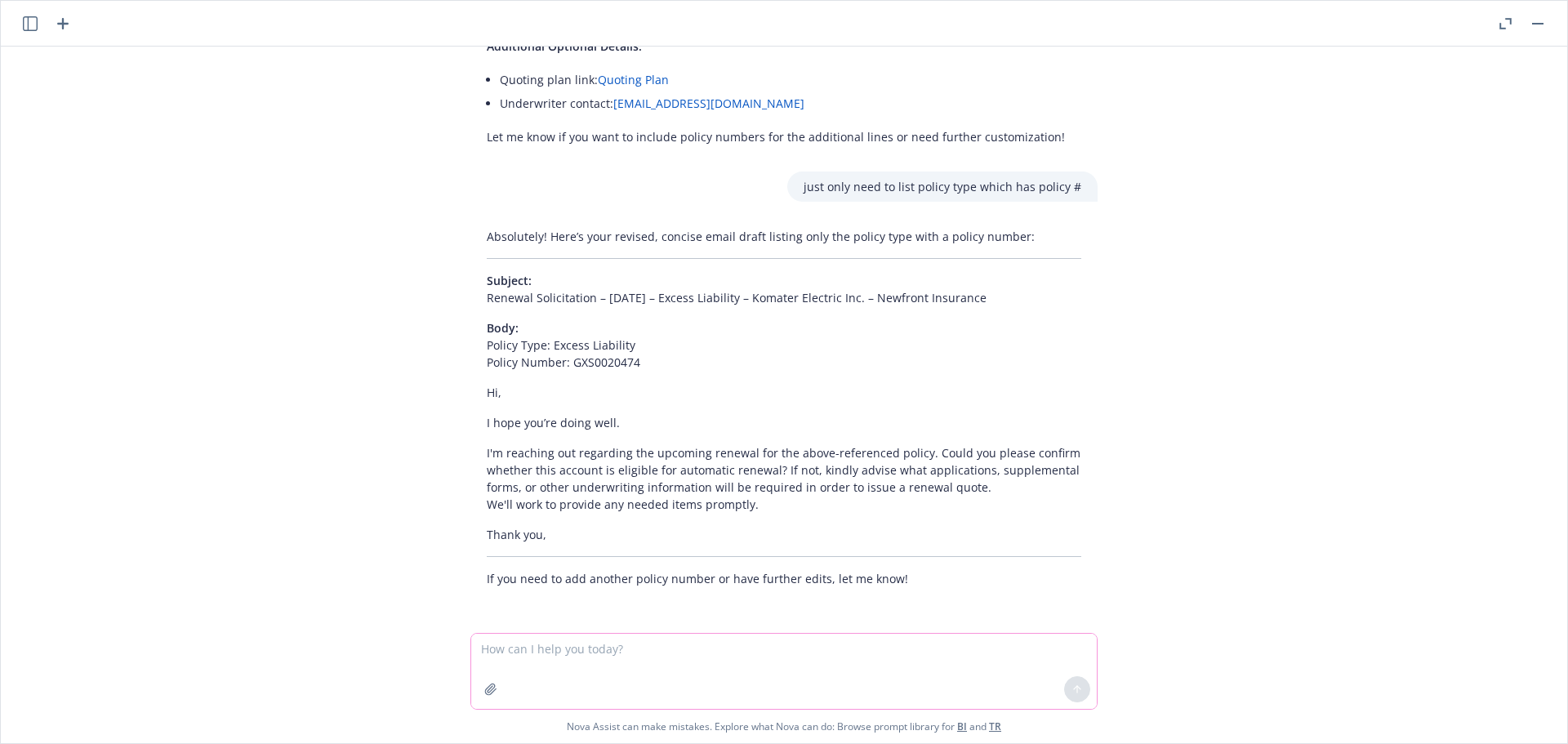
click at [530, 657] on textarea at bounding box center [784, 671] width 625 height 75
paste textarea "12/14/25 - WORKERS_COMPENSATION - remarket away from Pie if possible Descriptio…"
type textarea "12/14/25 - WORKERS_COMPENSATION - remarket away from Pie if possible Descriptio…"
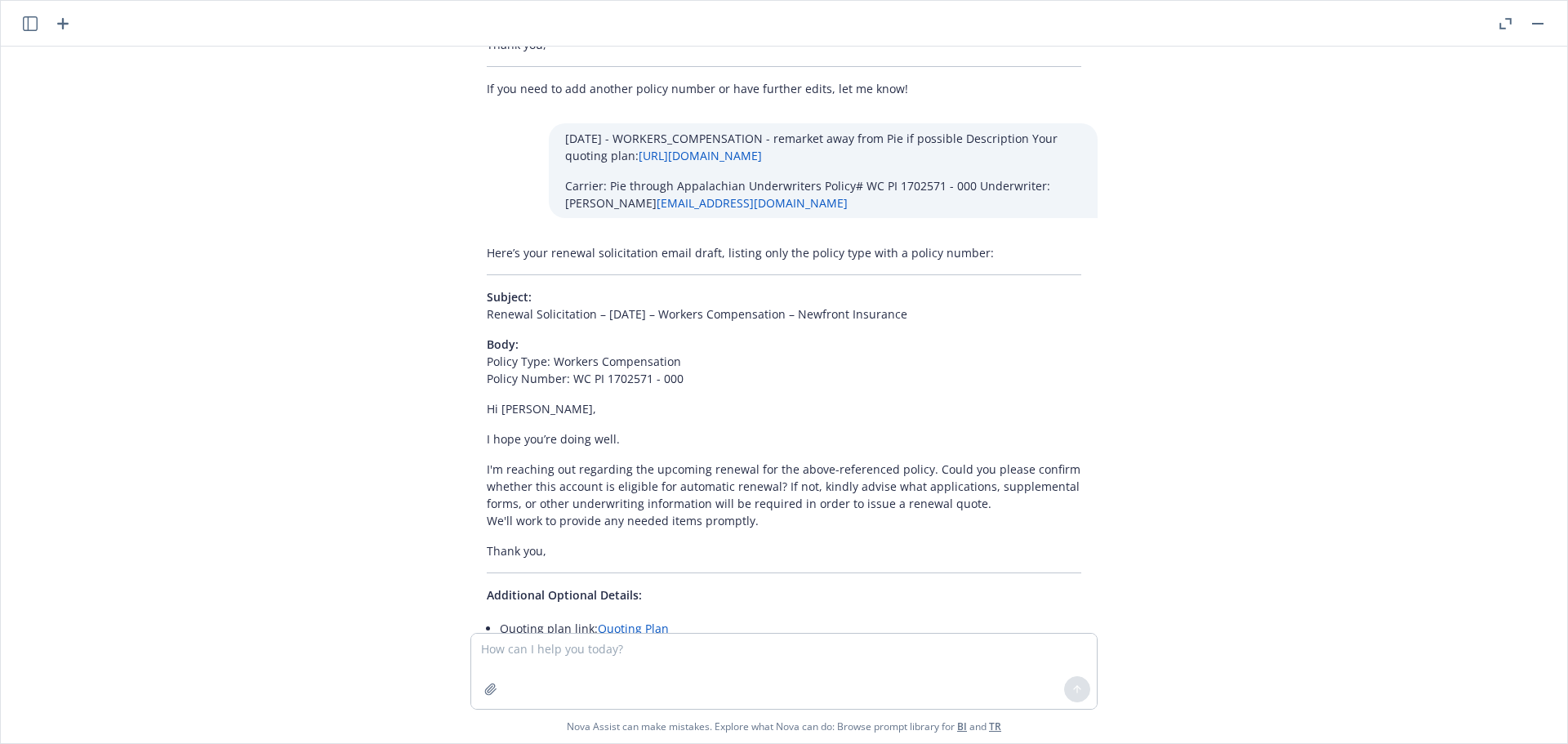
scroll to position [3022, 0]
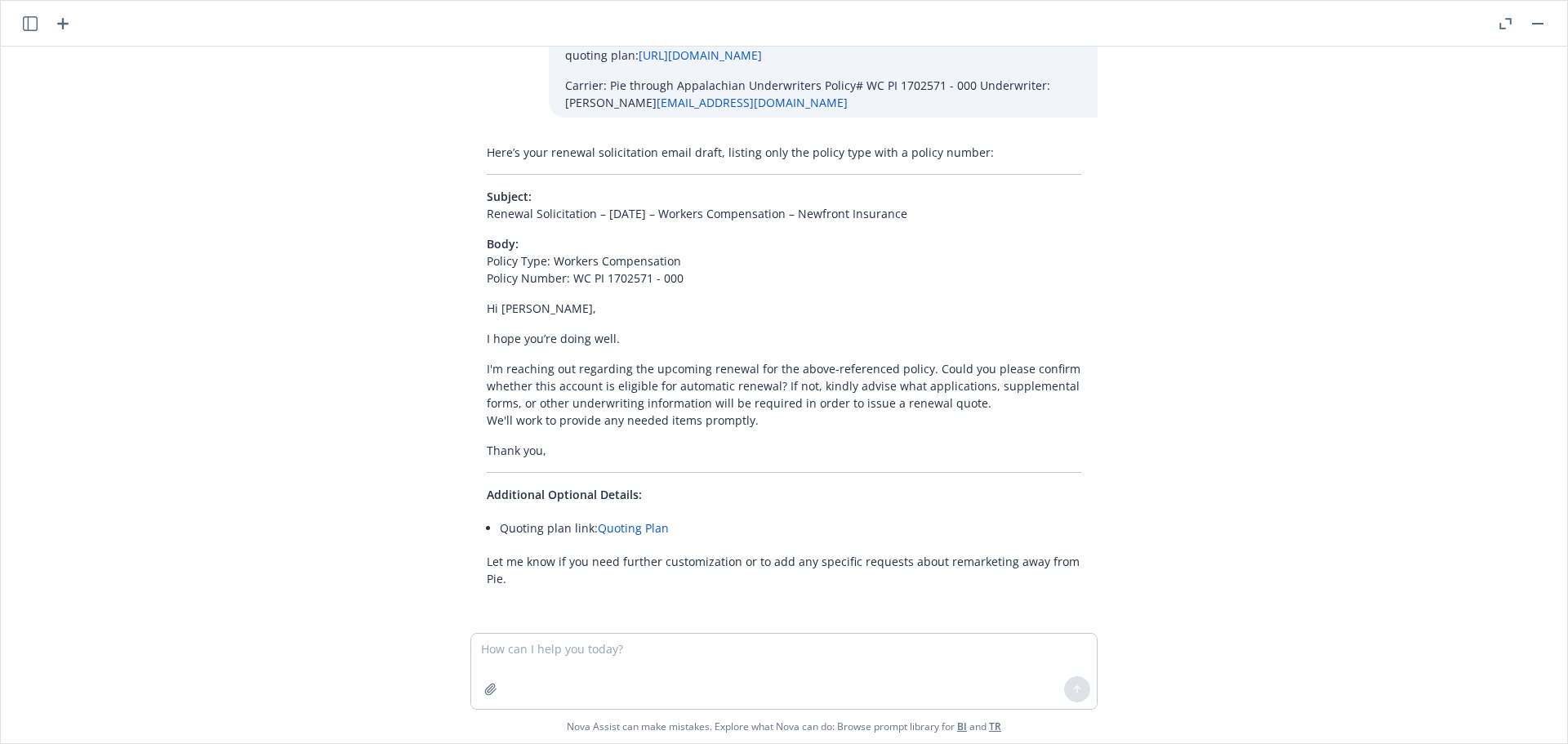
drag, startPoint x: 927, startPoint y: 213, endPoint x: 473, endPoint y: 214, distance: 454.0
click at [473, 214] on div "Here’s your renewal solicitation email draft, listing only the policy type with…" at bounding box center [784, 365] width 627 height 456
copy p "Renewal Solicitation – 12/14/2025 – Workers Compensation – Newfront Insurance"
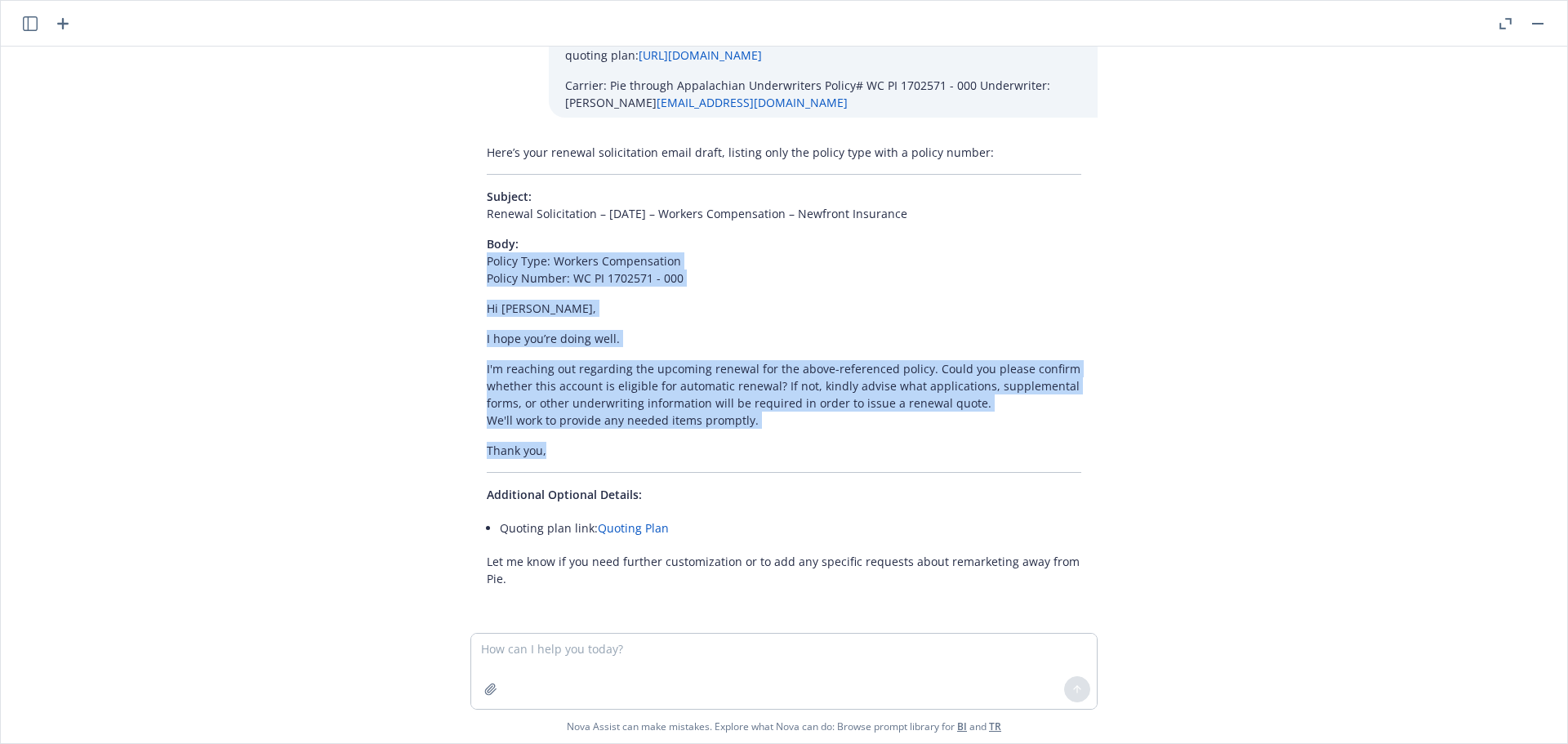
drag, startPoint x: 468, startPoint y: 260, endPoint x: 568, endPoint y: 444, distance: 209.4
click at [568, 444] on div "Here’s your renewal solicitation email draft, listing only the policy type with…" at bounding box center [784, 365] width 627 height 456
copy div "Policy Type: Workers Compensation Policy Number: WC PI 1702571 - 000 Hi Jessica…"
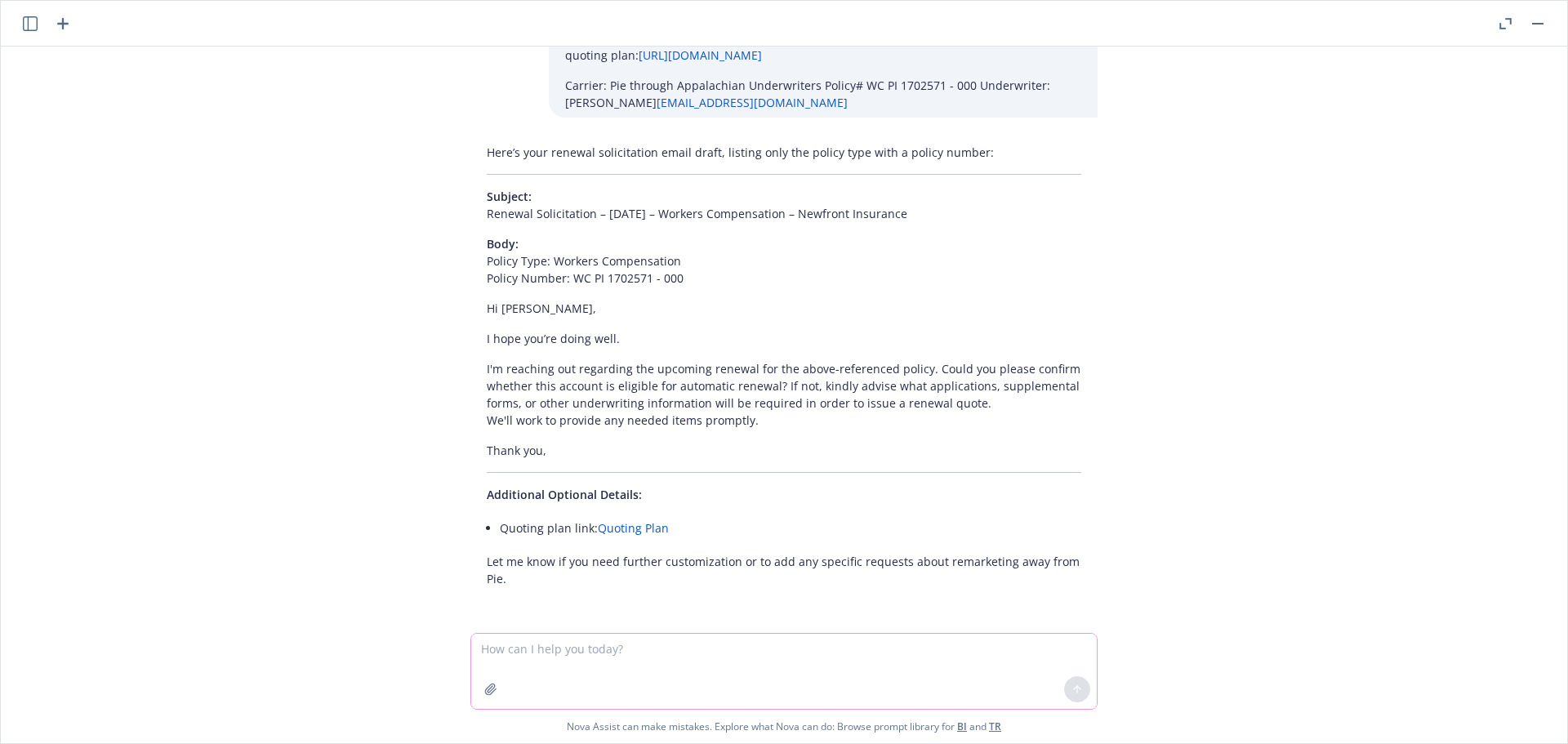
click at [546, 645] on textarea at bounding box center [784, 671] width 625 height 75
paste textarea "12/14/25 - Dan's Creative Enterprises, Inc. - GENERAL_LIABILITY Description You…"
type textarea "12/14/25 - Dan's Creative Enterprises, Inc. - GENERAL_LIABILITY Description You…"
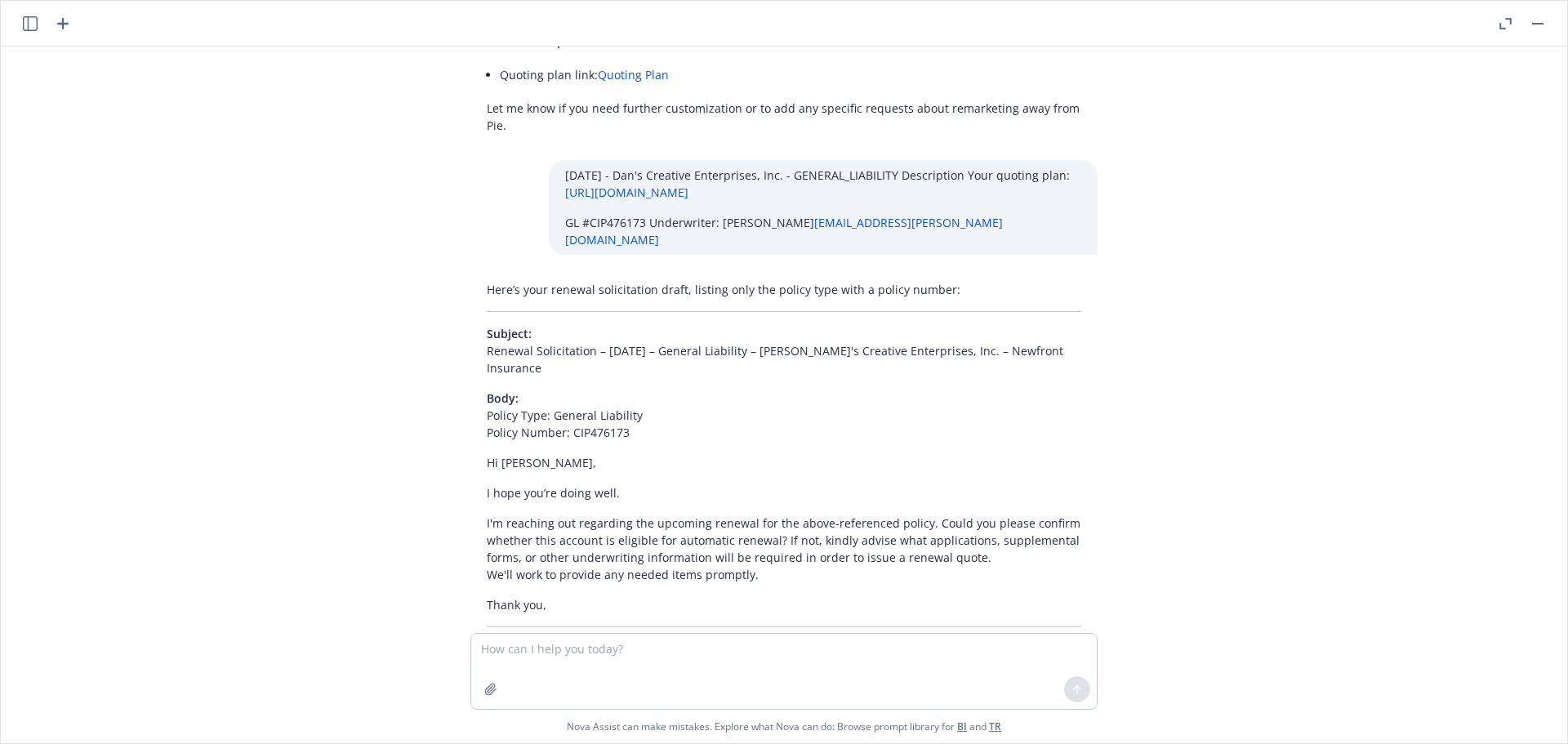
scroll to position [3511, 0]
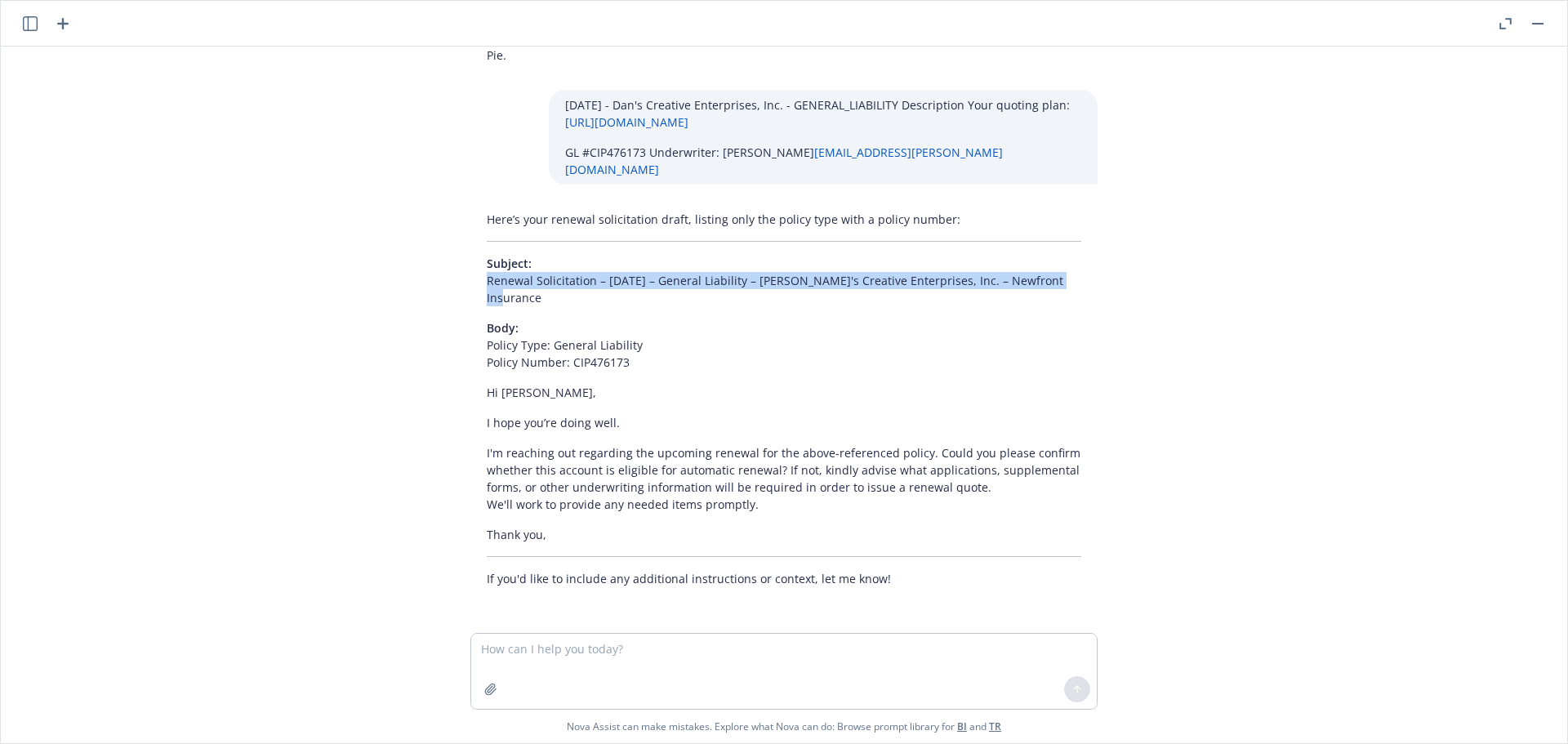
drag, startPoint x: 1049, startPoint y: 301, endPoint x: 433, endPoint y: 307, distance: 616.0
click at [433, 307] on div "Please fill the information i give to you into the template i give to you. Temp…" at bounding box center [784, 340] width 1567 height 586
copy p "Renewal Solicitation – 12/14/2025 – General Liability – Dan's Creative Enterpri…"
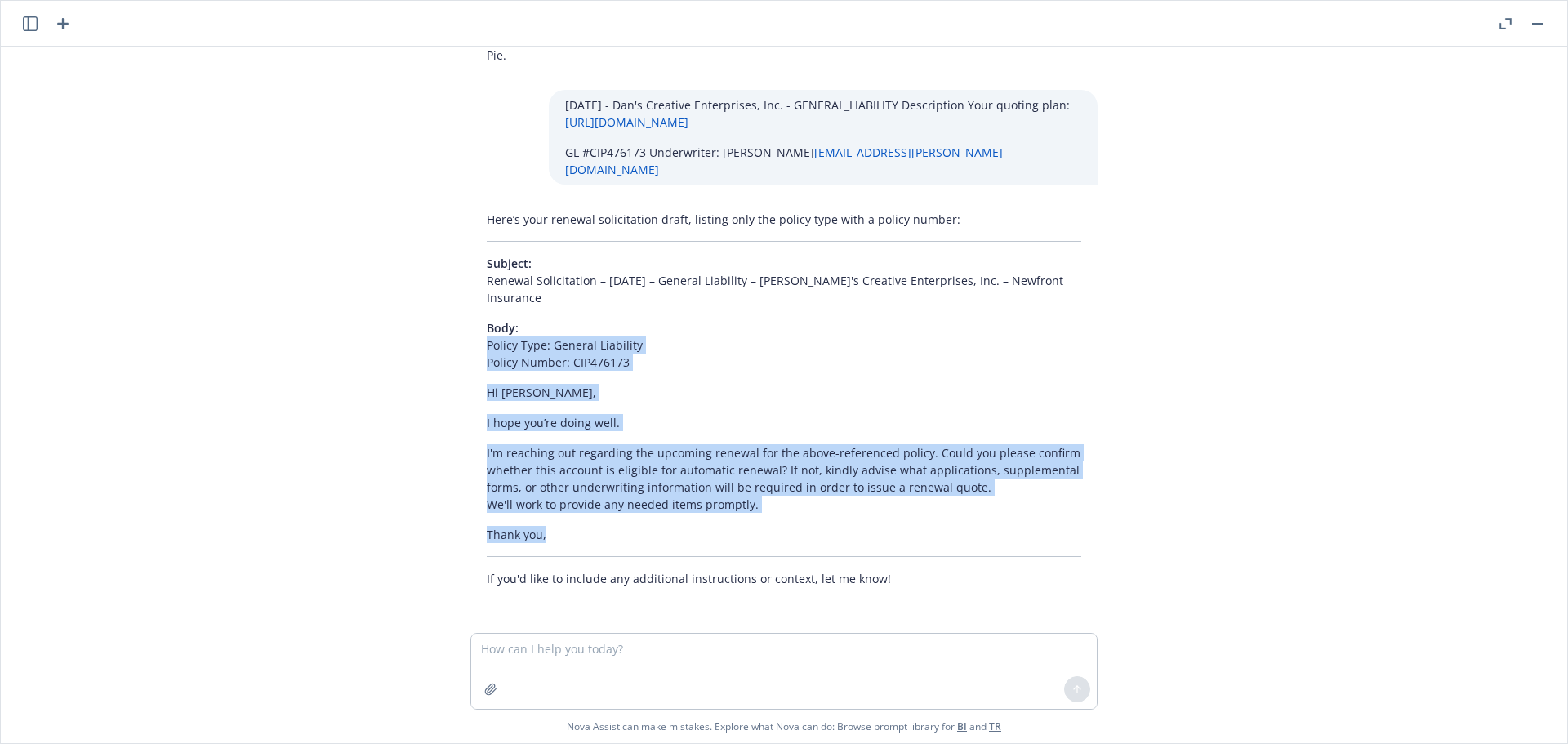
drag, startPoint x: 464, startPoint y: 347, endPoint x: 571, endPoint y: 526, distance: 208.5
click at [571, 526] on div "Here’s your renewal solicitation draft, listing only the policy type with a pol…" at bounding box center [784, 398] width 627 height 389
copy div "Policy Type: General Liability Policy Number: CIP476173 Hi Tracy, I hope you’re…"
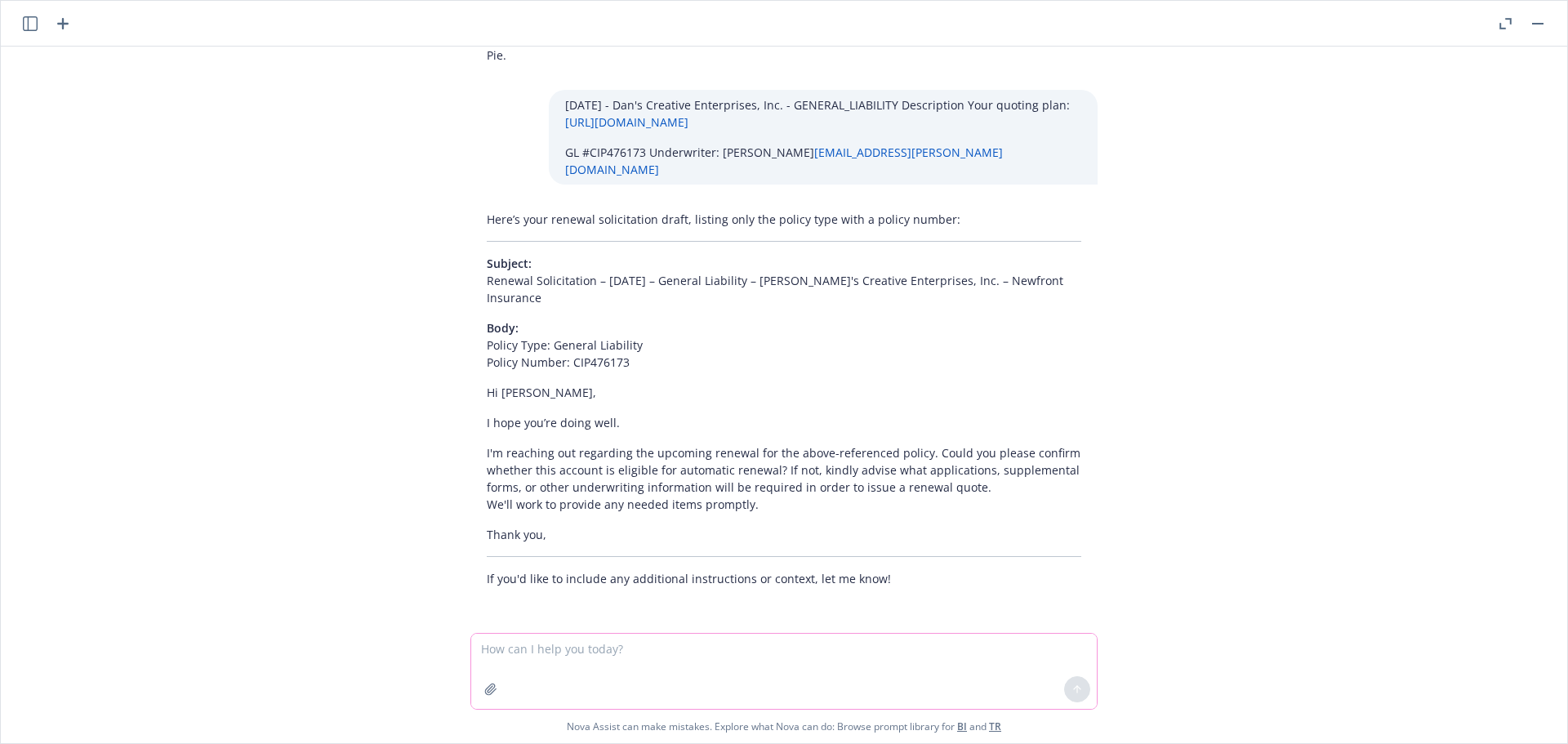
click at [559, 645] on textarea at bounding box center [784, 671] width 625 height 75
paste textarea "12/14/25 - Capnia, Inc. - PRODUCT_LIABILITY Description Your quoting plan: http…"
type textarea "12/14/25 - Capnia, Inc. - PRODUCT_LIABILITY Description Your quoting plan: http…"
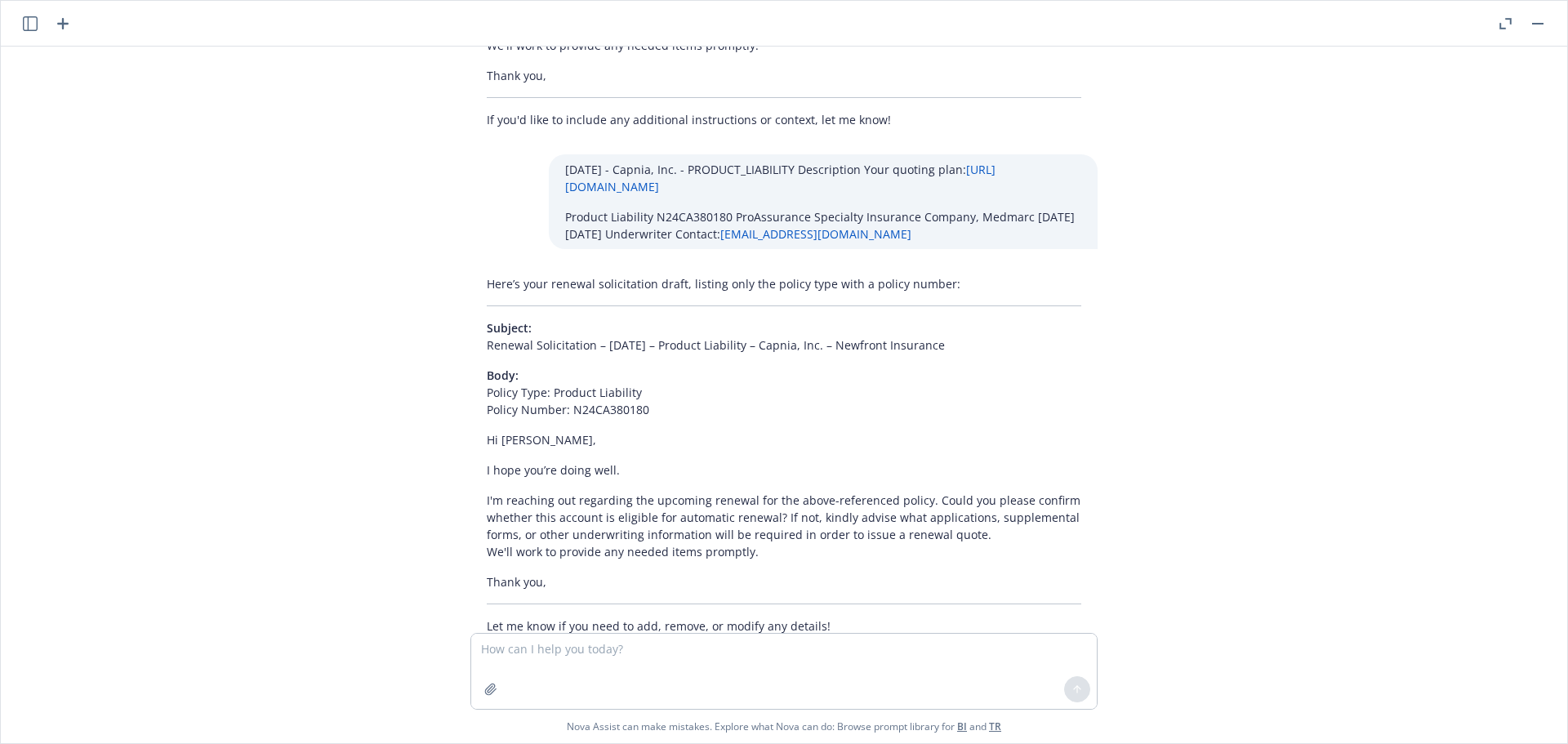
scroll to position [4018, 0]
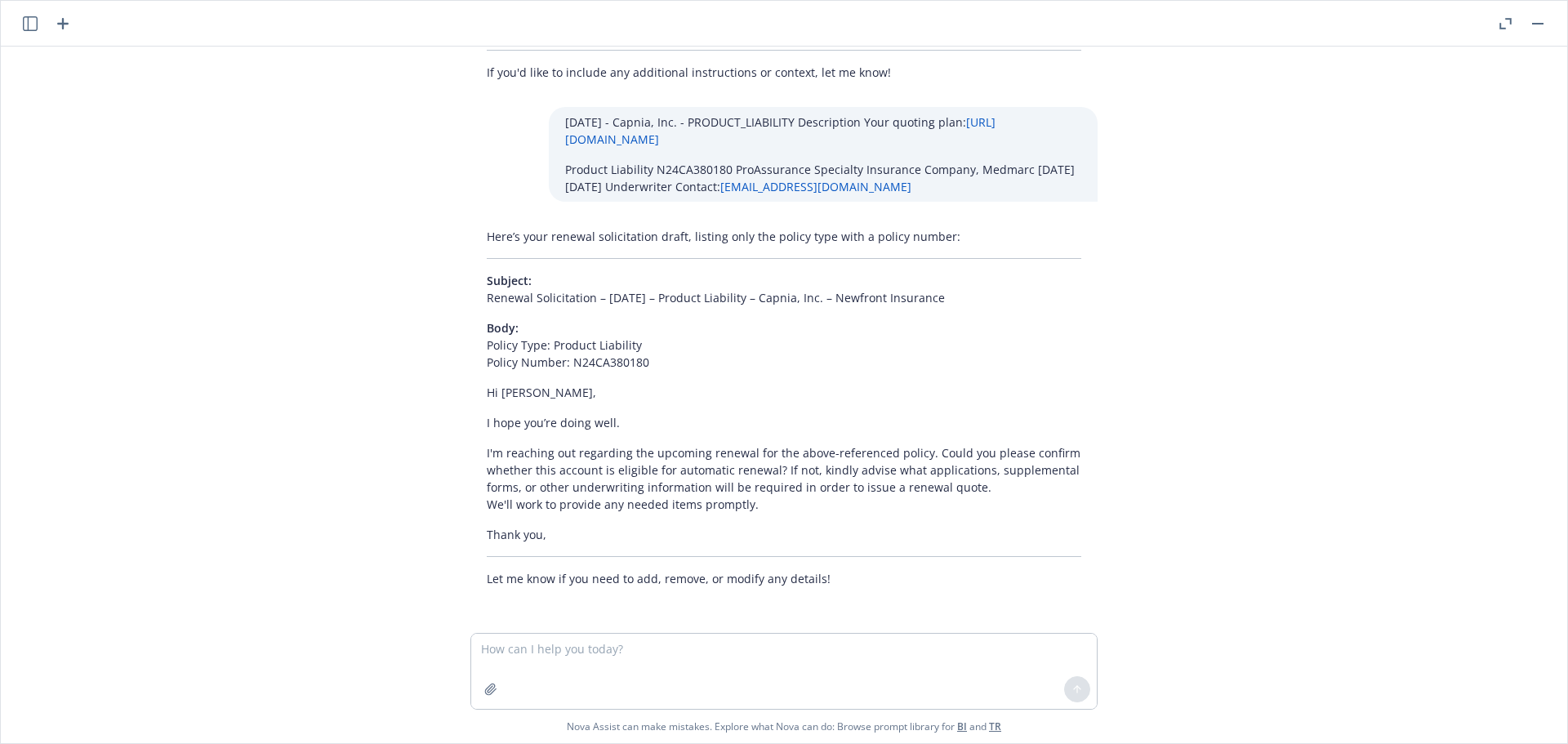
drag, startPoint x: 973, startPoint y: 294, endPoint x: 457, endPoint y: 299, distance: 516.0
click at [457, 299] on div "Here’s your renewal solicitation draft, listing only the policy type with a pol…" at bounding box center [784, 407] width 653 height 372
copy p "Renewal Solicitation – 12/14/2025 – Product Liability – Capnia, Inc. – Newfront…"
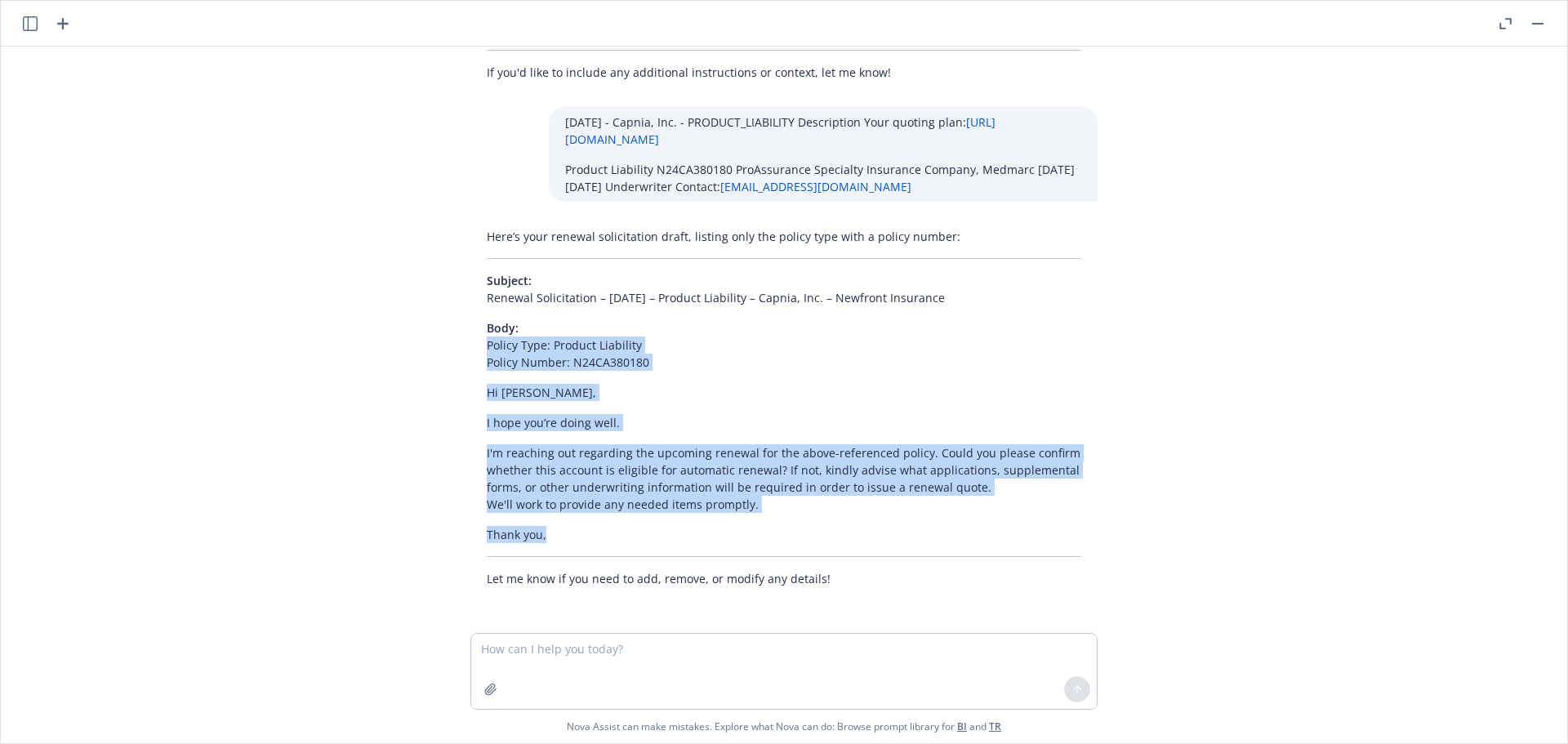
drag, startPoint x: 460, startPoint y: 348, endPoint x: 545, endPoint y: 525, distance: 196.4
click at [545, 525] on div "Here’s your renewal solicitation draft, listing only the policy type with a pol…" at bounding box center [784, 407] width 627 height 372
copy div "Policy Type: Product Liability Policy Number: N24CA380180 Hi Erin, I hope you’r…"
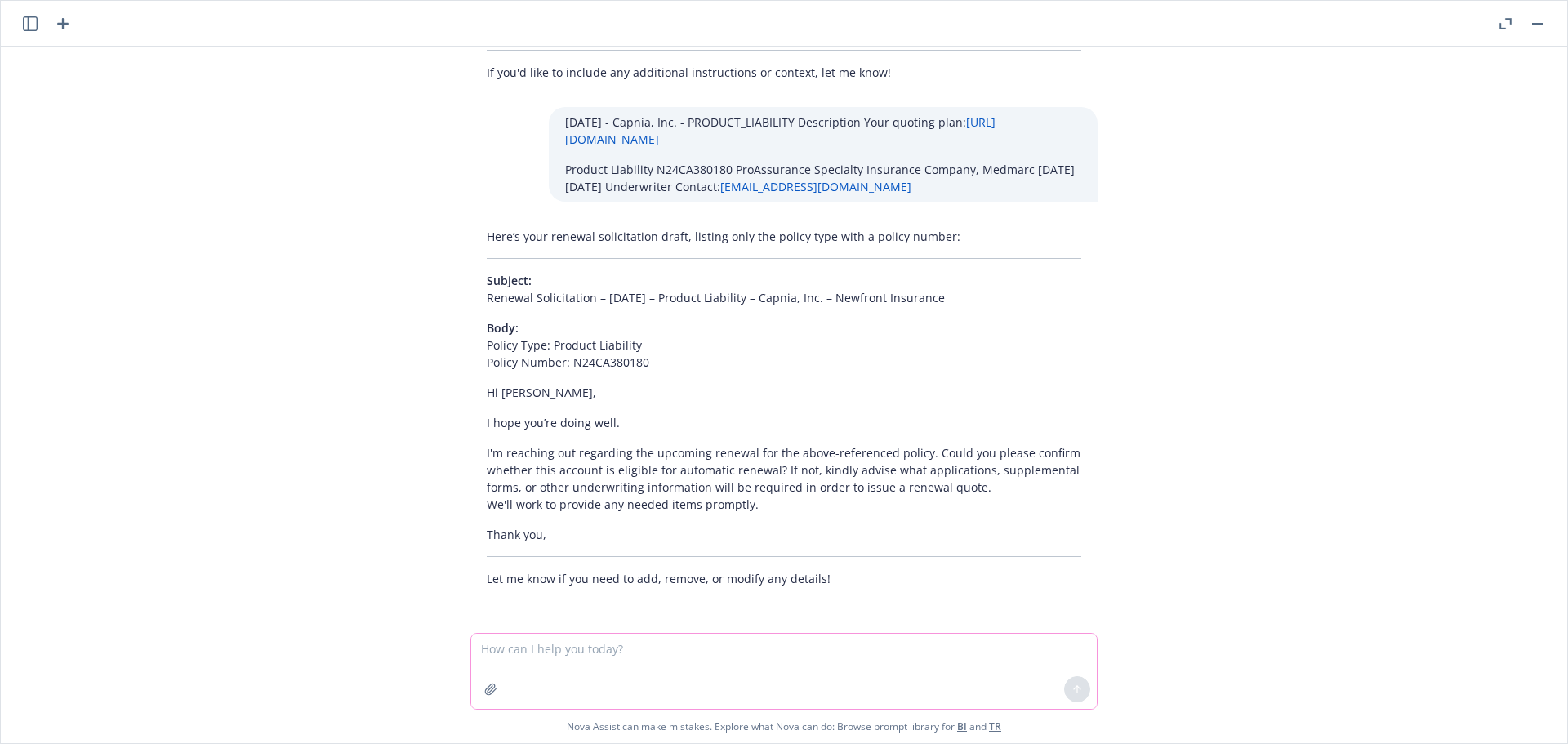
click at [575, 660] on textarea at bounding box center [784, 671] width 625 height 75
paste textarea "12/14/25 - BoomCloud 360, Inc. - E&O w/ Cyber Description Your quoting plan: ht…"
type textarea "12/14/25 - BoomCloud 360, Inc. - E&O w/ Cyber Description Your quoting plan: ht…"
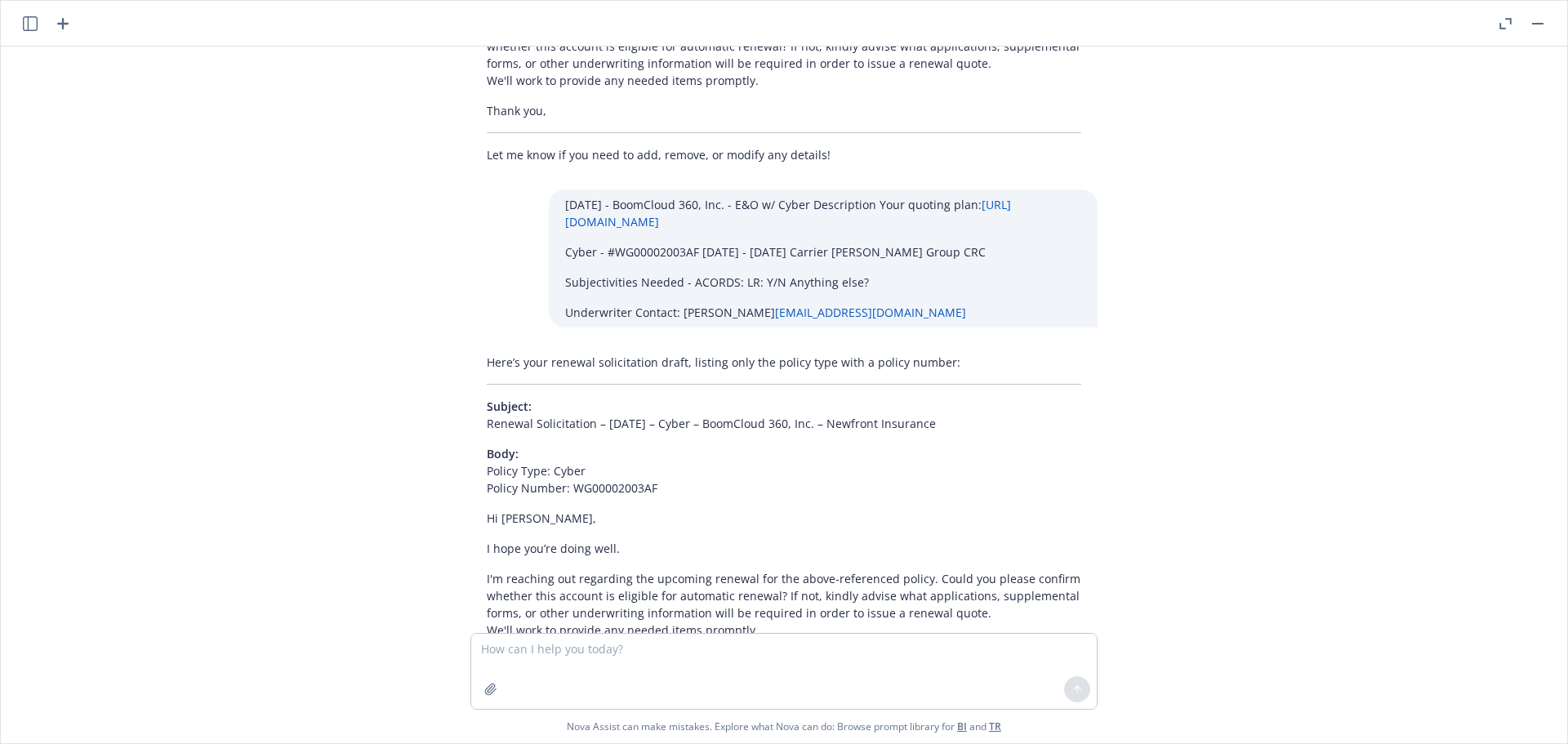
scroll to position [4568, 0]
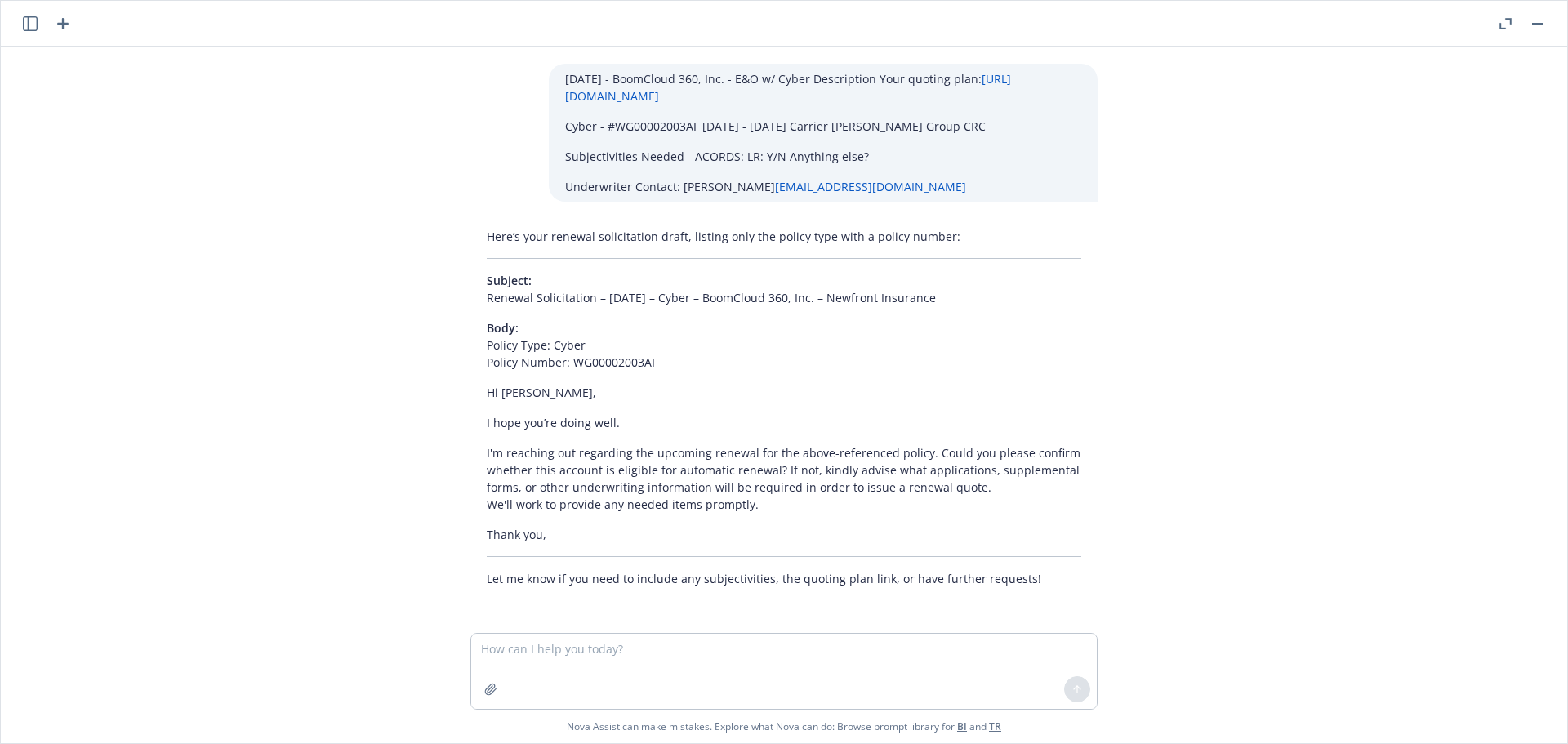
drag, startPoint x: 953, startPoint y: 301, endPoint x: 453, endPoint y: 297, distance: 500.0
click at [457, 297] on div "Here’s your renewal solicitation draft, listing only the policy type with a pol…" at bounding box center [784, 407] width 653 height 372
copy p "Renewal Solicitation – 12/14/2025 – Cyber – BoomCloud 360, Inc. – Newfront Insu…"
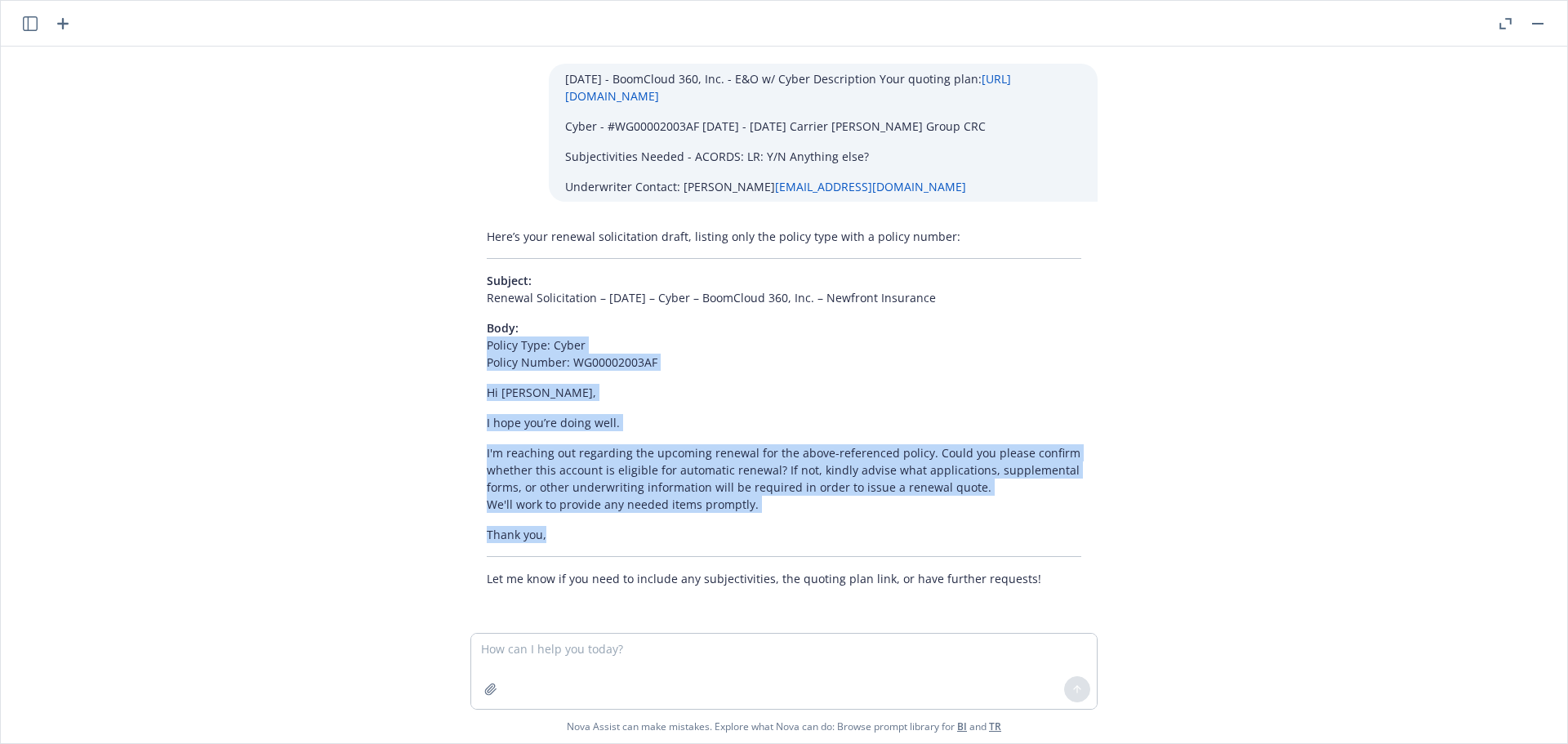
drag, startPoint x: 543, startPoint y: 533, endPoint x: 464, endPoint y: 348, distance: 201.2
click at [470, 348] on div "Here’s your renewal solicitation draft, listing only the policy type with a pol…" at bounding box center [784, 407] width 627 height 372
copy div "Policy Type: Cyber Policy Number: WG00002003AF Hi William, I hope you’re doing …"
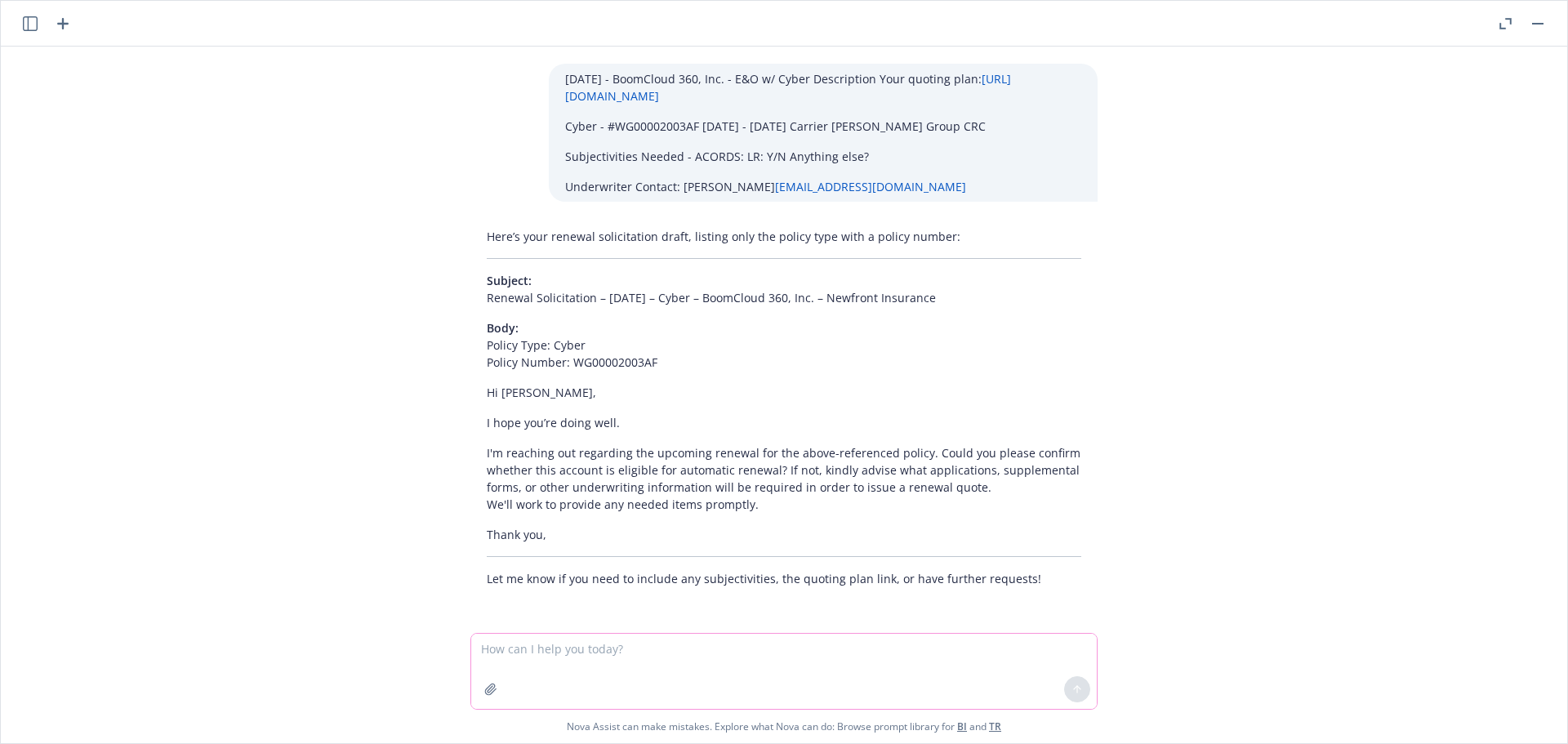
click at [560, 652] on textarea at bounding box center [784, 671] width 625 height 75
paste textarea "12/13/25 - Paul Finkle PSF Consulting Group - ERRORS_AND_OMISSIONS_PROFESSIONAL…"
type textarea "12/13/25 - Paul Finkle PSF Consulting Group - ERRORS_AND_OMISSIONS_PROFESSIONAL…"
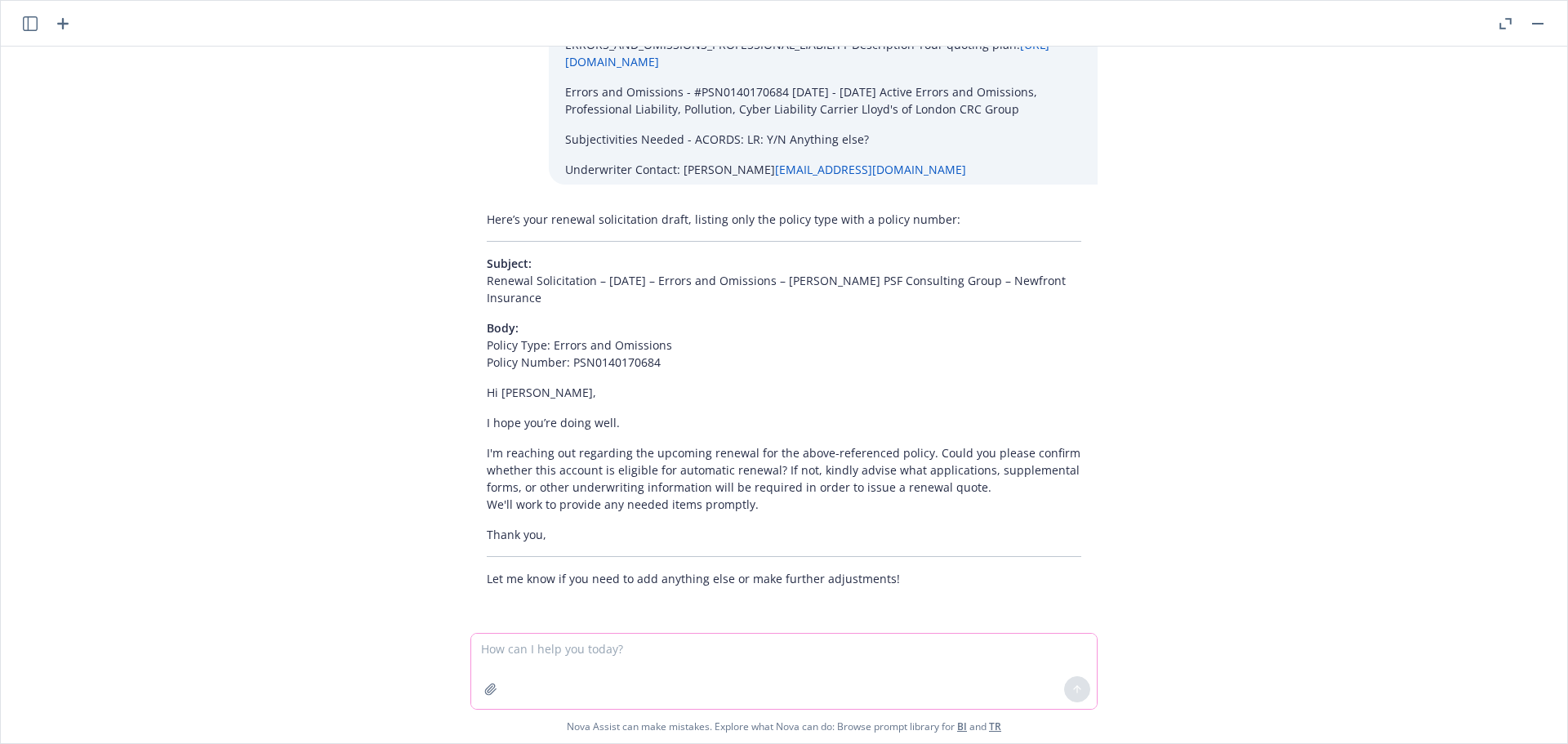
scroll to position [5169, 0]
drag, startPoint x: 552, startPoint y: 301, endPoint x: 462, endPoint y: 284, distance: 91.6
click at [470, 284] on div "Here’s your renewal solicitation draft, listing only the policy type with a pol…" at bounding box center [784, 398] width 627 height 389
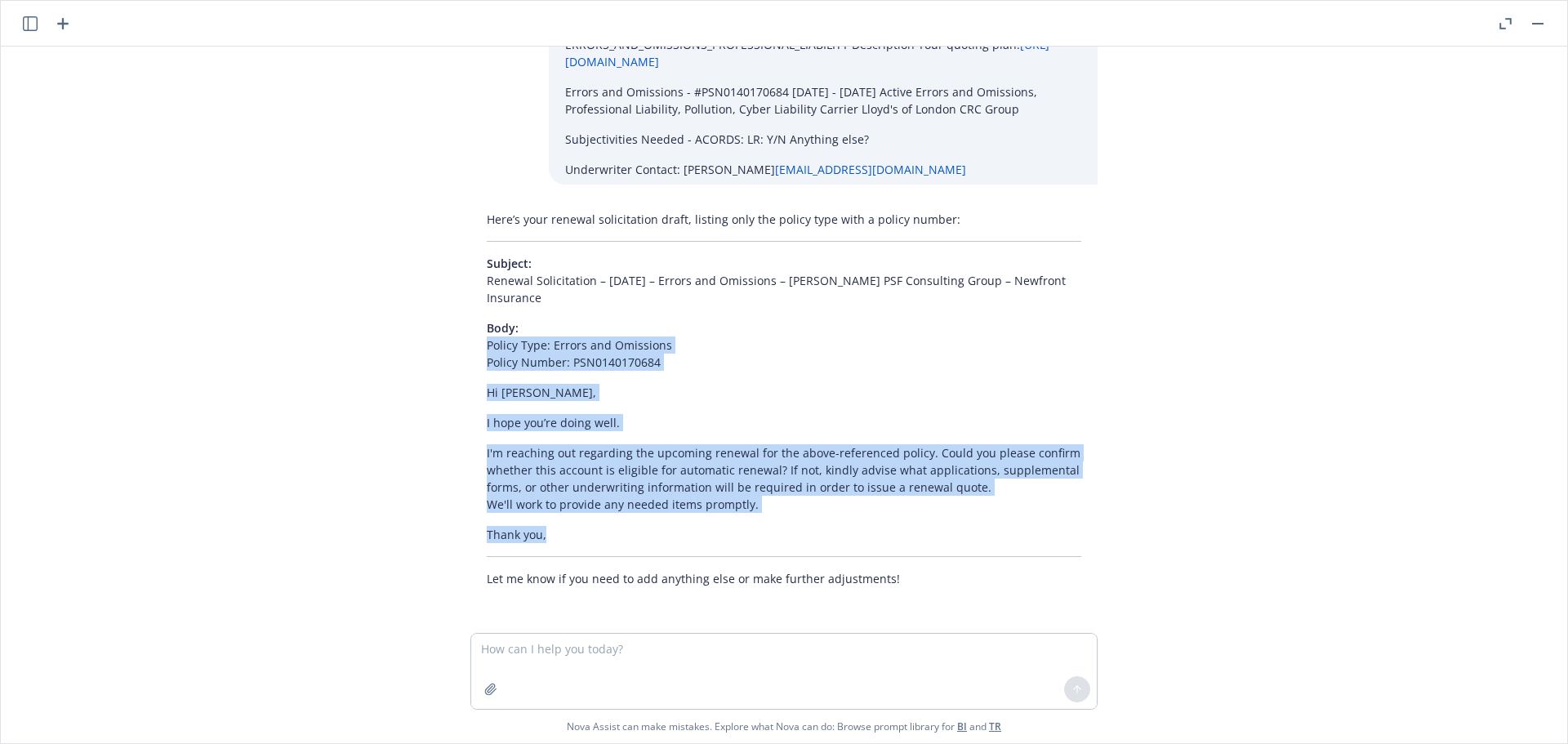
drag, startPoint x: 462, startPoint y: 349, endPoint x: 693, endPoint y: 535, distance: 296.6
click at [693, 535] on div "Here’s your renewal solicitation draft, listing only the policy type with a pol…" at bounding box center [784, 398] width 627 height 389
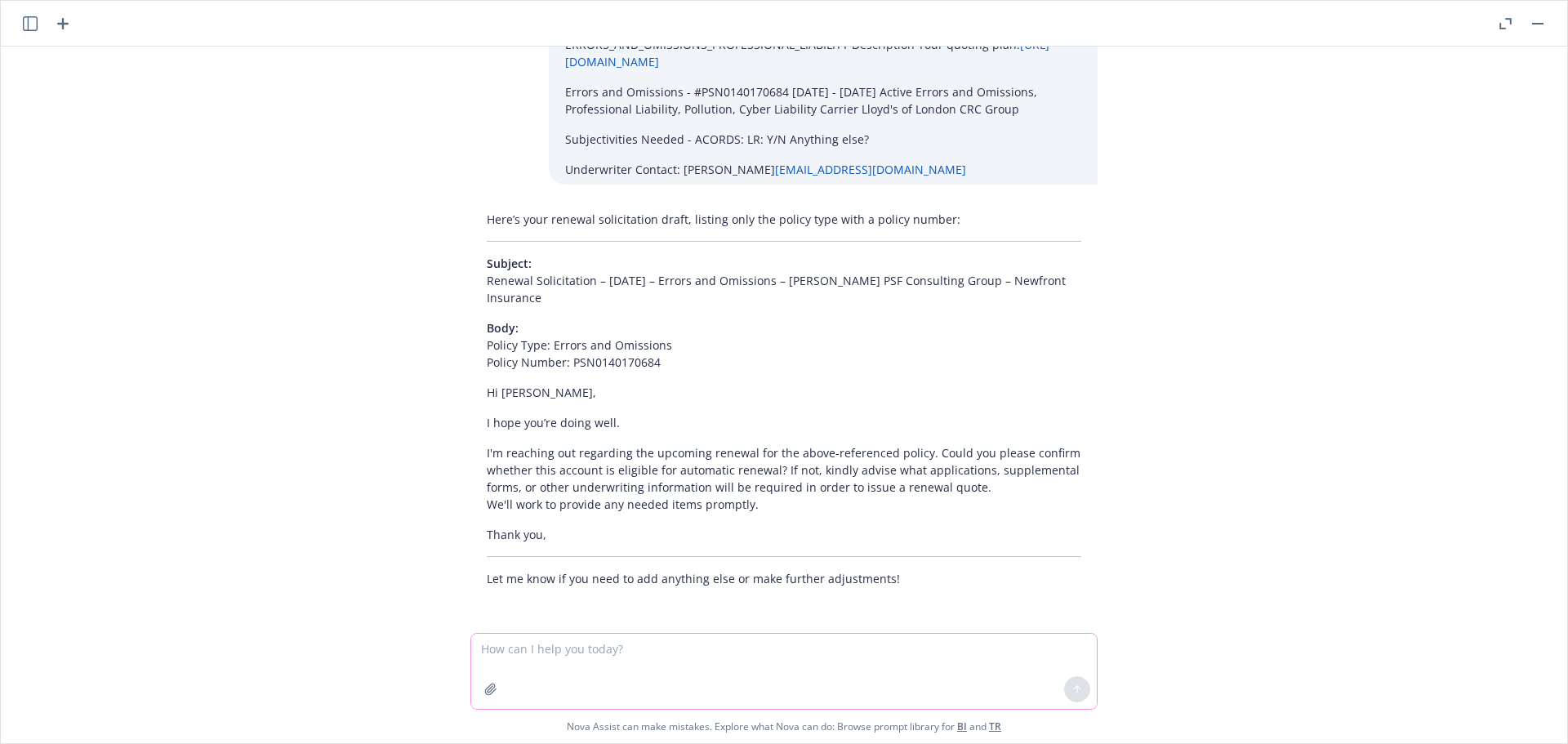
click at [528, 657] on textarea at bounding box center [784, 671] width 625 height 75
paste textarea "12/13/25 - Mark B. Johnson - COMMERCIAL_PACKAGE Description Your quoting plan: …"
type textarea "12/13/25 - Mark B. Johnson - COMMERCIAL_PACKAGE Description Your quoting plan: …"
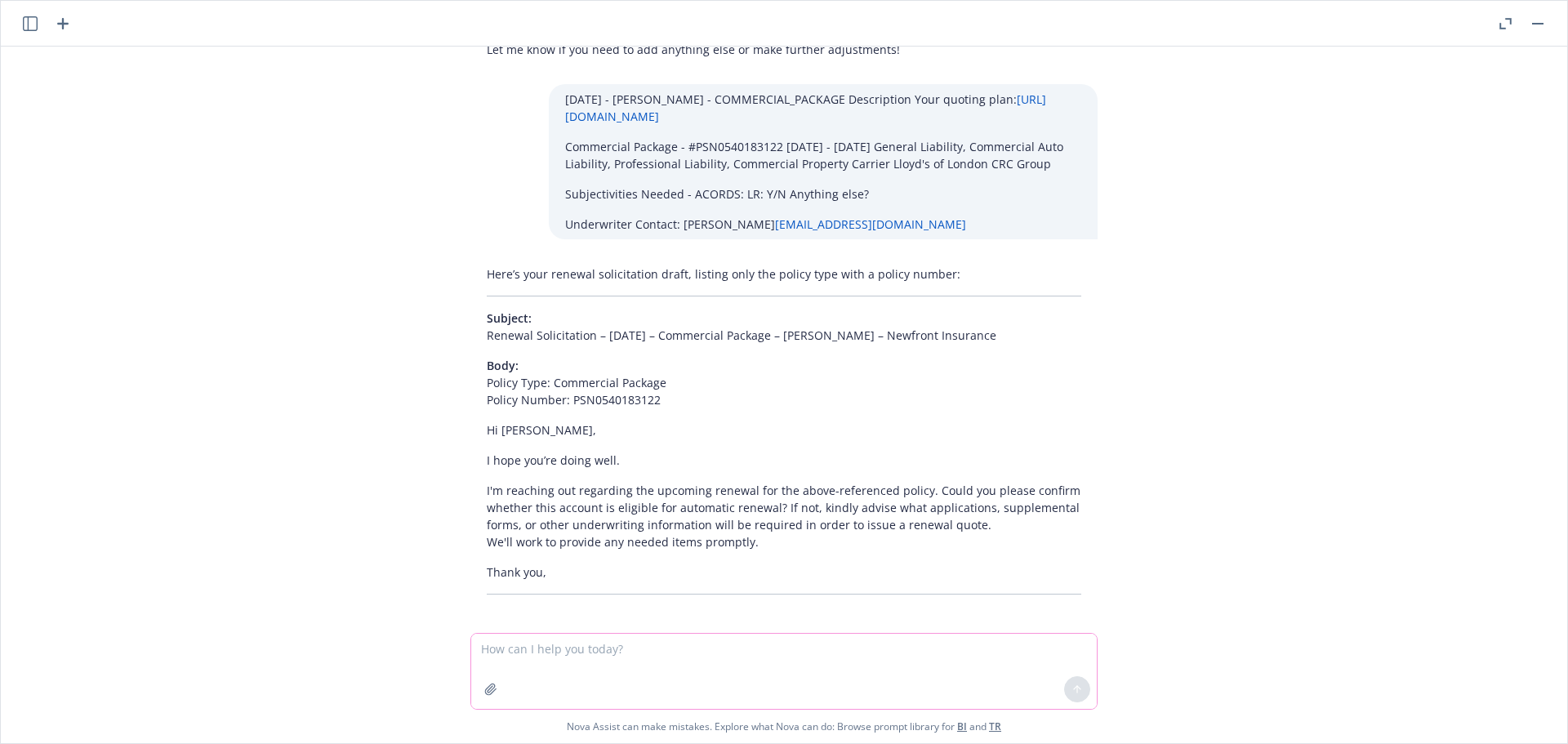
scroll to position [5705, 0]
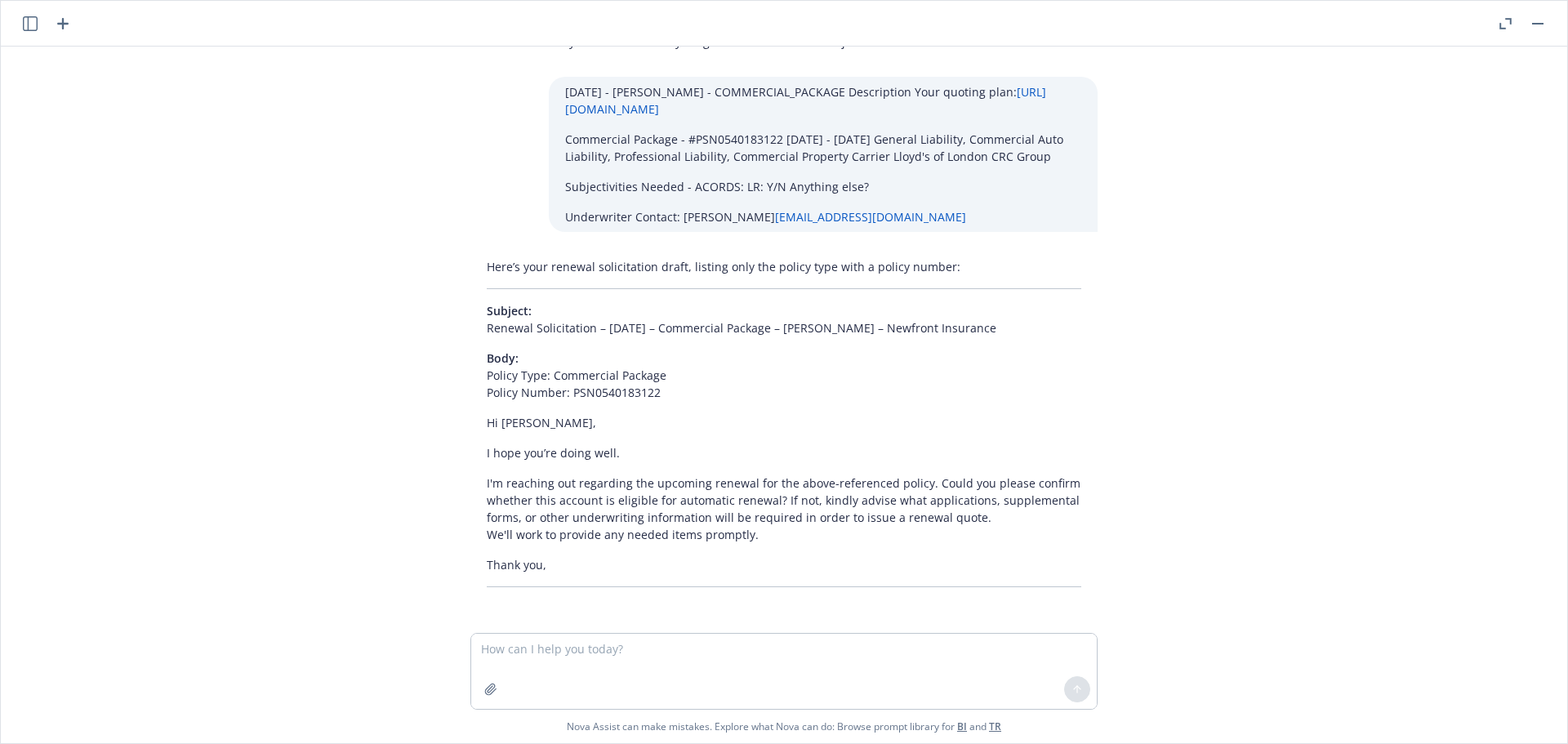
drag, startPoint x: 1013, startPoint y: 329, endPoint x: 467, endPoint y: 335, distance: 546.0
click at [470, 335] on div "Here’s your renewal solicitation draft, listing only the policy type with a pol…" at bounding box center [784, 422] width 627 height 343
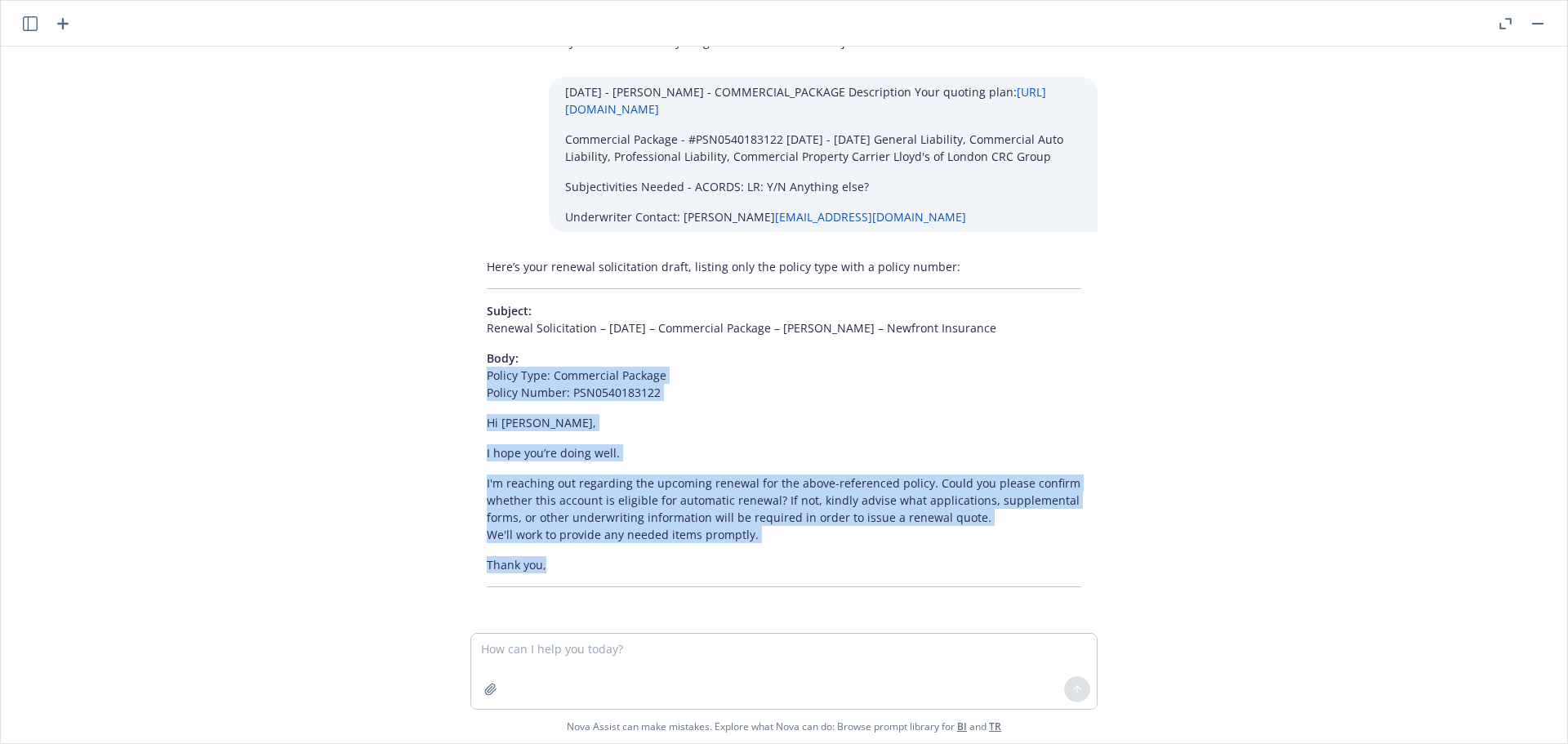
drag, startPoint x: 459, startPoint y: 372, endPoint x: 682, endPoint y: 563, distance: 293.6
click at [682, 563] on div "Here’s your renewal solicitation draft, listing only the policy type with a pol…" at bounding box center [784, 422] width 627 height 343
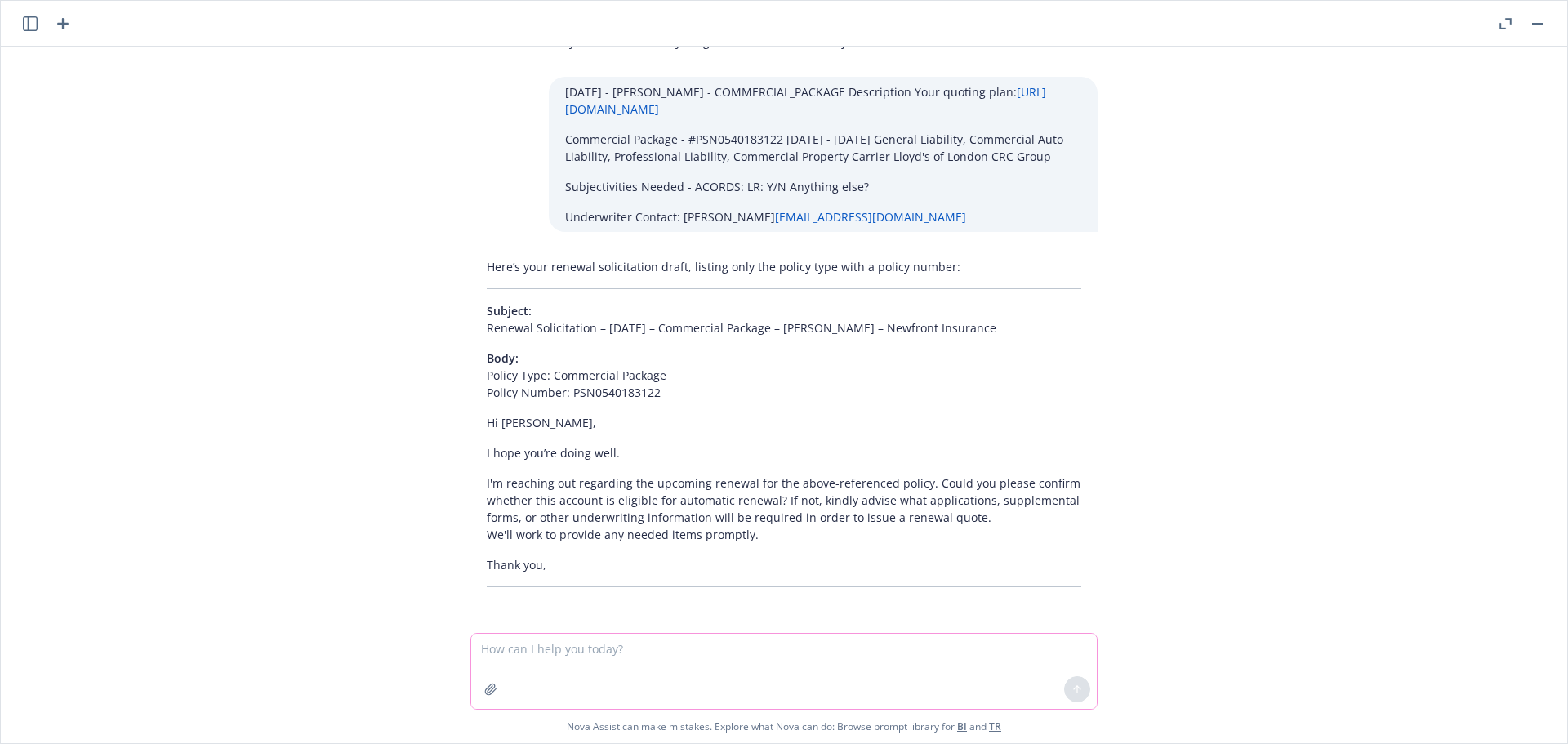
click at [518, 651] on textarea at bounding box center [784, 671] width 625 height 75
paste textarea "12/13/25 - Linden Properties SSF, LLC (CL) - COMMERCIAL_PACKAGE Description You…"
type textarea "12/13/25 - Linden Properties SSF, LLC (CL) - COMMERCIAL_PACKAGE Description You…"
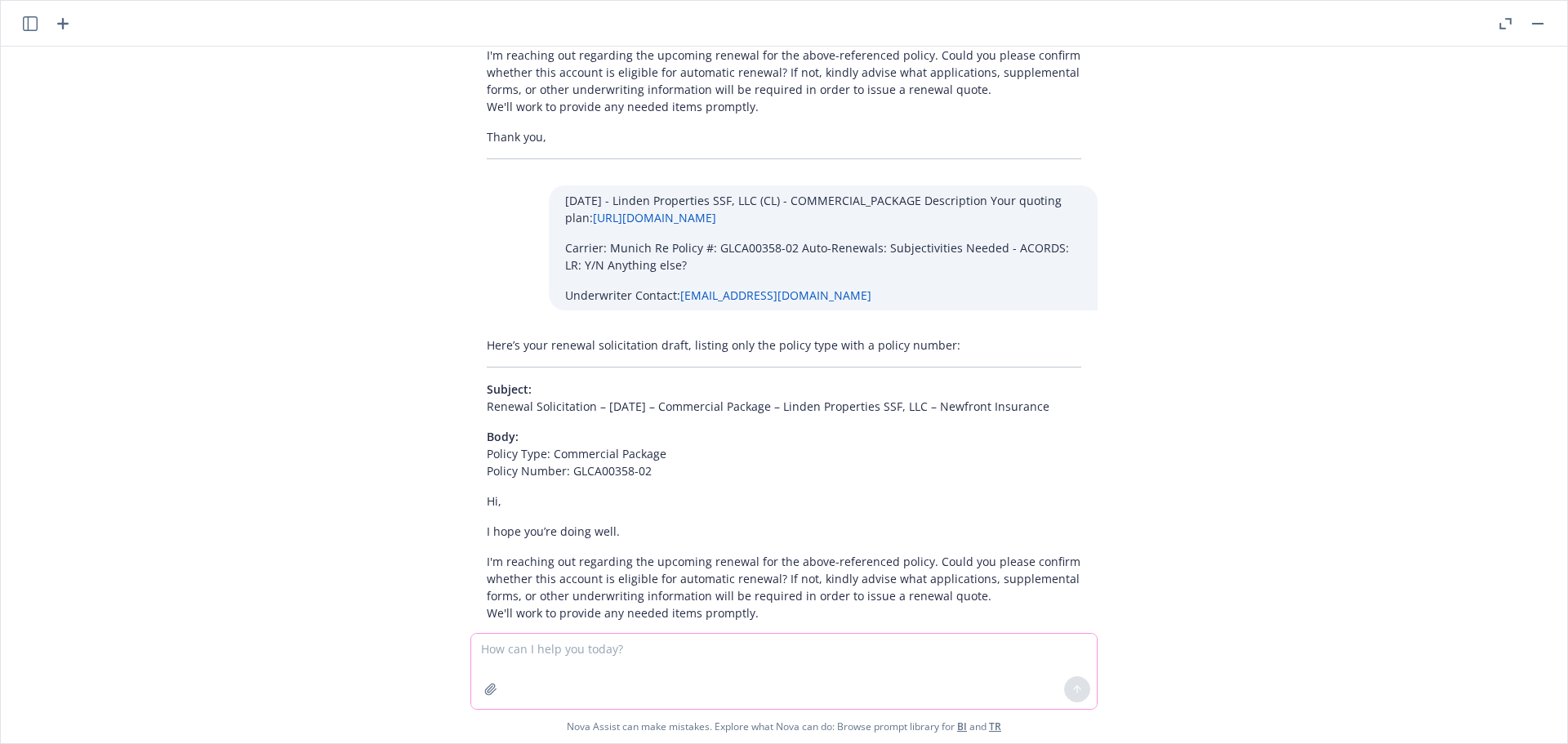
scroll to position [6242, 0]
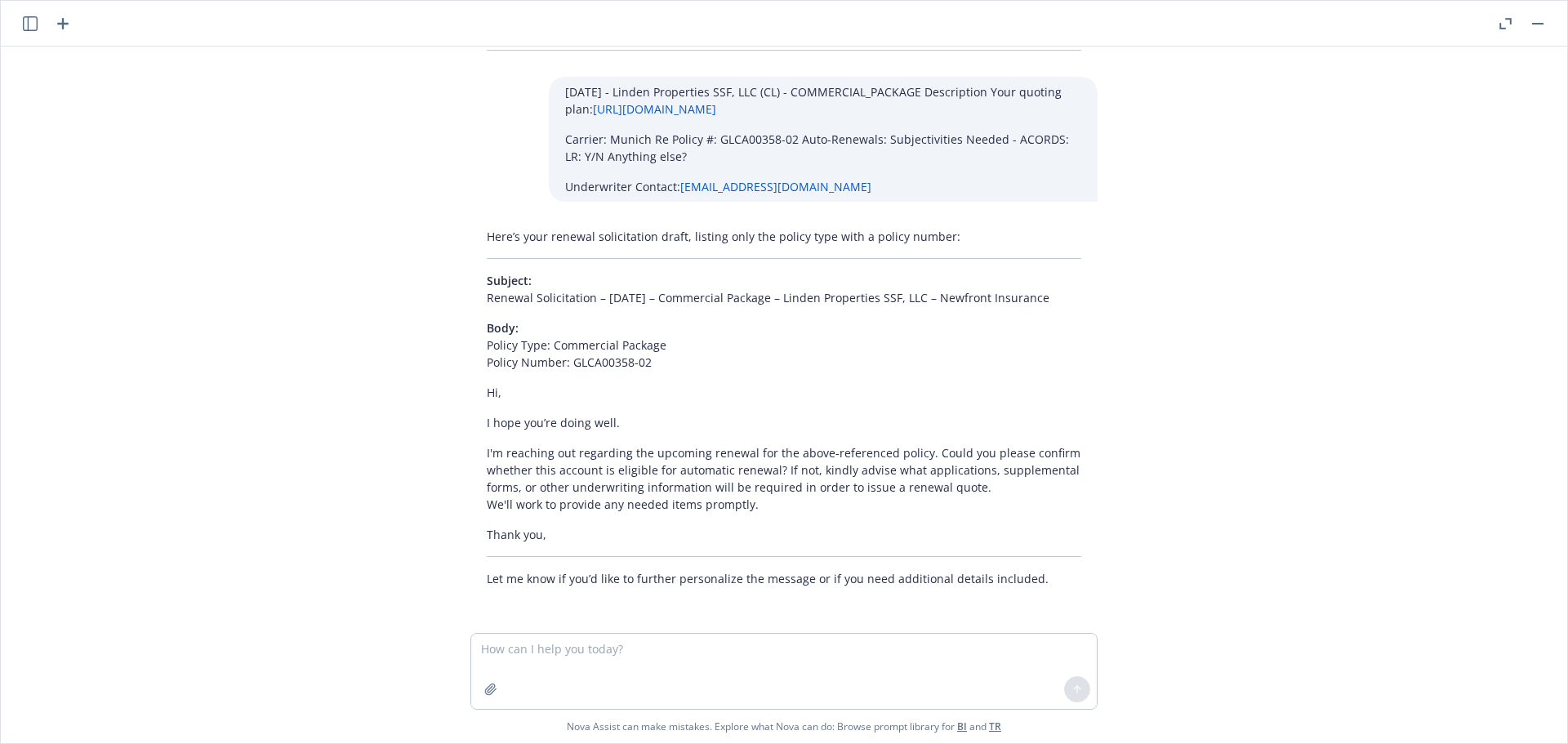
drag, startPoint x: 1070, startPoint y: 299, endPoint x: 468, endPoint y: 303, distance: 602.0
click at [470, 303] on div "Here’s your renewal solicitation draft, listing only the policy type with a pol…" at bounding box center [784, 407] width 627 height 372
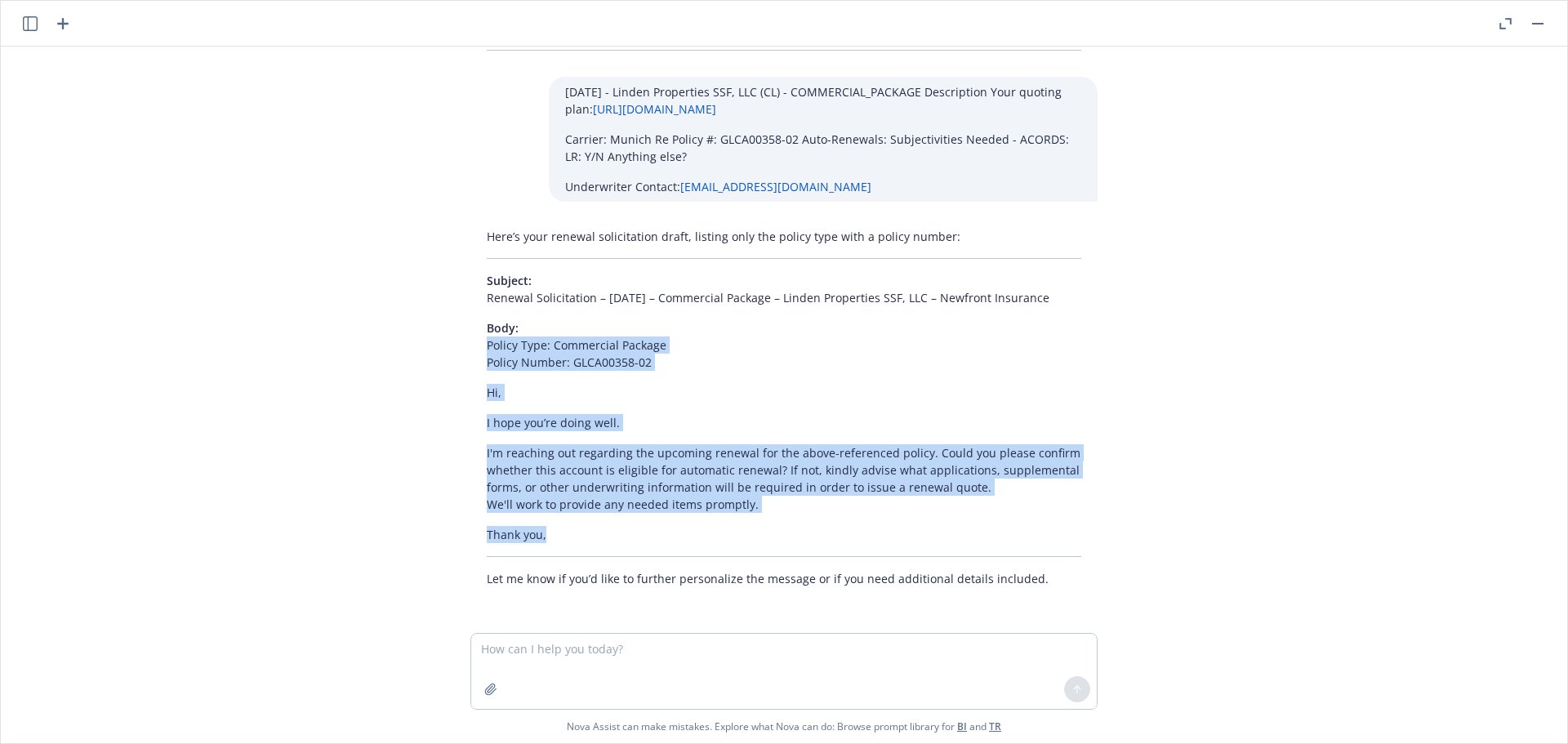
drag, startPoint x: 584, startPoint y: 534, endPoint x: 456, endPoint y: 348, distance: 225.8
click at [457, 348] on div "Here’s your renewal solicitation draft, listing only the policy type with a pol…" at bounding box center [784, 407] width 653 height 372
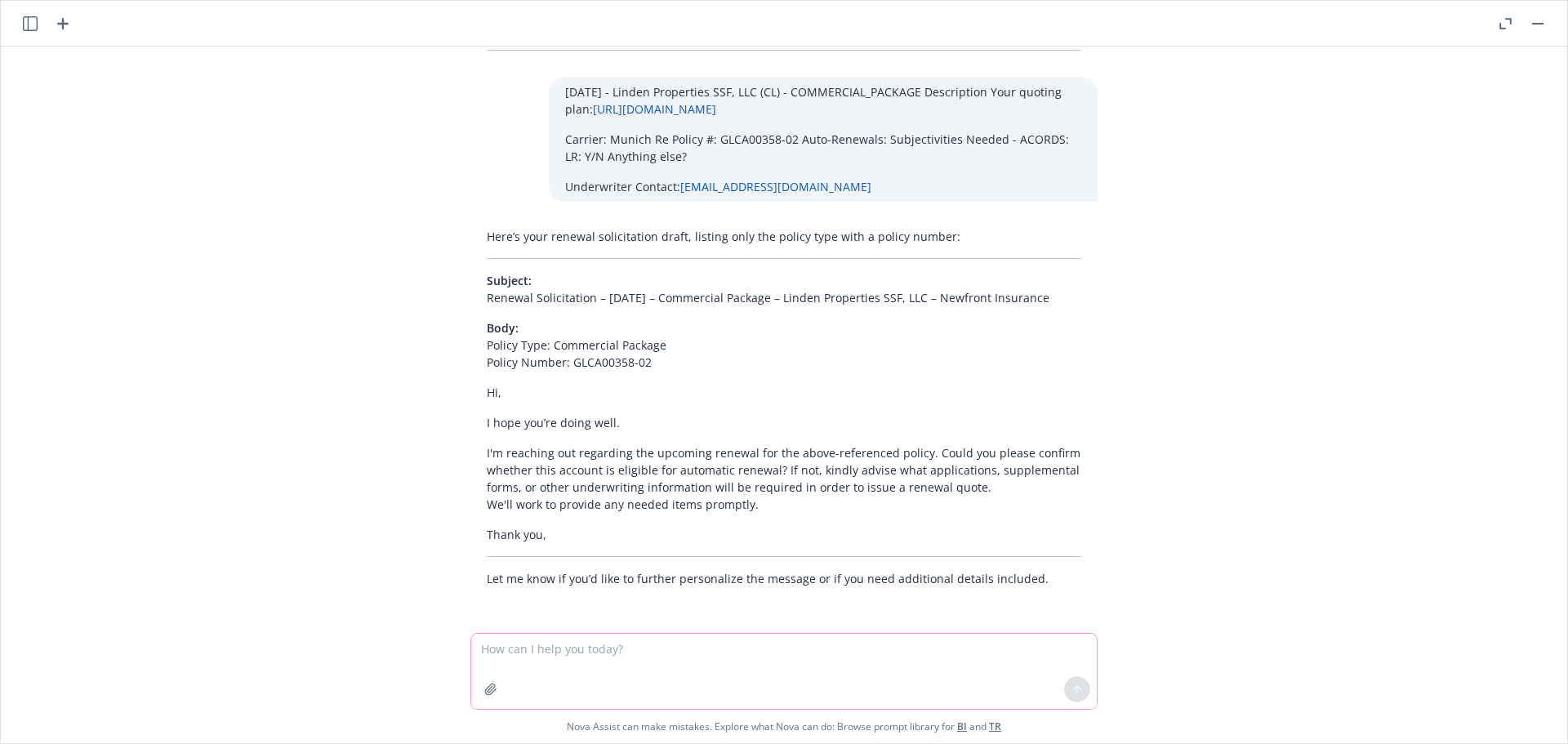
click at [527, 641] on textarea at bounding box center [784, 671] width 625 height 75
type textarea "if you are not sure about UW's name, you can just use Hi Team"
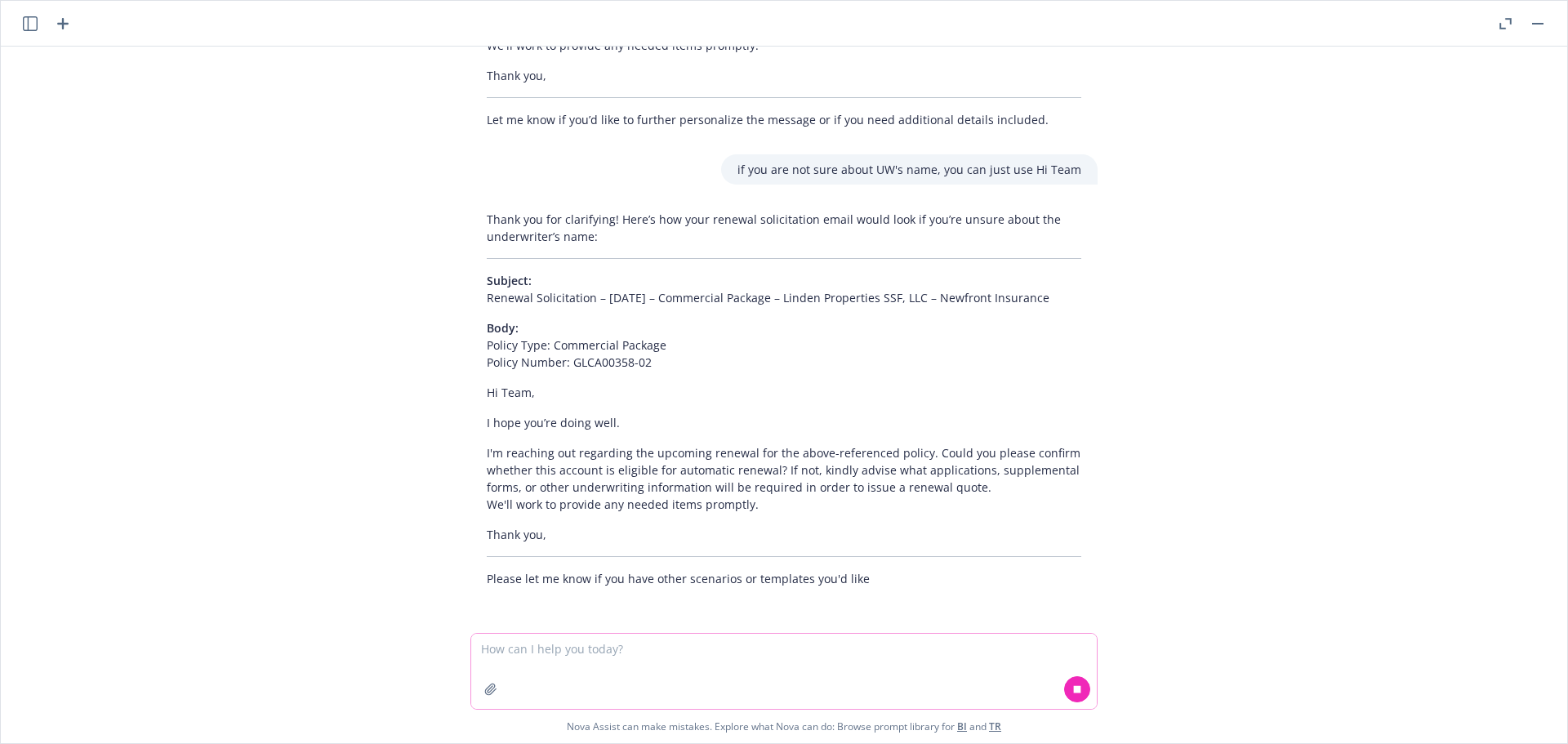
scroll to position [6701, 0]
click at [522, 652] on textarea at bounding box center [784, 671] width 625 height 75
paste textarea "12/13/25 - Invert Inc. - CYBER Description Your quoting plan: https://dash.newf…"
type textarea "12/13/25 - Invert Inc. - CYBER Description Your quoting plan: https://dash.newf…"
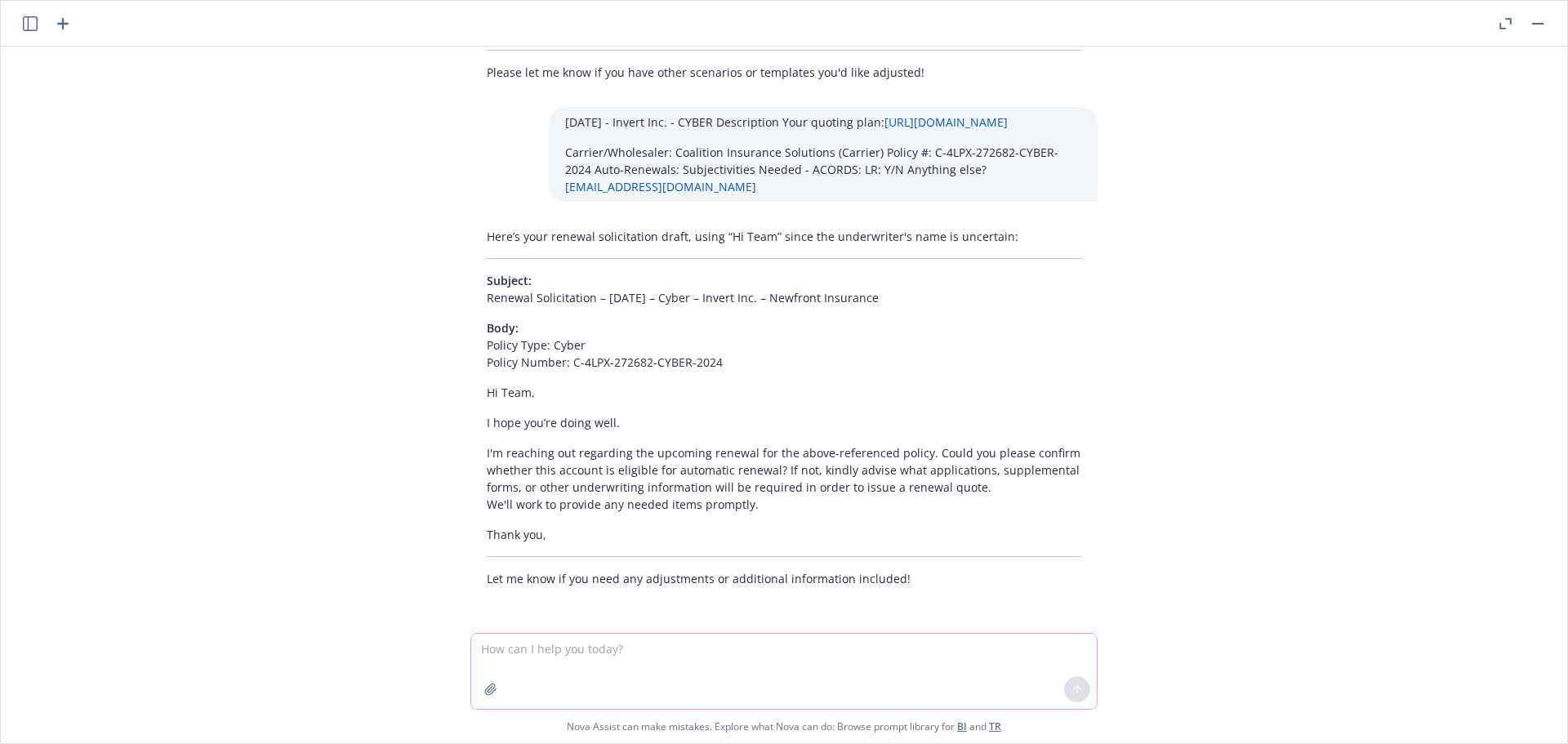
scroll to position [7207, 0]
drag, startPoint x: 885, startPoint y: 299, endPoint x: 475, endPoint y: 305, distance: 410.0
click at [486, 305] on p "Subject: Renewal Solicitation – 12/13/2025 – Cyber – Invert Inc. – Newfront Ins…" at bounding box center [783, 289] width 594 height 34
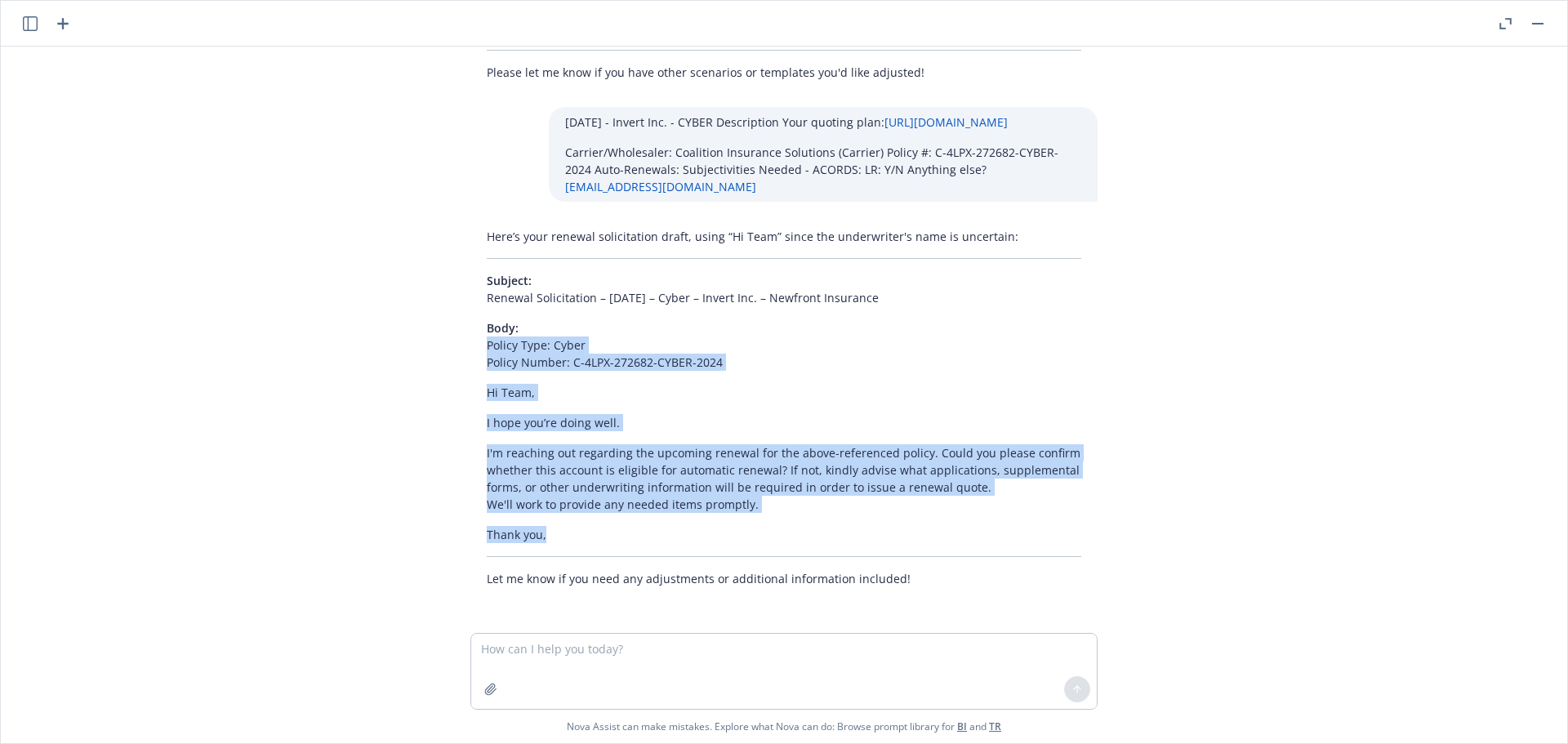
drag, startPoint x: 462, startPoint y: 349, endPoint x: 549, endPoint y: 530, distance: 200.8
click at [549, 530] on div "Here’s your renewal solicitation draft, using “Hi Team” since the underwriter's…" at bounding box center [784, 407] width 627 height 372
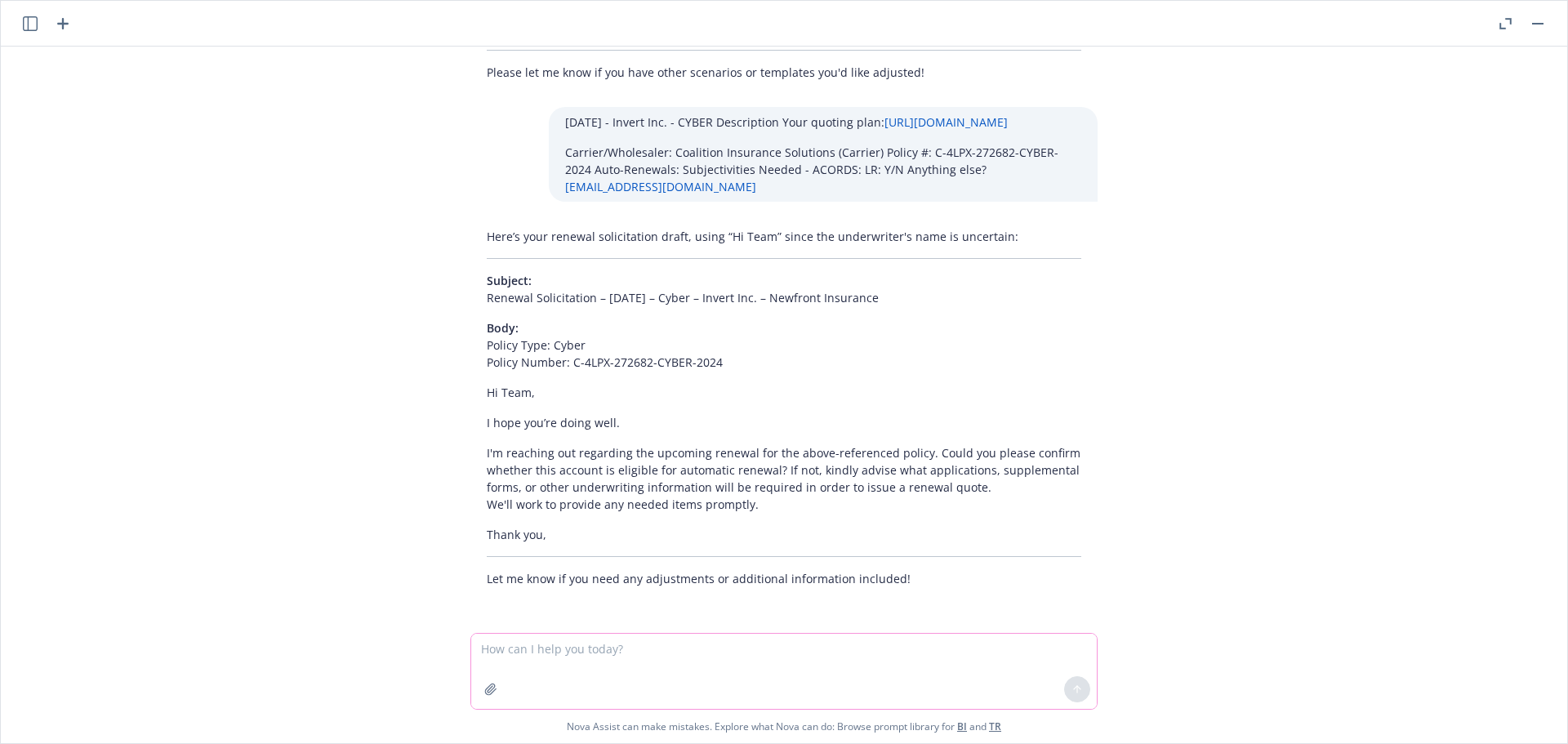
click at [536, 654] on textarea at bounding box center [784, 671] width 625 height 75
paste textarea "12/13/25 - Charles Custom Welding - COMMERCIAL_AUTO, COMMERCIAL_INLAND_MARINE, …"
type textarea "12/13/25 - Charles Custom Welding - COMMERCIAL_AUTO, COMMERCIAL_INLAND_MARINE, …"
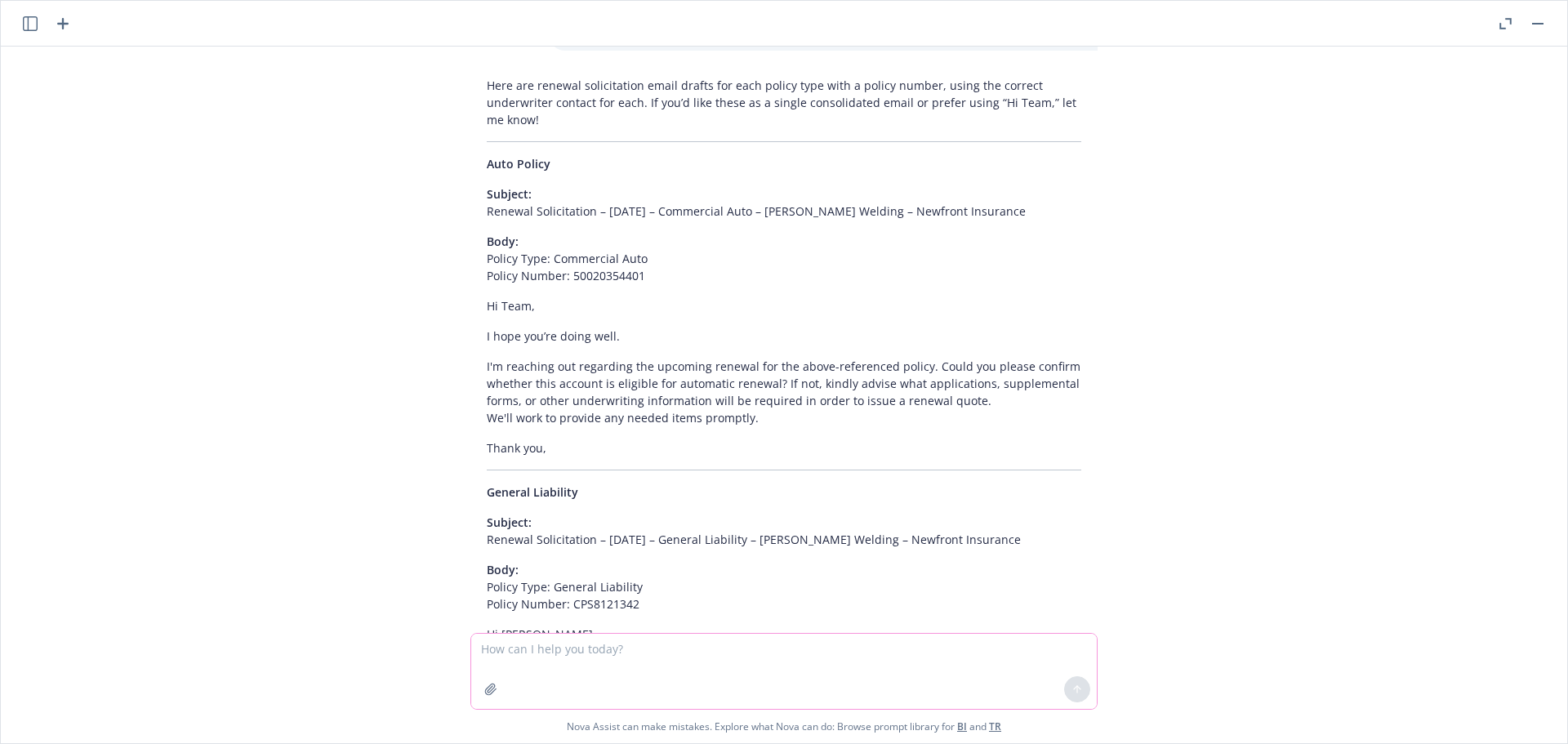
scroll to position [7940, 0]
drag, startPoint x: 872, startPoint y: 221, endPoint x: 453, endPoint y: 210, distance: 419.1
click at [457, 210] on div "Here are renewal solicitation email drafts for each policy type with a policy n…" at bounding box center [784, 618] width 653 height 1094
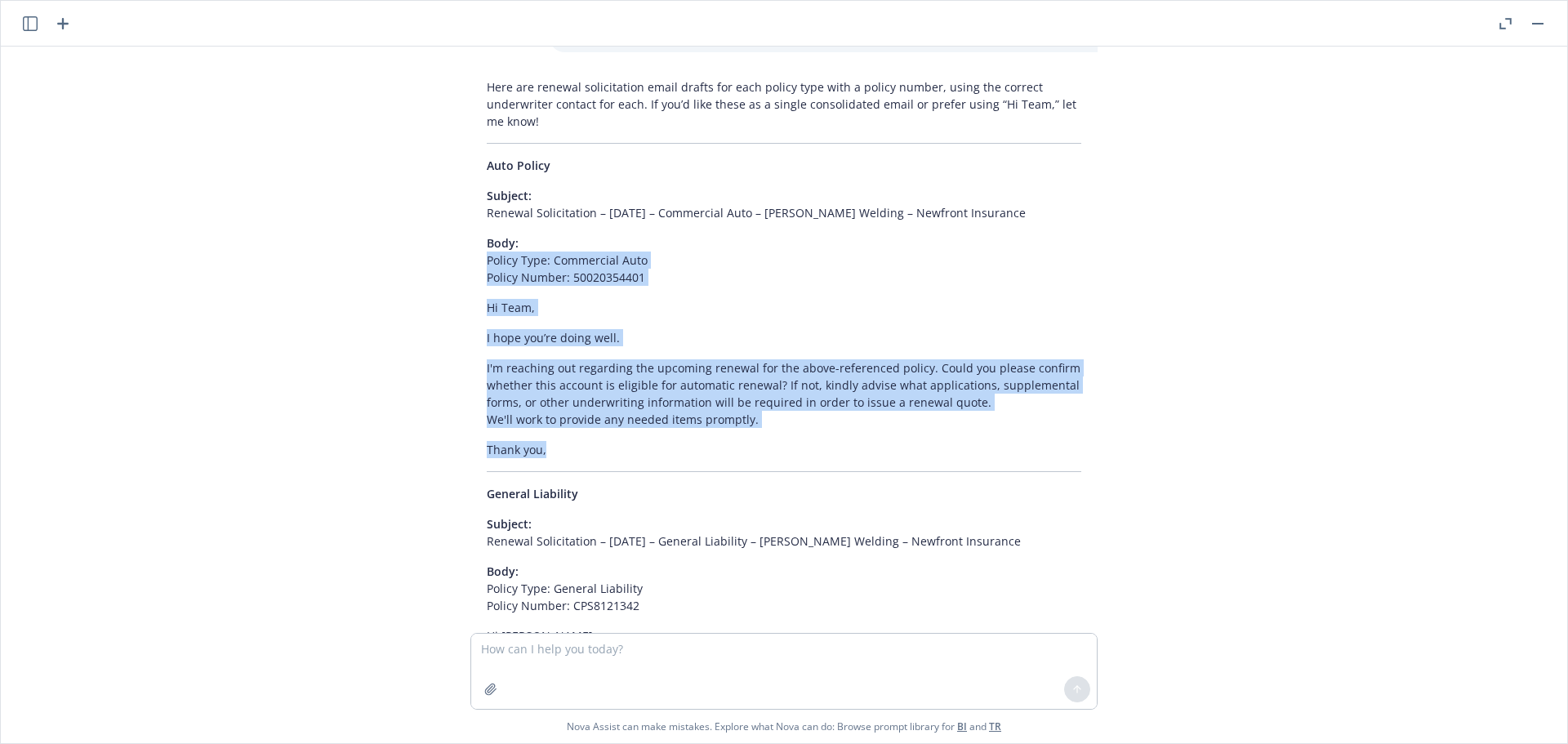
drag, startPoint x: 464, startPoint y: 260, endPoint x: 734, endPoint y: 446, distance: 327.9
click at [734, 446] on div "Here are renewal solicitation email drafts for each policy type with a policy n…" at bounding box center [784, 618] width 627 height 1094
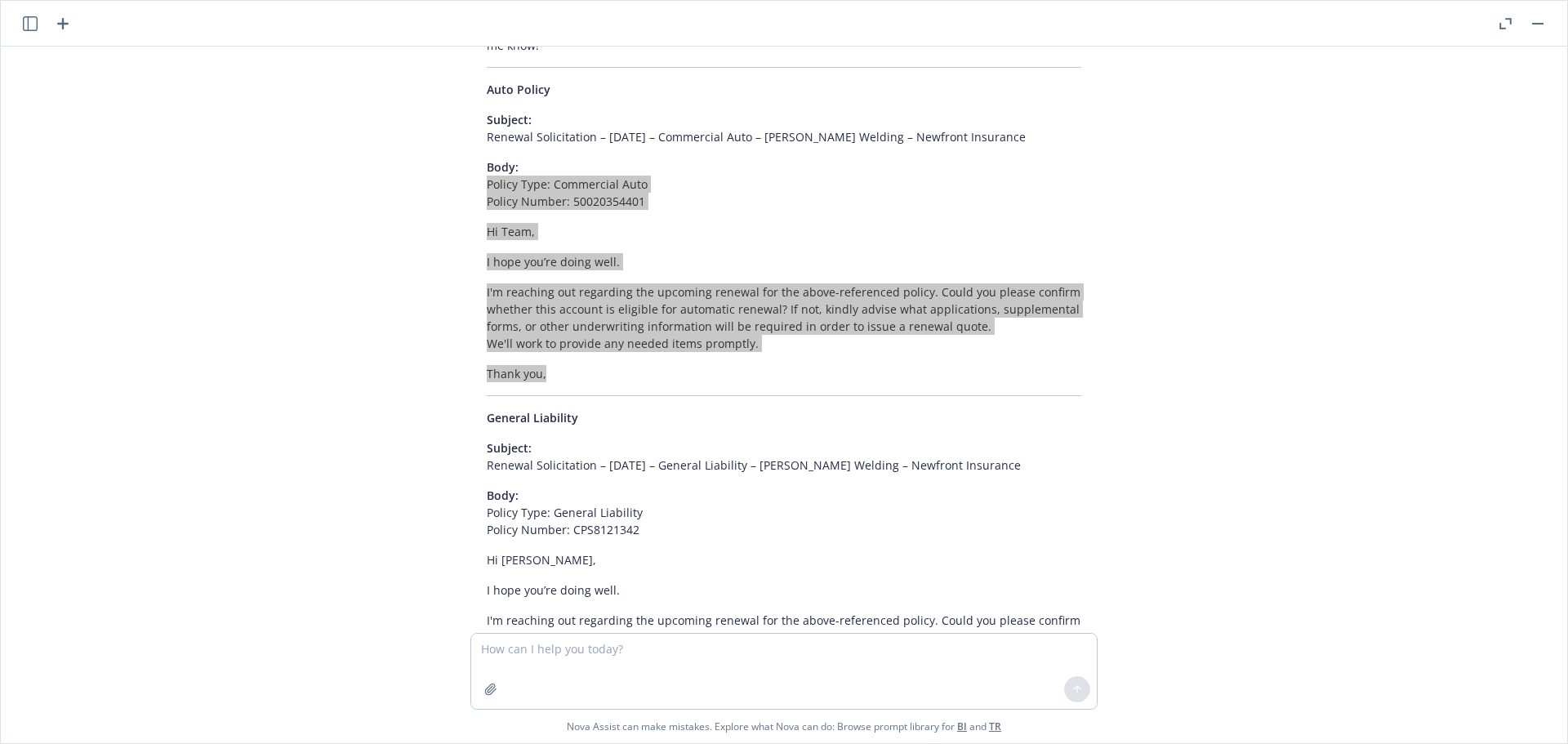
scroll to position [8186, 0]
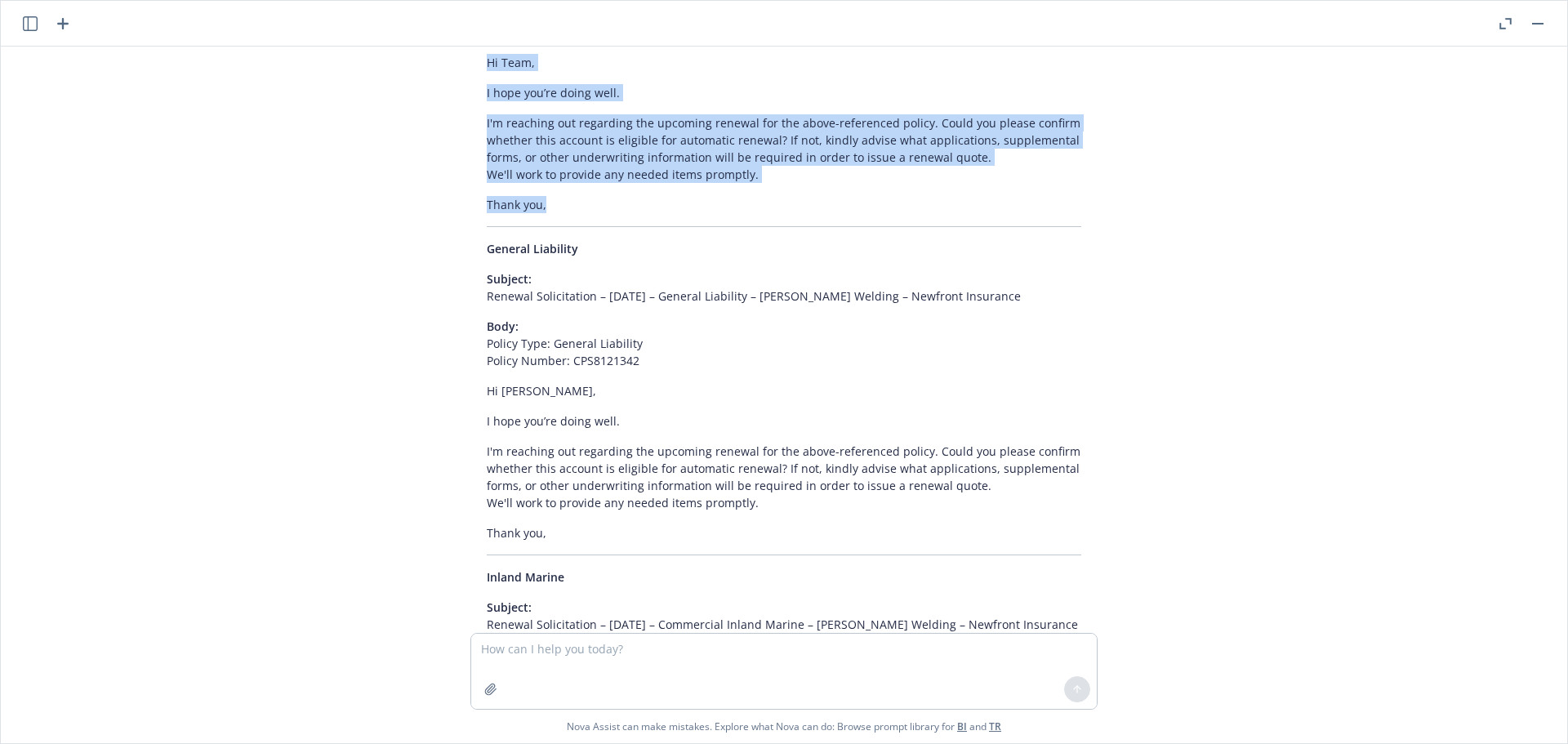
drag, startPoint x: 1039, startPoint y: 304, endPoint x: 472, endPoint y: 299, distance: 567.0
click at [472, 299] on div "Here are renewal solicitation email drafts for each policy type with a policy n…" at bounding box center [784, 373] width 627 height 1094
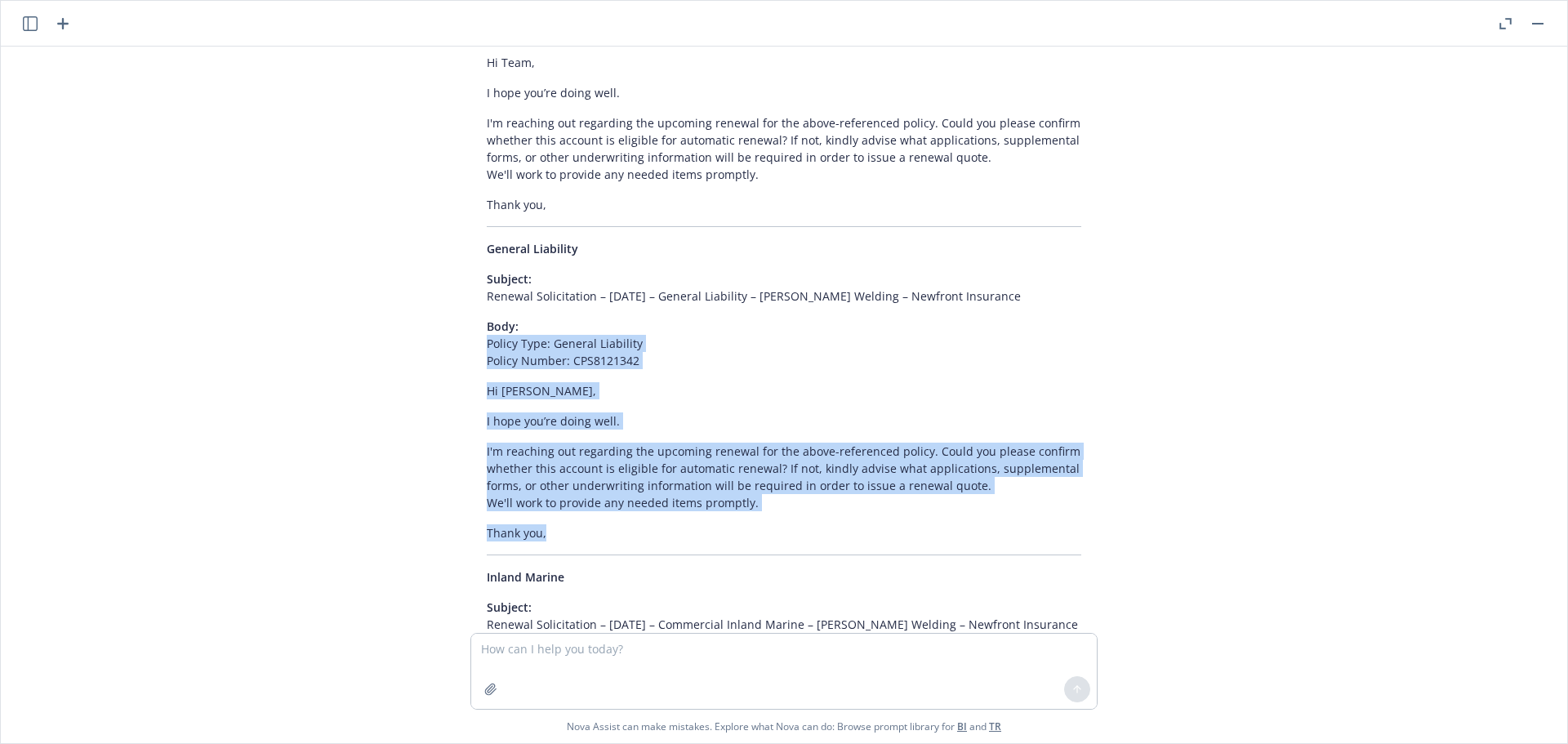
drag, startPoint x: 457, startPoint y: 341, endPoint x: 769, endPoint y: 531, distance: 365.3
click at [769, 531] on div "Here are renewal solicitation email drafts for each policy type with a policy n…" at bounding box center [784, 373] width 653 height 1094
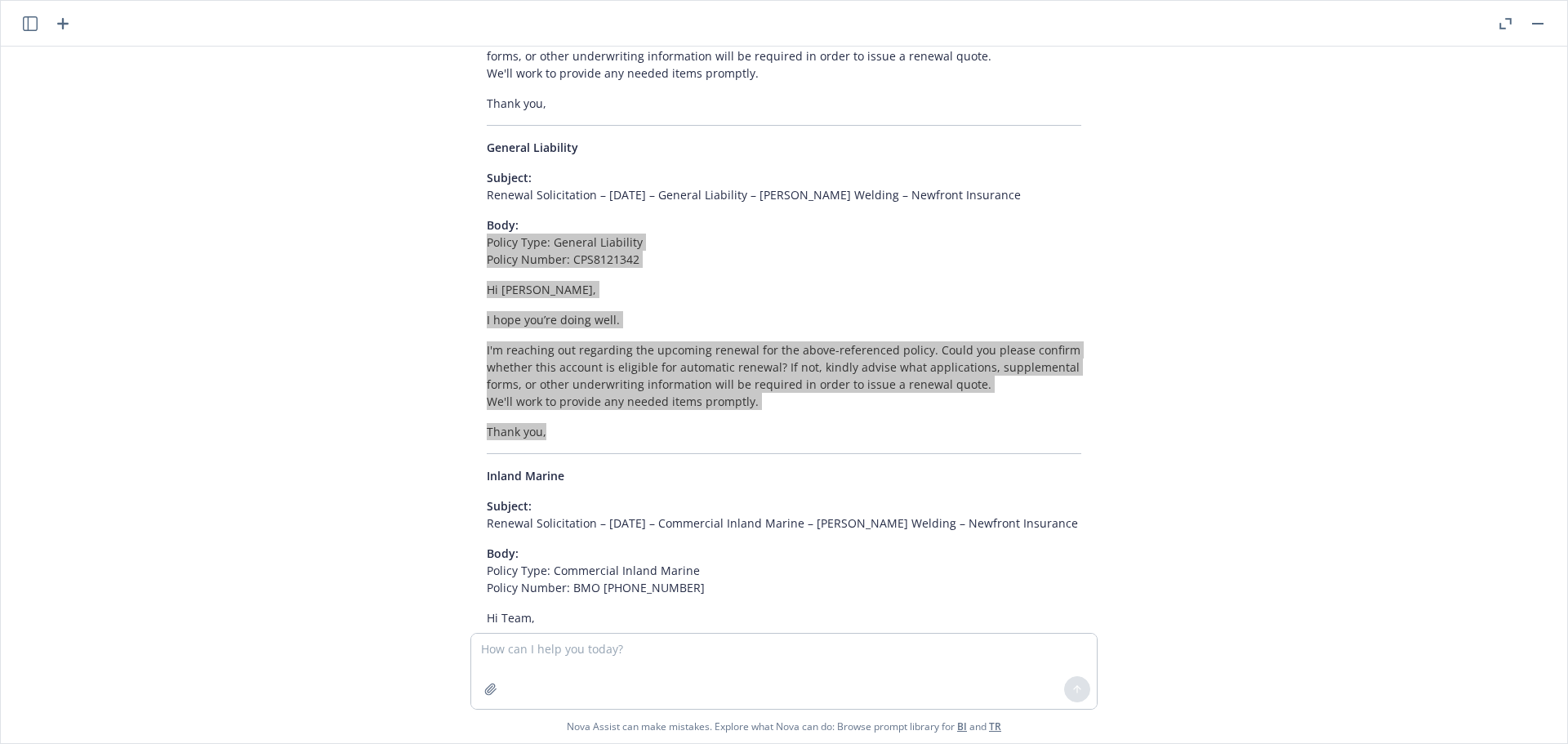
scroll to position [8513, 0]
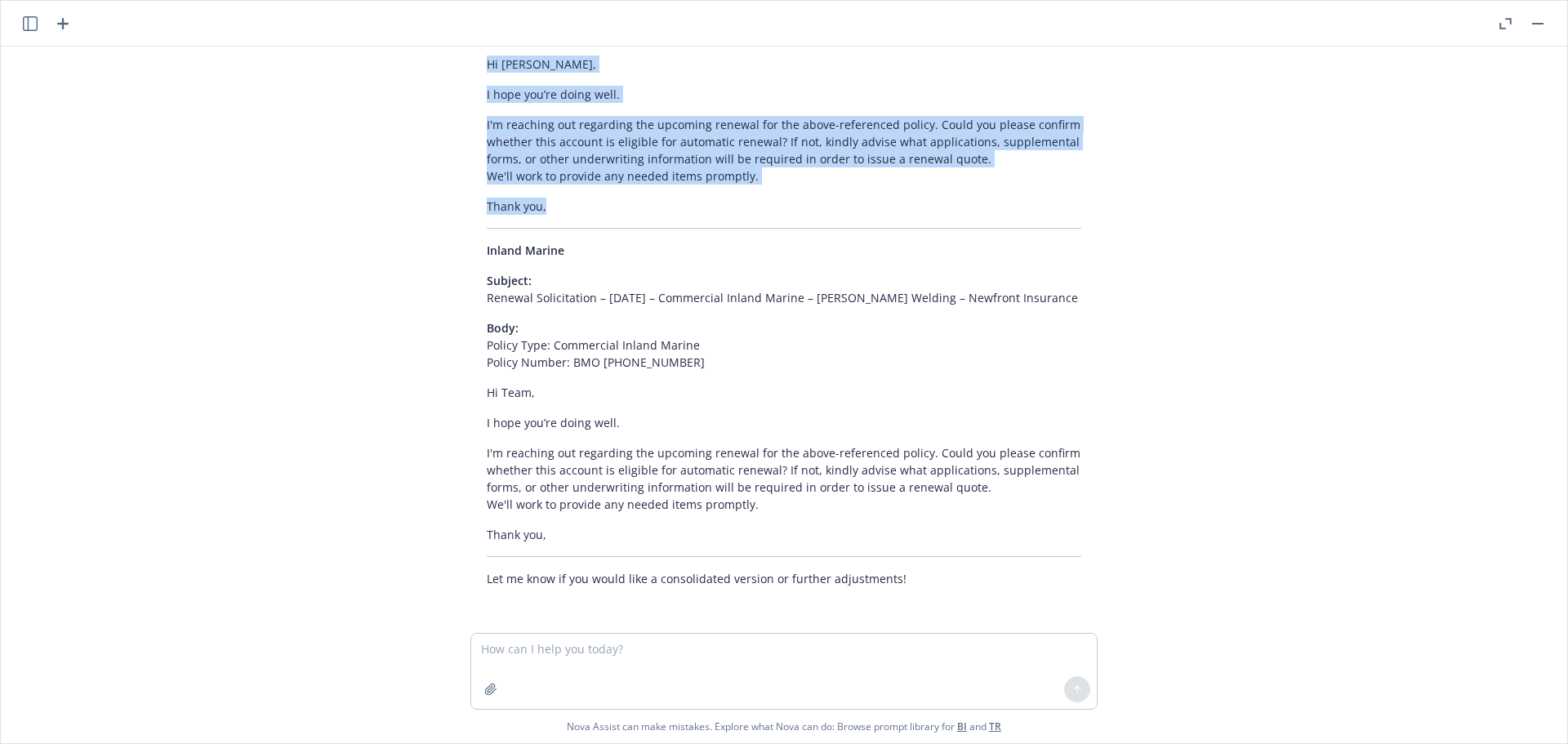
drag, startPoint x: 1082, startPoint y: 297, endPoint x: 454, endPoint y: 295, distance: 628.0
click at [457, 295] on div "Here are renewal solicitation email drafts for each policy type with a policy n…" at bounding box center [784, 46] width 653 height 1094
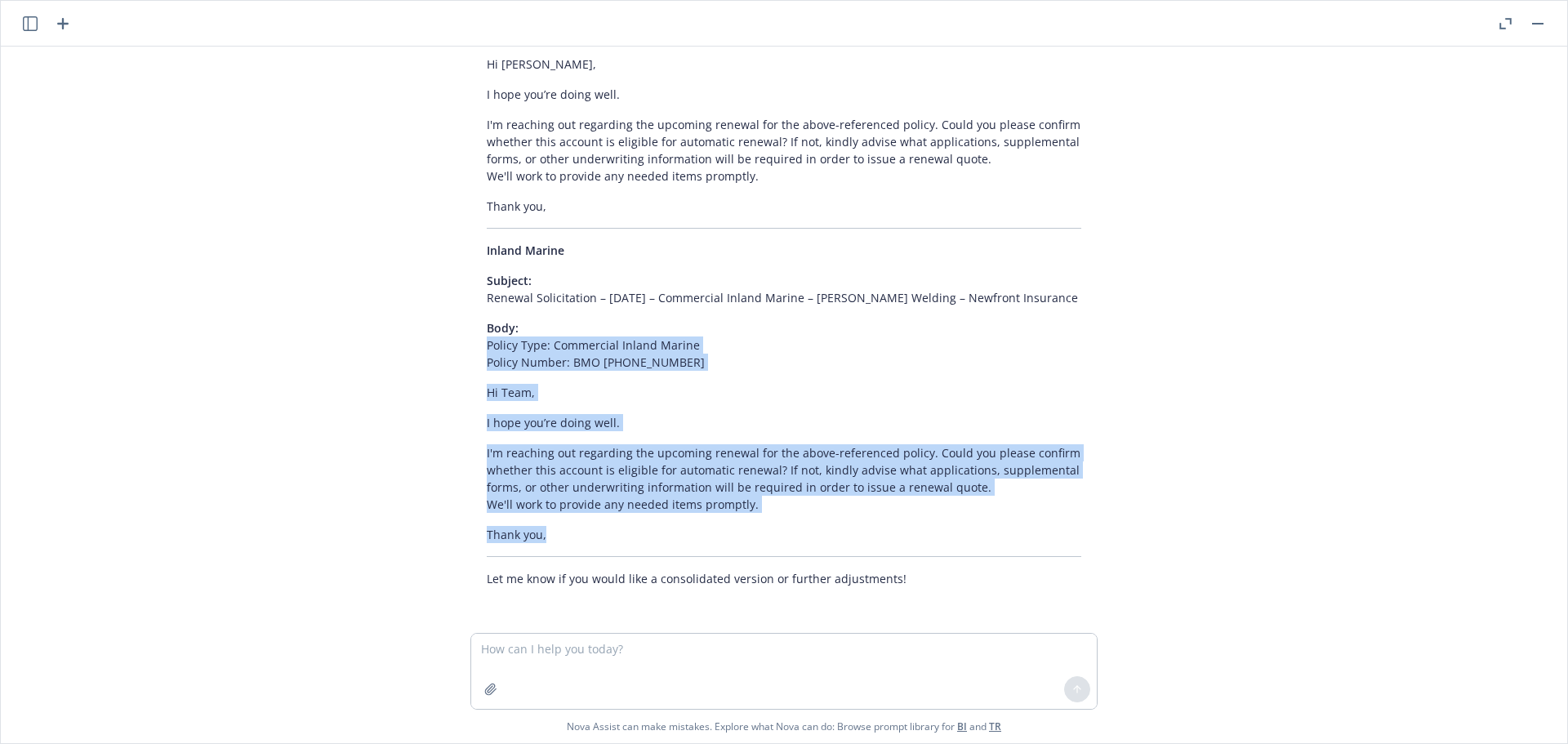
drag, startPoint x: 450, startPoint y: 345, endPoint x: 884, endPoint y: 536, distance: 474.2
click at [884, 536] on div "Here are renewal solicitation email drafts for each policy type with a policy n…" at bounding box center [784, 46] width 653 height 1094
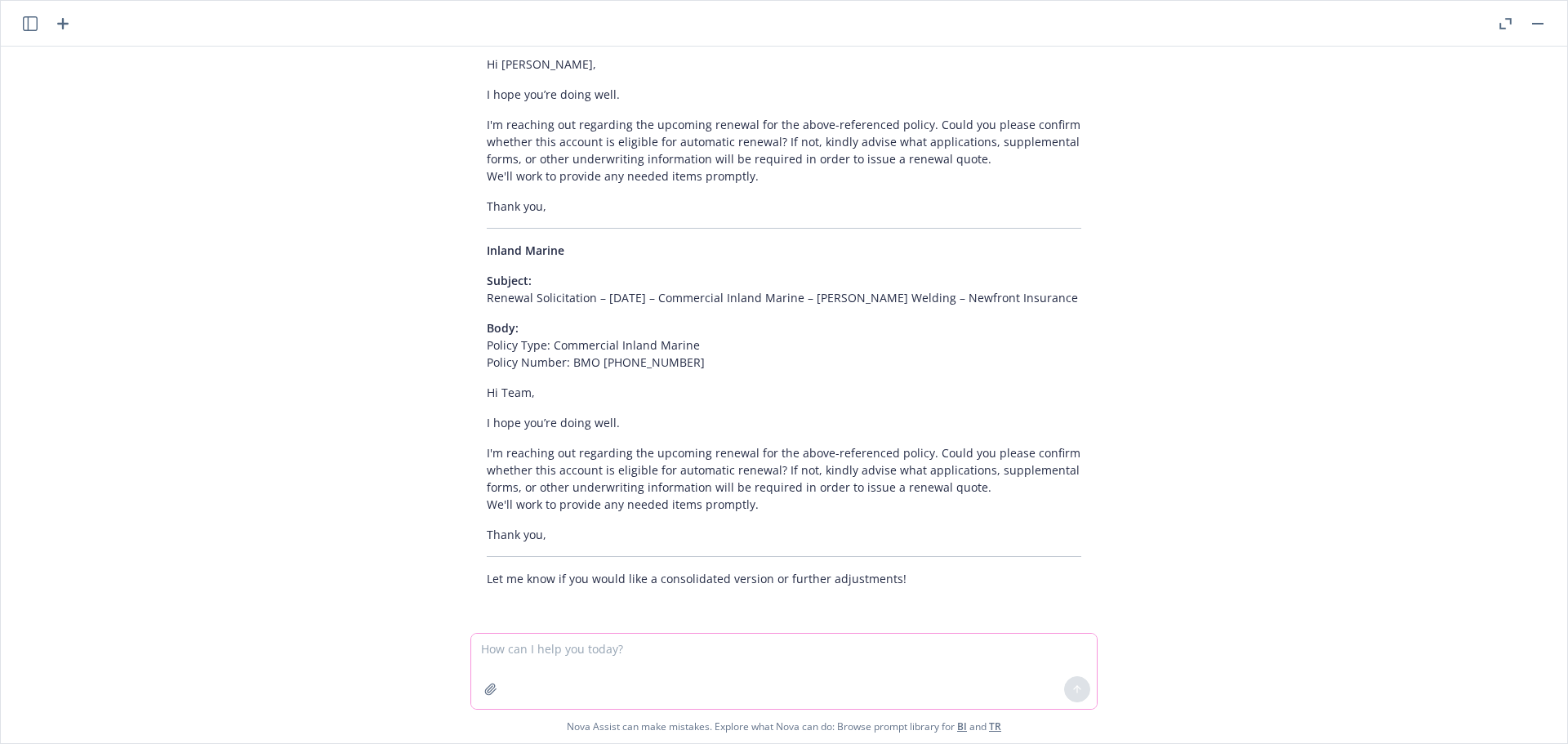
click at [510, 652] on textarea at bounding box center [784, 671] width 625 height 75
paste textarea "12/12/25 - Zobrist Software Group, Inc.; Zobrist Properties, LLC - CYBER Descri…"
type textarea "12/12/25 - Zobrist Software Group, Inc.; Zobrist Properties, LLC - CYBER Descri…"
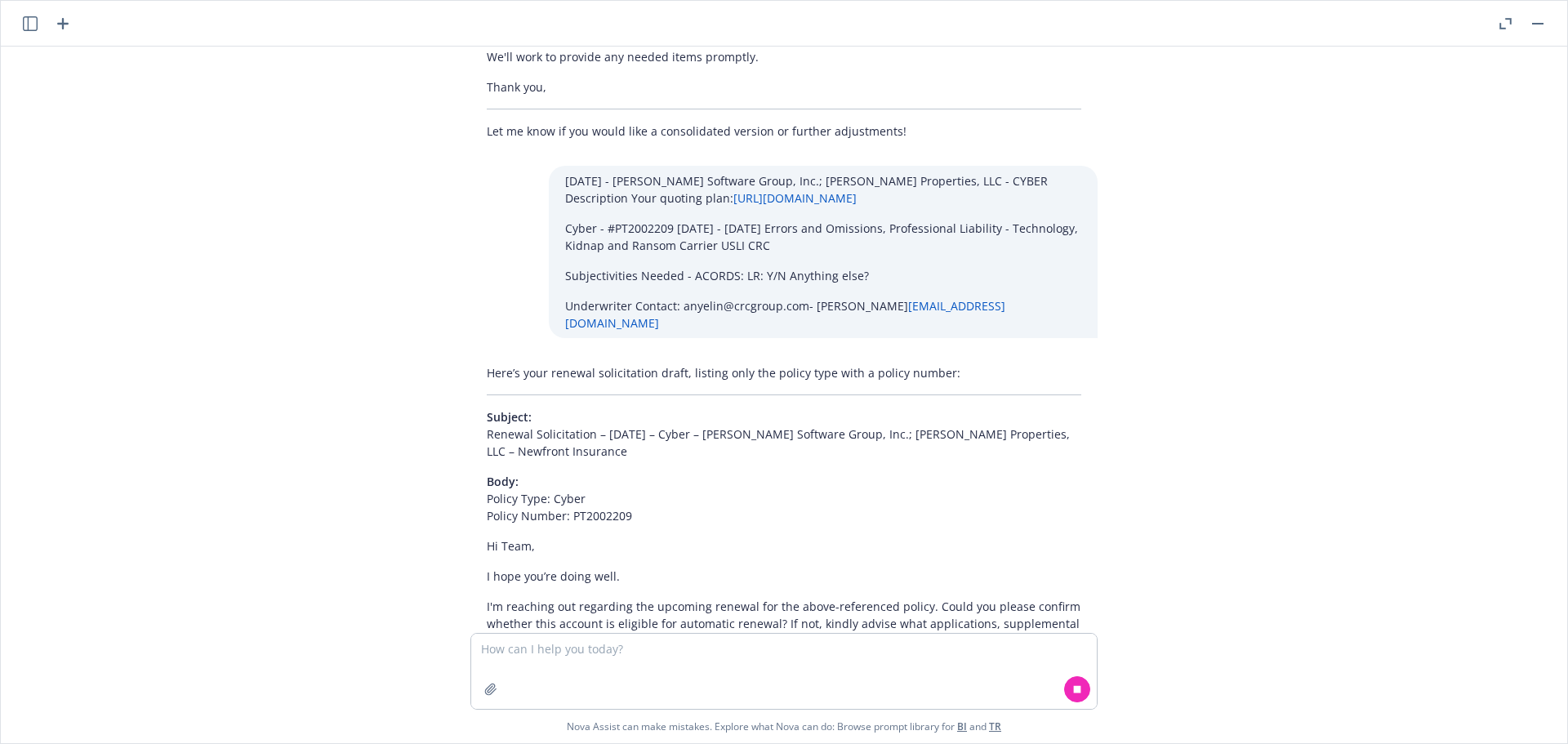
scroll to position [9097, 0]
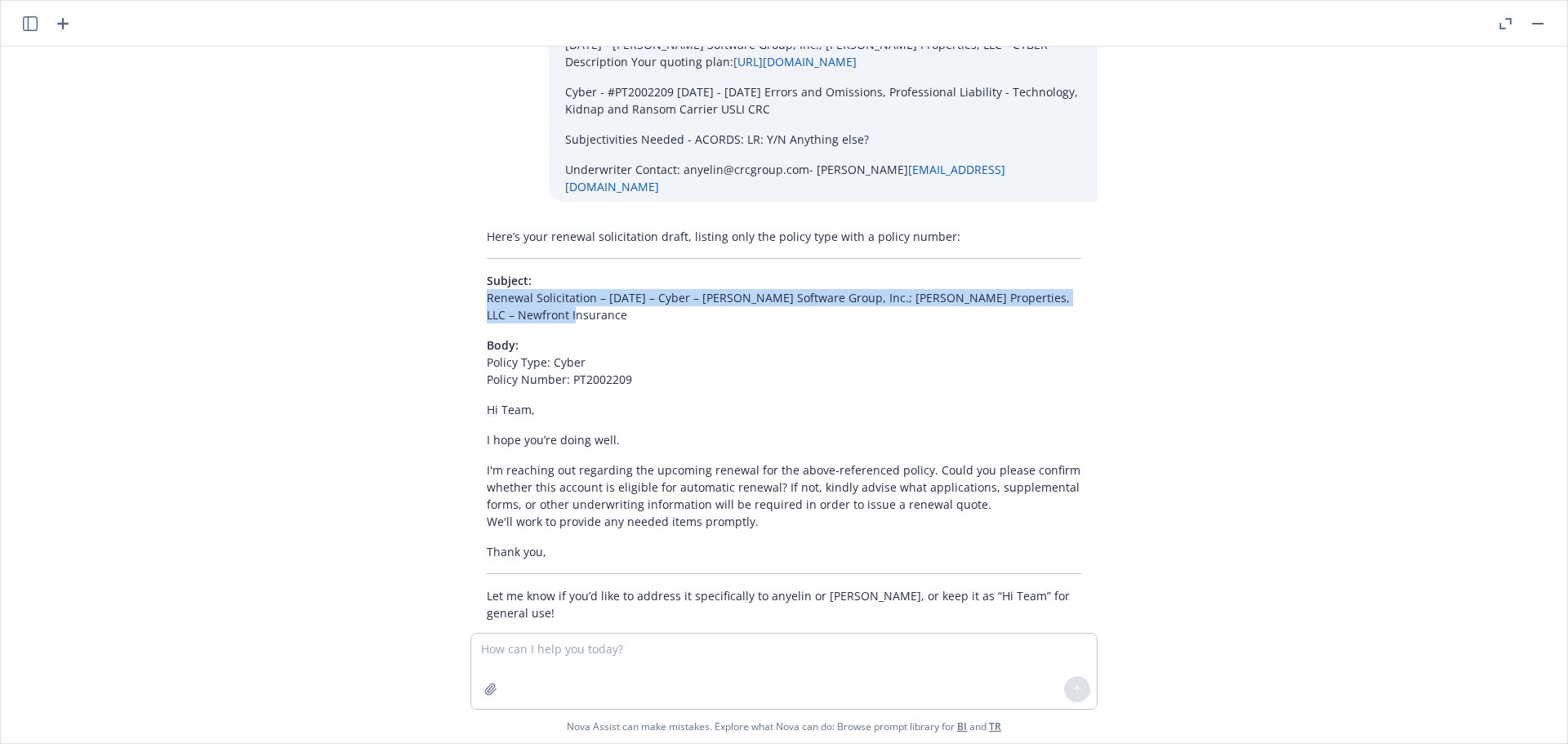
drag, startPoint x: 550, startPoint y: 296, endPoint x: 454, endPoint y: 280, distance: 97.3
click at [457, 280] on div "Here’s your renewal solicitation draft, listing only the policy type with a pol…" at bounding box center [784, 424] width 653 height 406
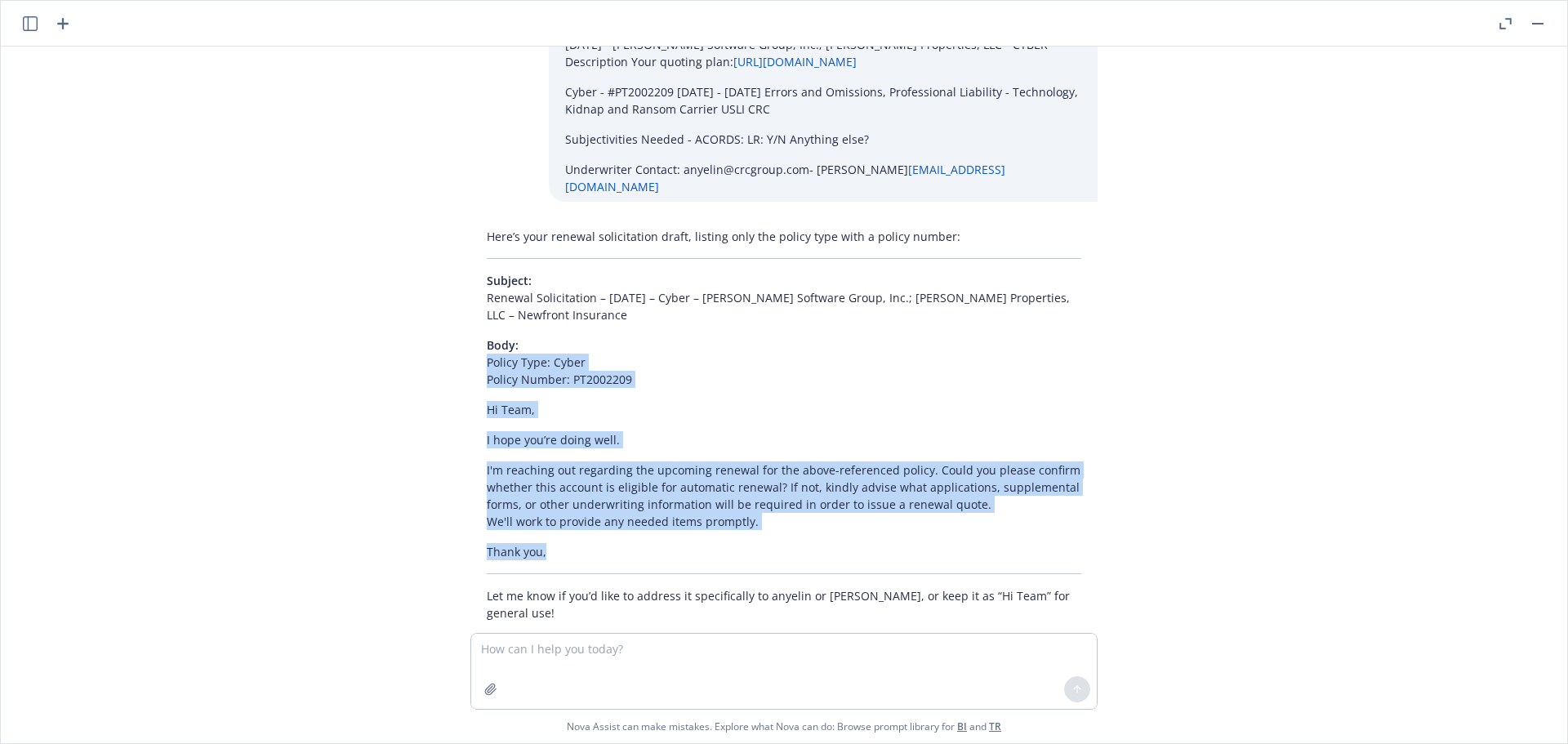
drag, startPoint x: 455, startPoint y: 344, endPoint x: 590, endPoint y: 532, distance: 231.4
click at [590, 532] on div "Here’s your renewal solicitation draft, listing only the policy type with a pol…" at bounding box center [784, 424] width 653 height 406
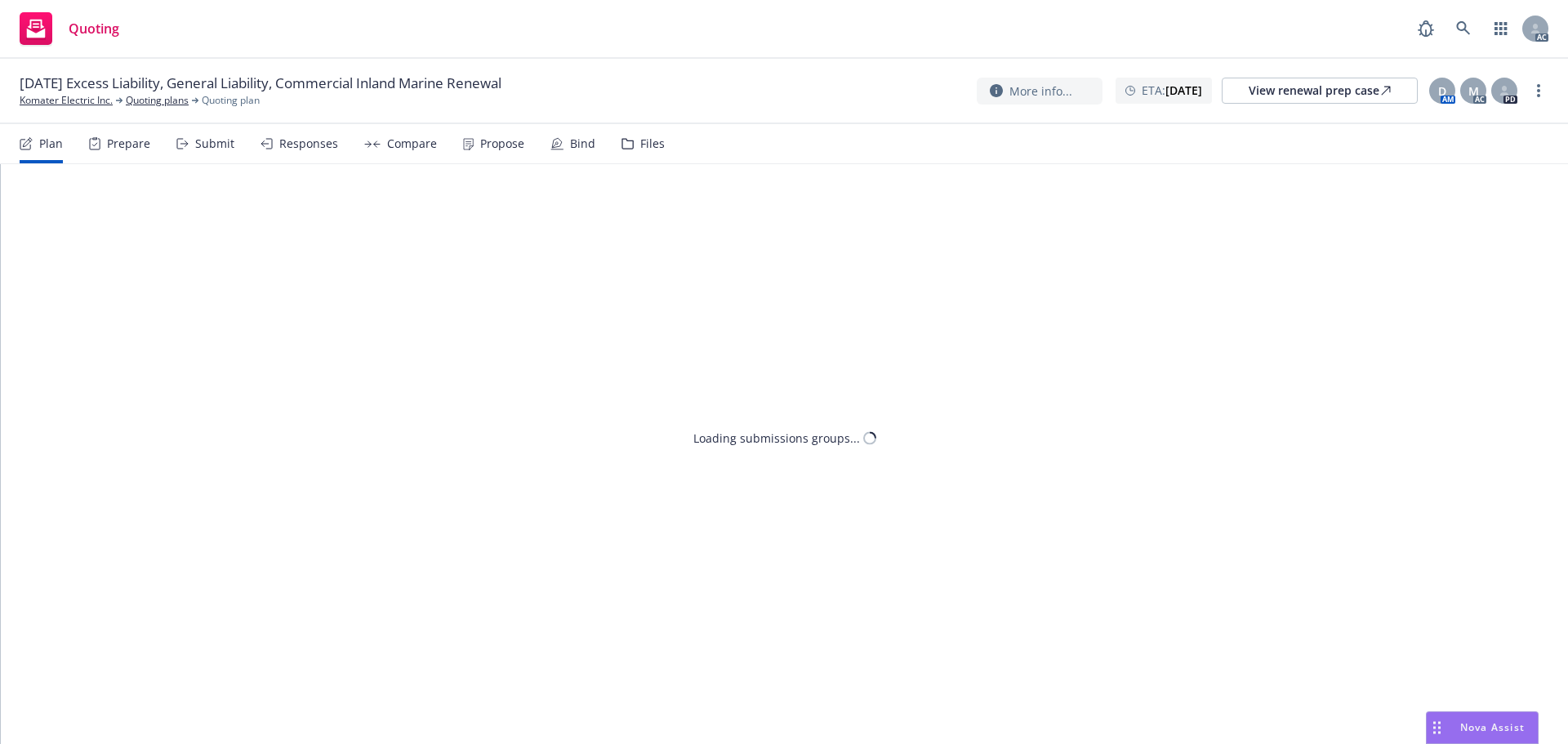
click at [213, 150] on div "Submit" at bounding box center [214, 143] width 39 height 13
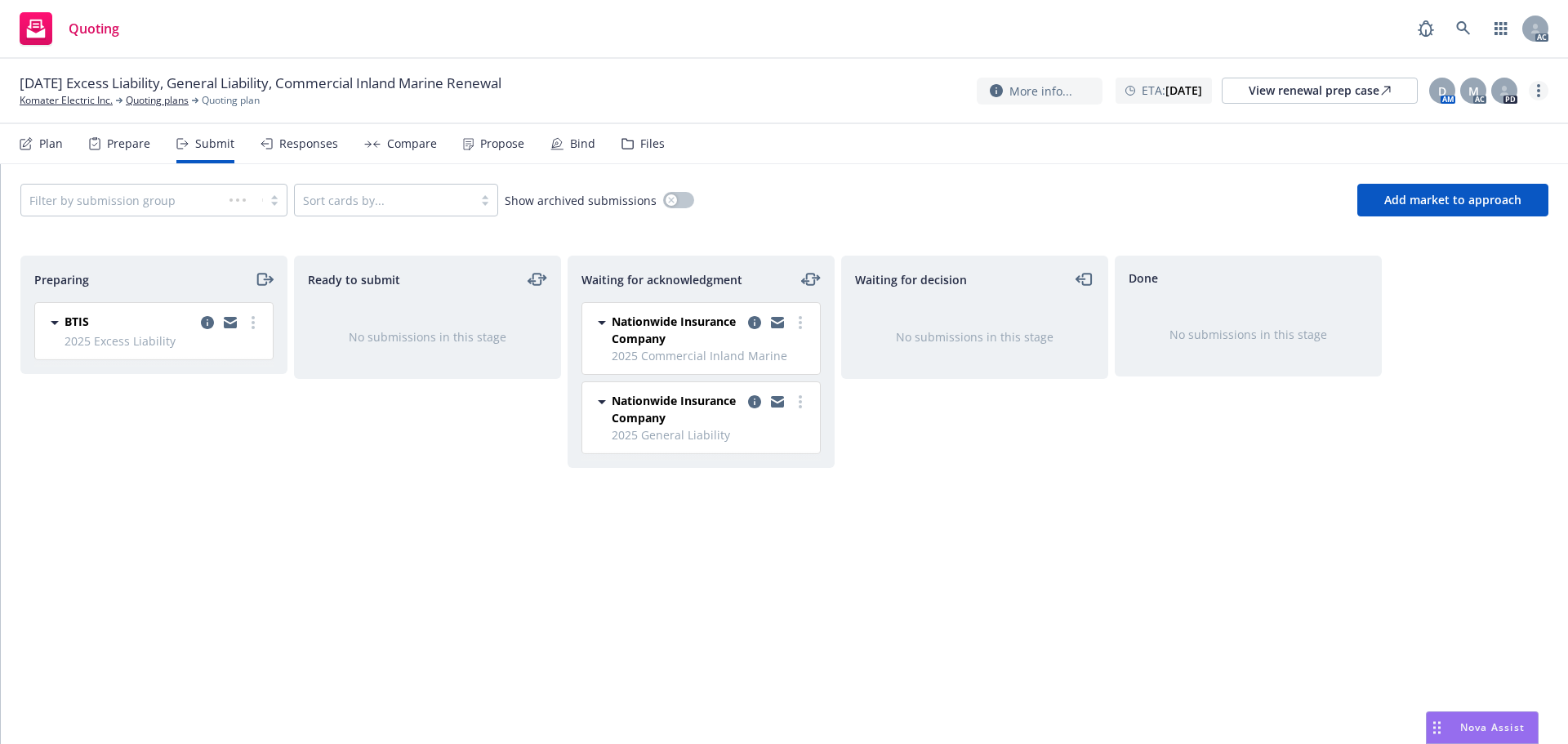
click at [1532, 93] on link "more" at bounding box center [1539, 91] width 20 height 20
click at [1456, 124] on link "Copy logging email" at bounding box center [1457, 124] width 182 height 33
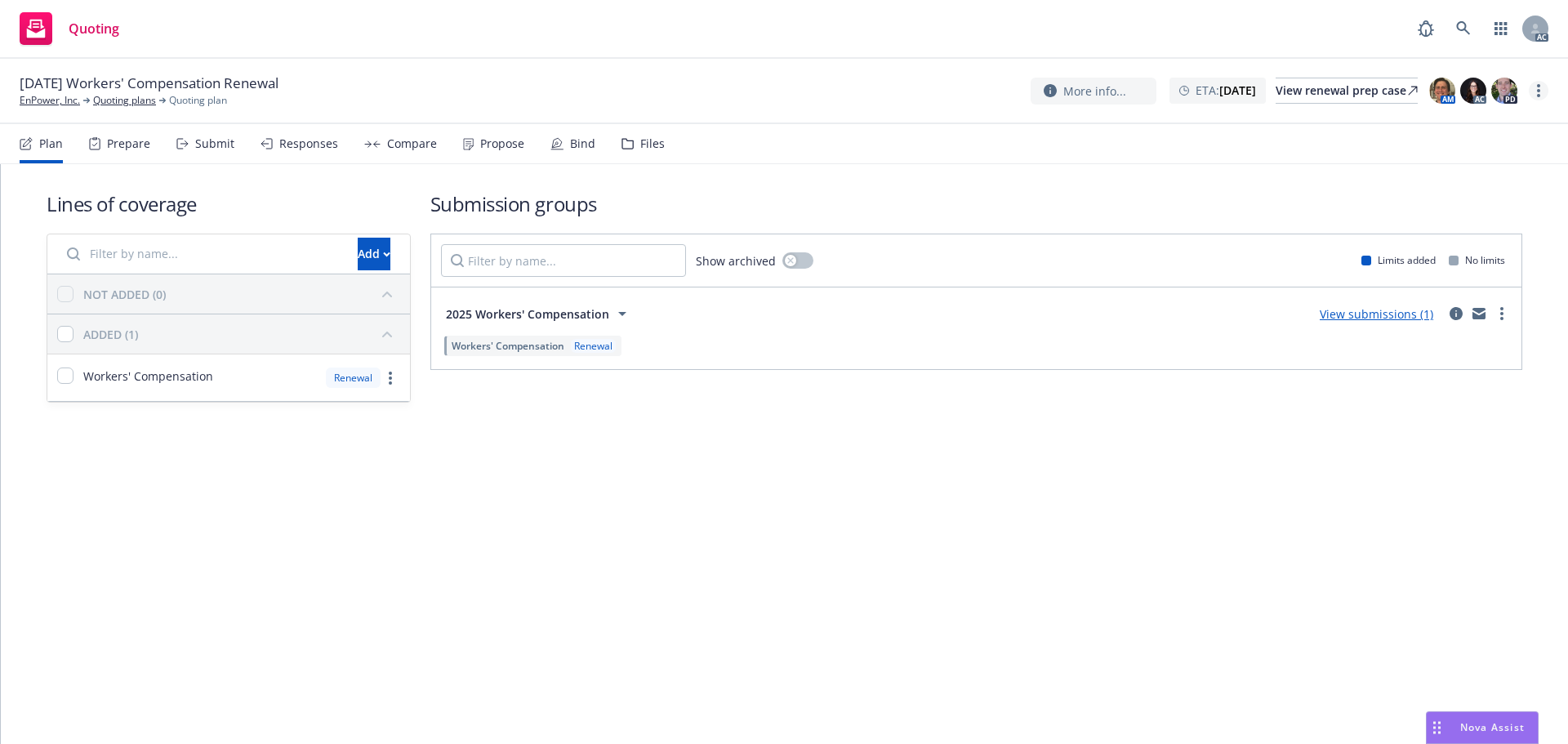
drag, startPoint x: 0, startPoint y: 0, endPoint x: 1544, endPoint y: 88, distance: 1546.5
click at [1544, 88] on link "more" at bounding box center [1539, 91] width 20 height 20
click at [1410, 130] on link "Copy logging email" at bounding box center [1457, 124] width 182 height 33
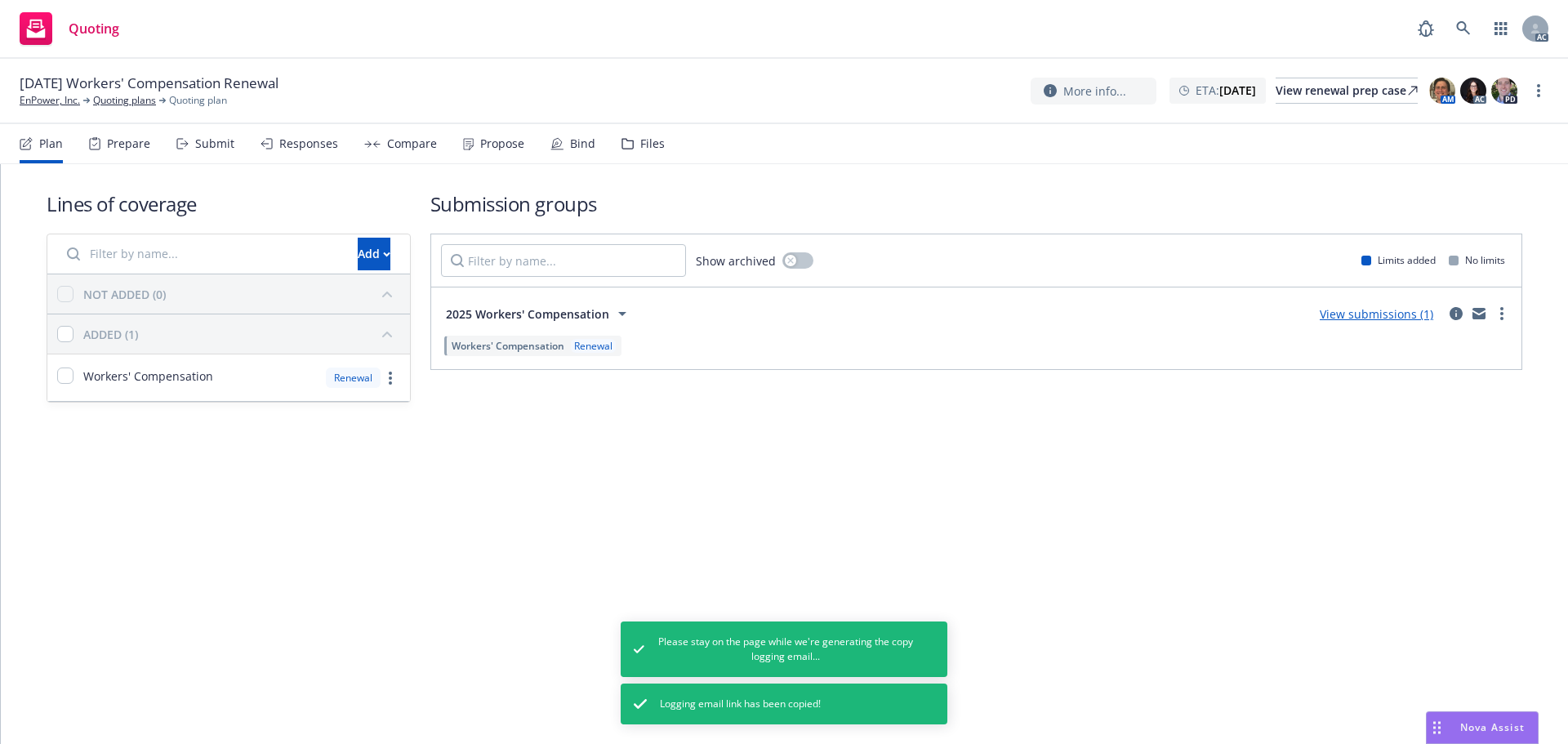
click at [208, 137] on div "Submit" at bounding box center [214, 143] width 39 height 13
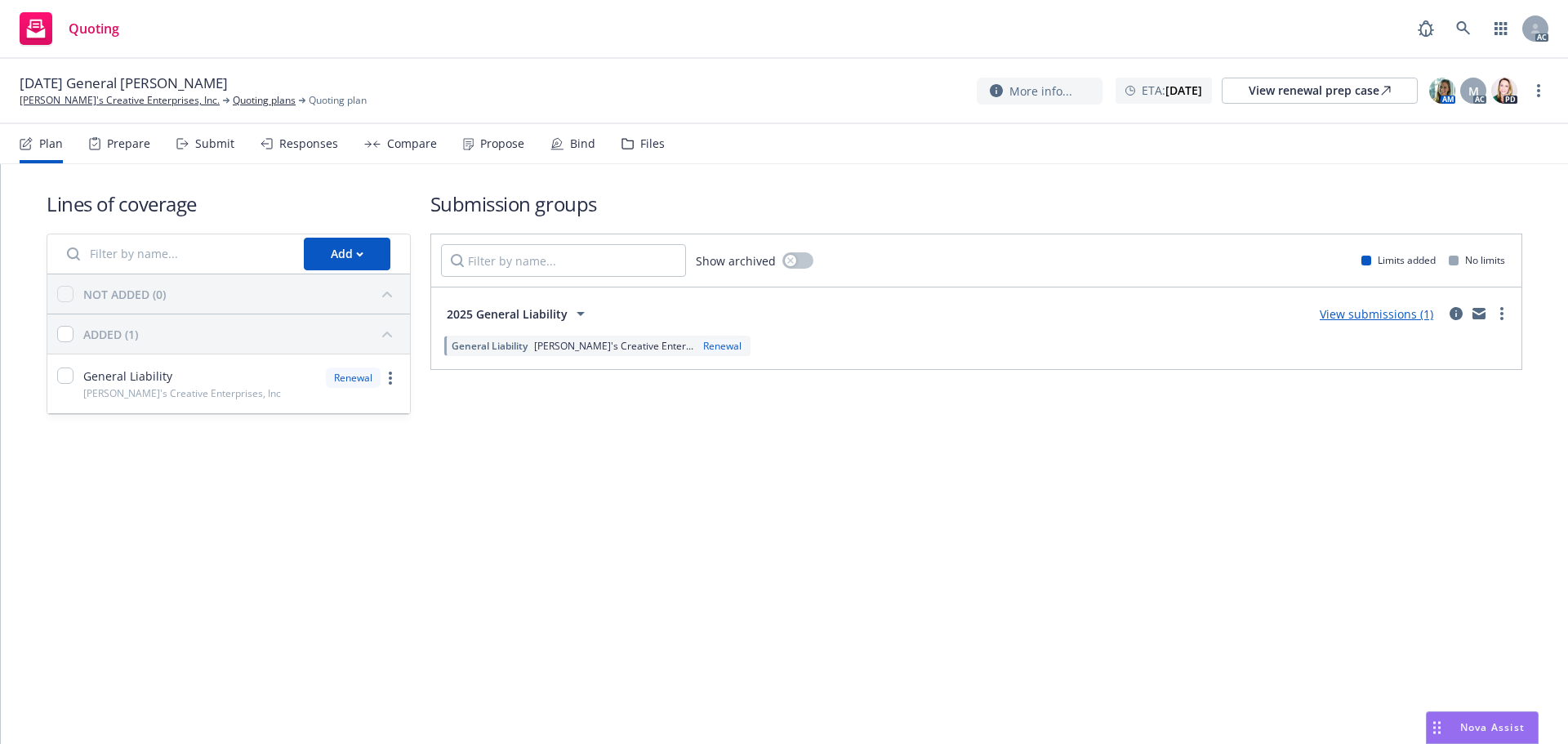
click at [220, 146] on div "Submit" at bounding box center [214, 143] width 39 height 13
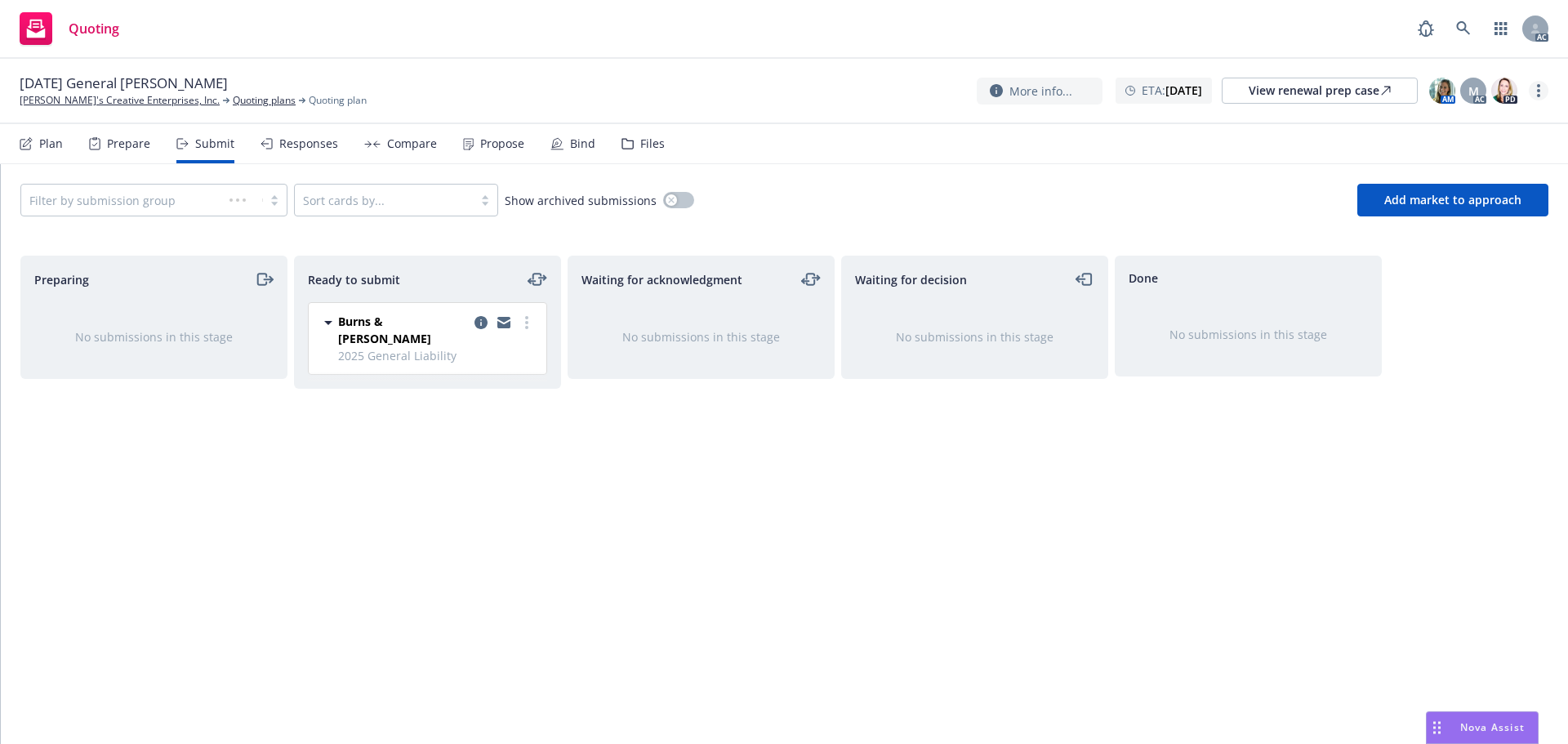
click at [1532, 88] on link "more" at bounding box center [1539, 91] width 20 height 20
click at [1448, 119] on link "Copy logging email" at bounding box center [1457, 125] width 182 height 33
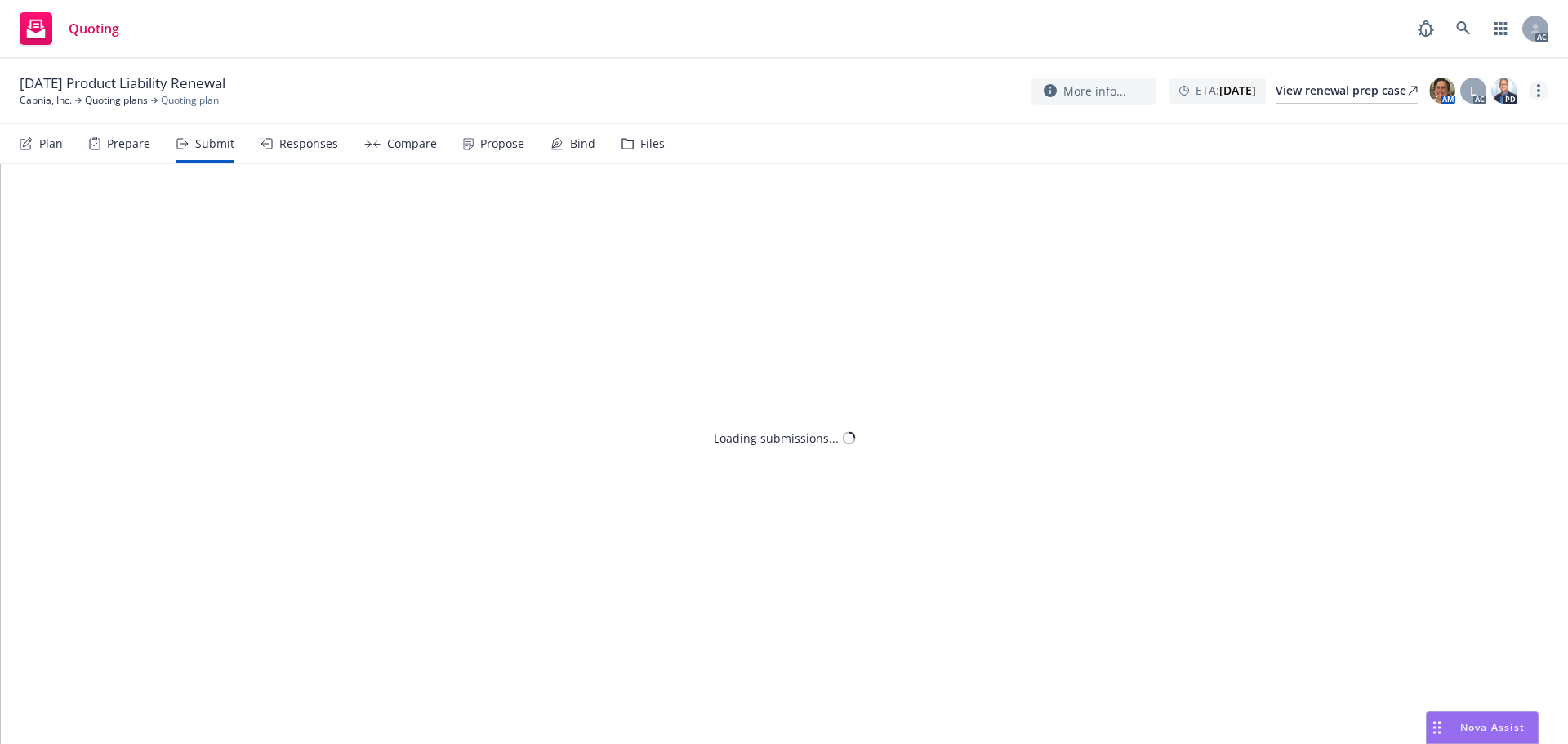
click at [1540, 91] on circle "more" at bounding box center [1538, 90] width 3 height 3
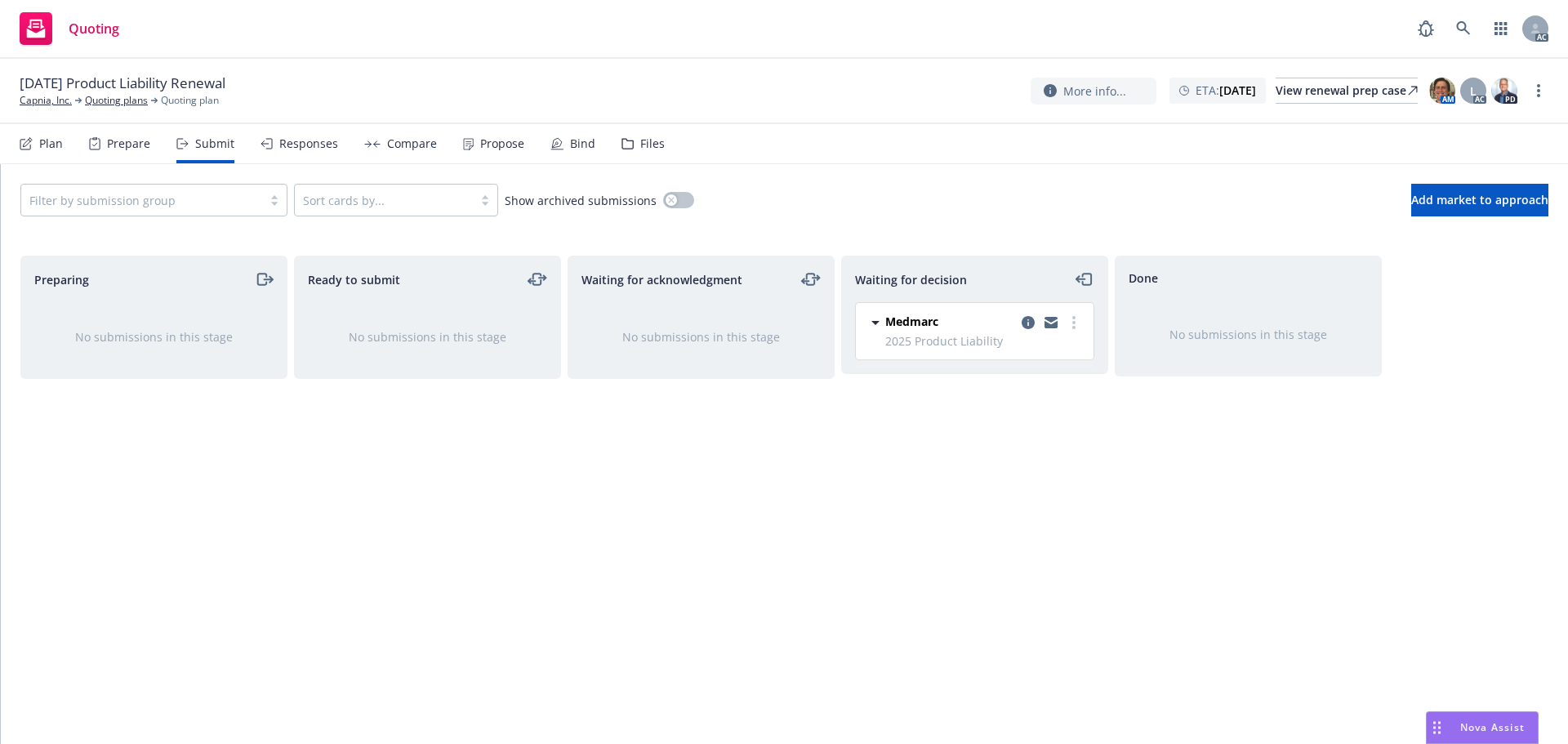
drag, startPoint x: 1486, startPoint y: 128, endPoint x: 1350, endPoint y: 124, distance: 136.1
click at [1485, 128] on link "Copy logging email" at bounding box center [1457, 124] width 182 height 33
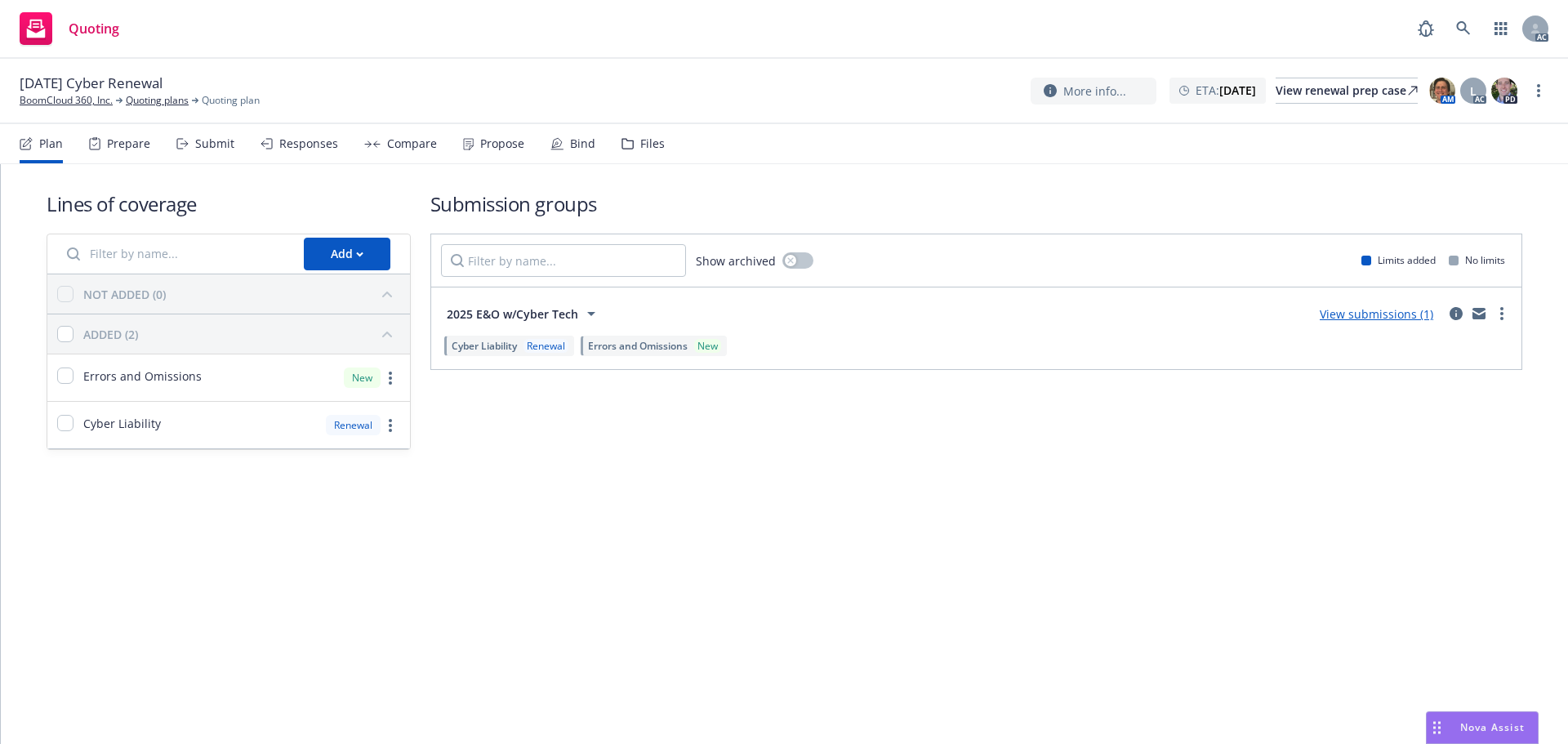
click at [198, 151] on div "Submit" at bounding box center [206, 143] width 58 height 39
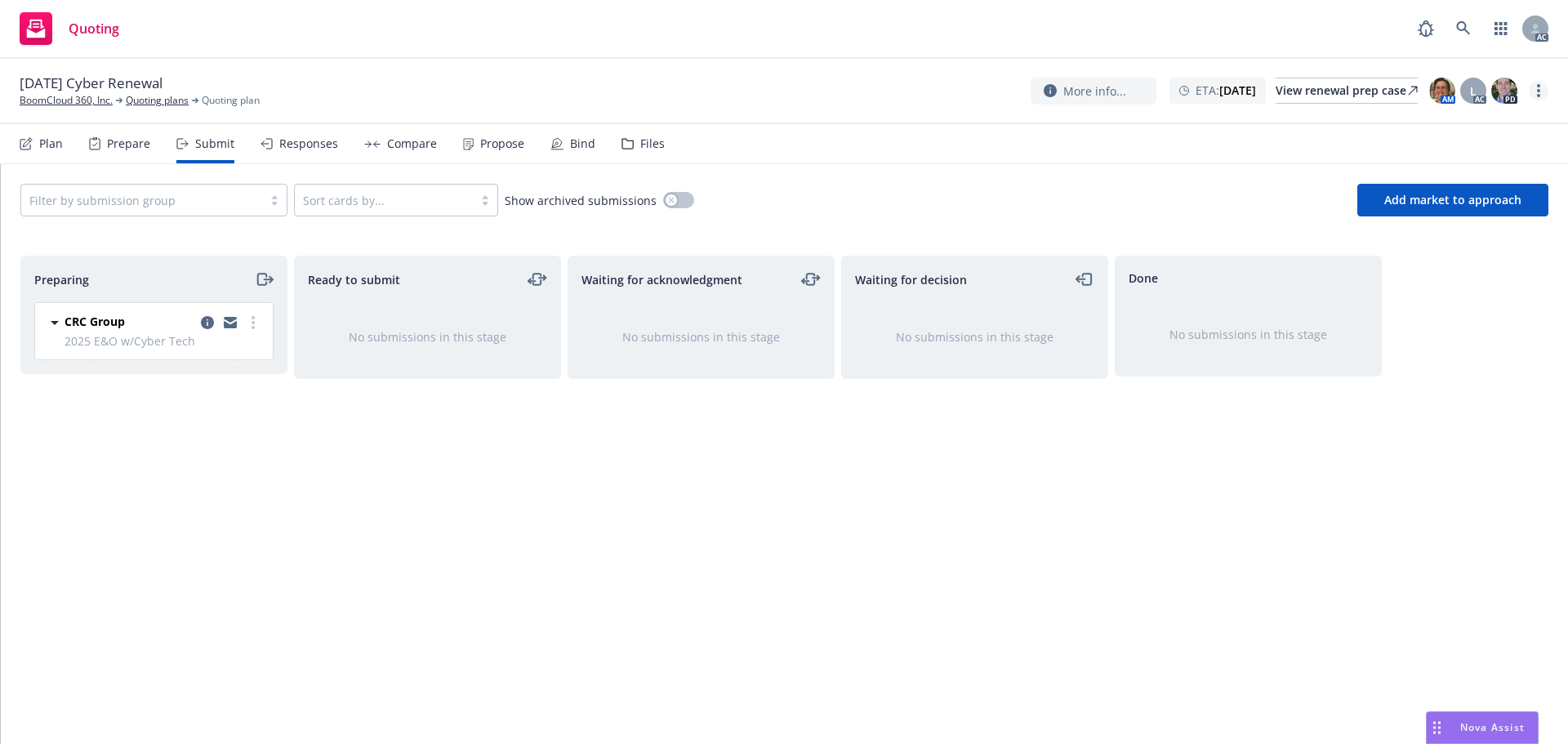
click at [1535, 98] on link "more" at bounding box center [1539, 91] width 20 height 20
click at [1464, 123] on link "Copy logging email" at bounding box center [1457, 124] width 182 height 33
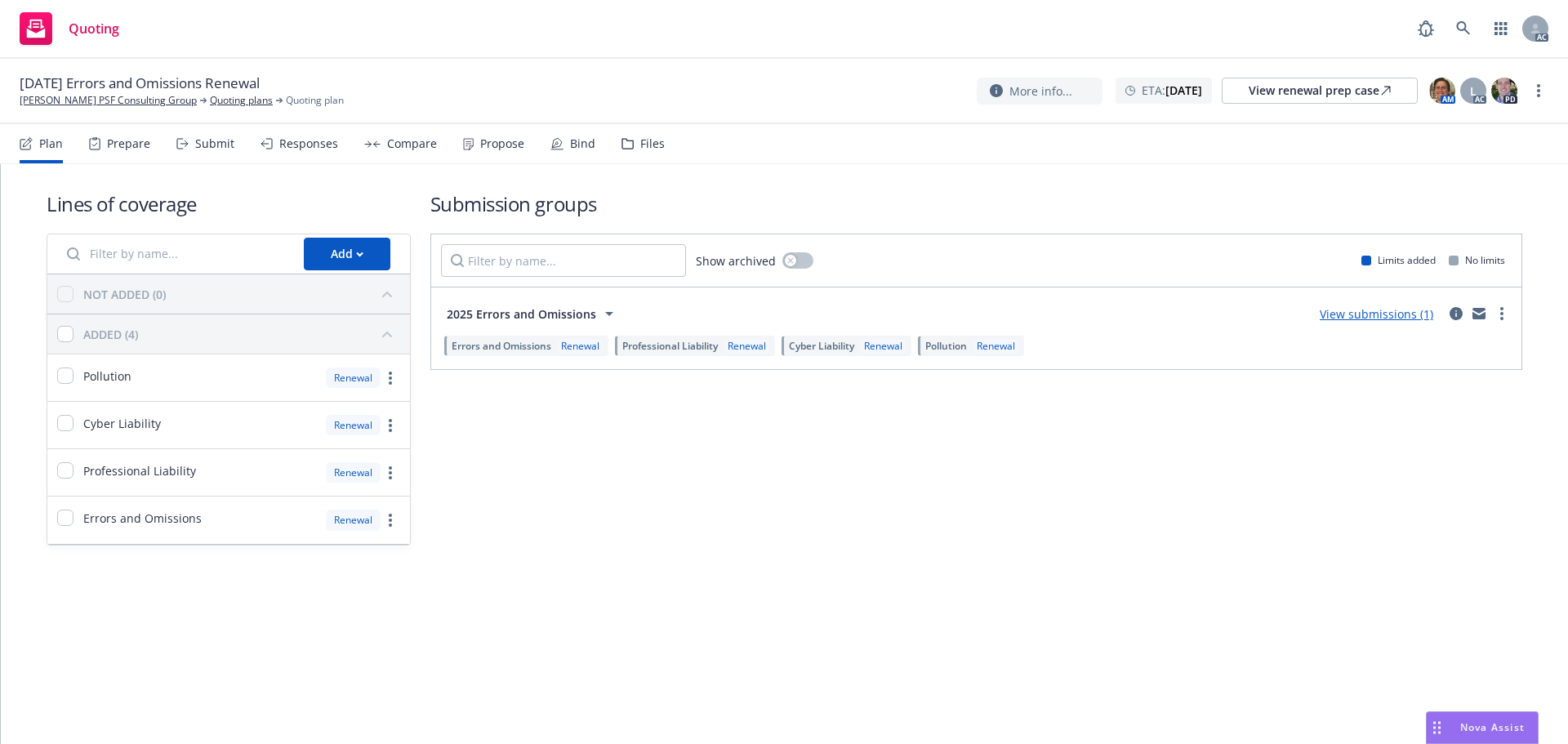
click at [220, 141] on div "Submit" at bounding box center [214, 143] width 39 height 13
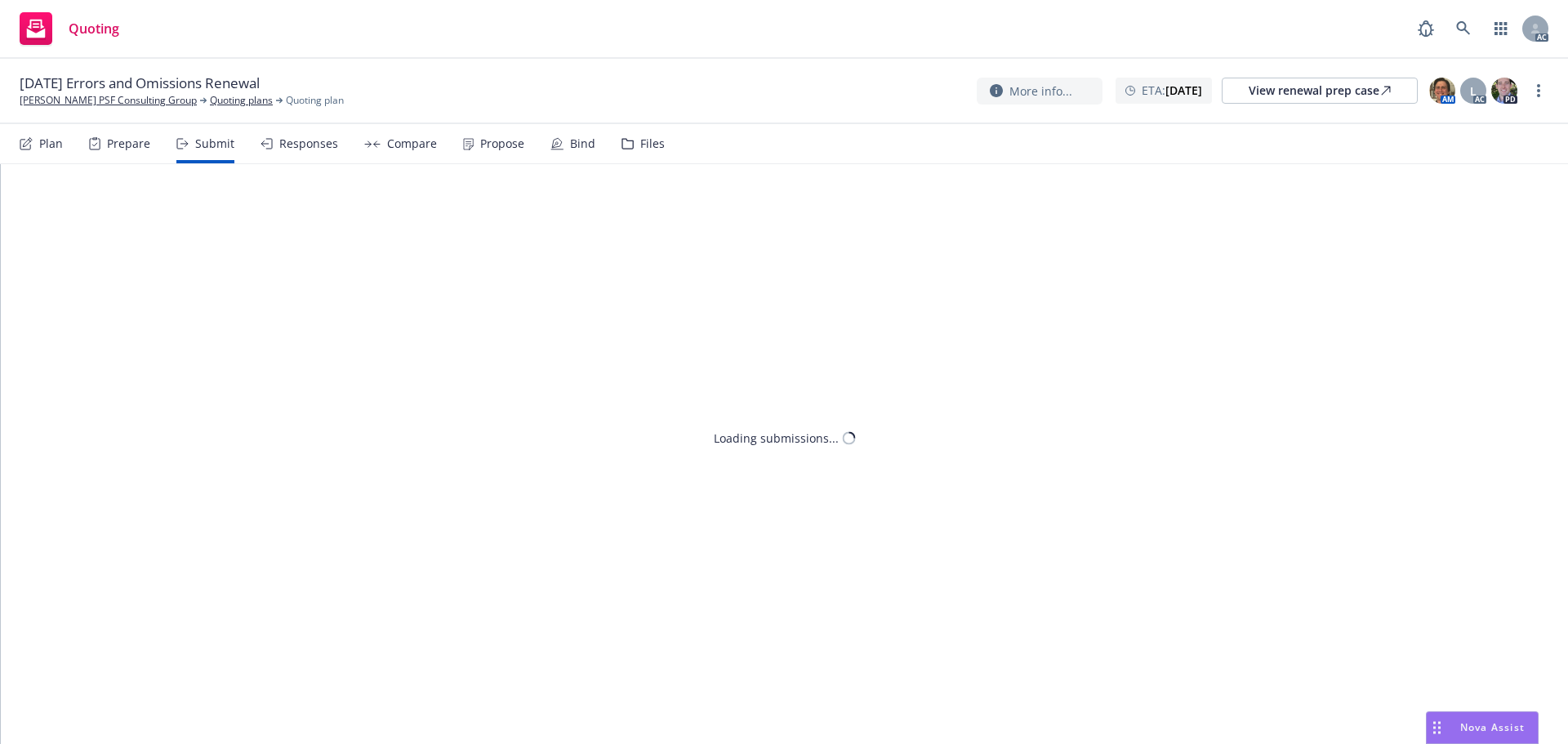
click at [1536, 86] on link "more" at bounding box center [1539, 91] width 20 height 20
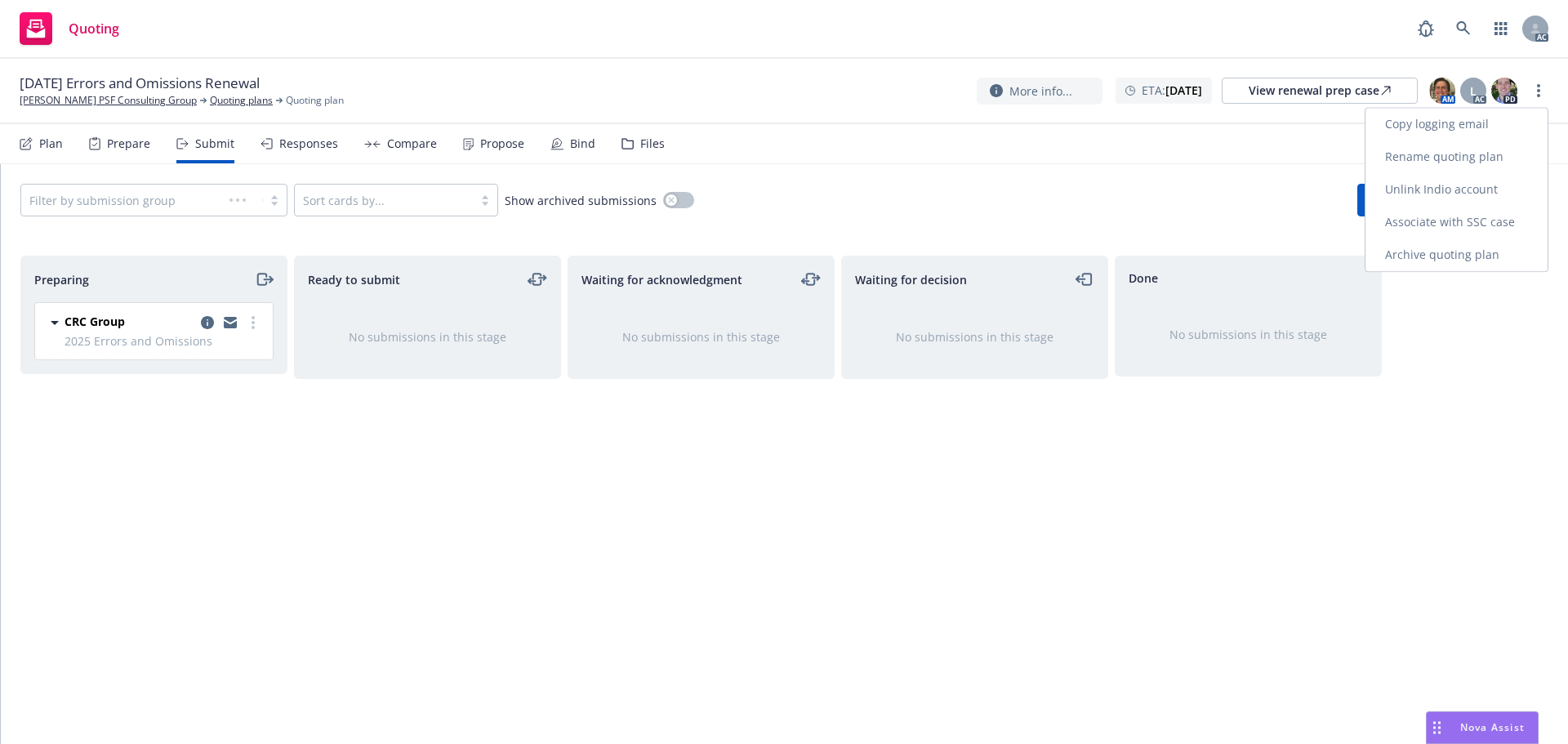
click at [1487, 115] on link "Copy logging email" at bounding box center [1457, 124] width 182 height 33
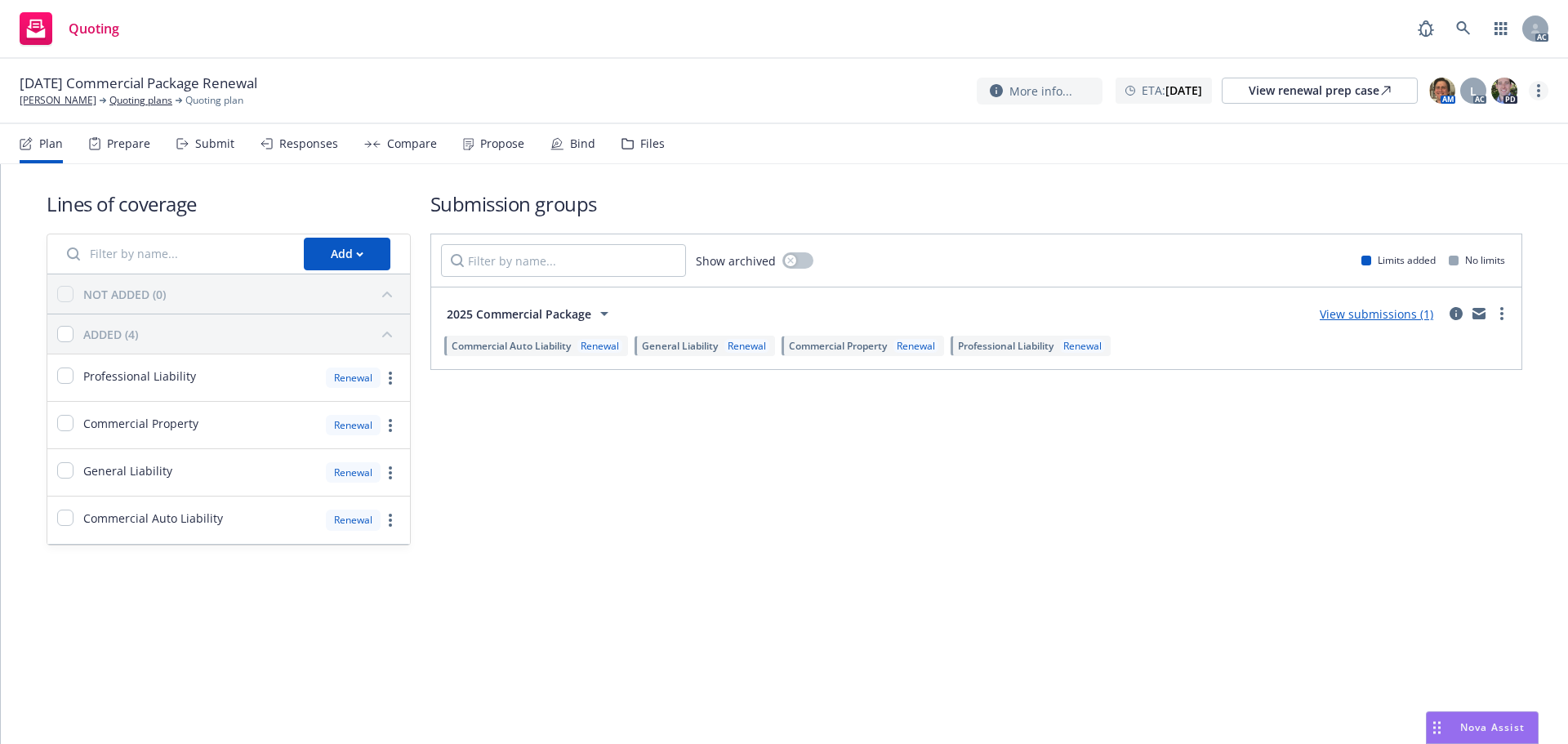
click at [1539, 95] on circle "more" at bounding box center [1538, 95] width 3 height 3
drag, startPoint x: 1464, startPoint y: 118, endPoint x: 1433, endPoint y: 125, distance: 31.8
click at [1462, 118] on link "Copy logging email" at bounding box center [1457, 124] width 182 height 33
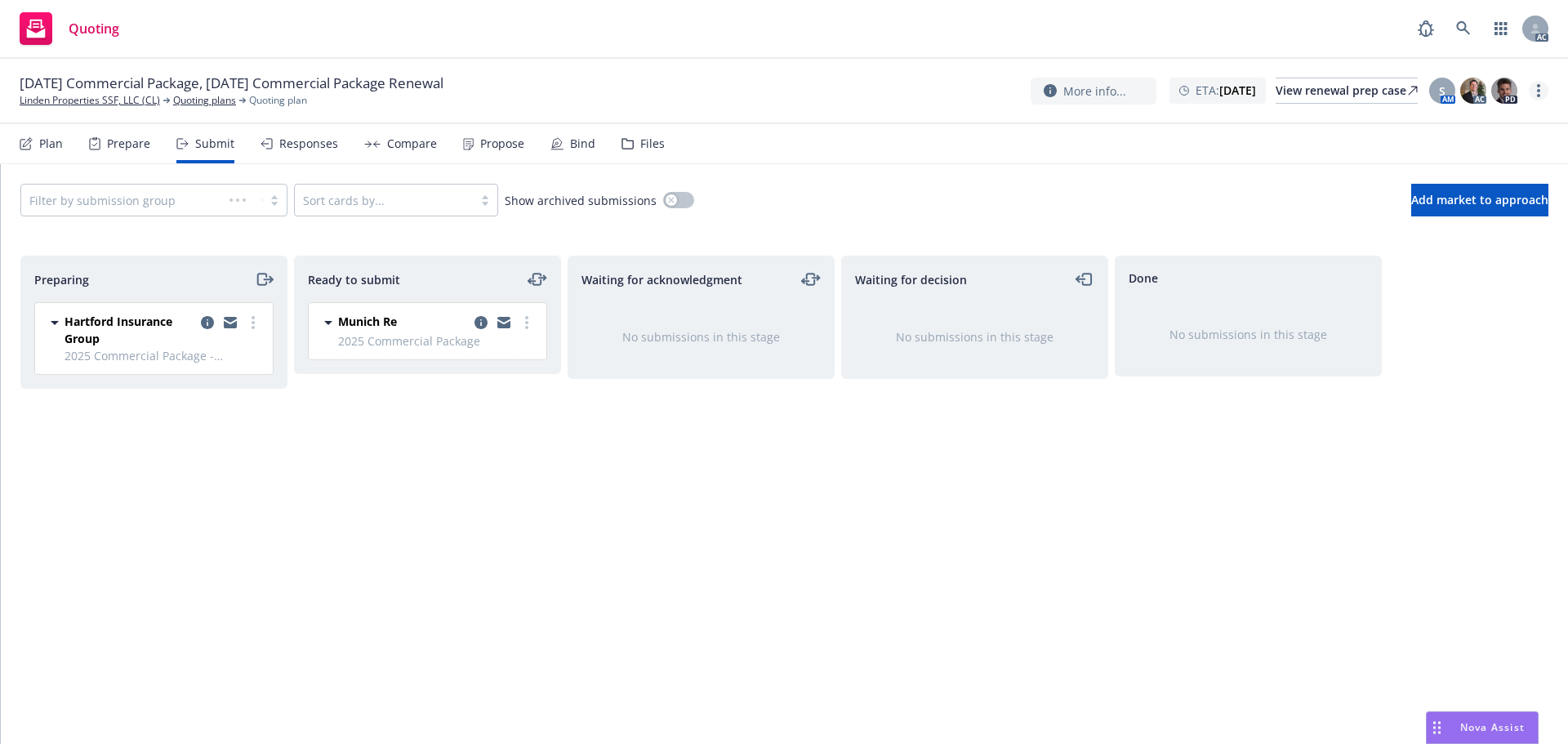
click at [1536, 92] on link "more" at bounding box center [1539, 91] width 20 height 20
click at [1496, 113] on link "Copy logging email" at bounding box center [1457, 124] width 182 height 33
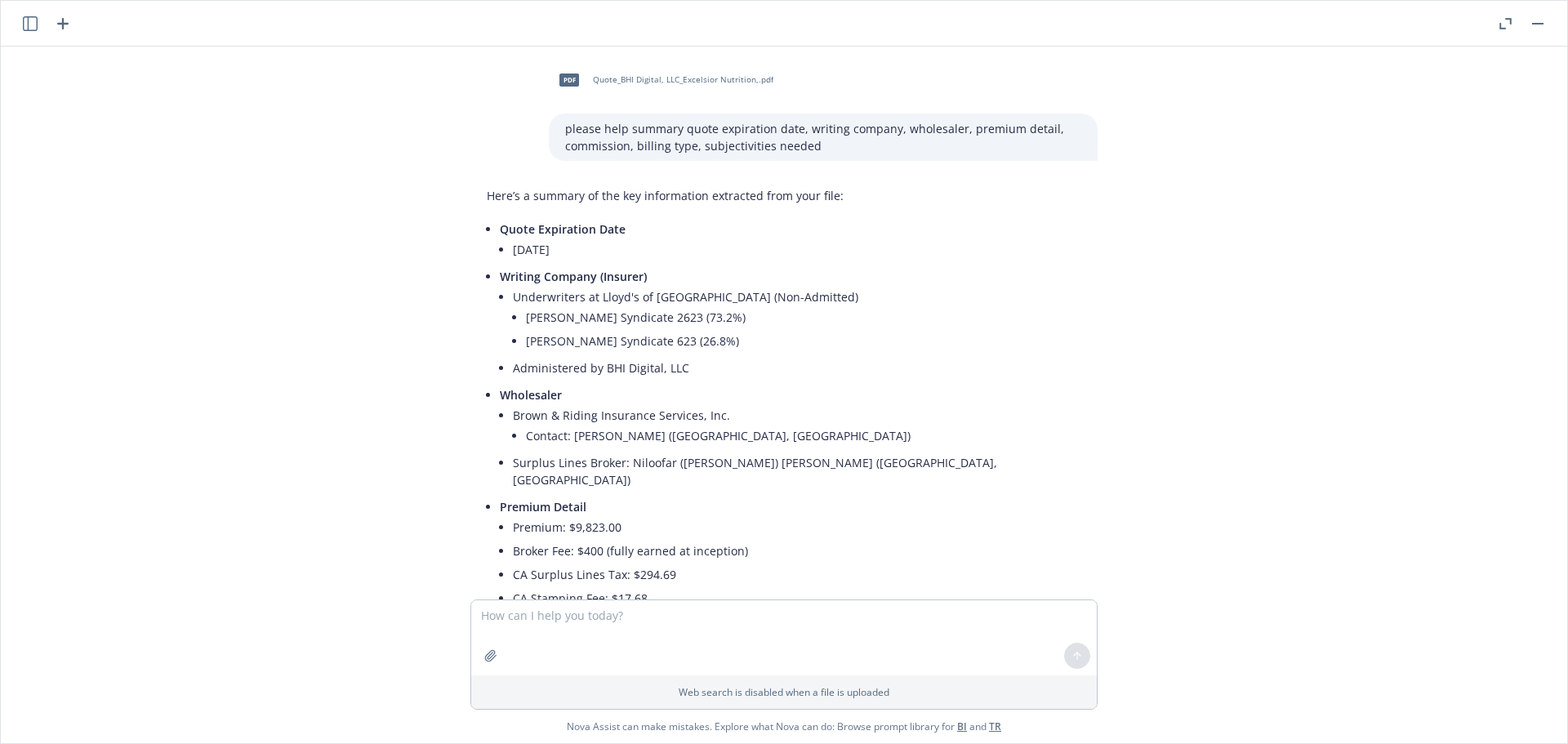
scroll to position [1413, 0]
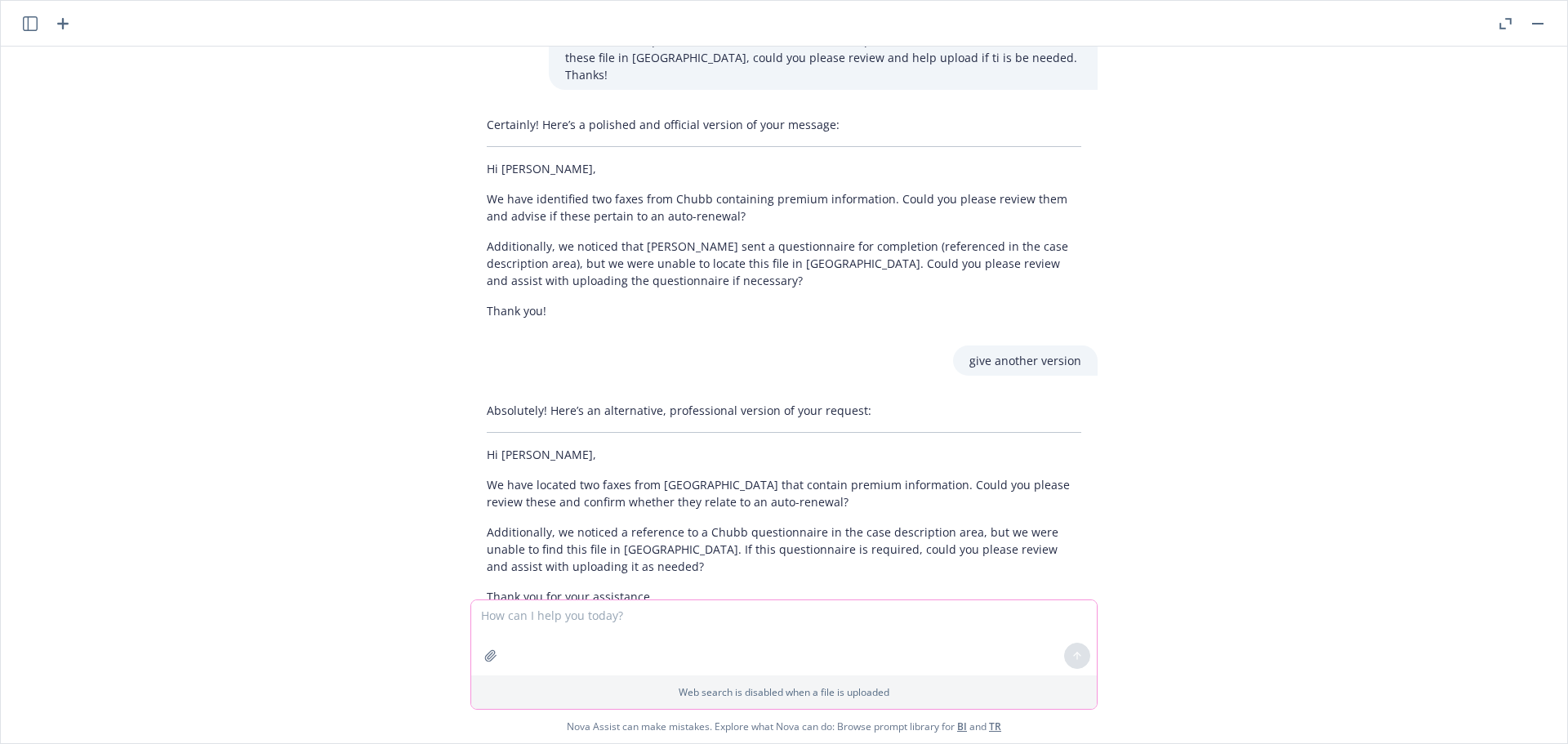
click at [521, 625] on textarea at bounding box center [784, 637] width 625 height 75
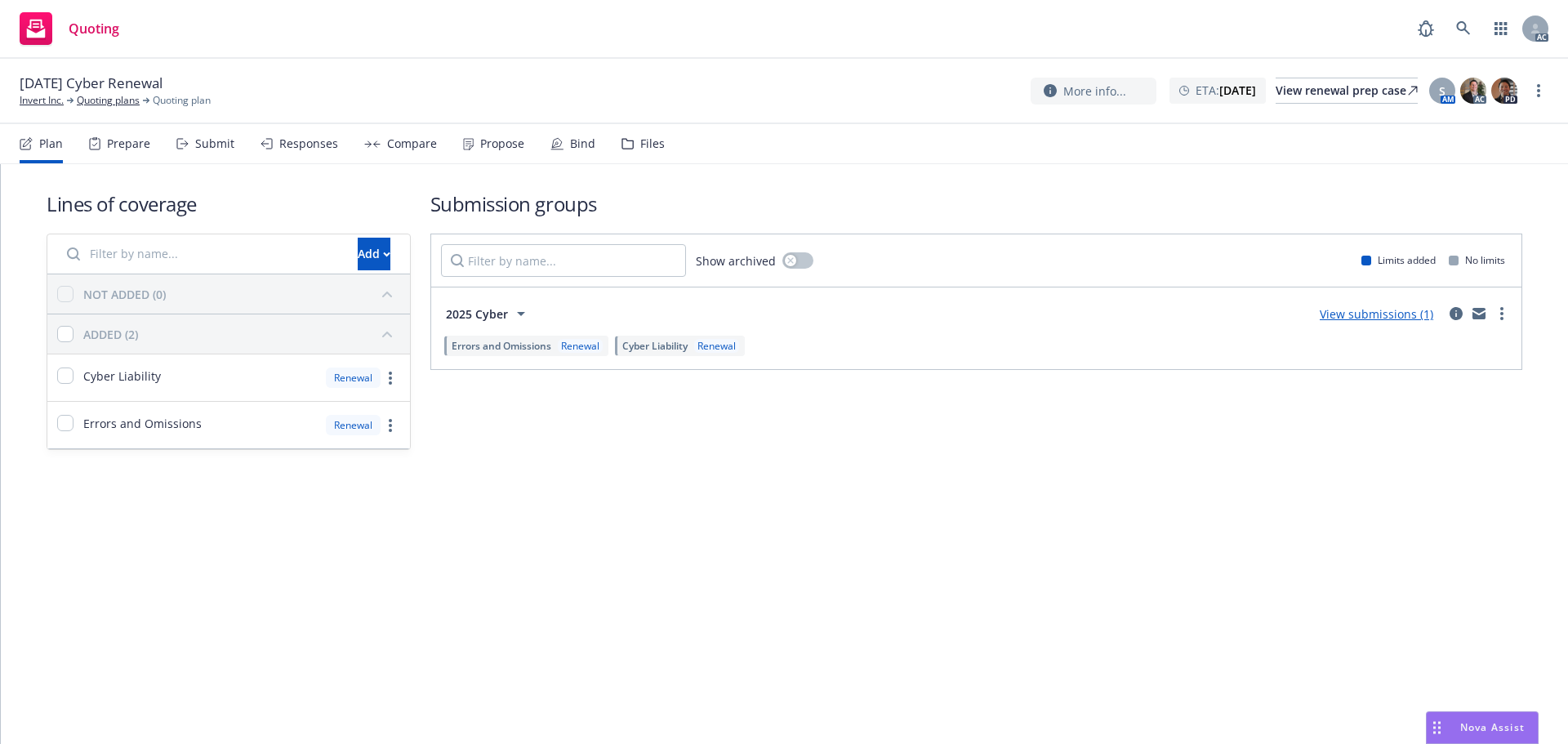
click at [206, 146] on div "Submit" at bounding box center [214, 143] width 39 height 13
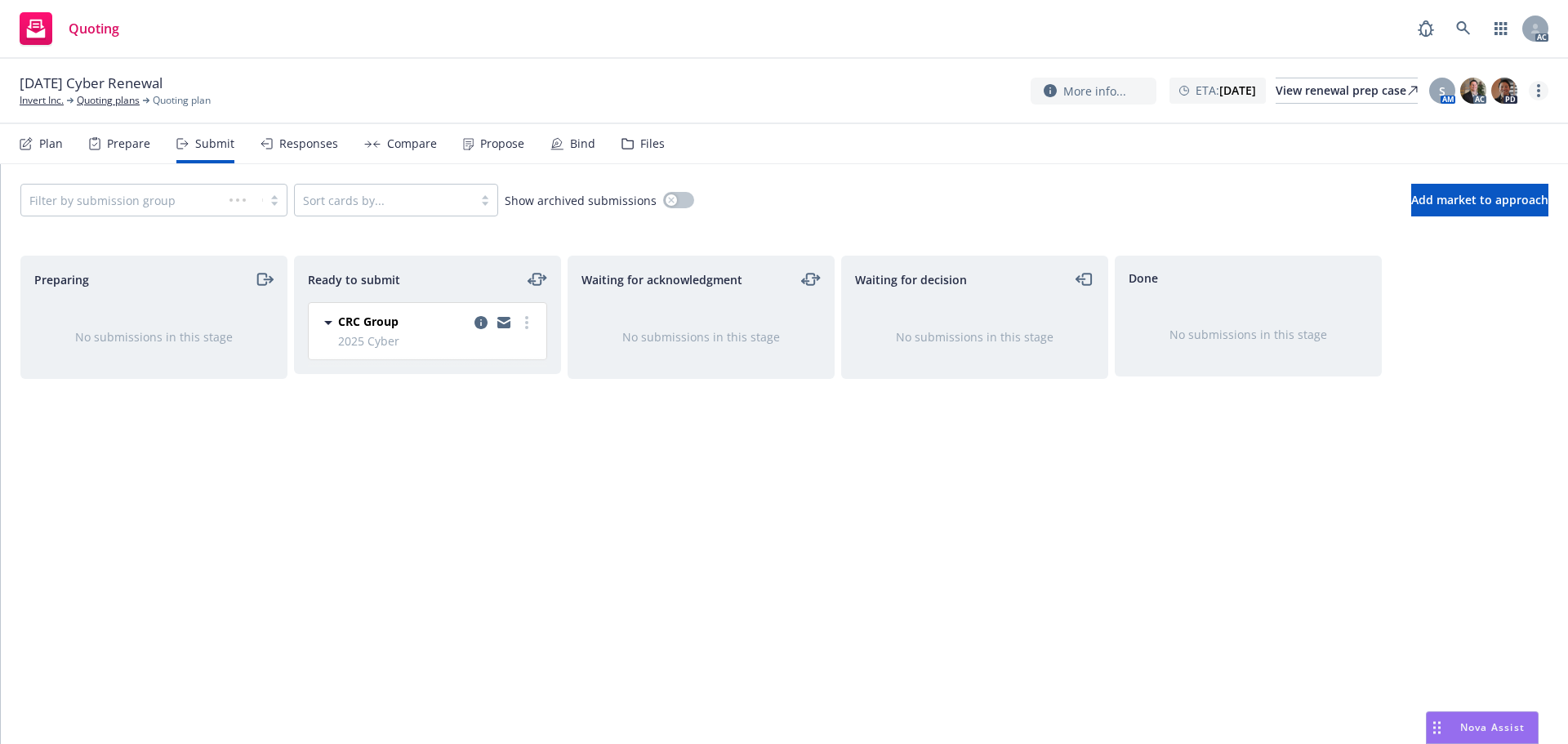
click at [1537, 92] on icon "more" at bounding box center [1538, 90] width 3 height 13
click at [1399, 116] on link "Copy logging email" at bounding box center [1457, 124] width 182 height 33
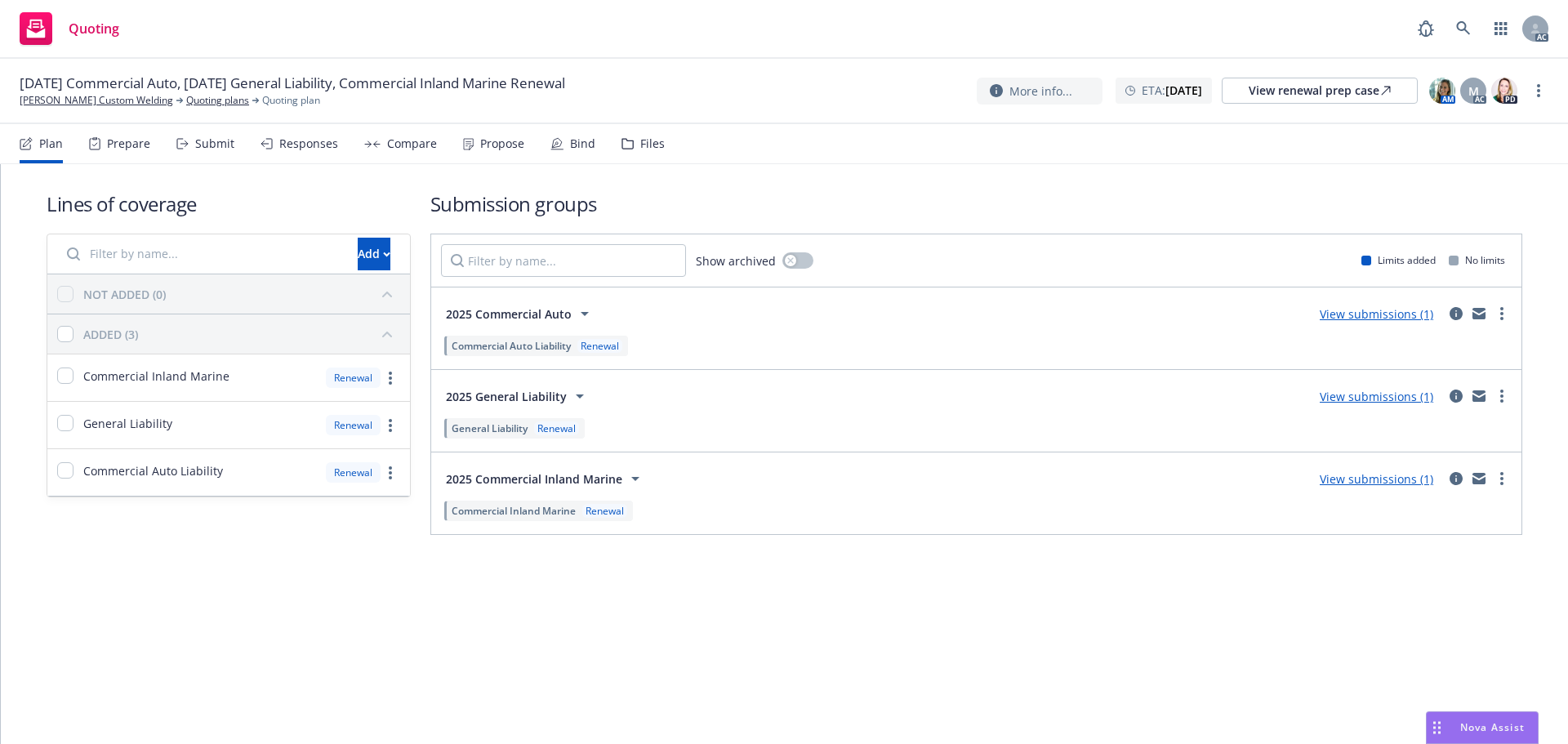
click at [210, 150] on div "Submit" at bounding box center [214, 143] width 39 height 13
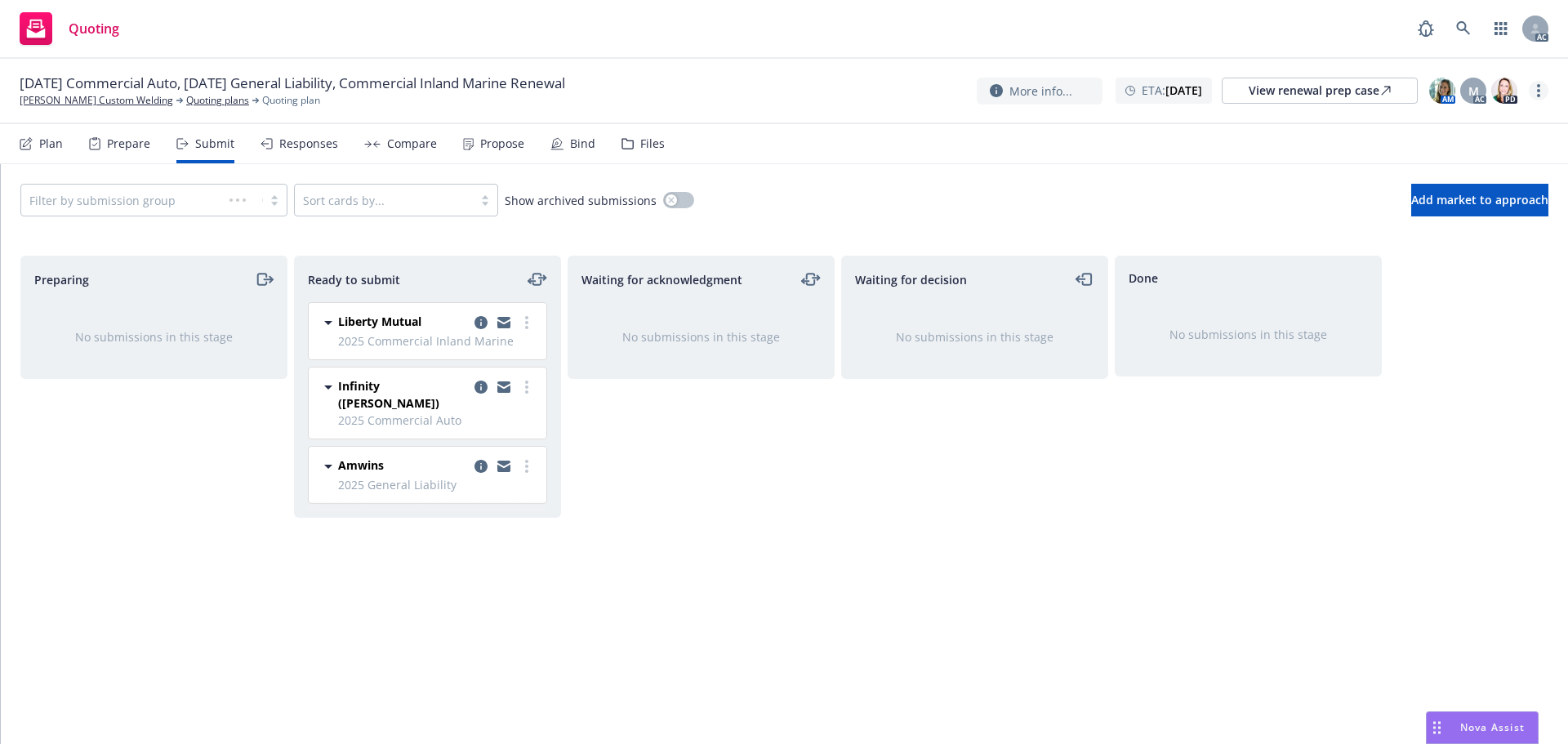
click at [1535, 92] on link "more" at bounding box center [1539, 91] width 20 height 20
click at [1410, 123] on link "Copy logging email" at bounding box center [1457, 124] width 182 height 33
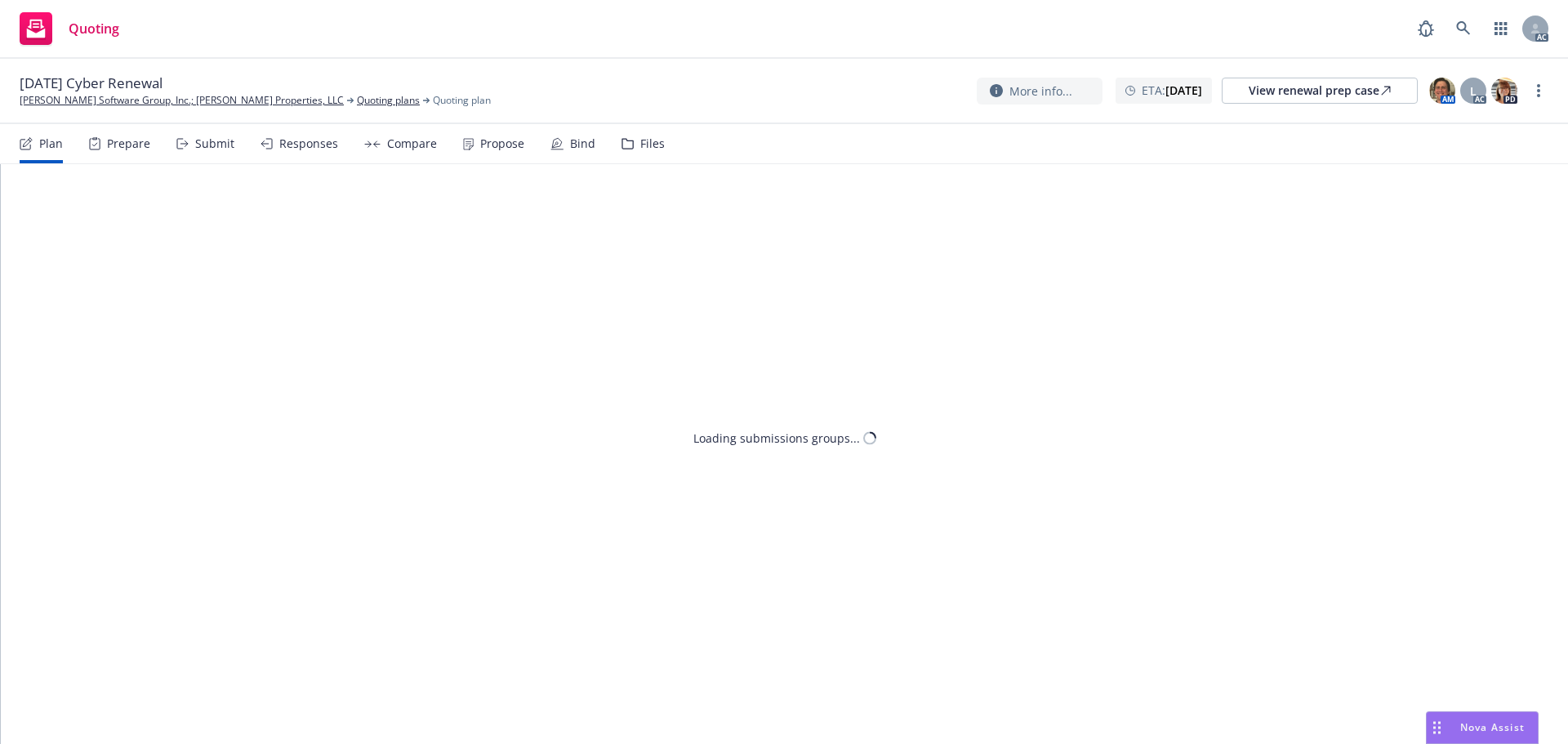
click at [197, 140] on div "Submit" at bounding box center [214, 143] width 39 height 13
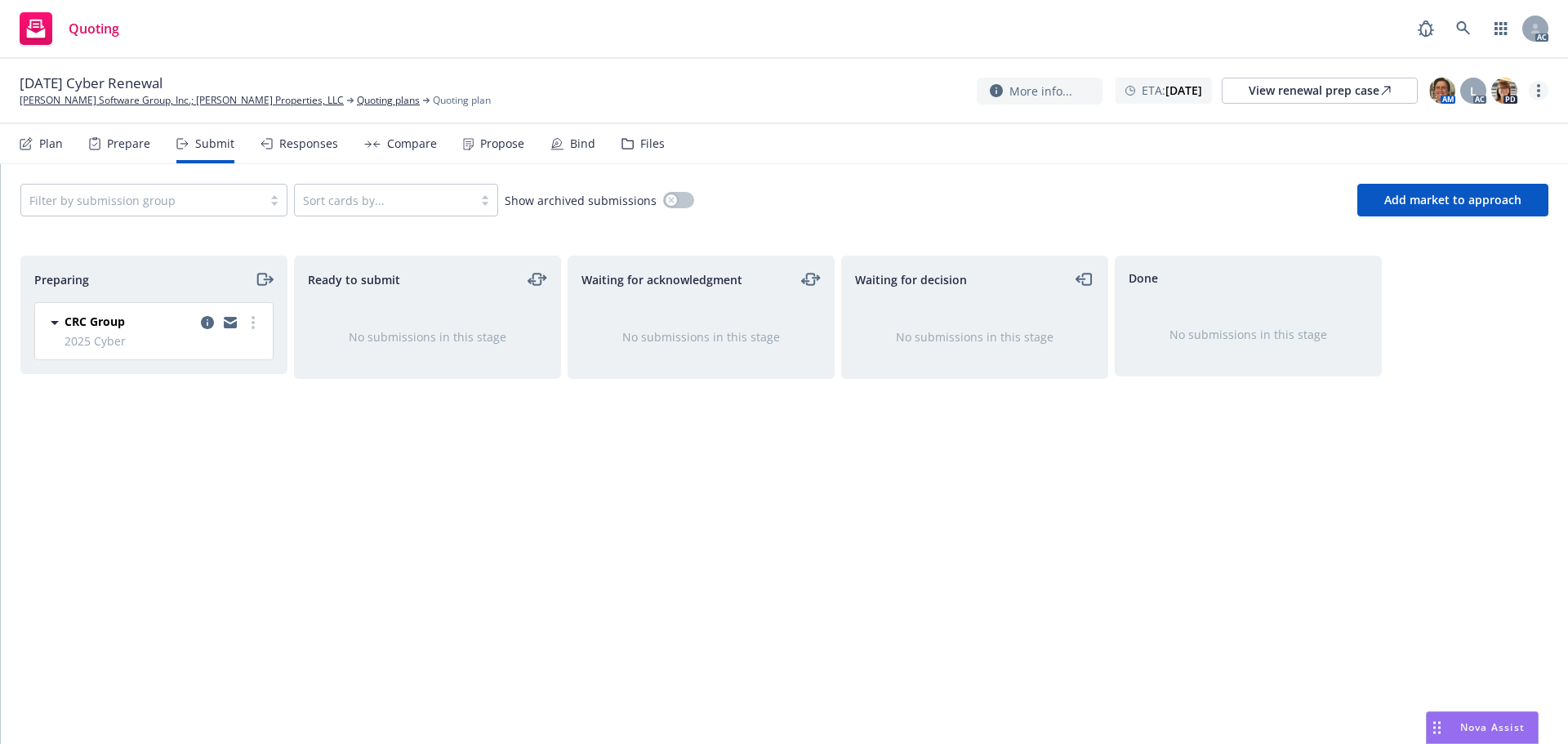
click at [1541, 94] on link "more" at bounding box center [1539, 91] width 20 height 20
drag, startPoint x: 1464, startPoint y: 119, endPoint x: 1285, endPoint y: 134, distance: 179.6
click at [1463, 120] on link "Copy logging email" at bounding box center [1457, 124] width 182 height 33
